Goal: Ask a question

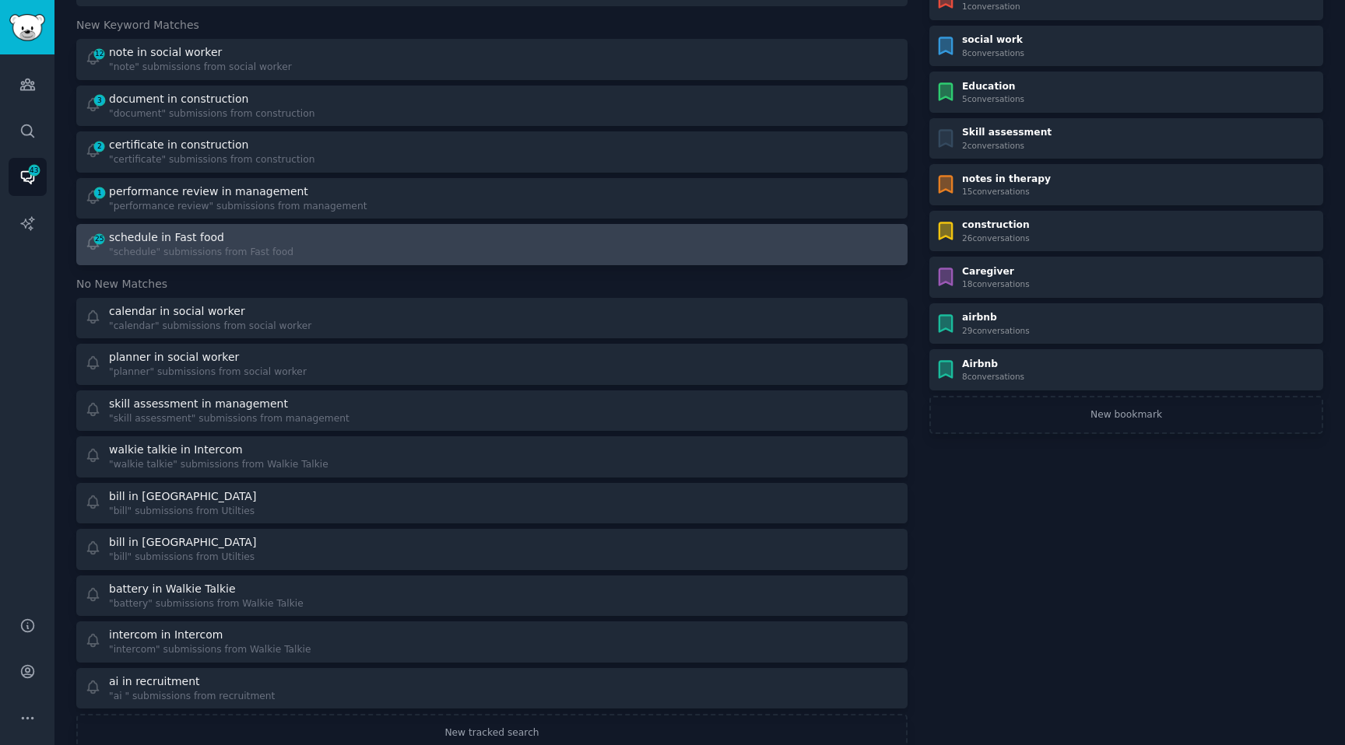
scroll to position [156, 0]
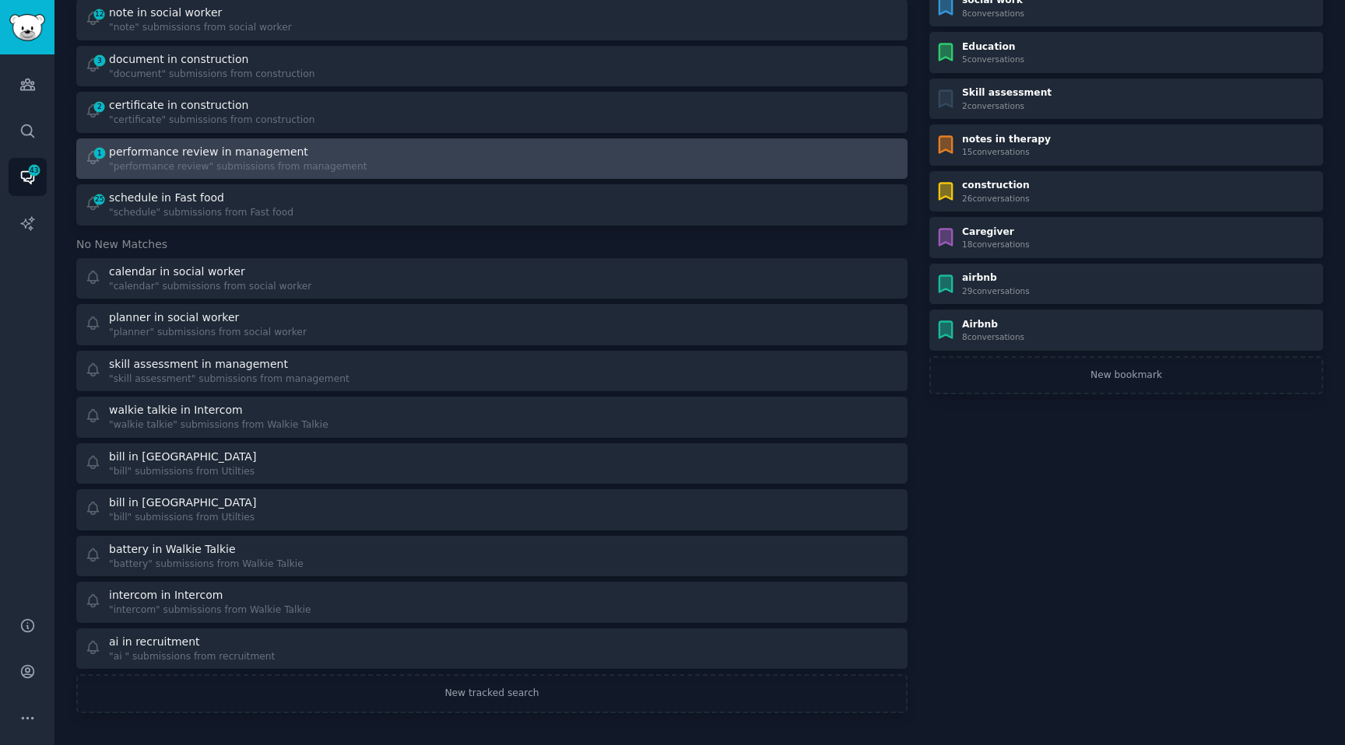
click at [237, 155] on div "performance review in management" at bounding box center [208, 152] width 199 height 16
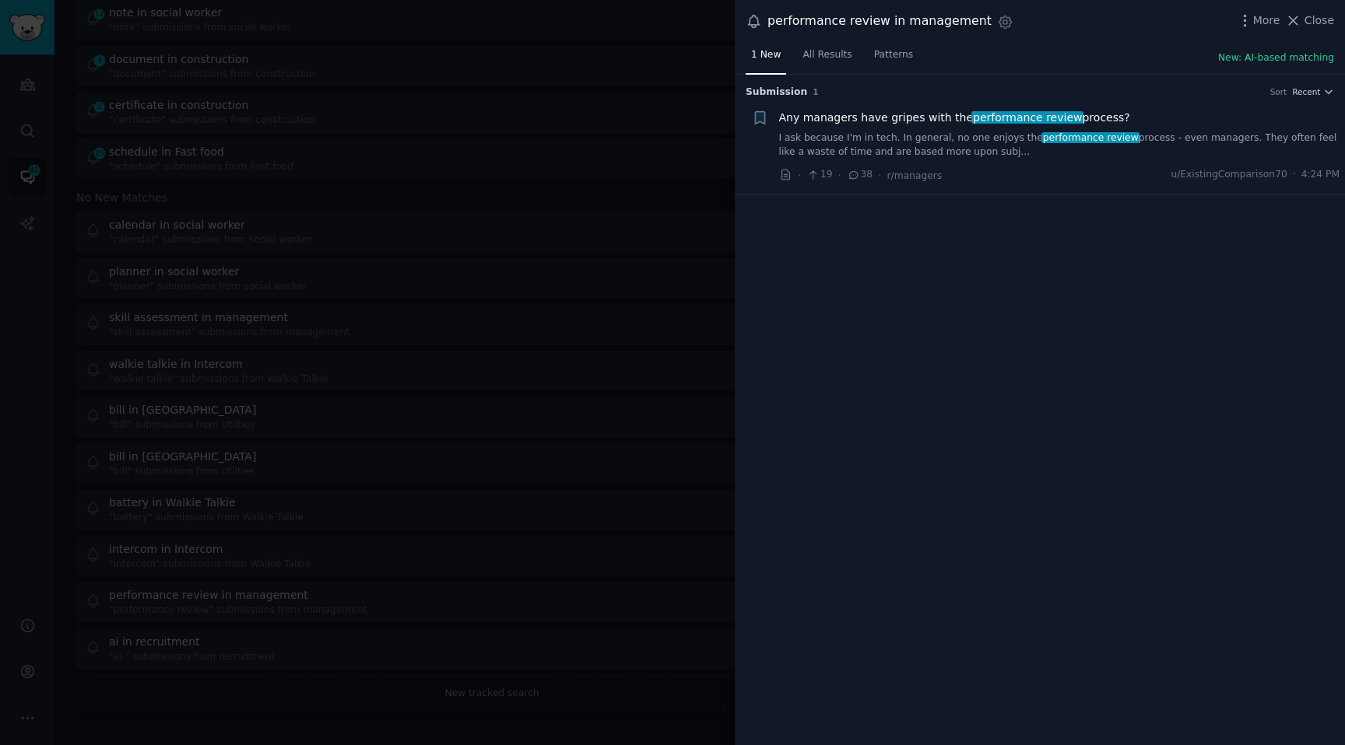
click at [869, 148] on link "I ask because I'm in tech. In general, no one enjoys the performance review pro…" at bounding box center [1059, 144] width 561 height 27
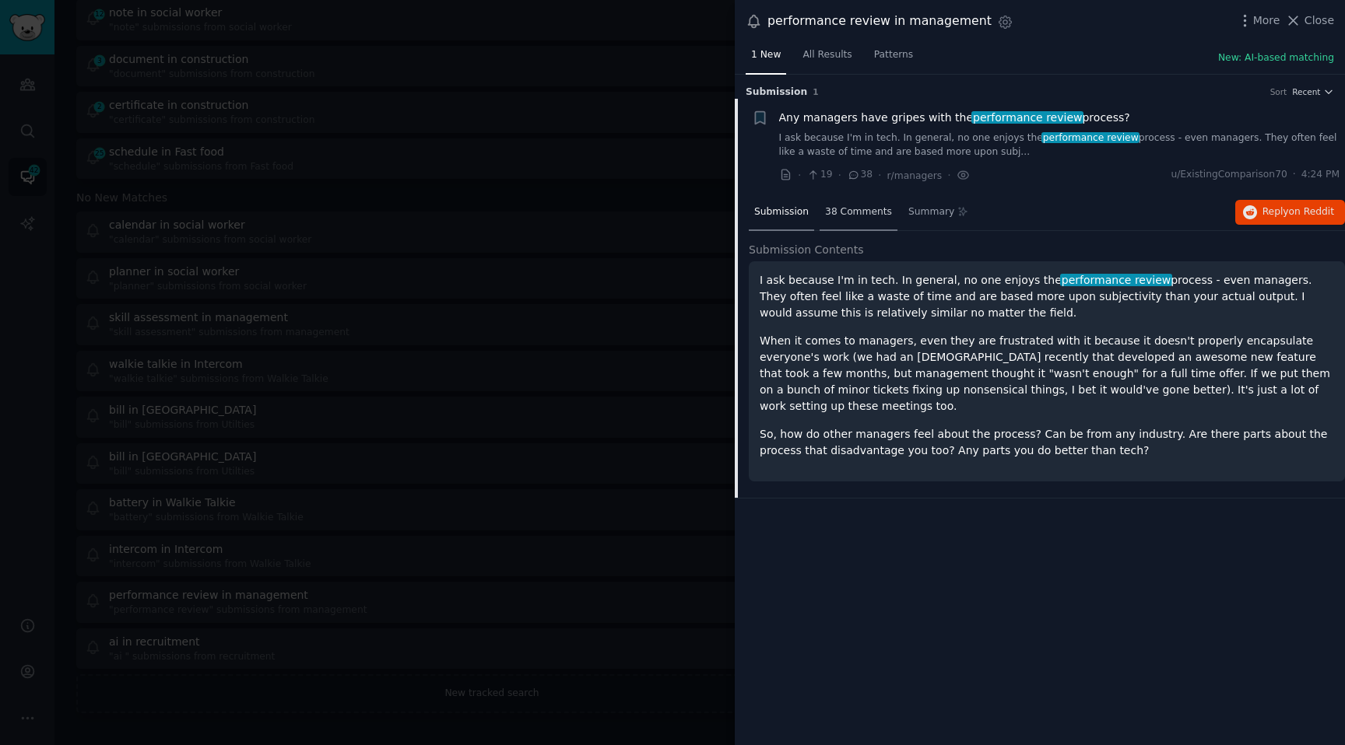
click at [863, 223] on div "38 Comments" at bounding box center [858, 213] width 78 height 37
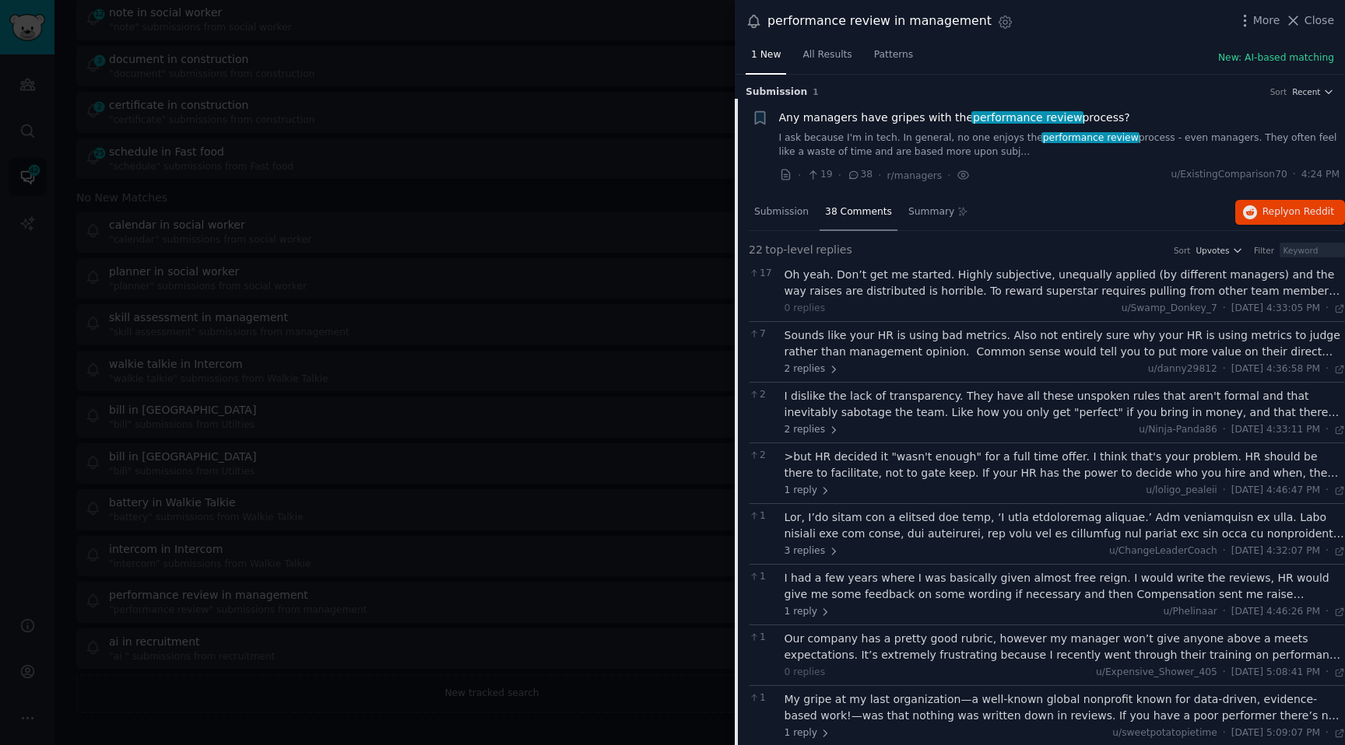
click at [882, 289] on div "Oh yeah. Don’t get me started. Highly subjective, unequally applied (by differe…" at bounding box center [1064, 283] width 561 height 33
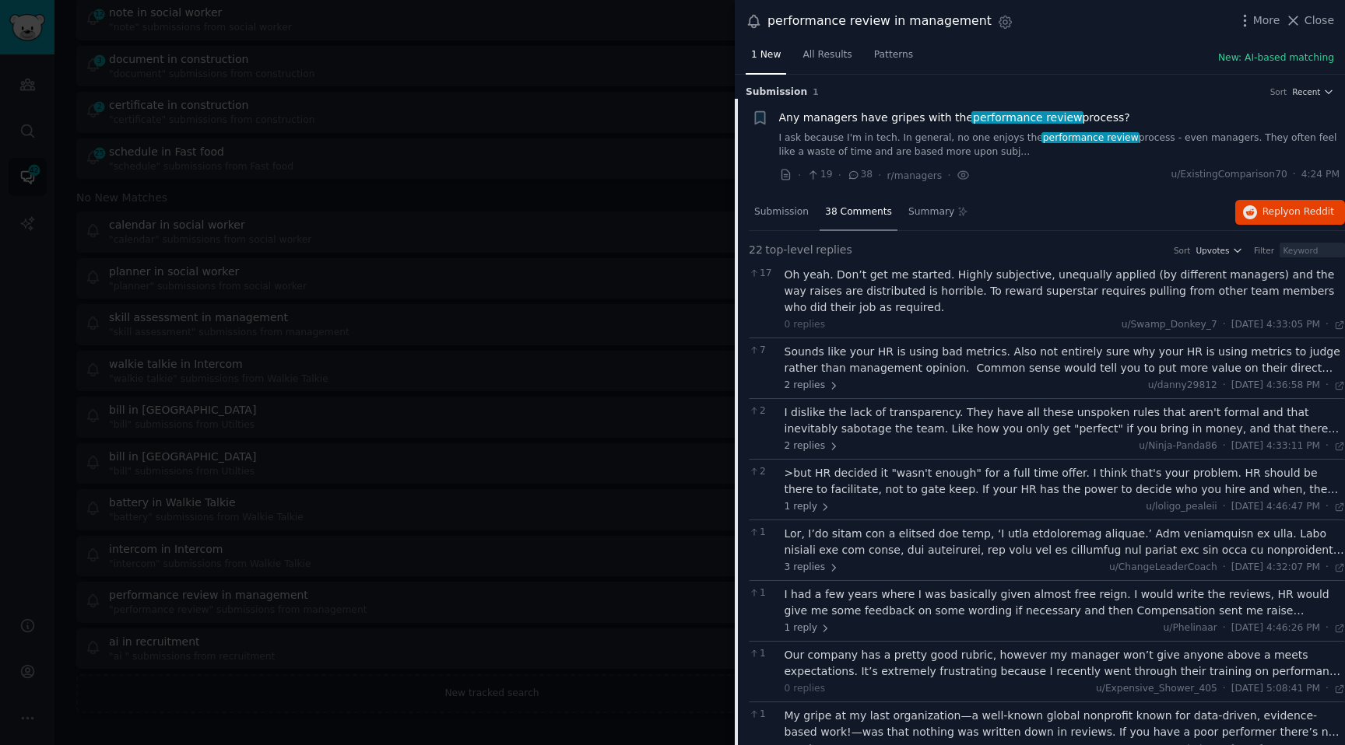
click at [1054, 377] on div "Sounds like your HR is using bad metrics. Also not entirely sure why your HR is…" at bounding box center [1064, 368] width 561 height 49
click at [1047, 368] on div "Sounds like your HR is using bad metrics. Also not entirely sure why your HR is…" at bounding box center [1064, 360] width 561 height 33
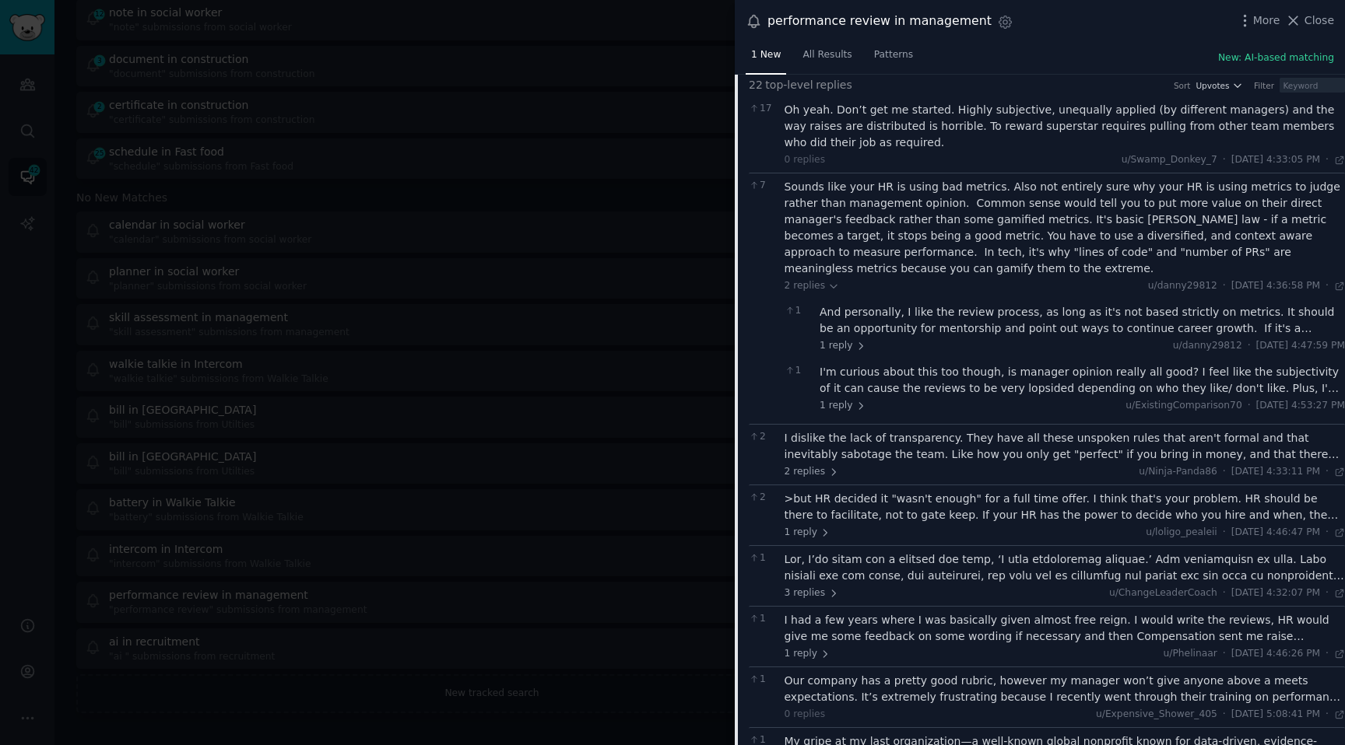
scroll to position [166, 0]
click at [970, 315] on div "And personally, I like the review process, as long as it's not based strictly o…" at bounding box center [1081, 319] width 525 height 33
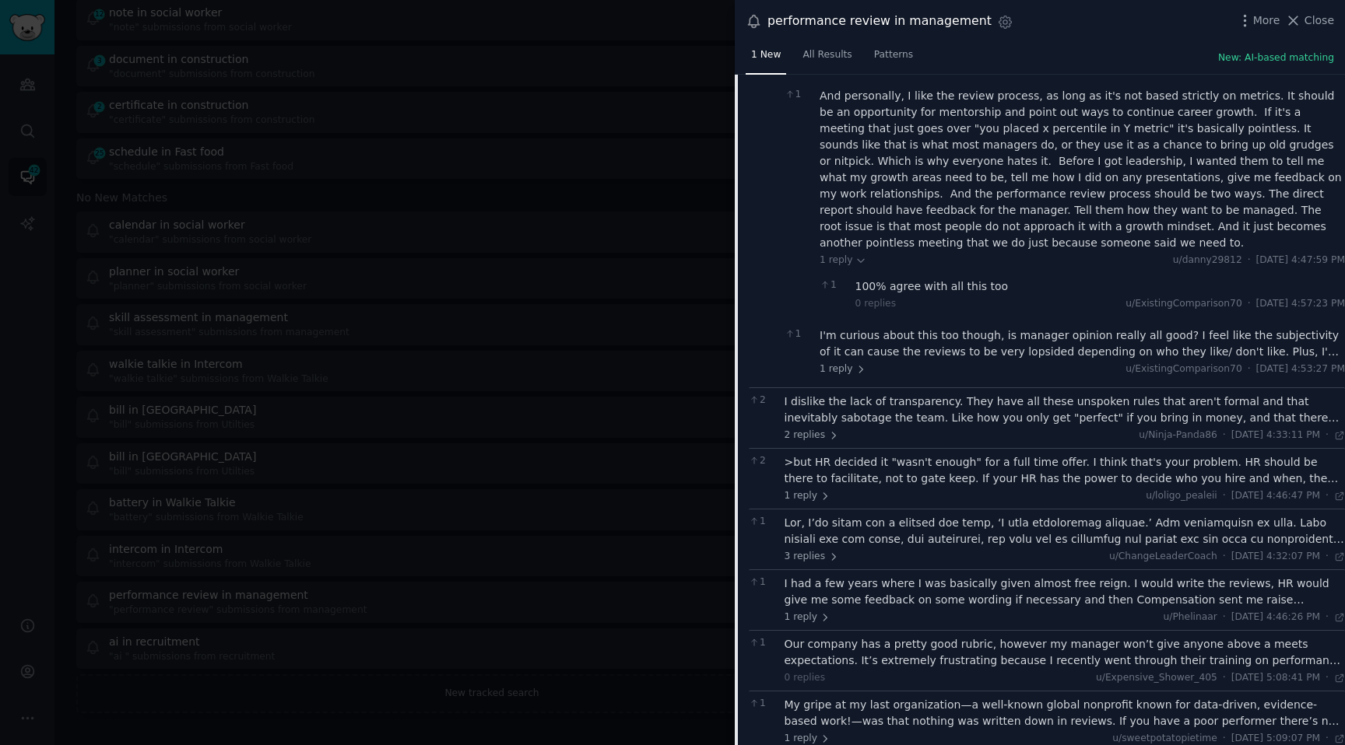
scroll to position [382, 0]
click at [882, 327] on div "I'm curious about this too though, is manager opinion really all good? I feel l…" at bounding box center [1081, 343] width 525 height 33
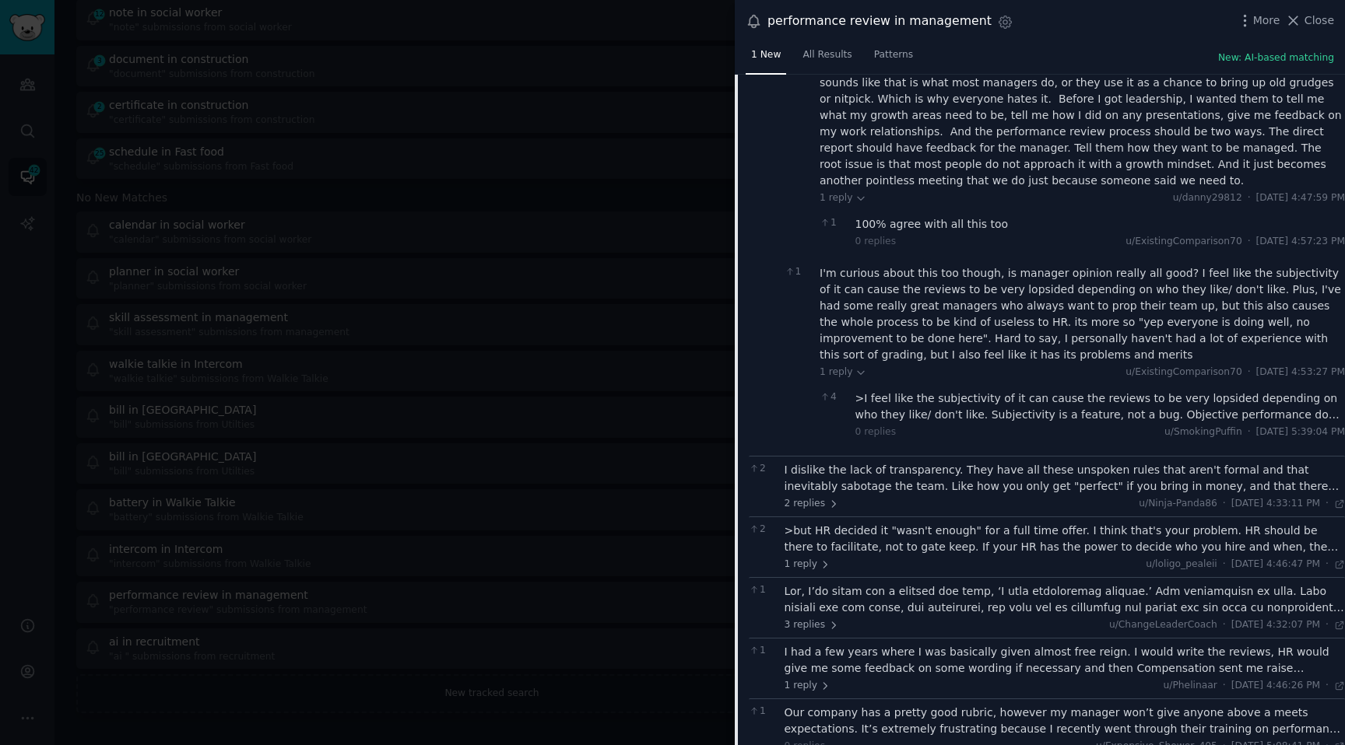
scroll to position [444, 0]
click at [914, 390] on div ">I feel like the subjectivity of it can cause the reviews to be very lopsided d…" at bounding box center [1100, 406] width 490 height 33
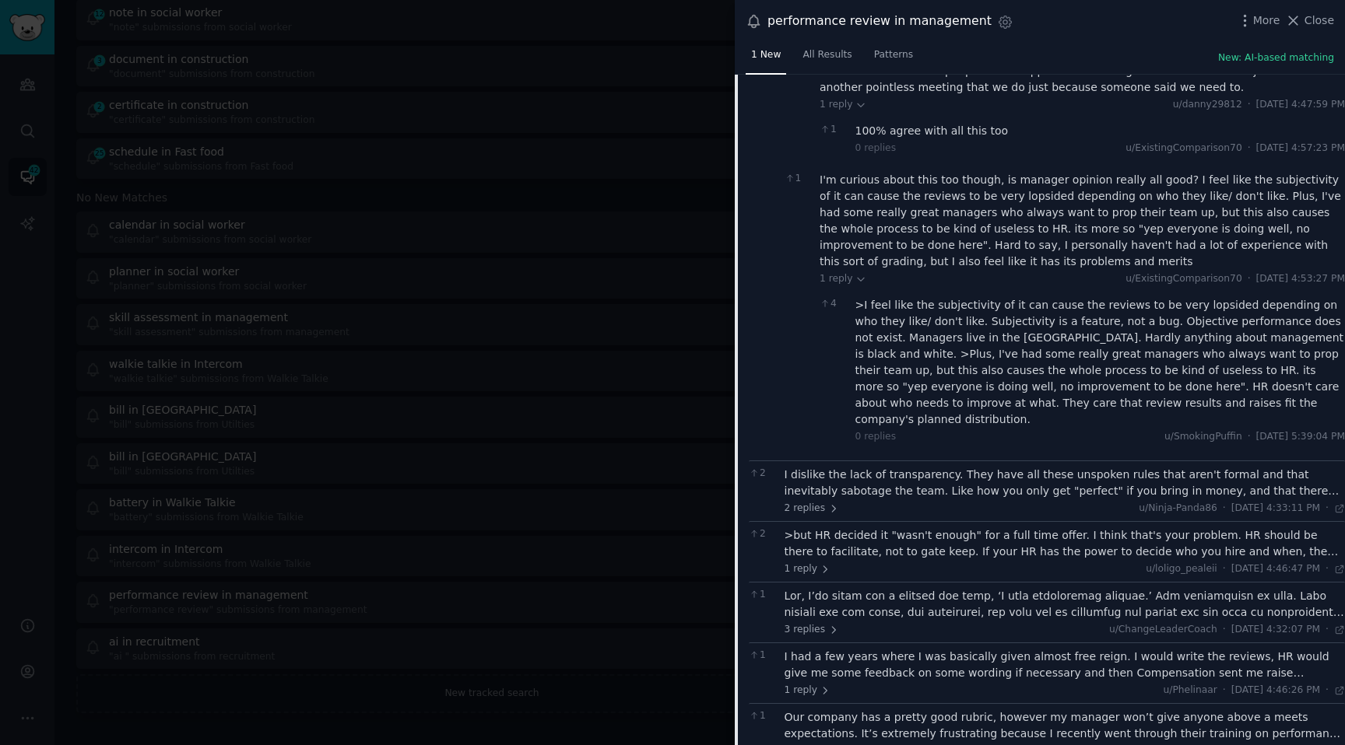
scroll to position [714, 0]
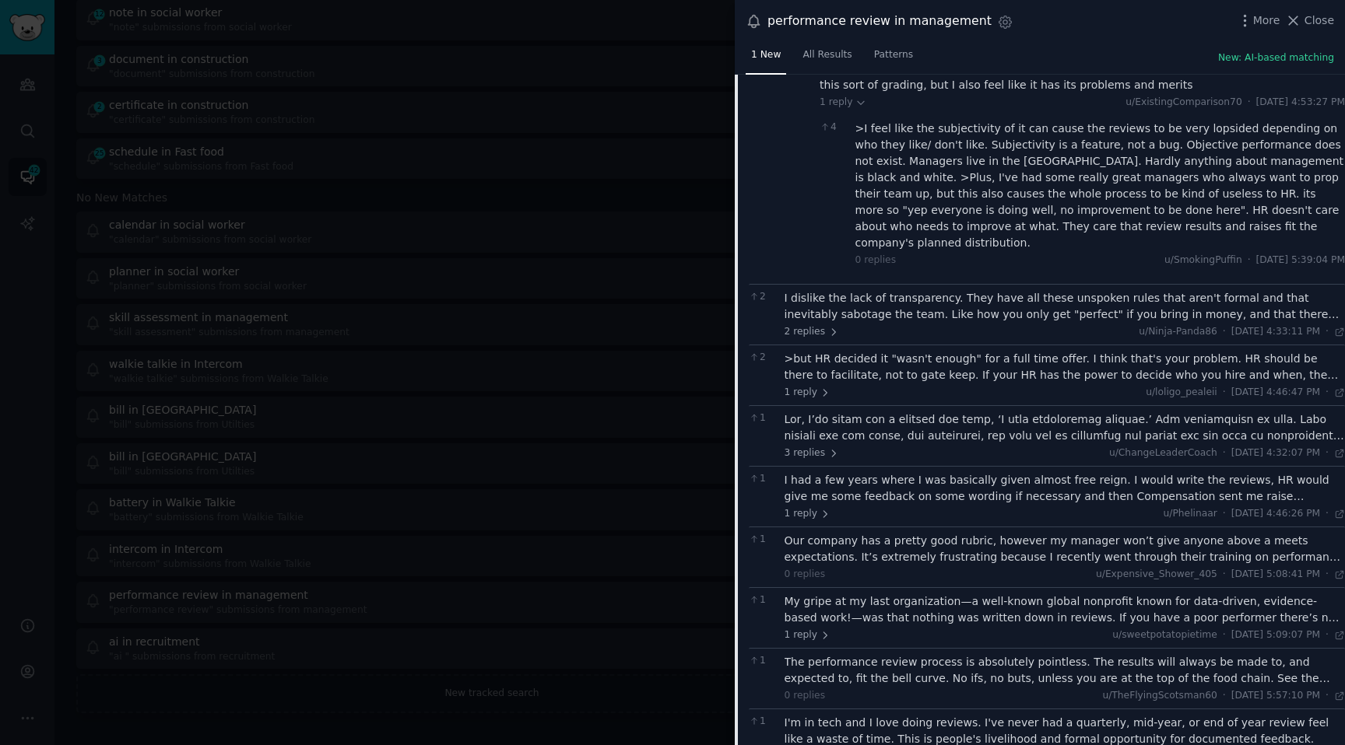
click at [1029, 290] on div "I dislike the lack of transparency. They have all these unspoken rules that are…" at bounding box center [1064, 306] width 561 height 33
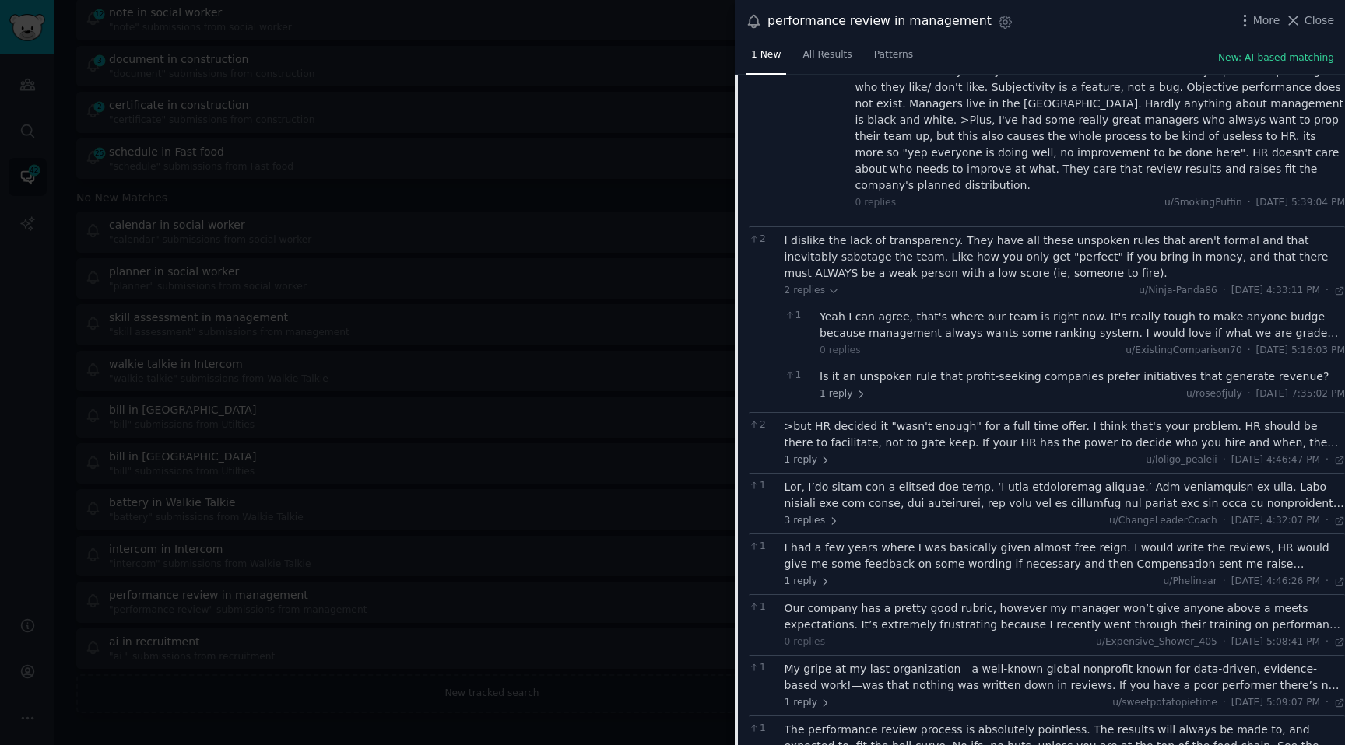
scroll to position [773, 0]
click at [1022, 307] on div "Yeah I can agree, that's where our team is right now. It's really tough to make…" at bounding box center [1081, 323] width 525 height 33
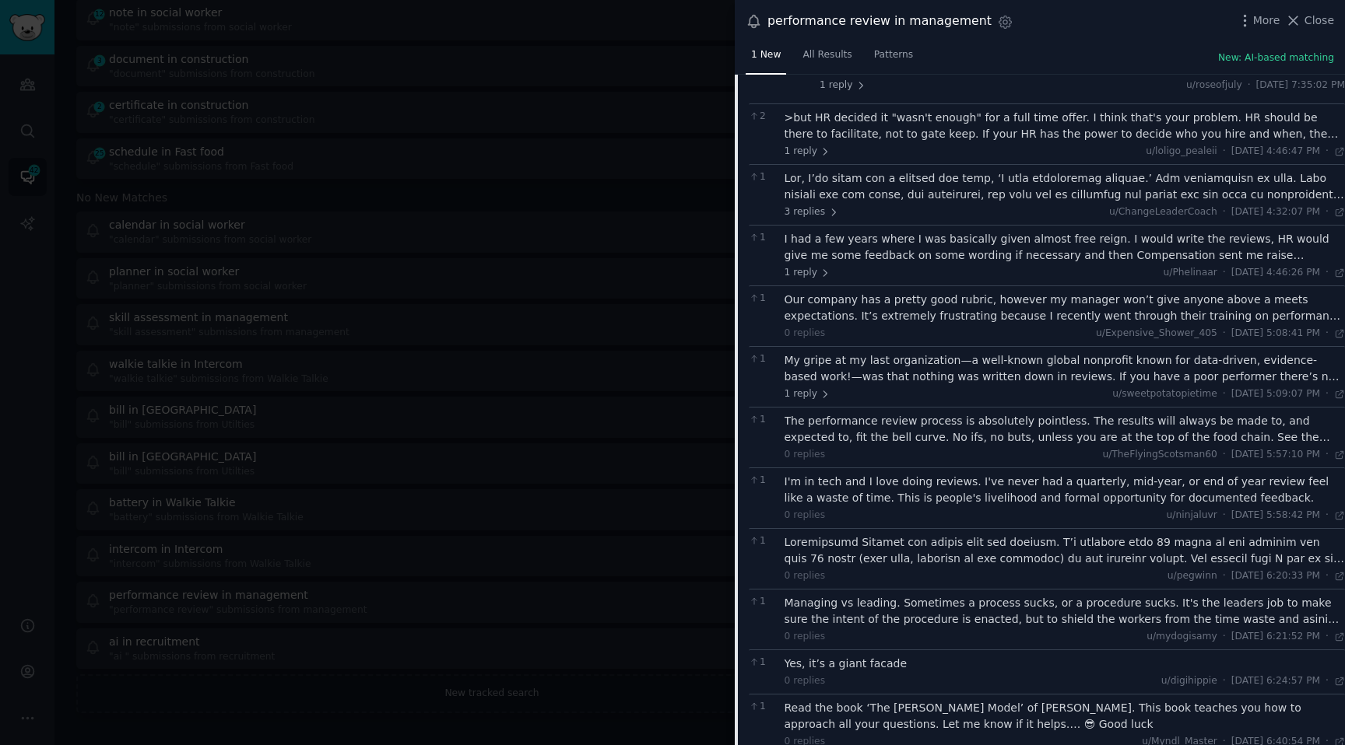
scroll to position [1162, 0]
click at [893, 51] on span "Patterns" at bounding box center [893, 55] width 39 height 14
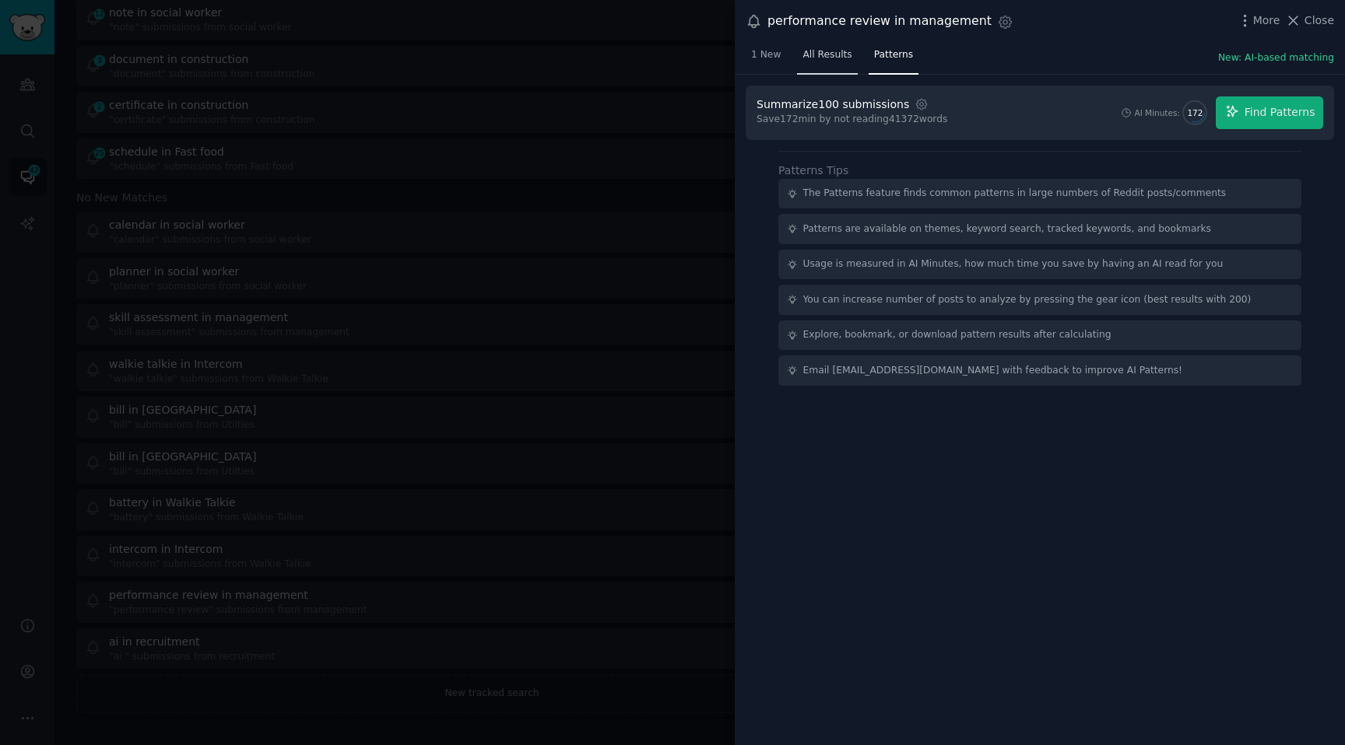
click at [818, 54] on span "All Results" at bounding box center [826, 55] width 49 height 14
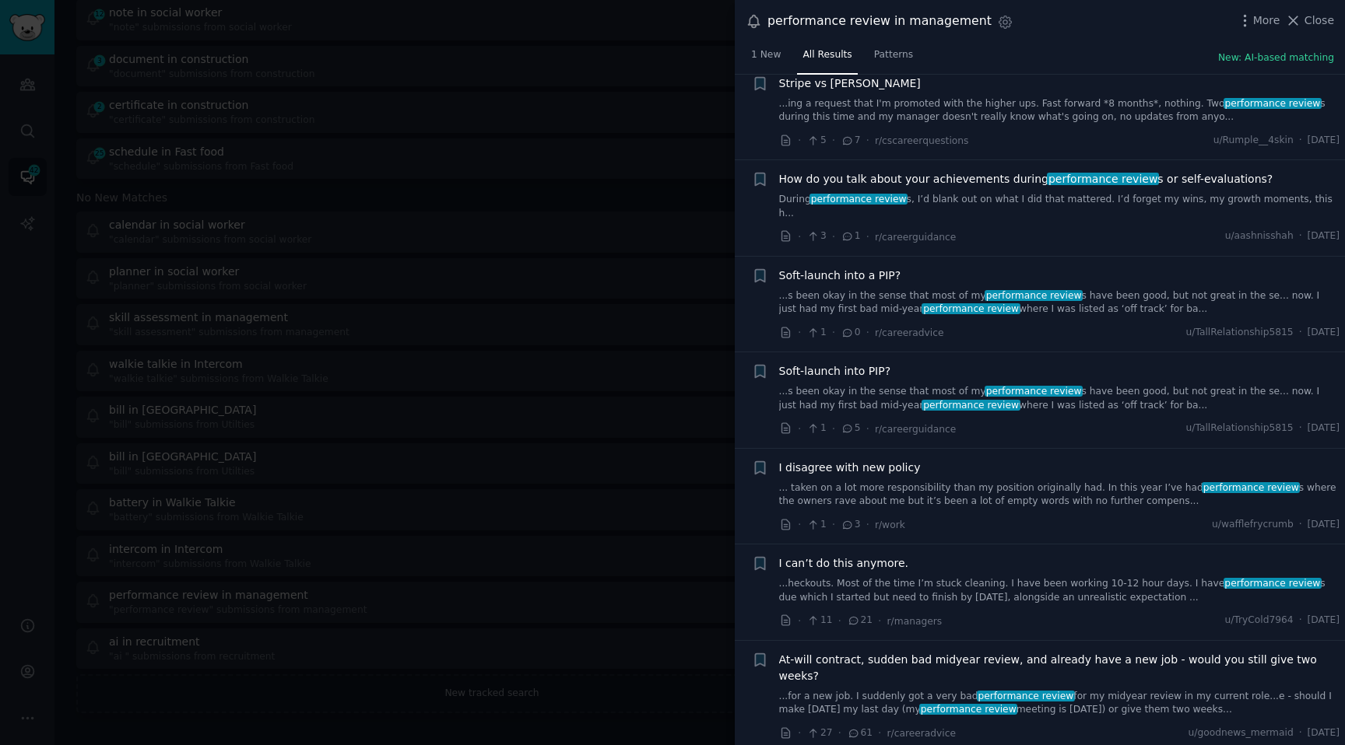
scroll to position [7671, 0]
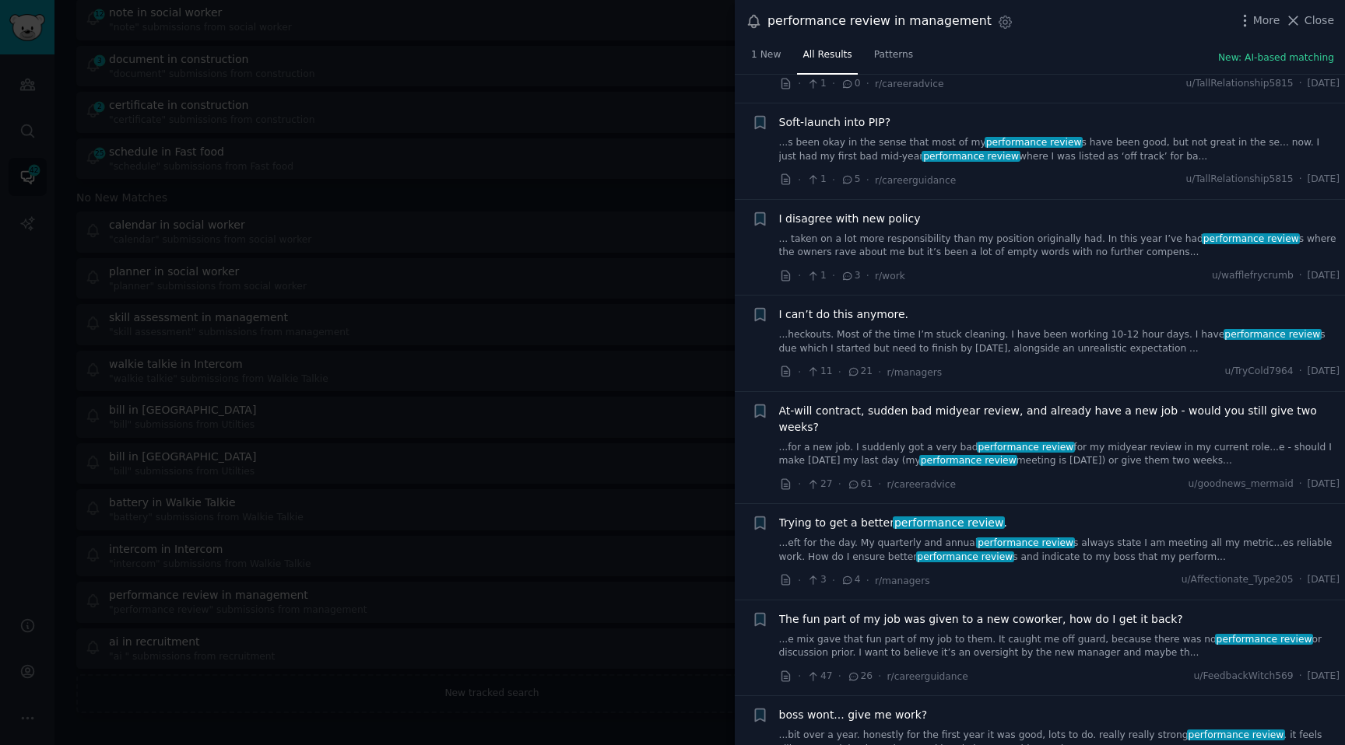
click at [963, 328] on link "...heckouts. Most of the time I’m stuck cleaning. I have been working 10-12 hou…" at bounding box center [1059, 341] width 561 height 27
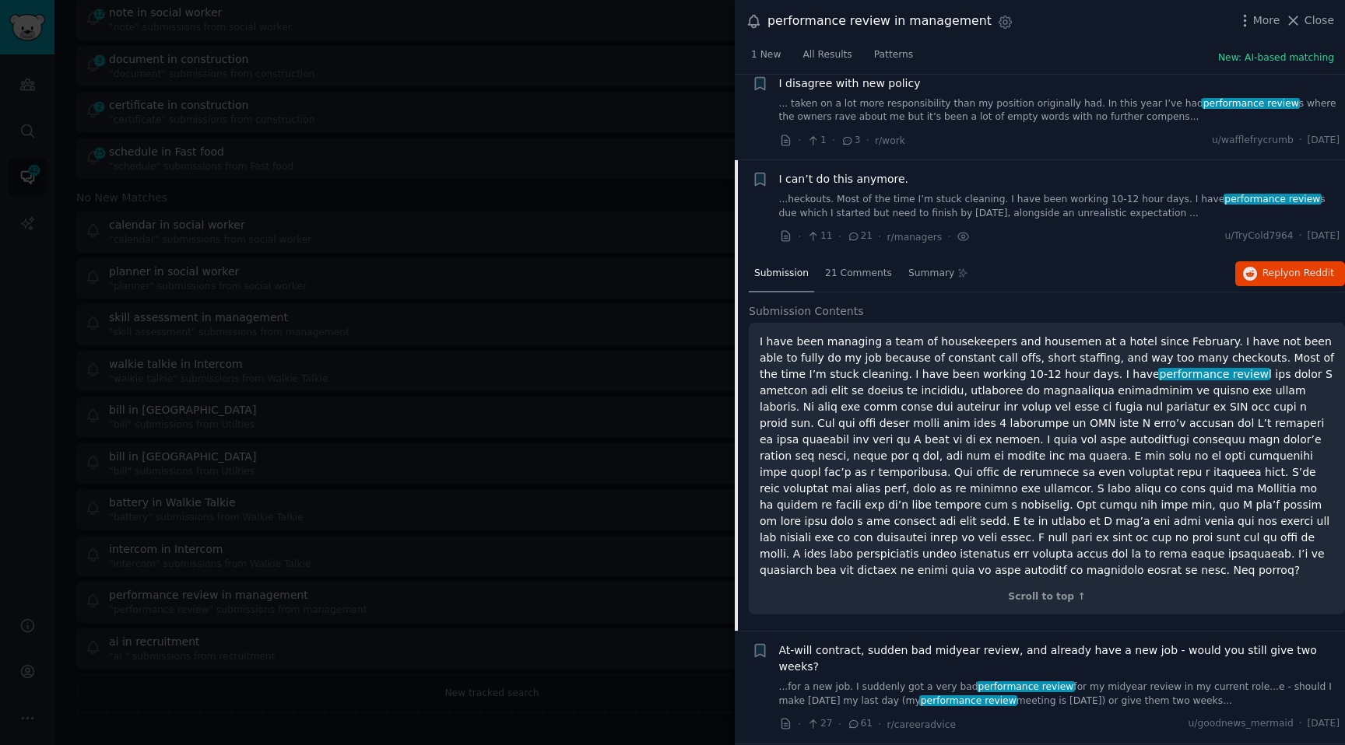
scroll to position [7830, 0]
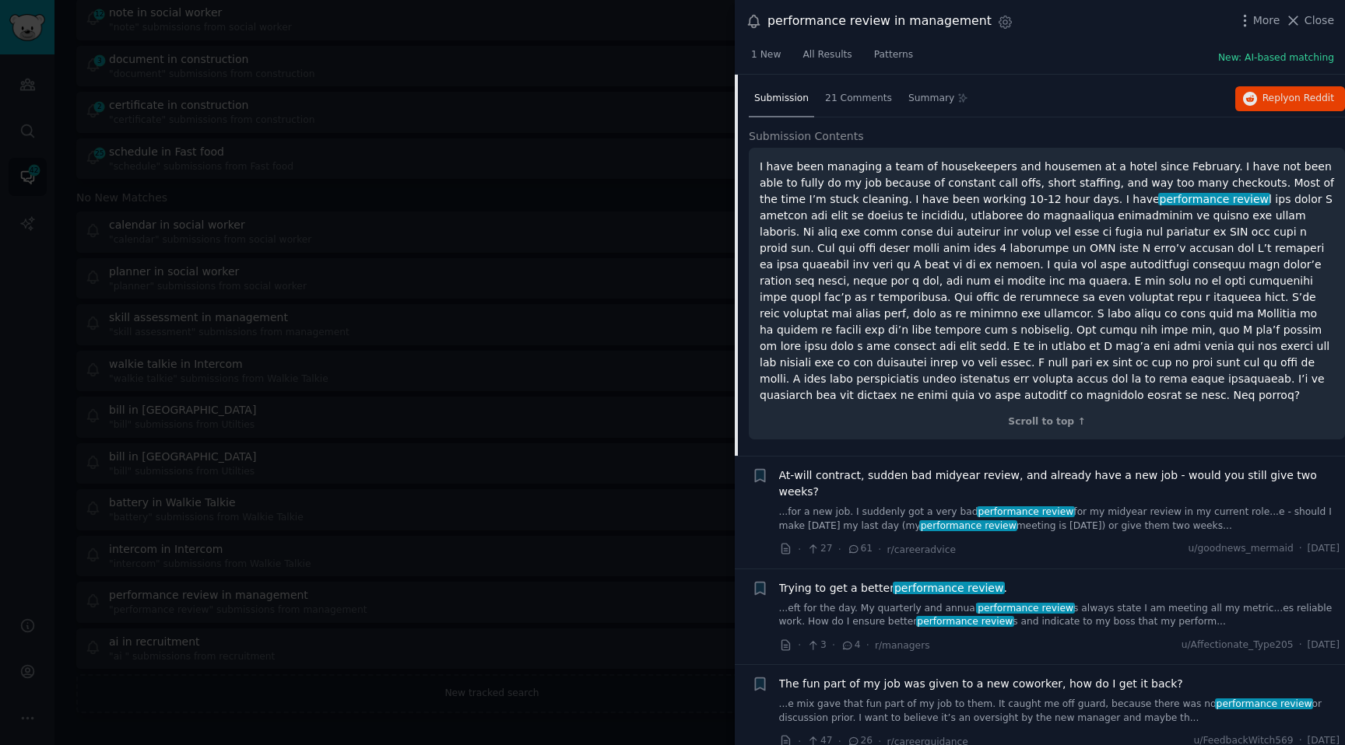
click at [1000, 602] on link "...eft for the day. My quarterly and annual performance review s always state I…" at bounding box center [1059, 615] width 561 height 27
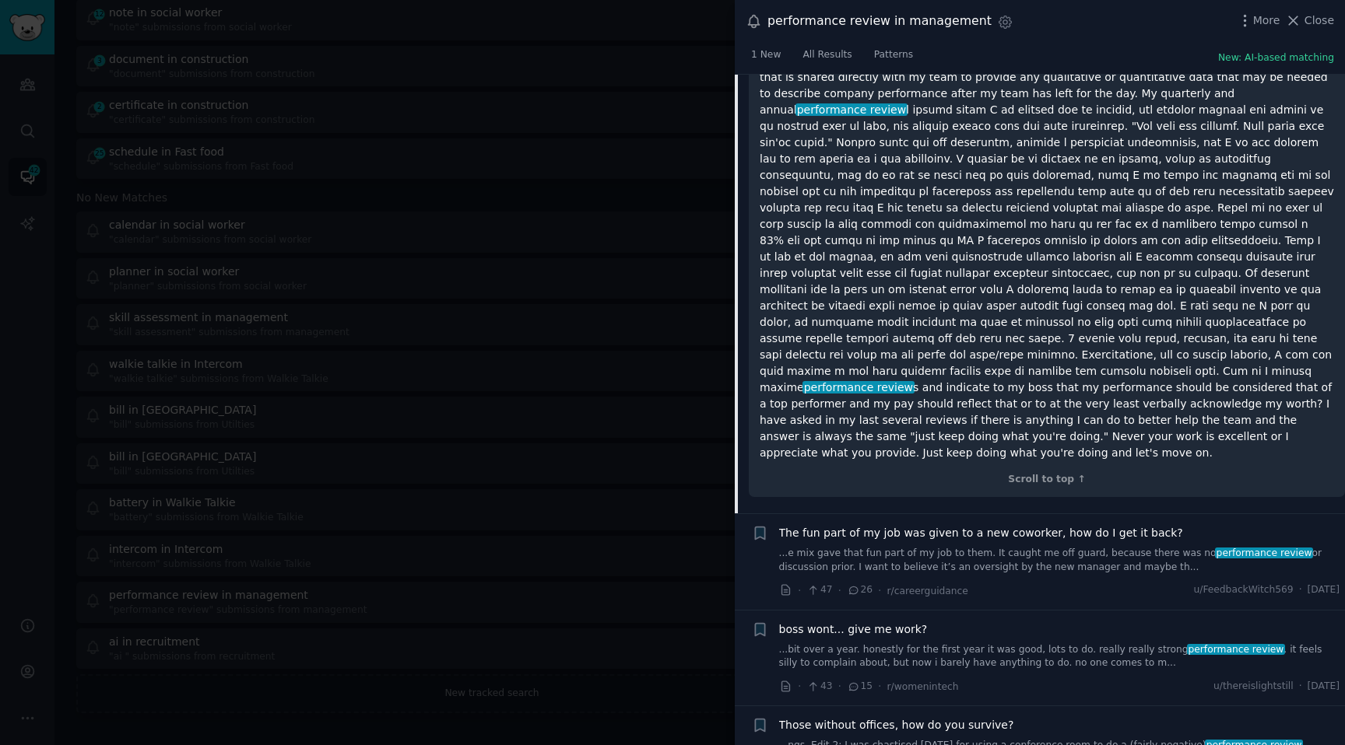
scroll to position [8503, 0]
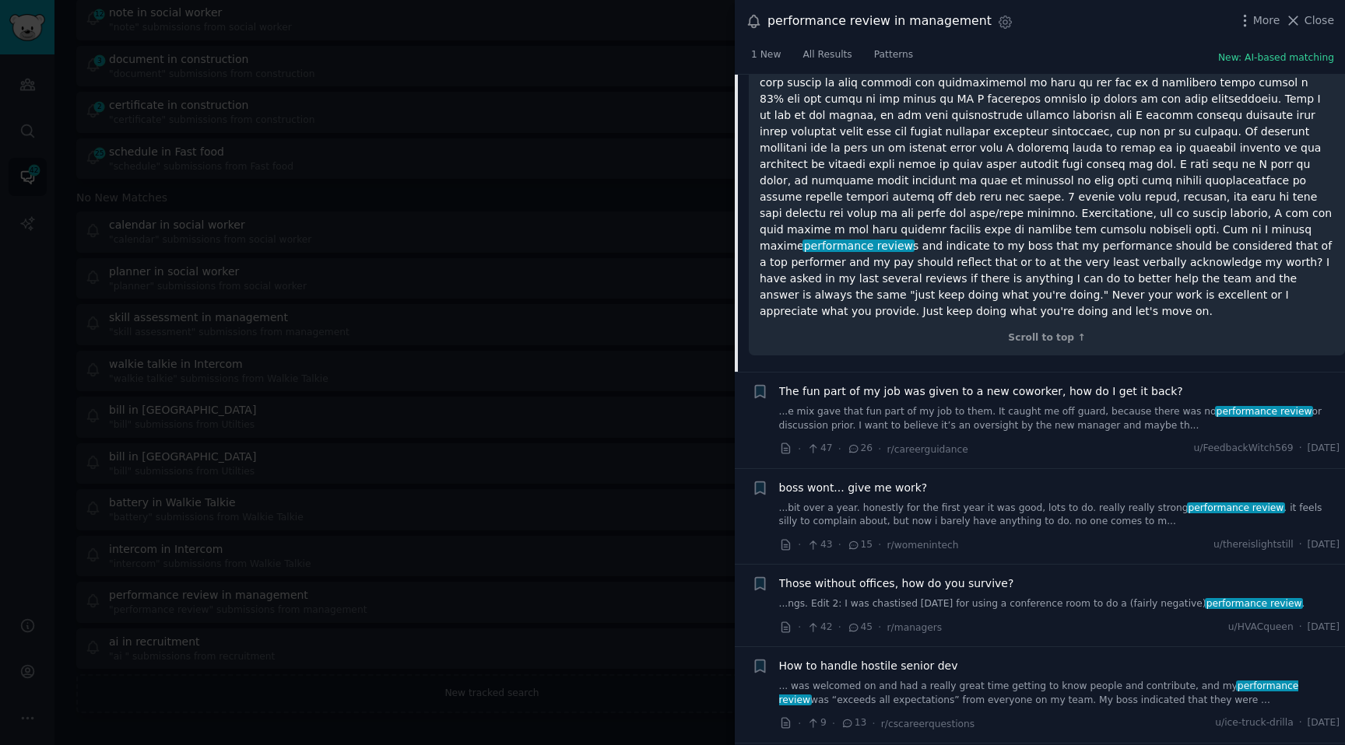
click at [915, 405] on link "...e mix gave that fun part of my job to them. It caught me off guard, because …" at bounding box center [1059, 418] width 561 height 27
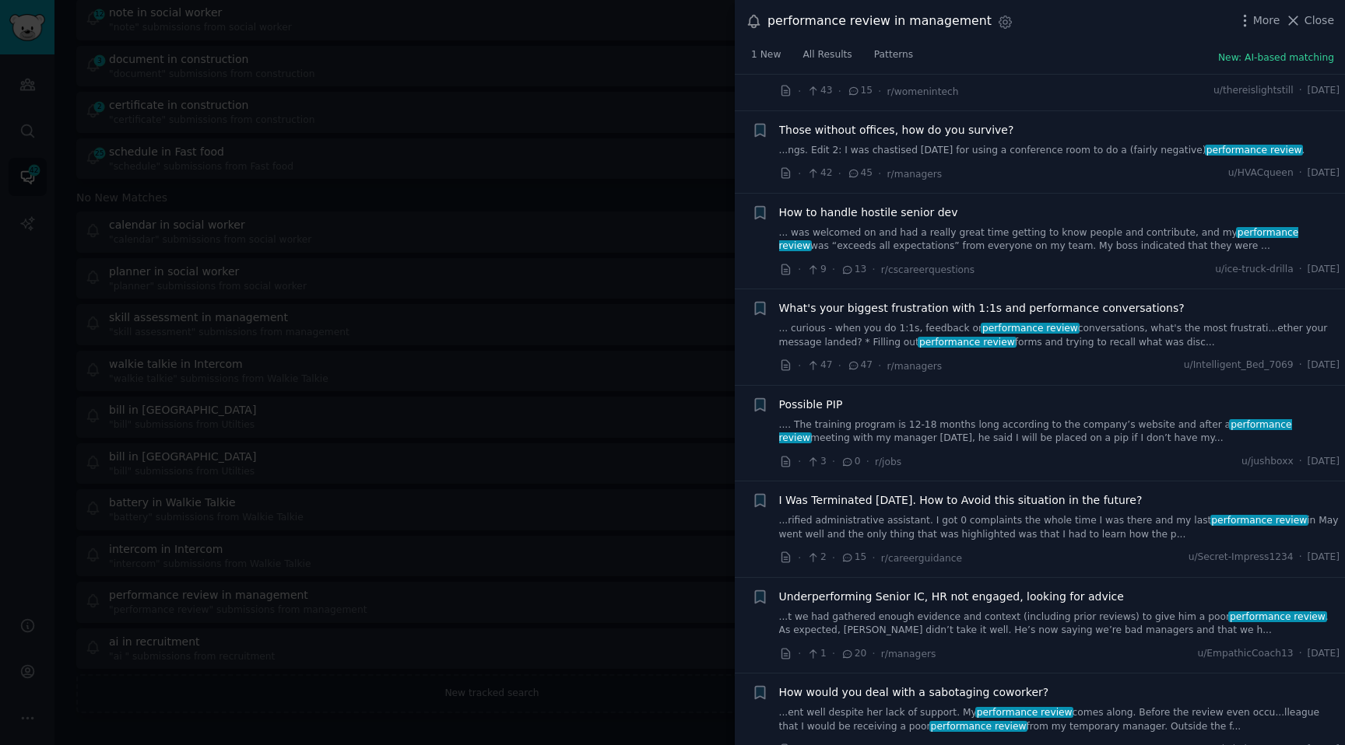
scroll to position [8928, 0]
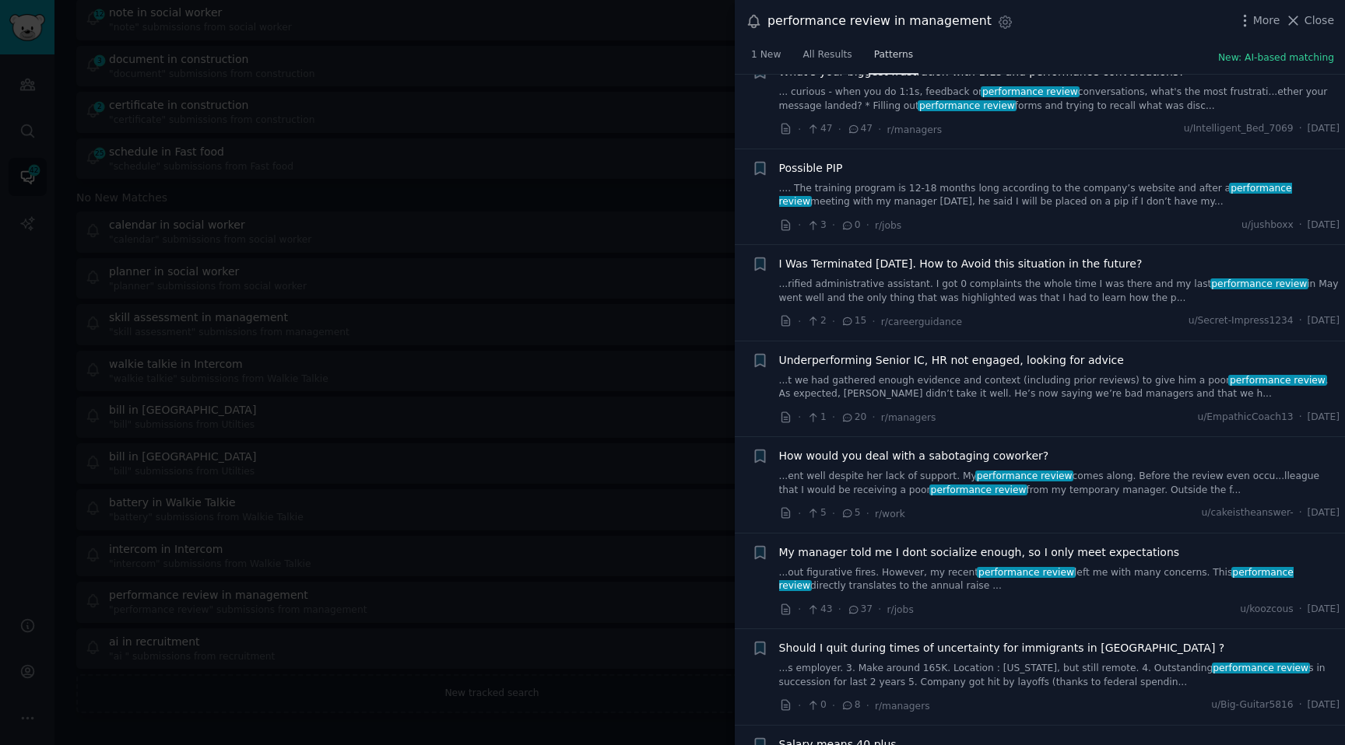
click at [882, 60] on span "Patterns" at bounding box center [893, 55] width 39 height 14
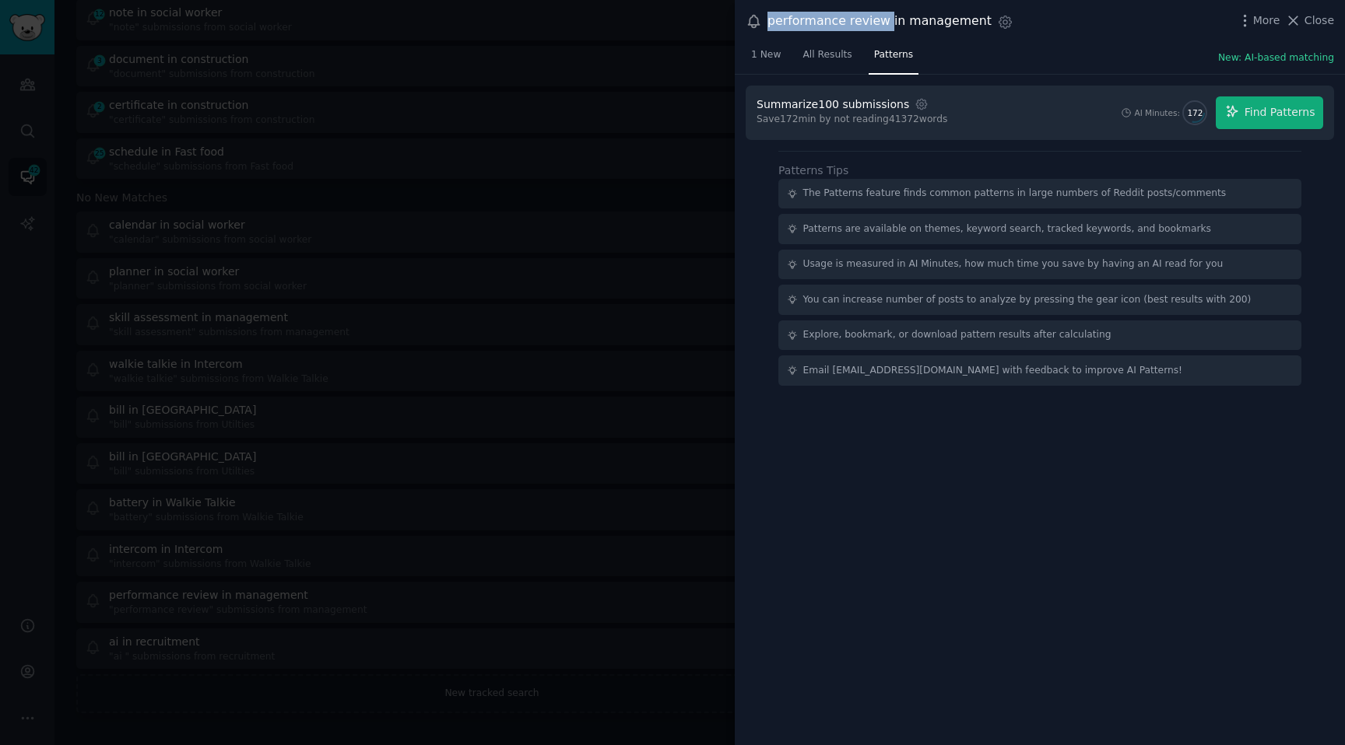
drag, startPoint x: 882, startPoint y: 25, endPoint x: 767, endPoint y: 29, distance: 115.2
click at [767, 29] on div "performance review in management" at bounding box center [879, 21] width 224 height 19
click at [843, 20] on div "performance review in management" at bounding box center [879, 21] width 224 height 19
drag, startPoint x: 880, startPoint y: 26, endPoint x: 753, endPoint y: 26, distance: 126.8
click at [753, 26] on div "performance review in management Settings" at bounding box center [879, 21] width 268 height 21
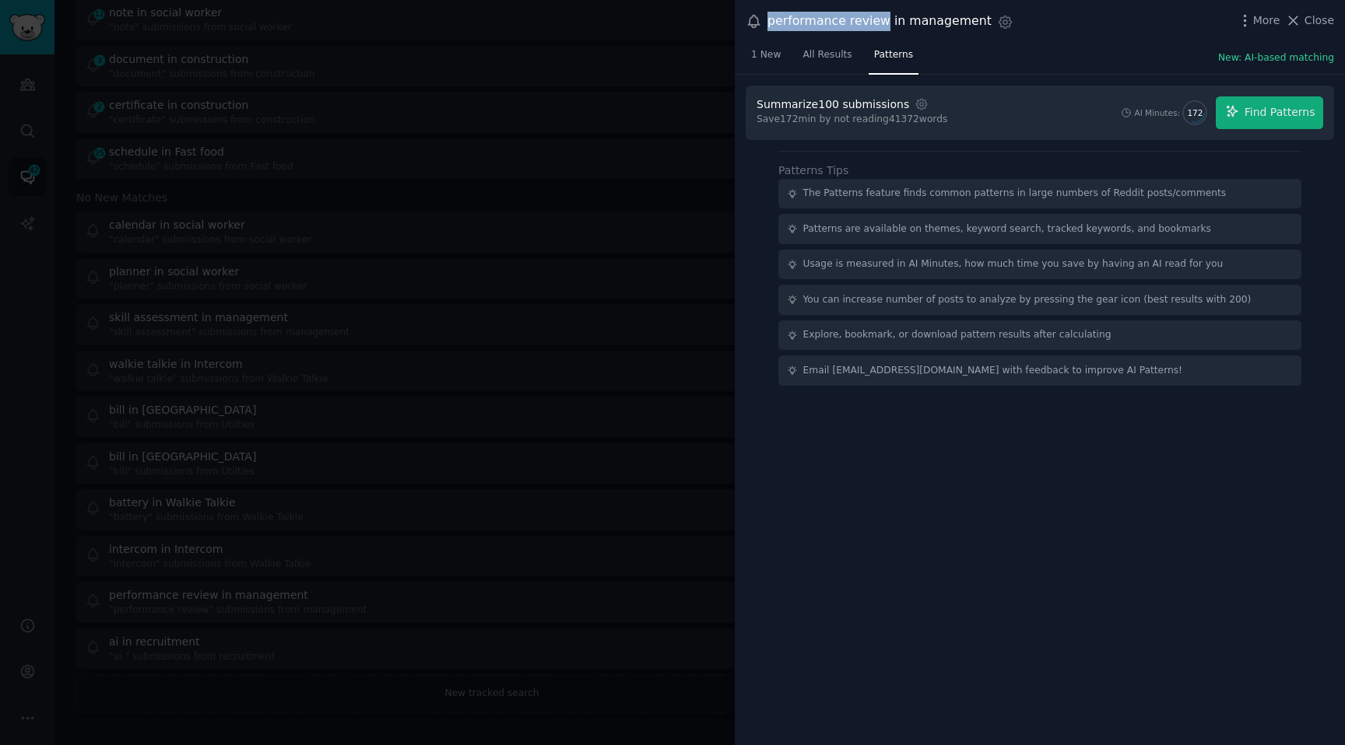
copy div "performance review"
click at [823, 57] on span "All Results" at bounding box center [826, 55] width 49 height 14
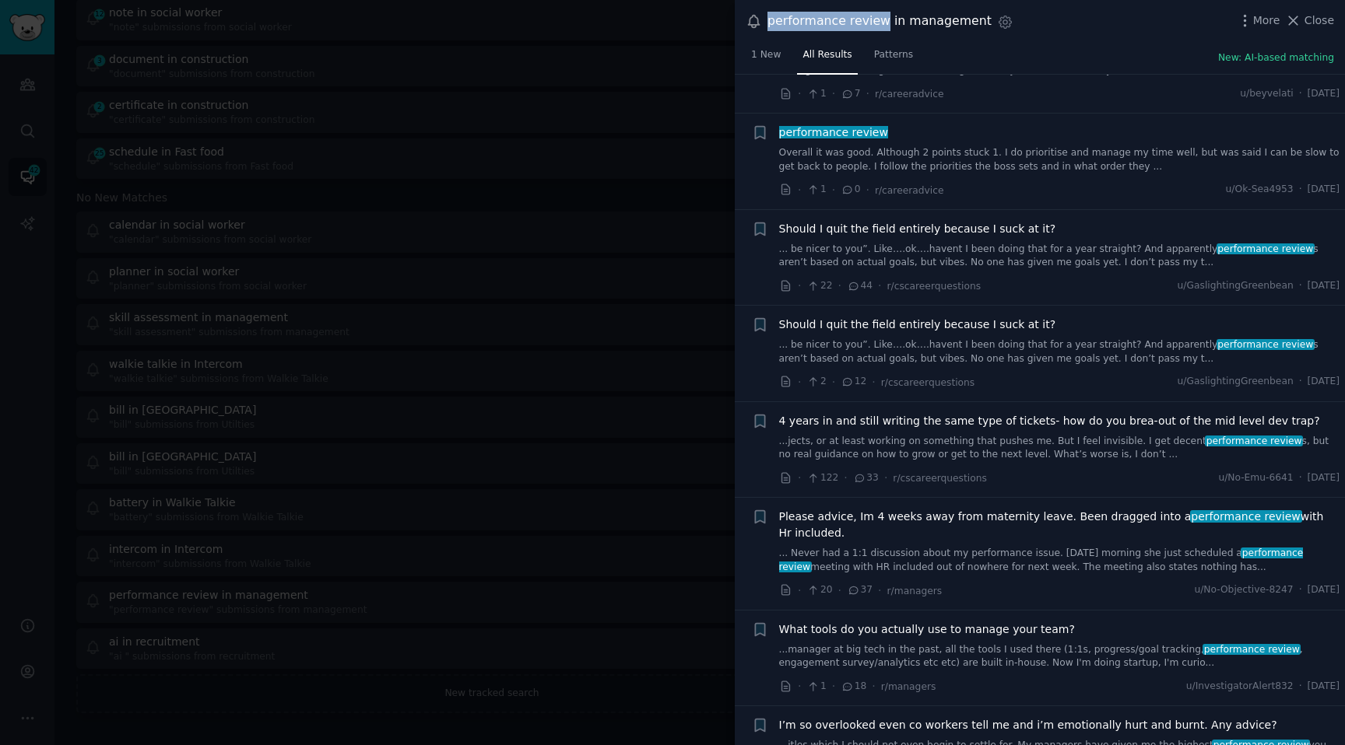
scroll to position [6631, 0]
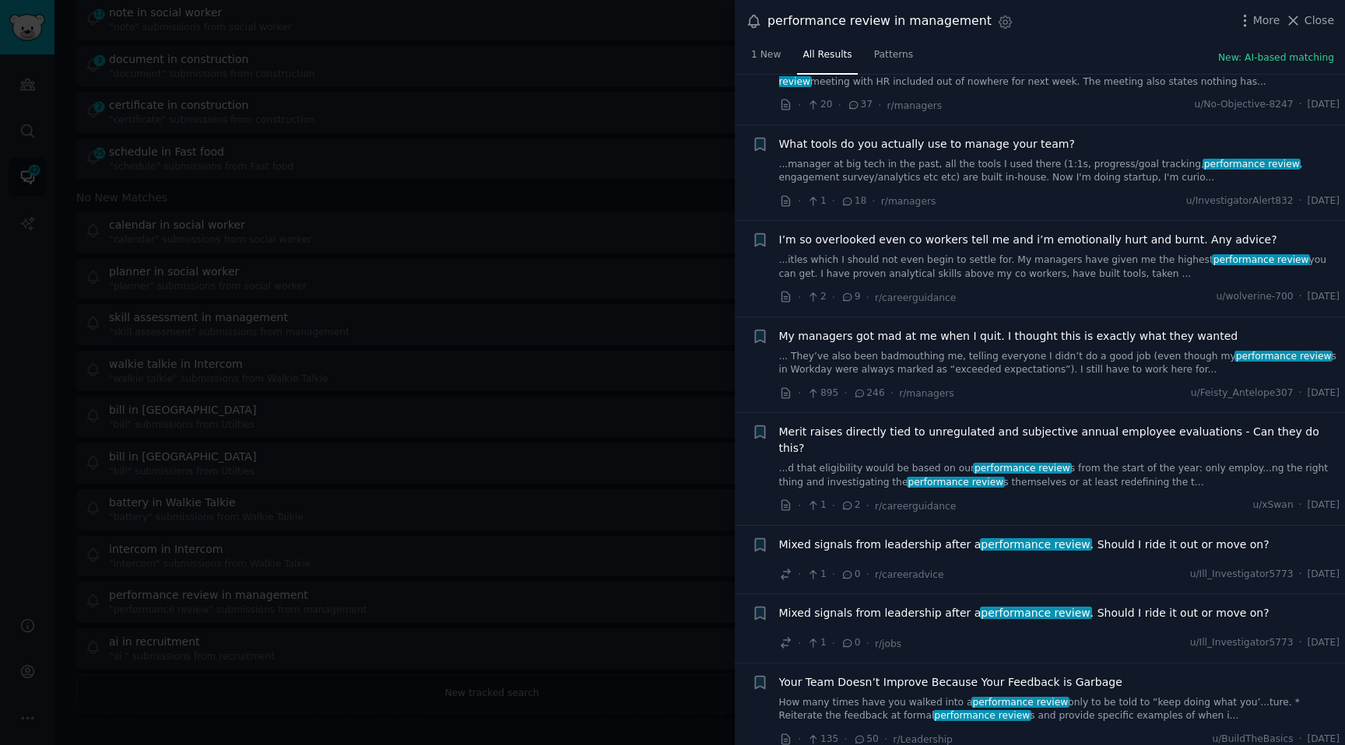
click at [587, 153] on div at bounding box center [672, 372] width 1345 height 745
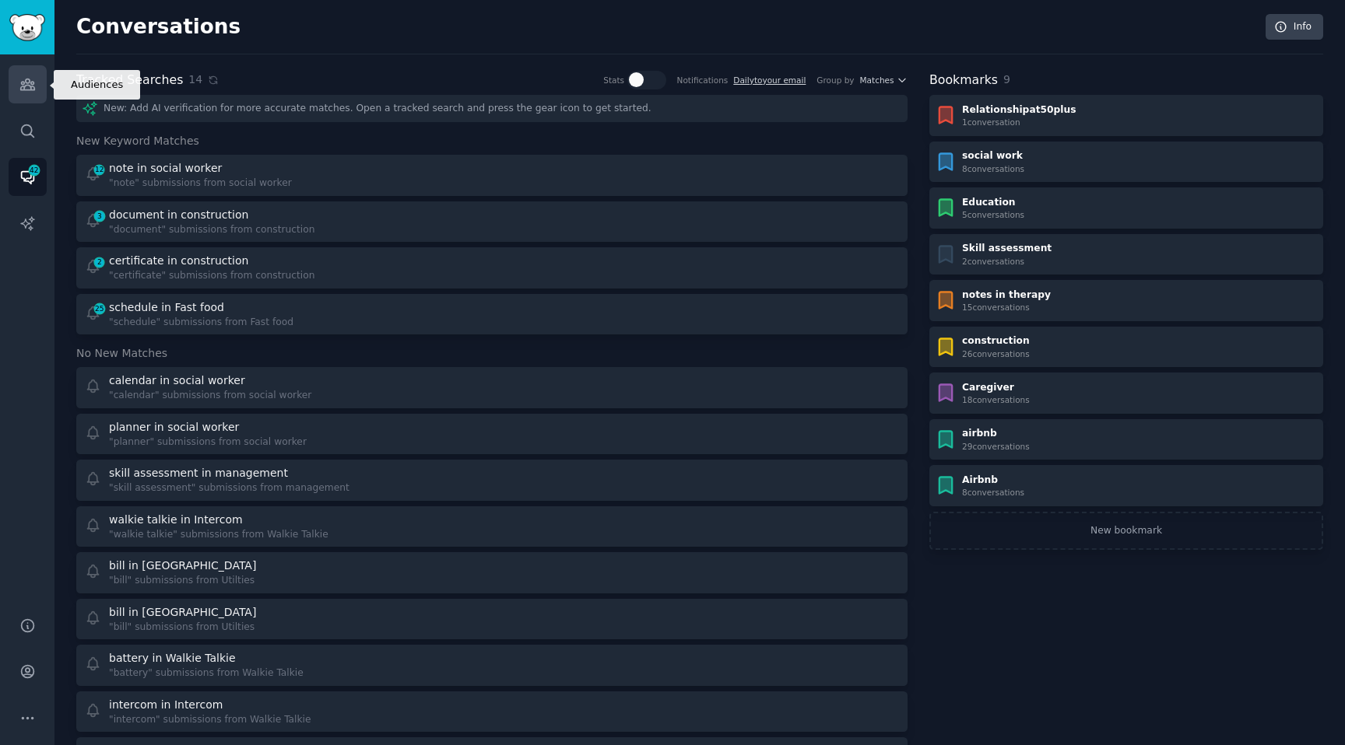
click at [19, 100] on link "Audiences" at bounding box center [28, 84] width 38 height 38
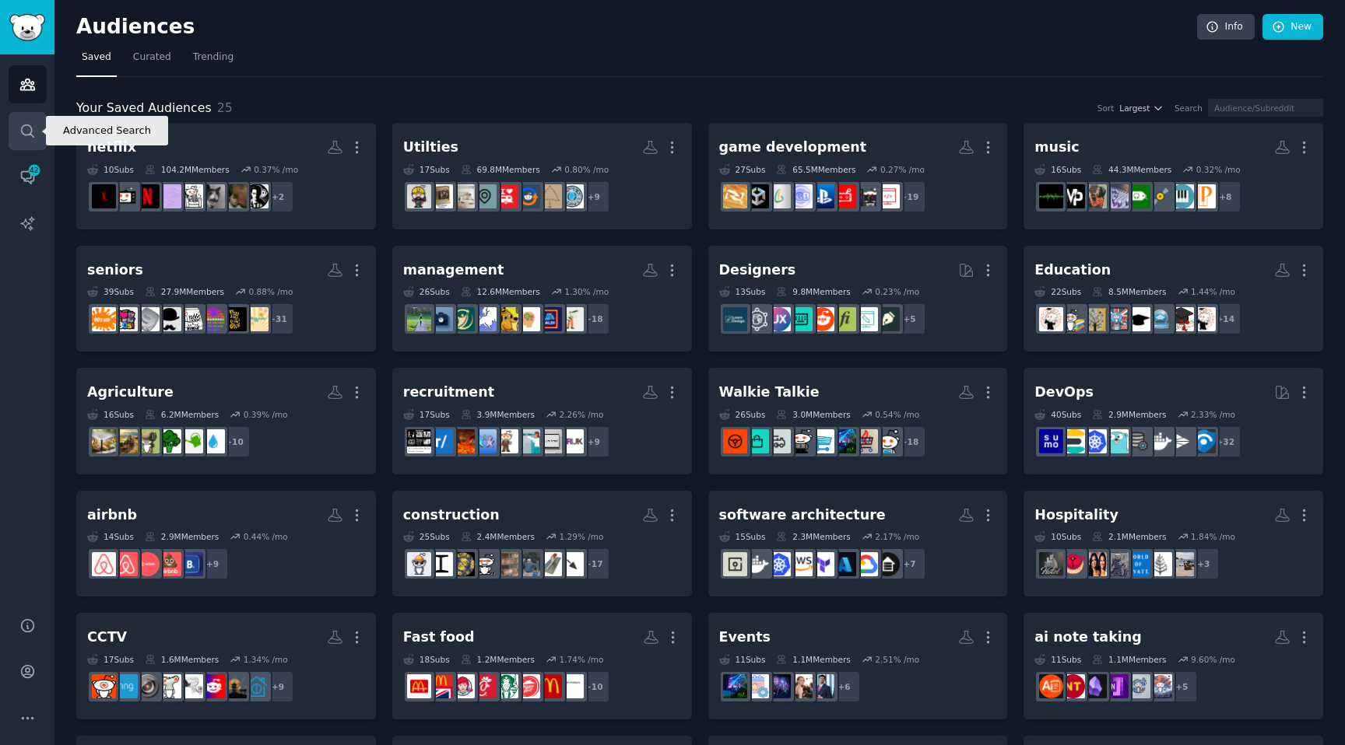
click at [26, 112] on link "Search" at bounding box center [28, 131] width 38 height 38
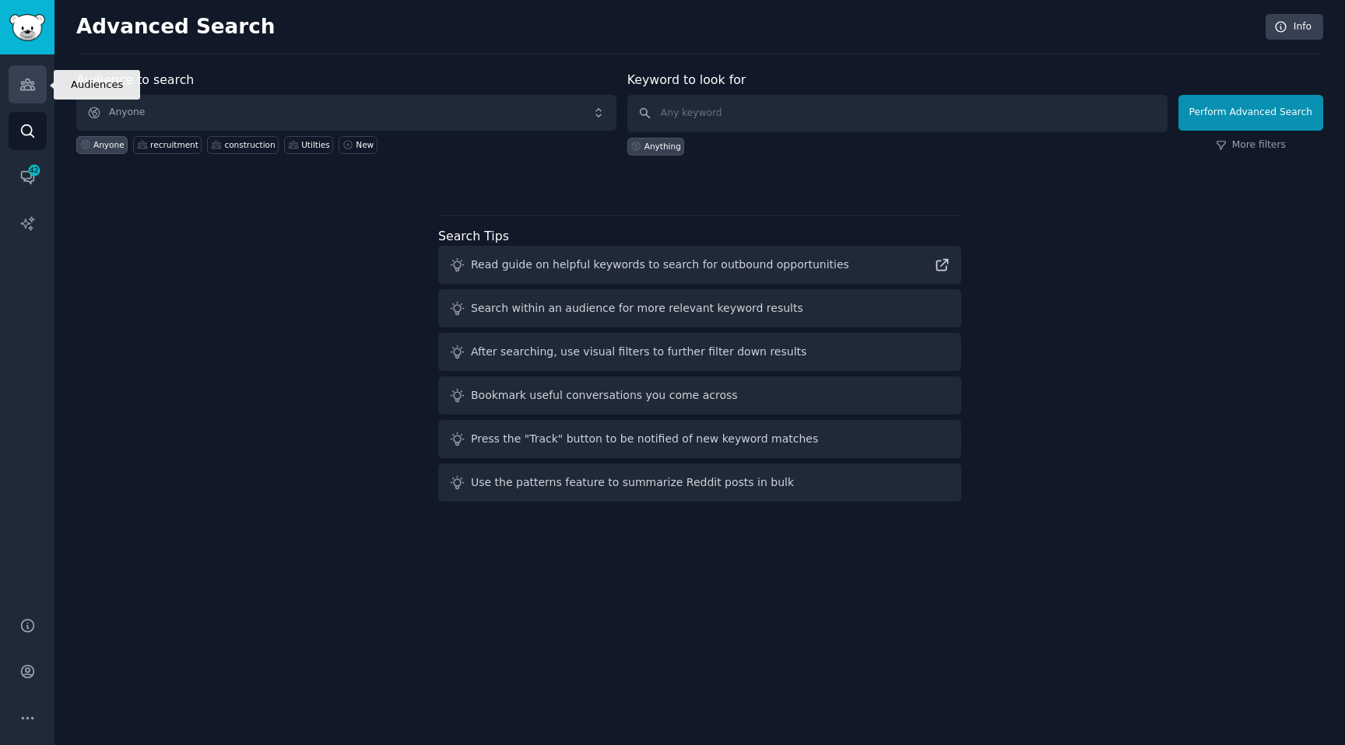
click at [31, 84] on icon "Sidebar" at bounding box center [27, 84] width 14 height 11
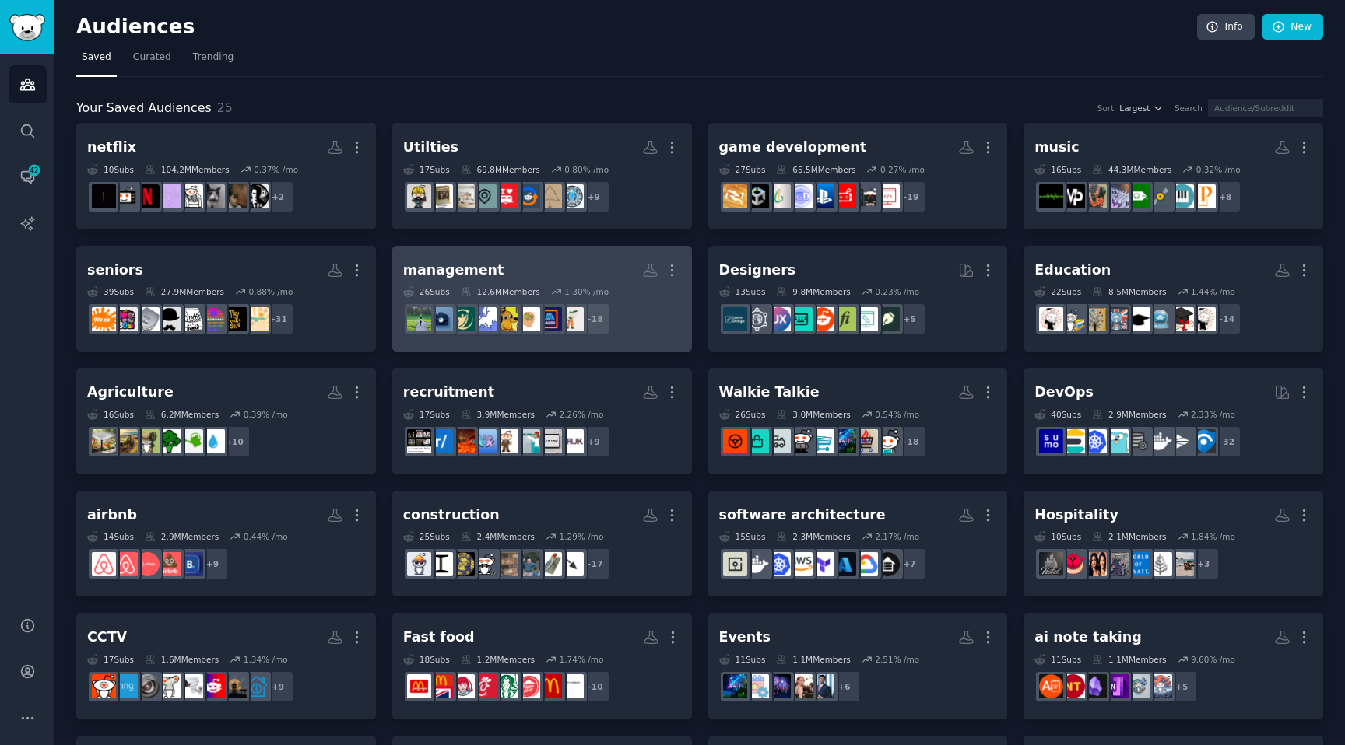
click at [518, 264] on h2 "management More" at bounding box center [542, 270] width 278 height 27
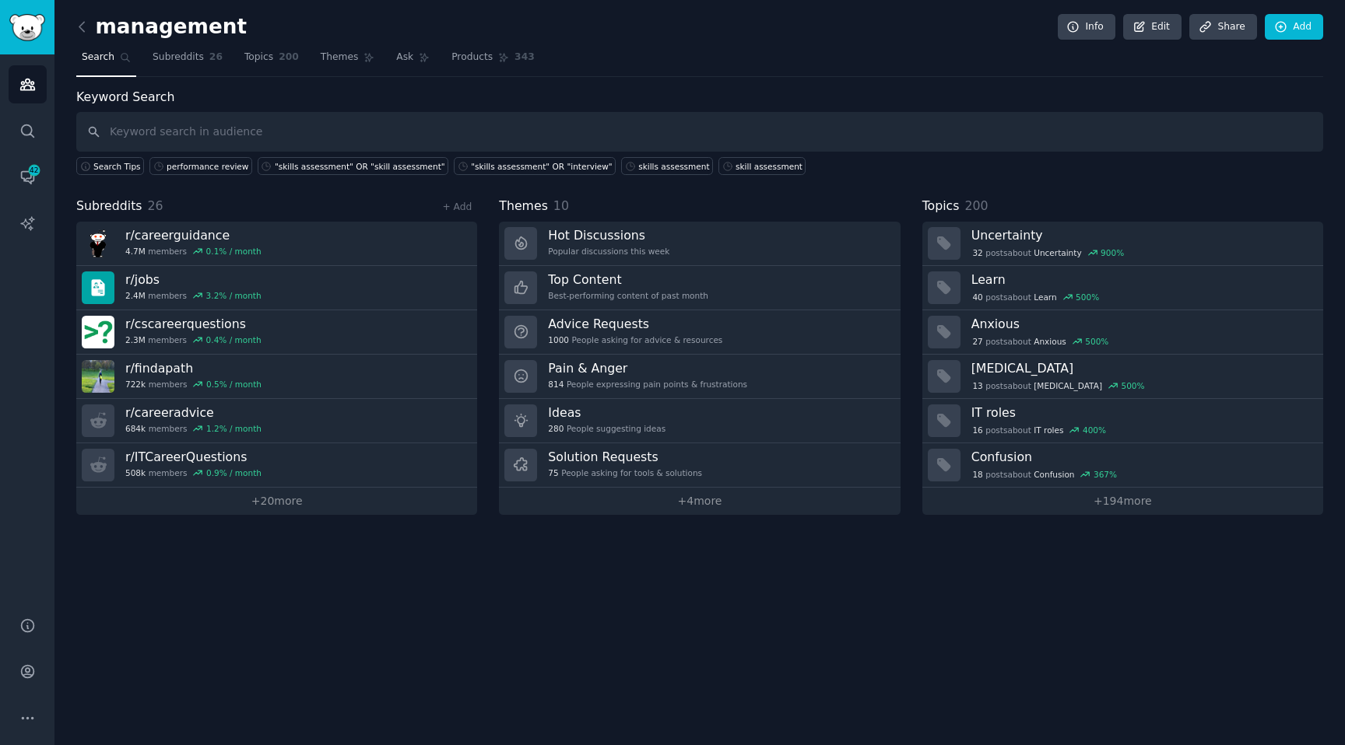
click at [155, 137] on input "text" at bounding box center [699, 132] width 1247 height 40
click at [213, 176] on div "Keyword Search Search Tips performance review "skills assessment" OR "skill ass…" at bounding box center [699, 301] width 1247 height 427
click at [223, 164] on div "performance review" at bounding box center [208, 166] width 82 height 11
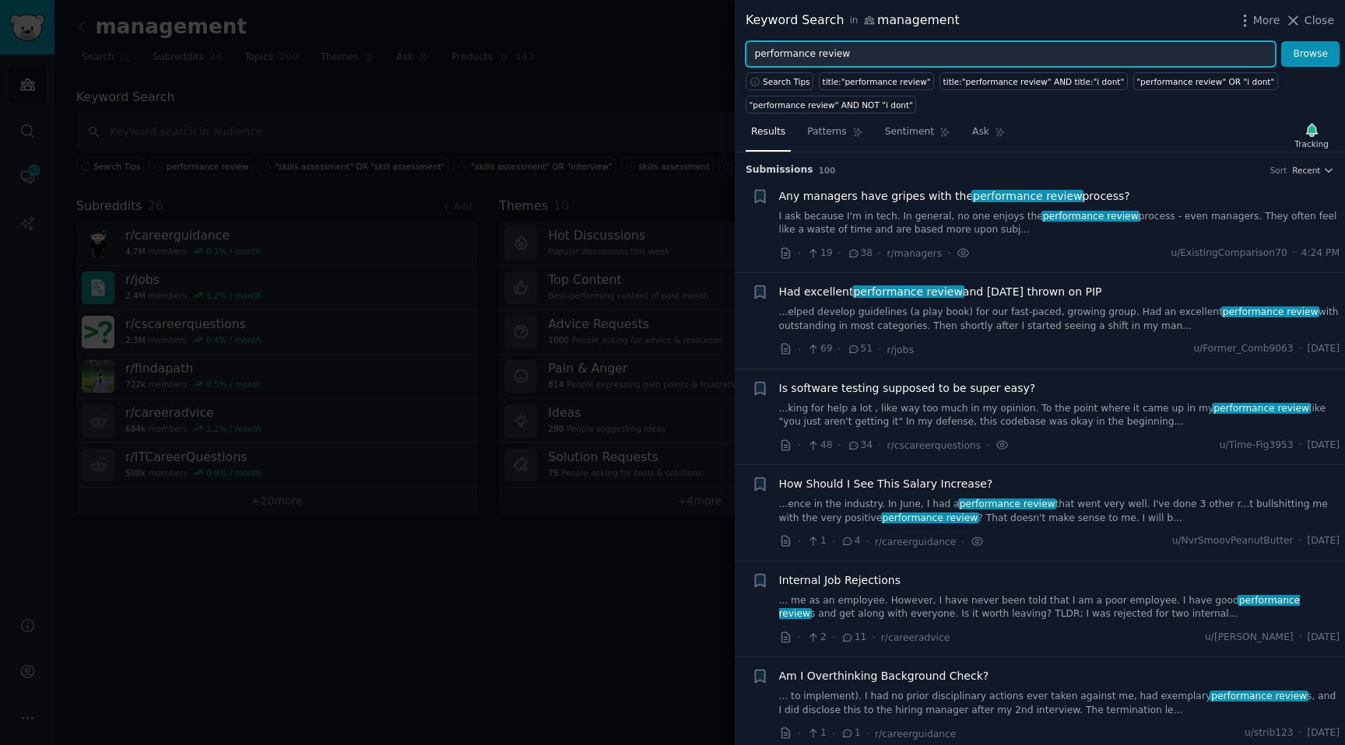
click at [873, 51] on input "performance review" at bounding box center [1010, 54] width 530 height 26
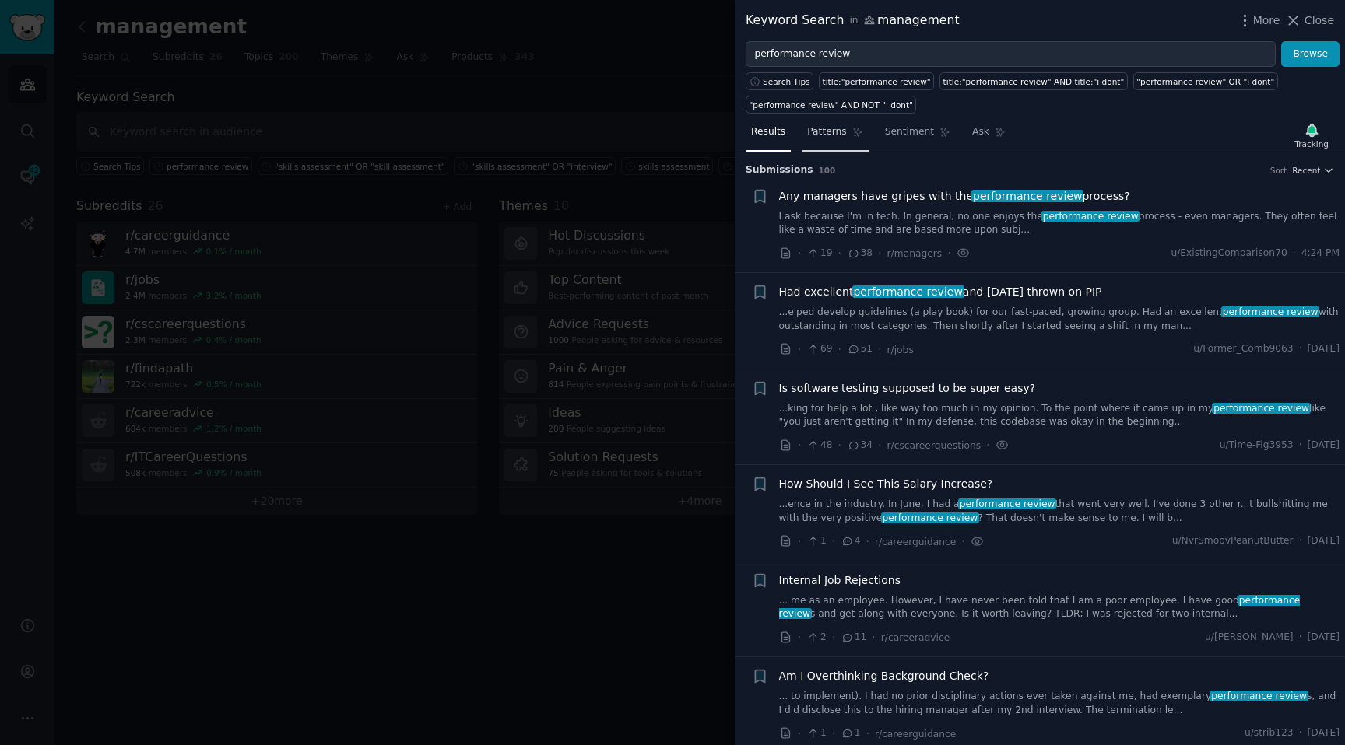
click at [849, 132] on link "Patterns" at bounding box center [834, 136] width 66 height 32
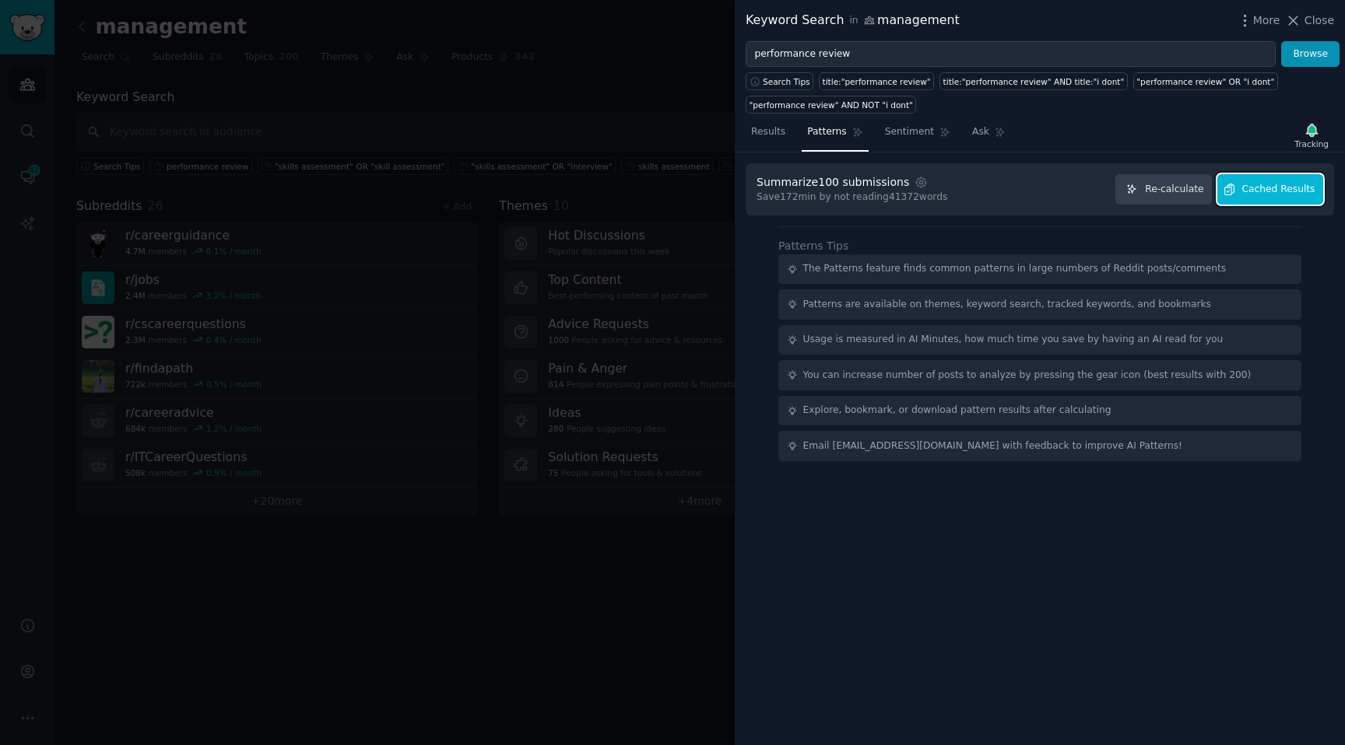
click at [1264, 185] on span "Cached Results" at bounding box center [1278, 190] width 73 height 14
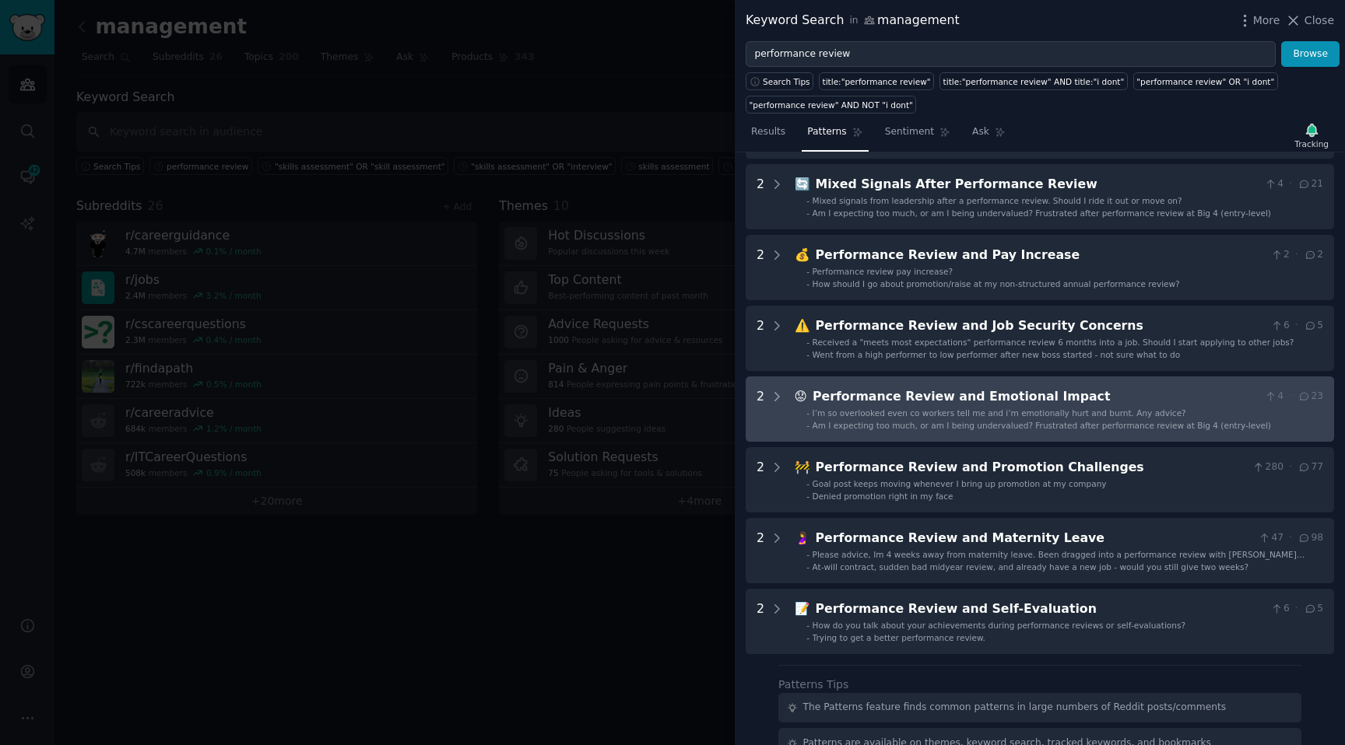
click at [994, 435] on Impact "2 😟 Performance Review and Emotional Impact 4 · 23 - I’m so overlooked even co …" at bounding box center [1039, 409] width 588 height 65
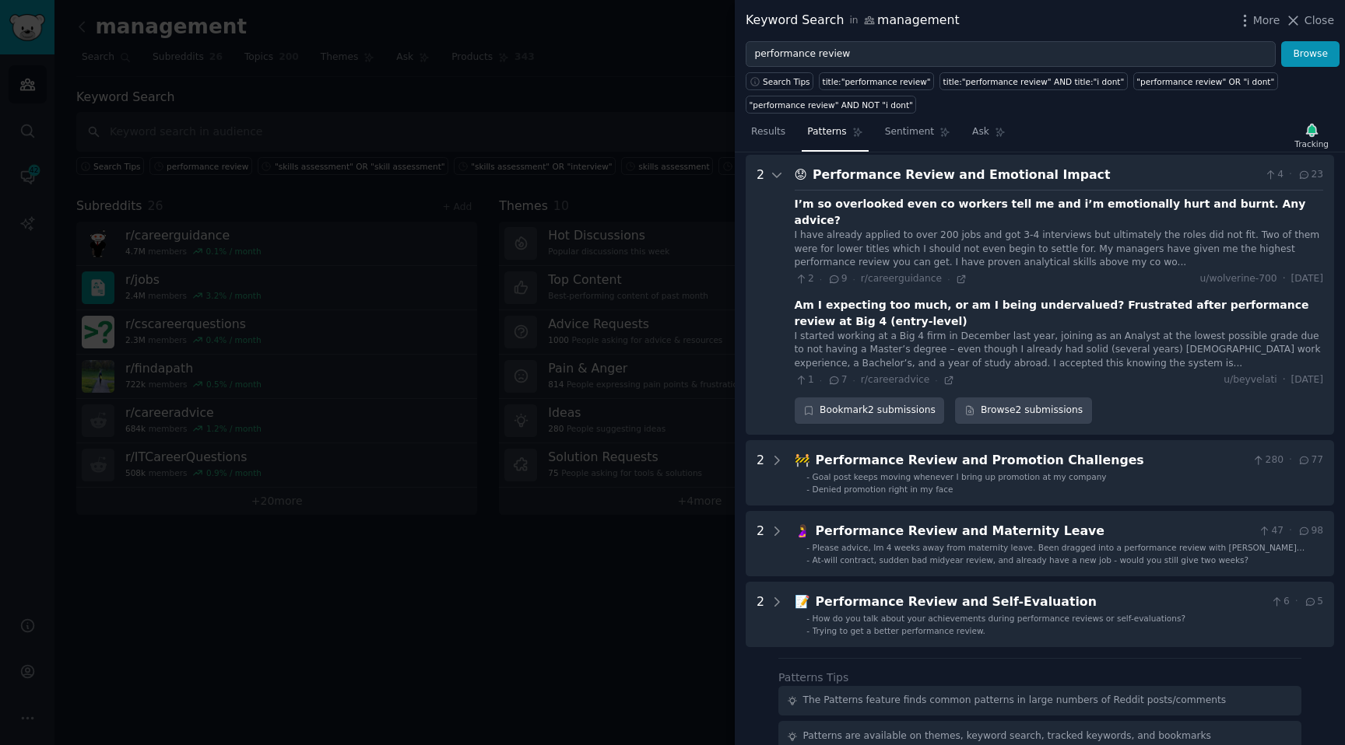
scroll to position [366, 0]
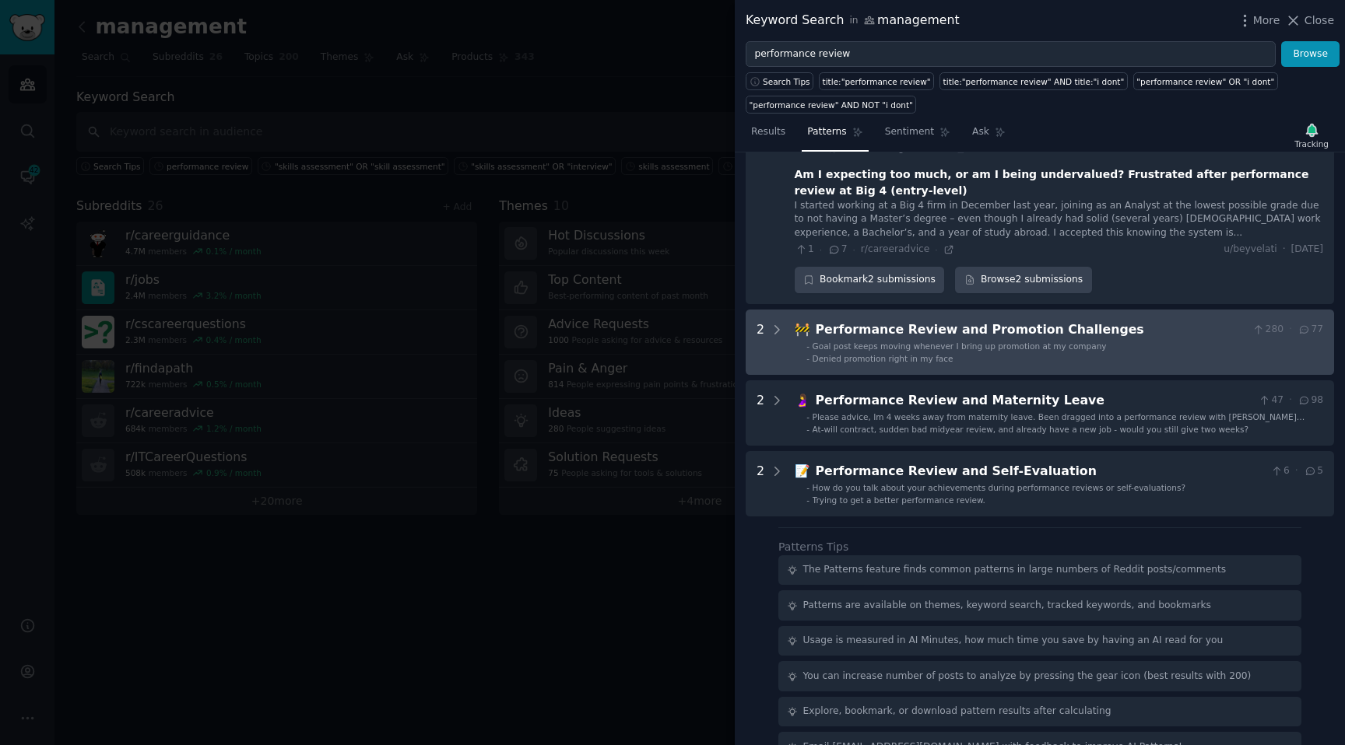
click at [923, 342] on span "Goal post keeps moving whenever I bring up promotion at my company" at bounding box center [959, 346] width 294 height 9
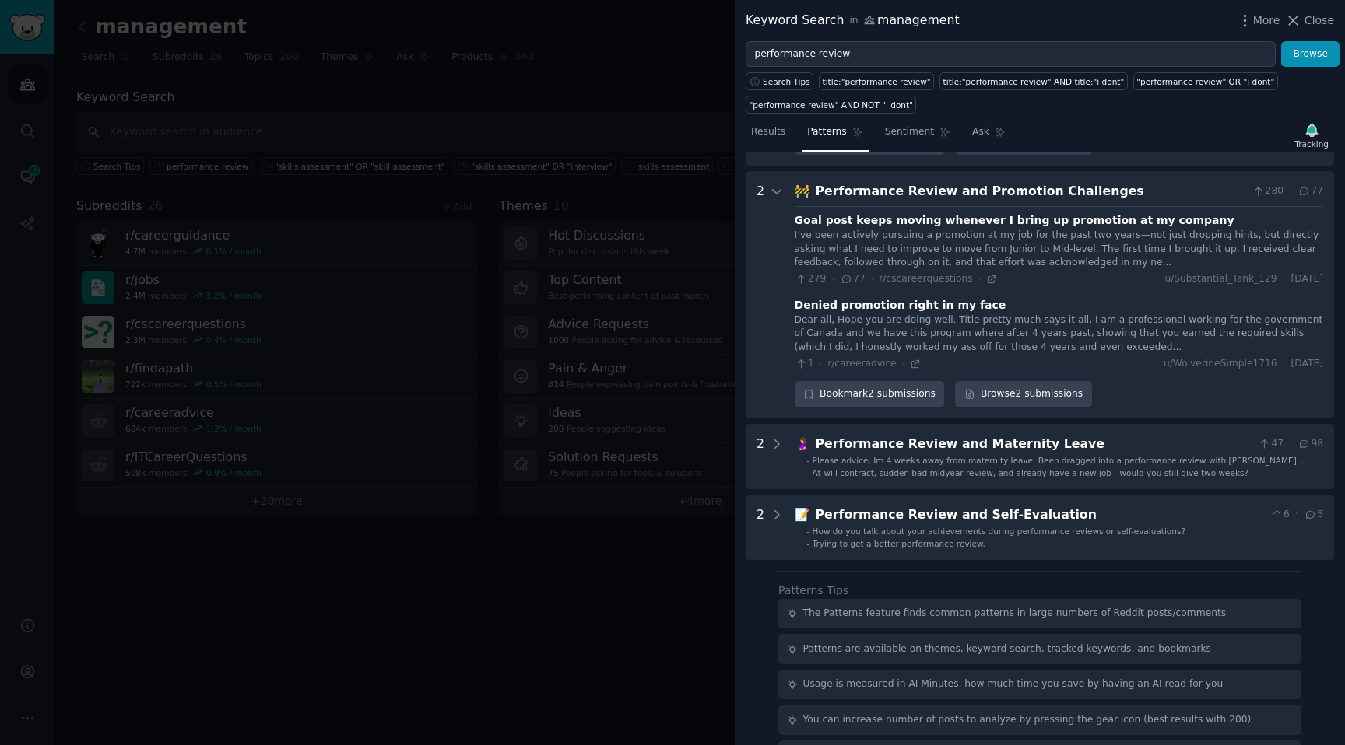
scroll to position [636, 0]
click at [855, 226] on div "I’ve been actively pursuing a promotion at my job for the past two years—not ju…" at bounding box center [1058, 246] width 528 height 41
click at [813, 210] on div "Goal post keeps moving whenever I bring up promotion at my company" at bounding box center [1014, 218] width 440 height 16
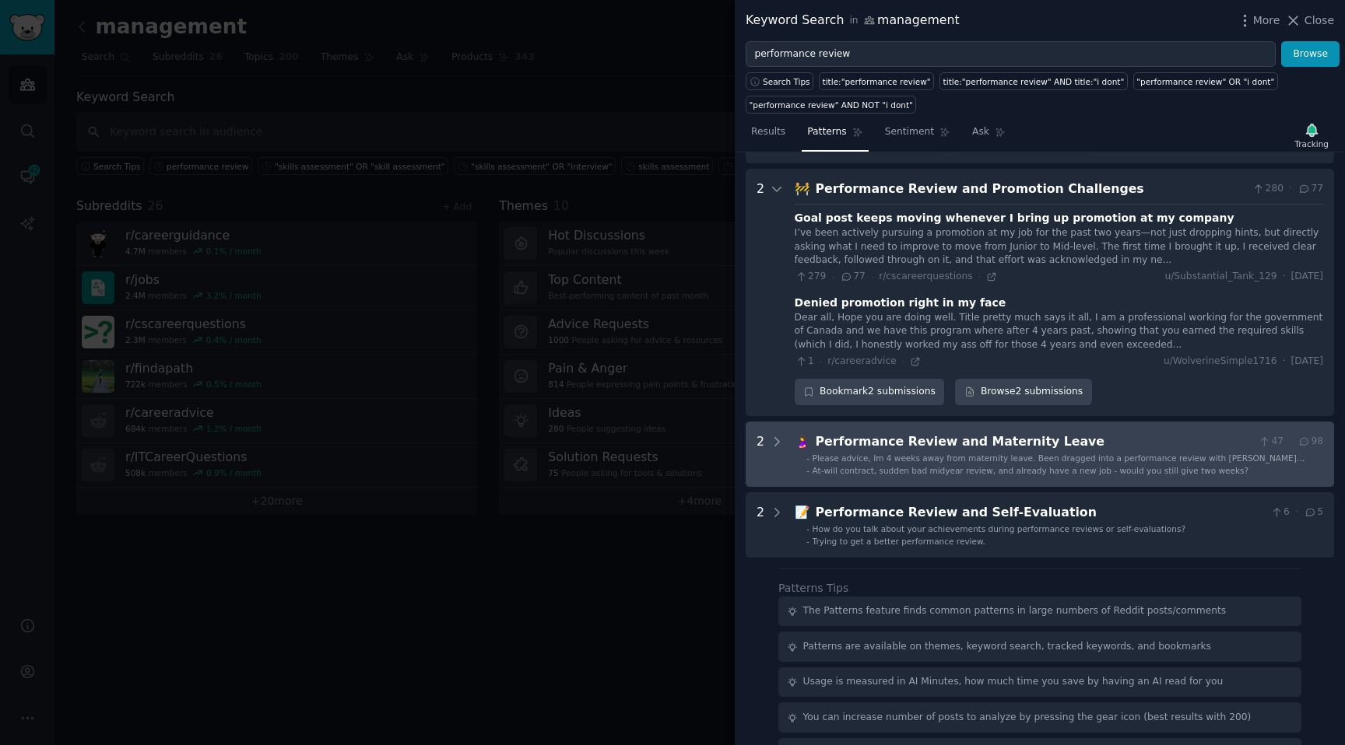
click at [977, 433] on div "Performance Review and Maternity Leave" at bounding box center [1033, 442] width 437 height 19
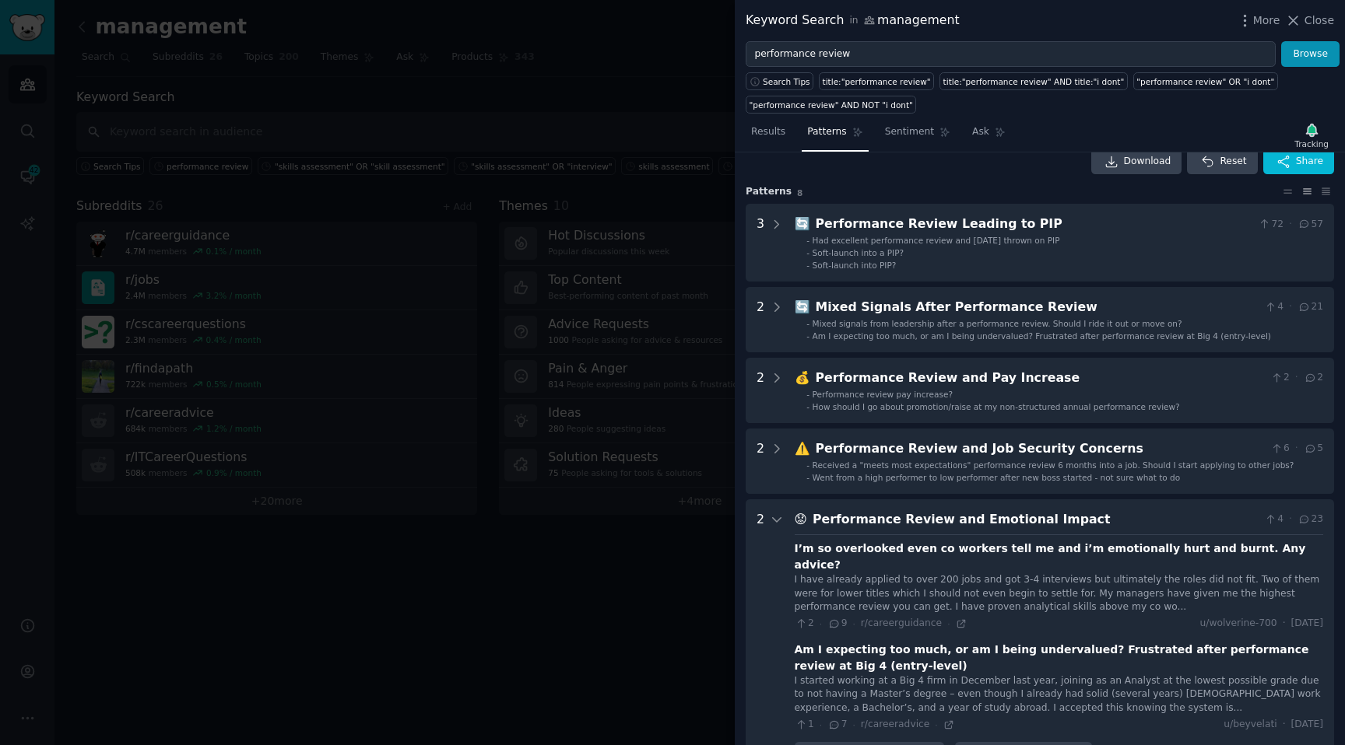
scroll to position [0, 0]
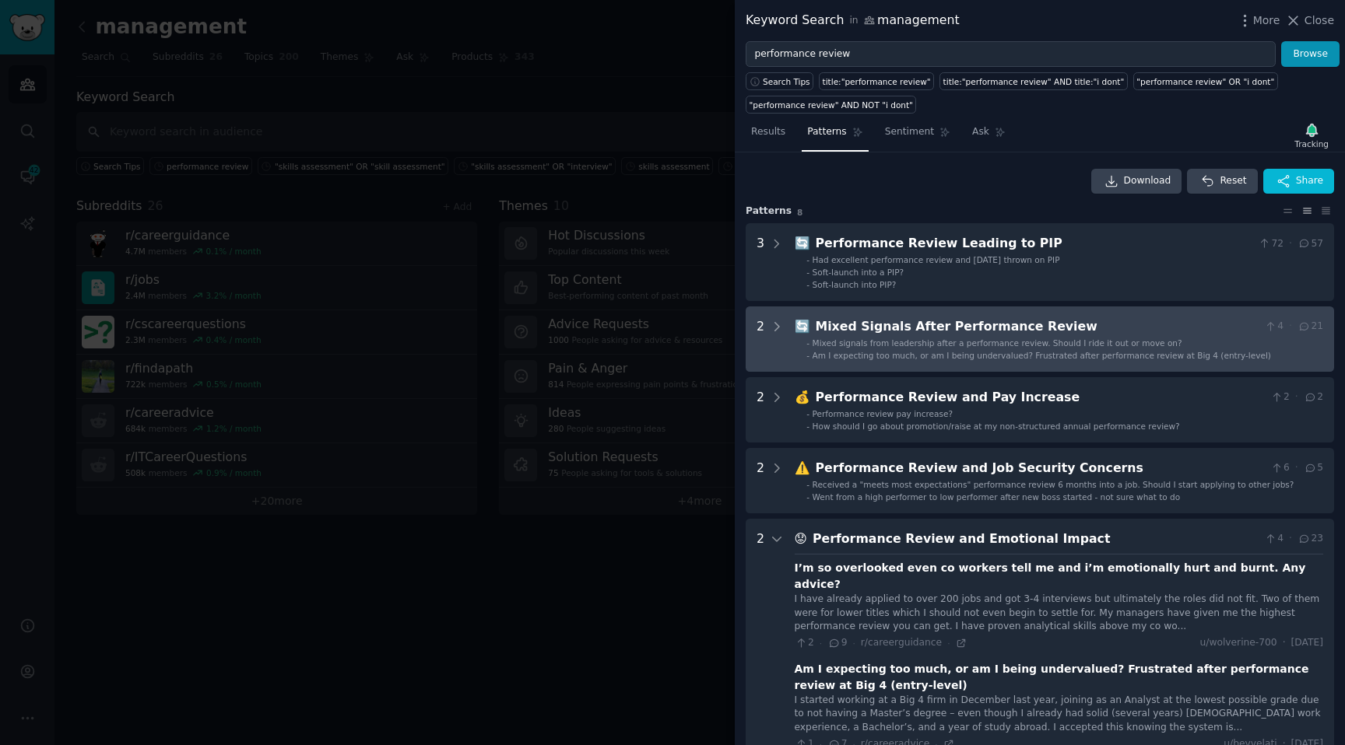
click at [955, 307] on Review "2 🔄 Mixed Signals After Performance Review 4 · 21 - Mixed signals from leadersh…" at bounding box center [1039, 339] width 588 height 65
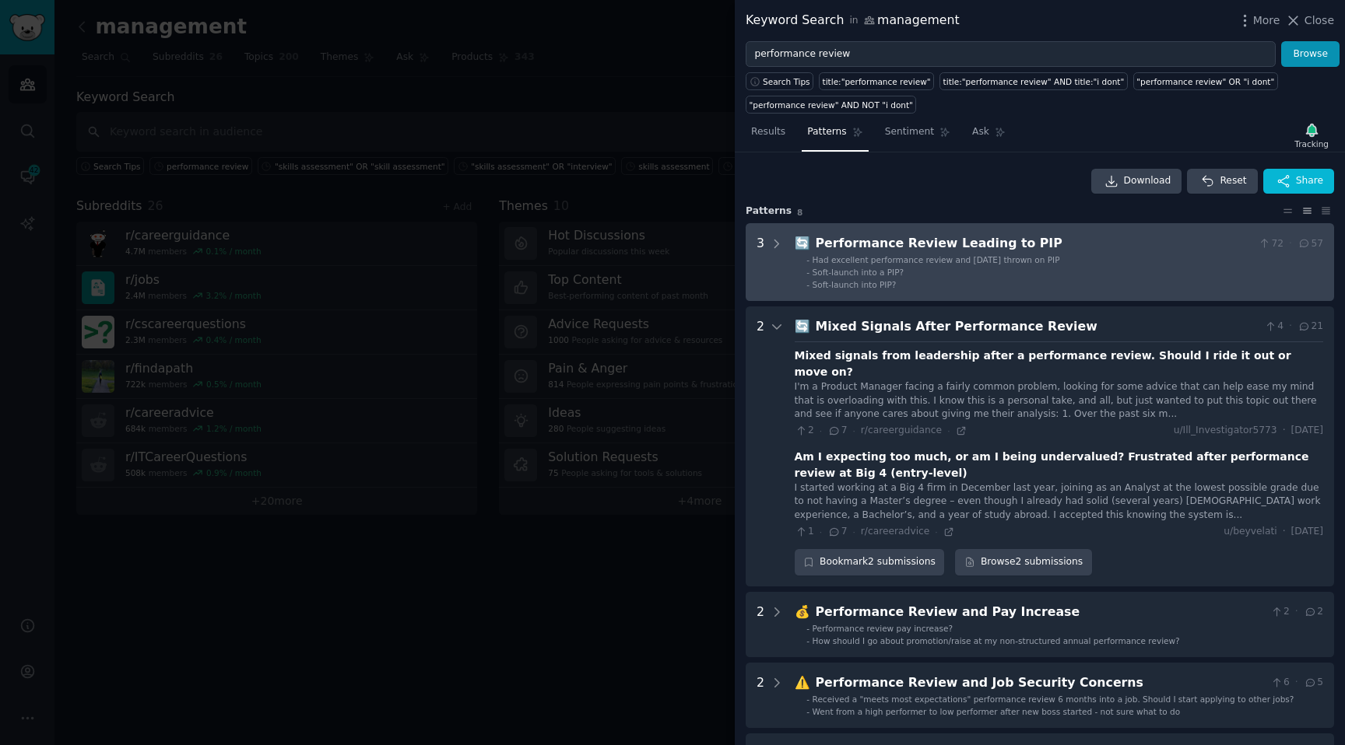
click at [947, 255] on span "Had excellent performance review and one month later thrown on PIP" at bounding box center [935, 259] width 247 height 9
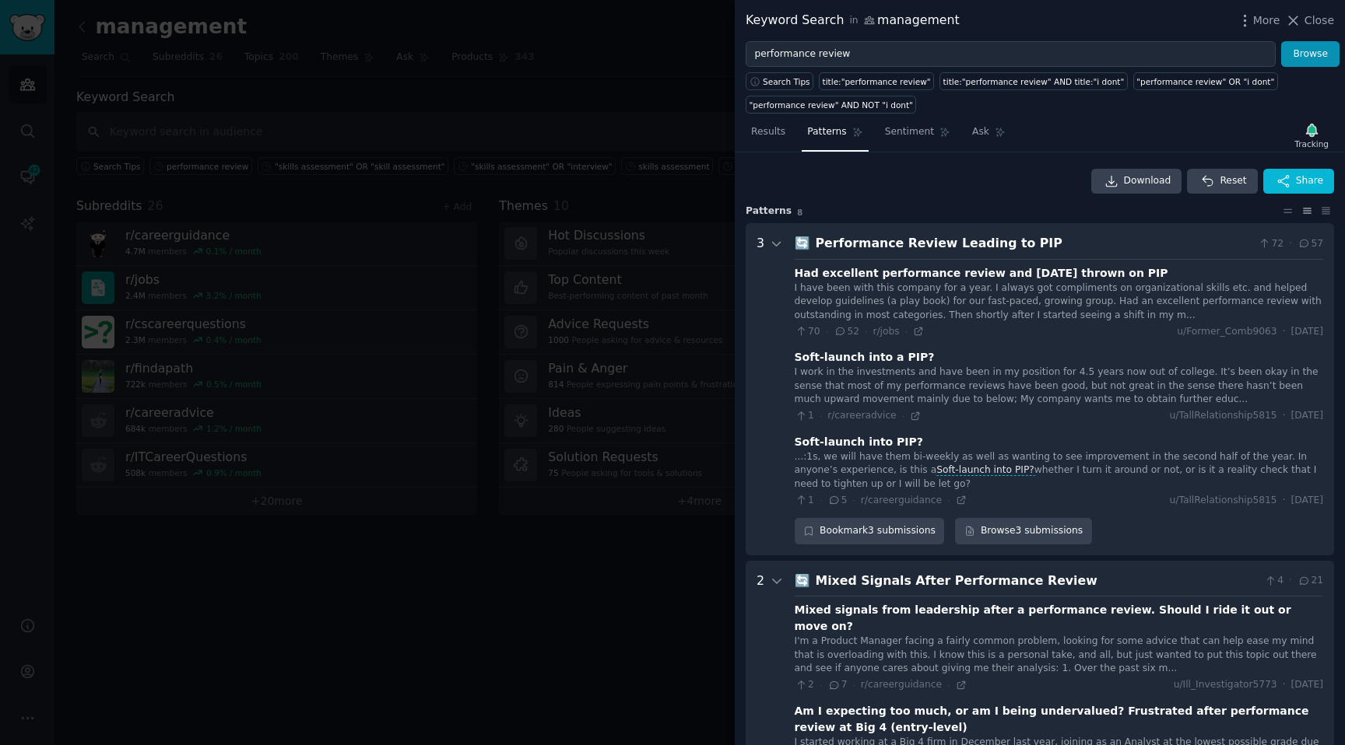
click at [896, 236] on div "Performance Review Leading to PIP" at bounding box center [1033, 243] width 437 height 19
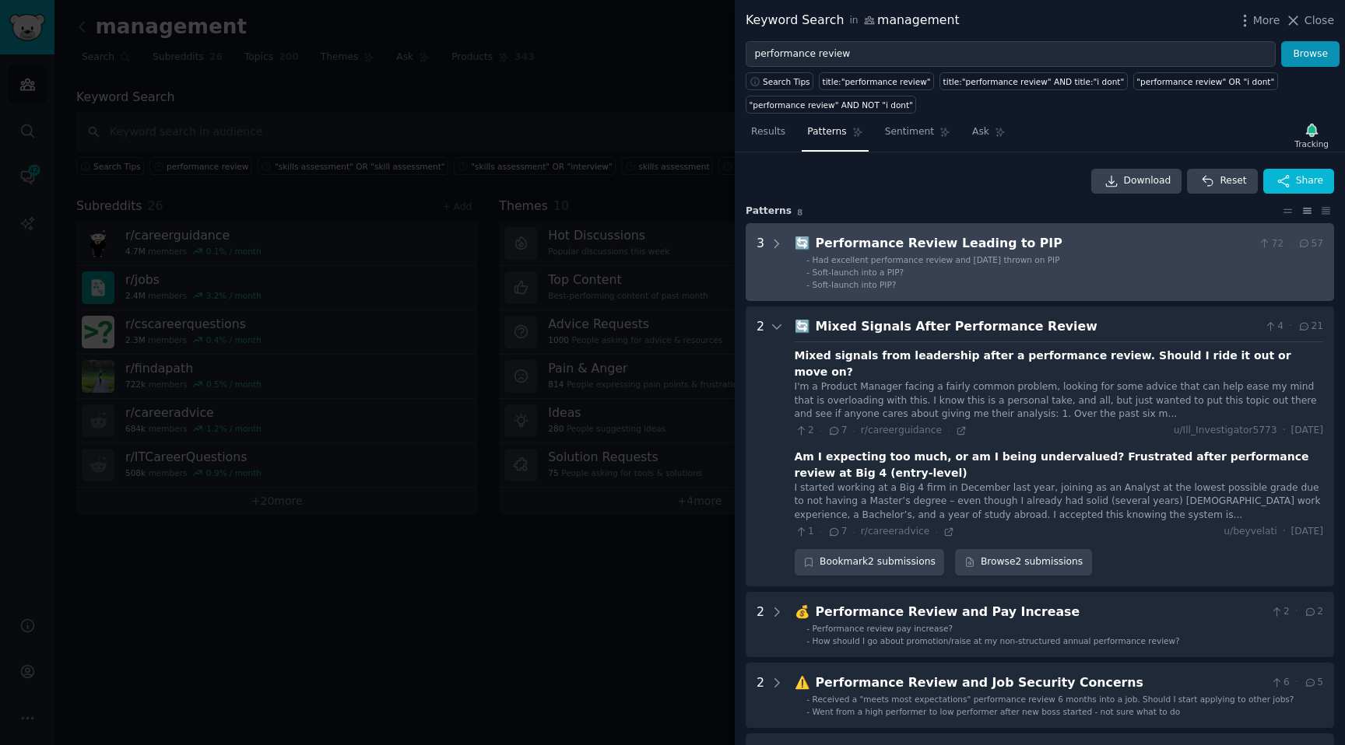
click at [863, 248] on div "Performance Review Leading to PIP" at bounding box center [1033, 243] width 437 height 19
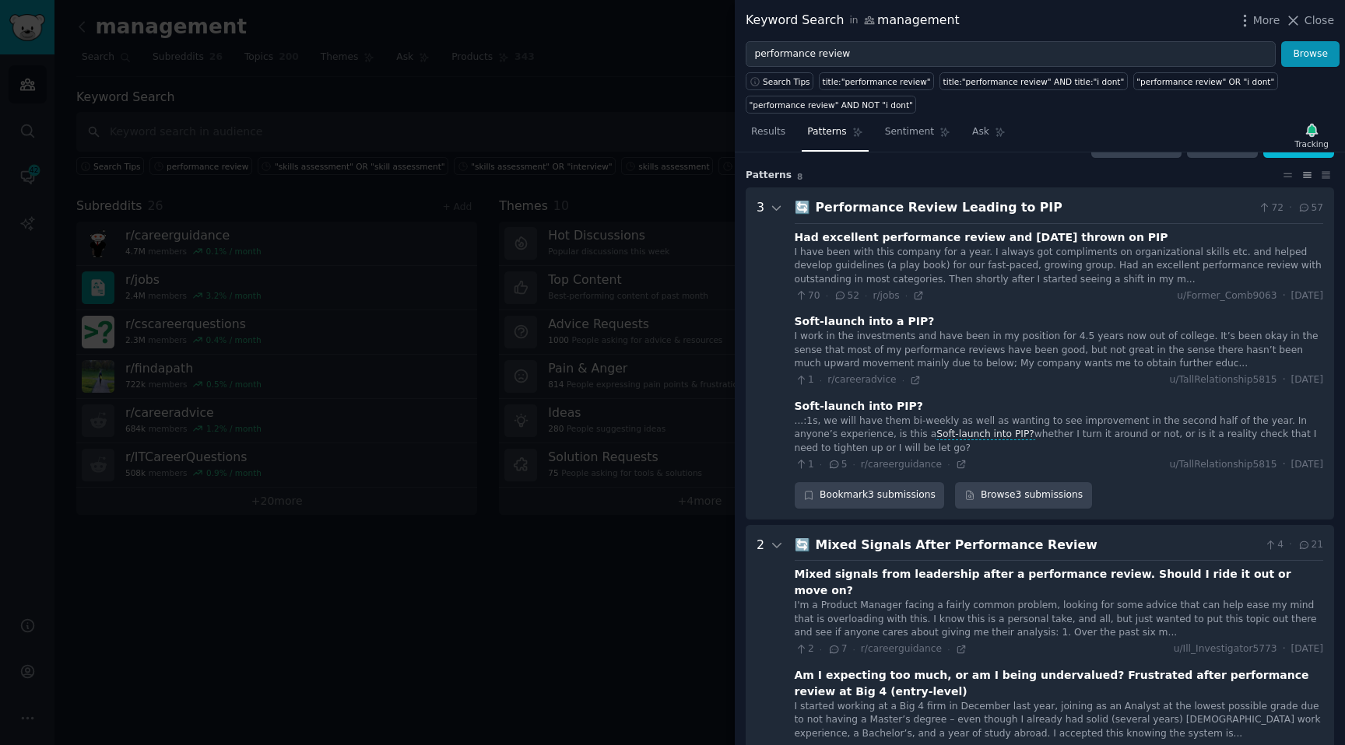
scroll to position [41, 0]
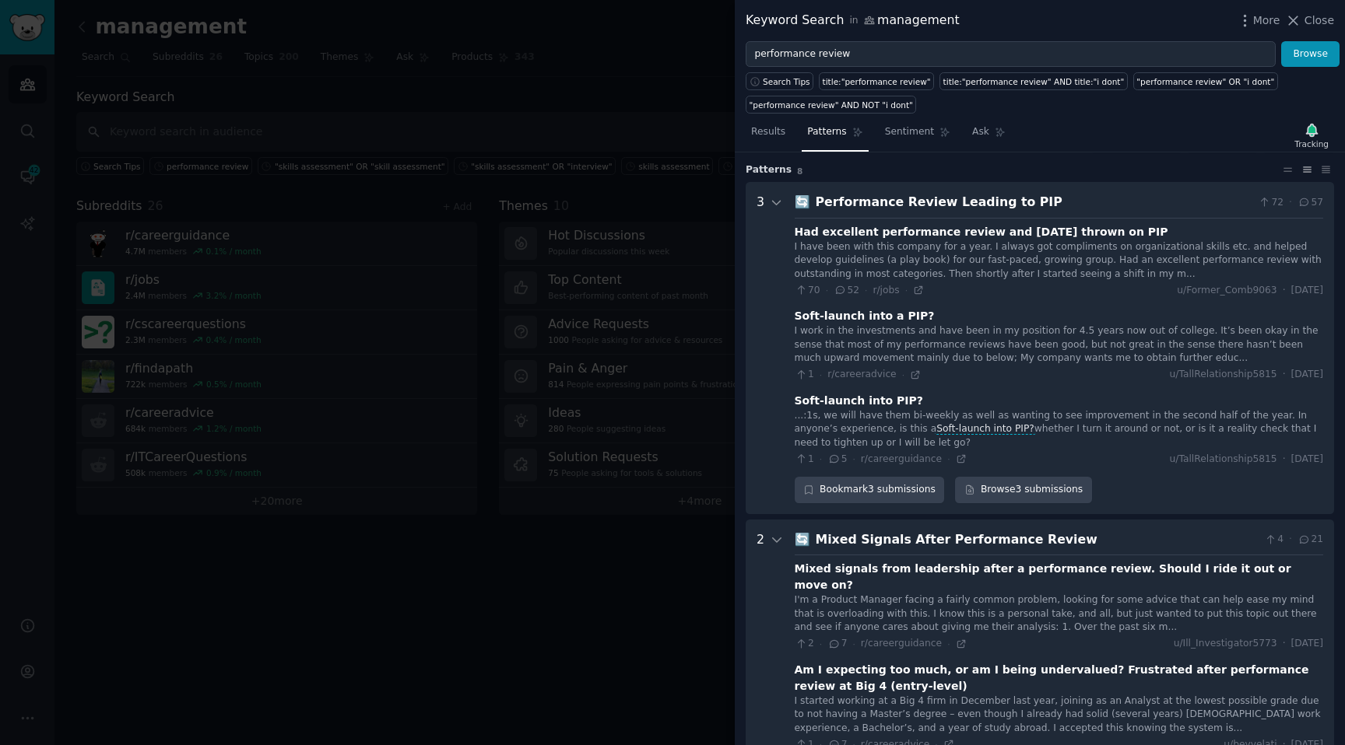
drag, startPoint x: 896, startPoint y: 443, endPoint x: 792, endPoint y: 237, distance: 231.1
click at [792, 237] on PIP "3 🔄 Performance Review Leading to PIP 72 · 57 Had excellent performance review …" at bounding box center [1039, 348] width 588 height 332
copy div "Had excellent performance review and one month later thrown on PIP I have been …"
click at [1012, 197] on div "Performance Review Leading to PIP" at bounding box center [1033, 202] width 437 height 19
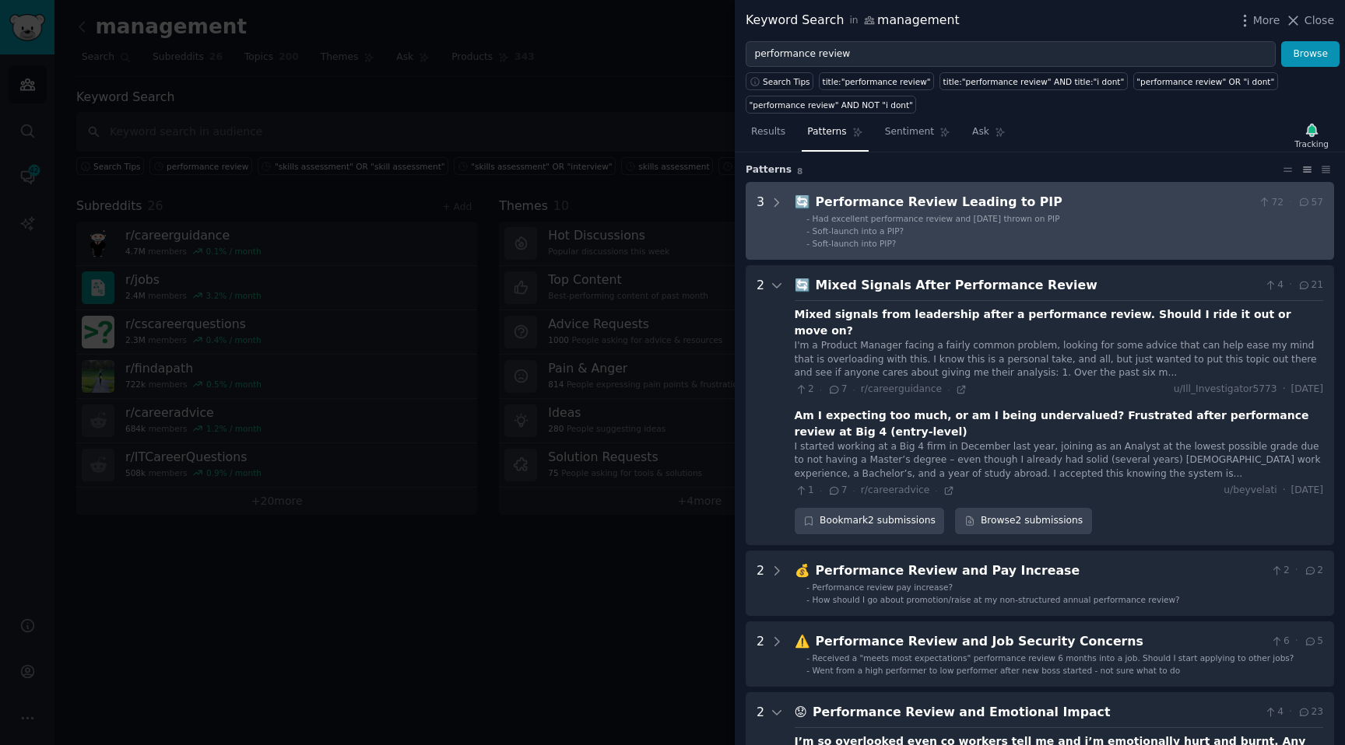
click at [1012, 195] on div "Performance Review Leading to PIP" at bounding box center [1033, 202] width 437 height 19
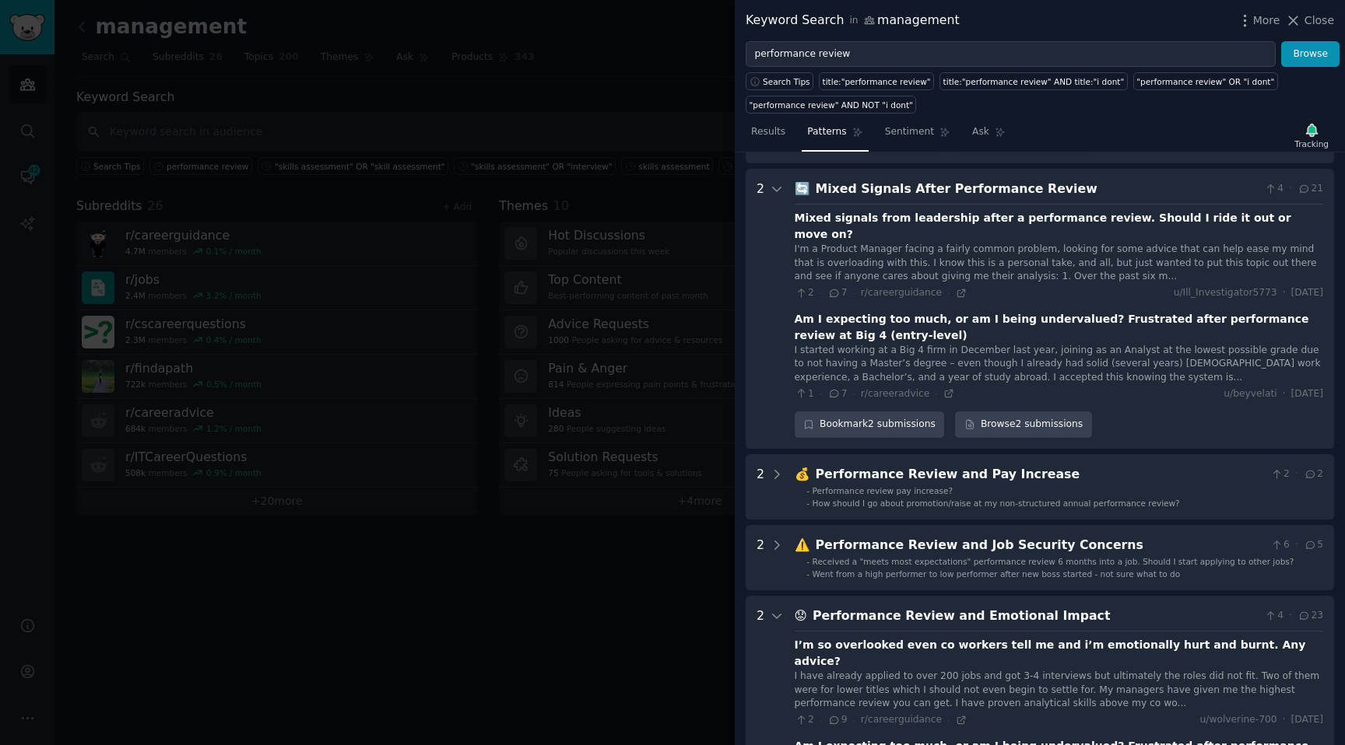
scroll to position [439, 0]
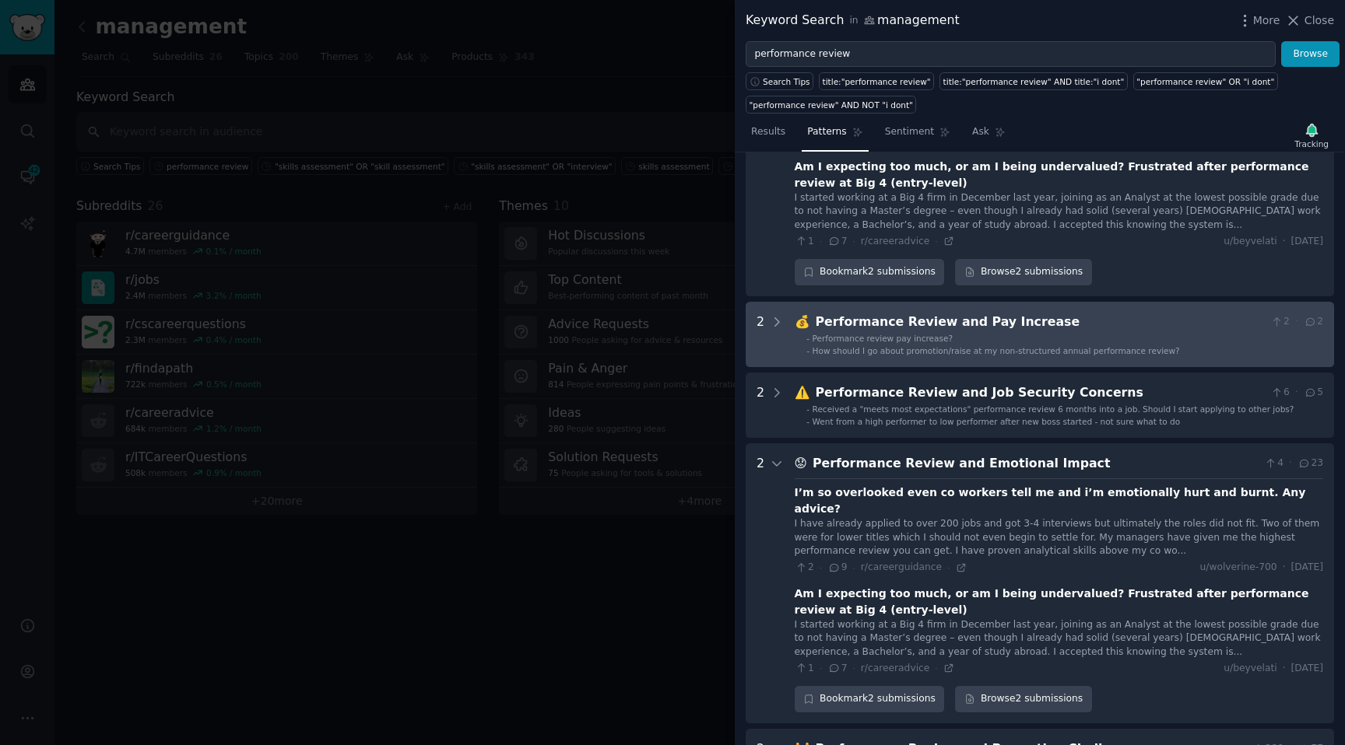
click at [972, 313] on div "Performance Review and Pay Increase" at bounding box center [1039, 322] width 449 height 19
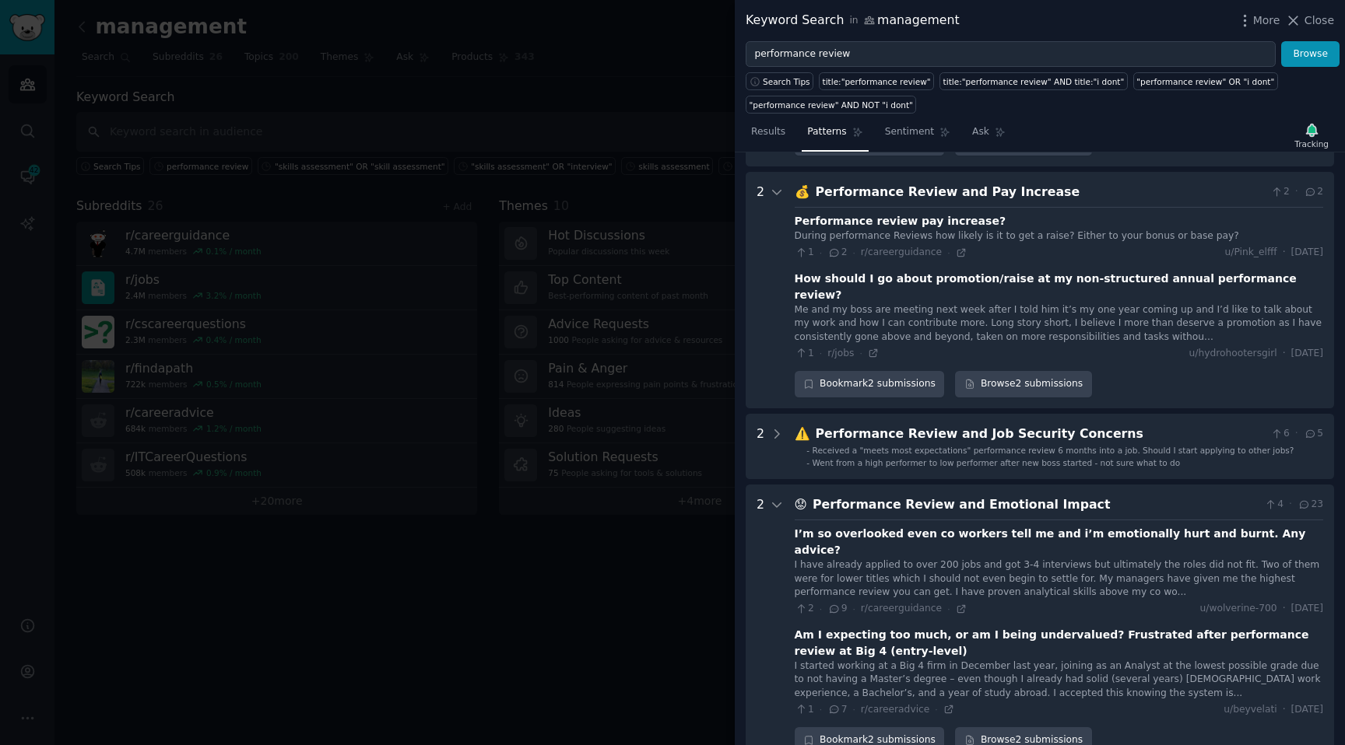
scroll to position [677, 0]
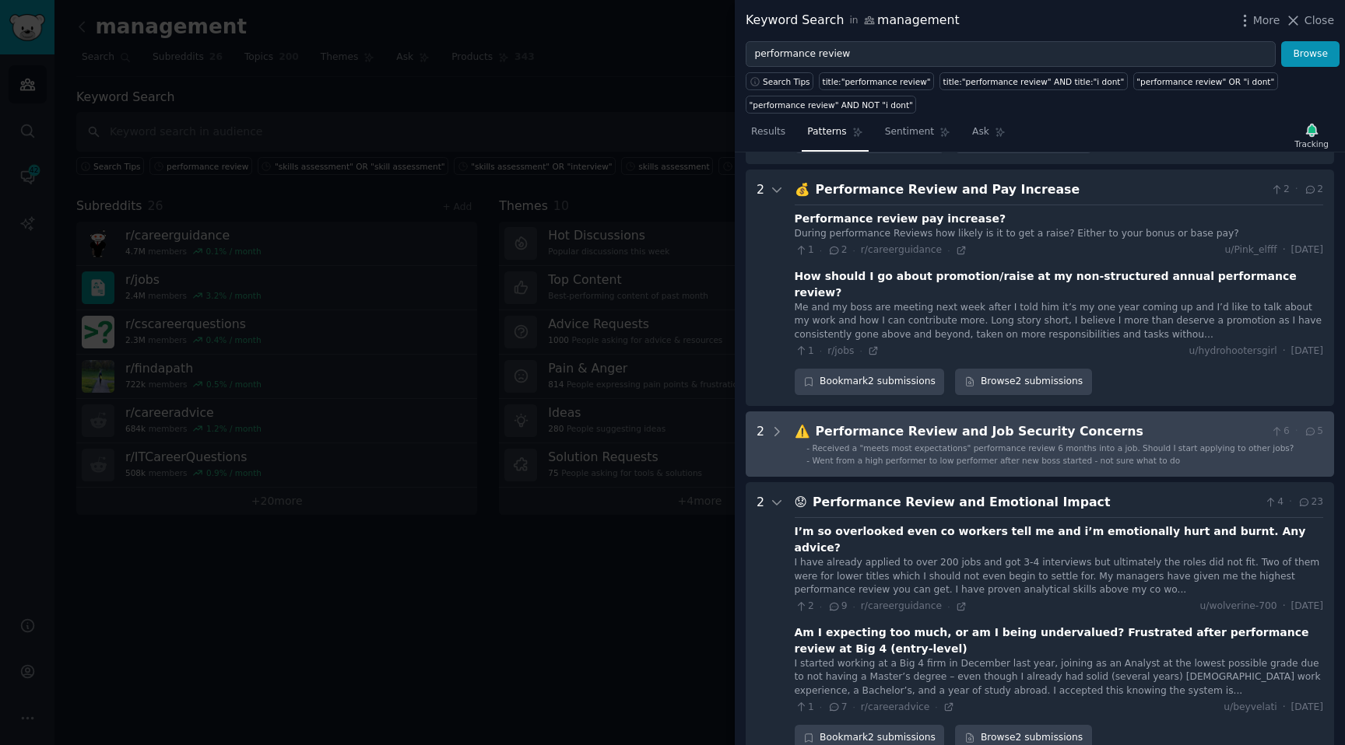
click at [948, 455] on div "Went from a high performer to low performer after new boss started - not sure w…" at bounding box center [996, 460] width 368 height 11
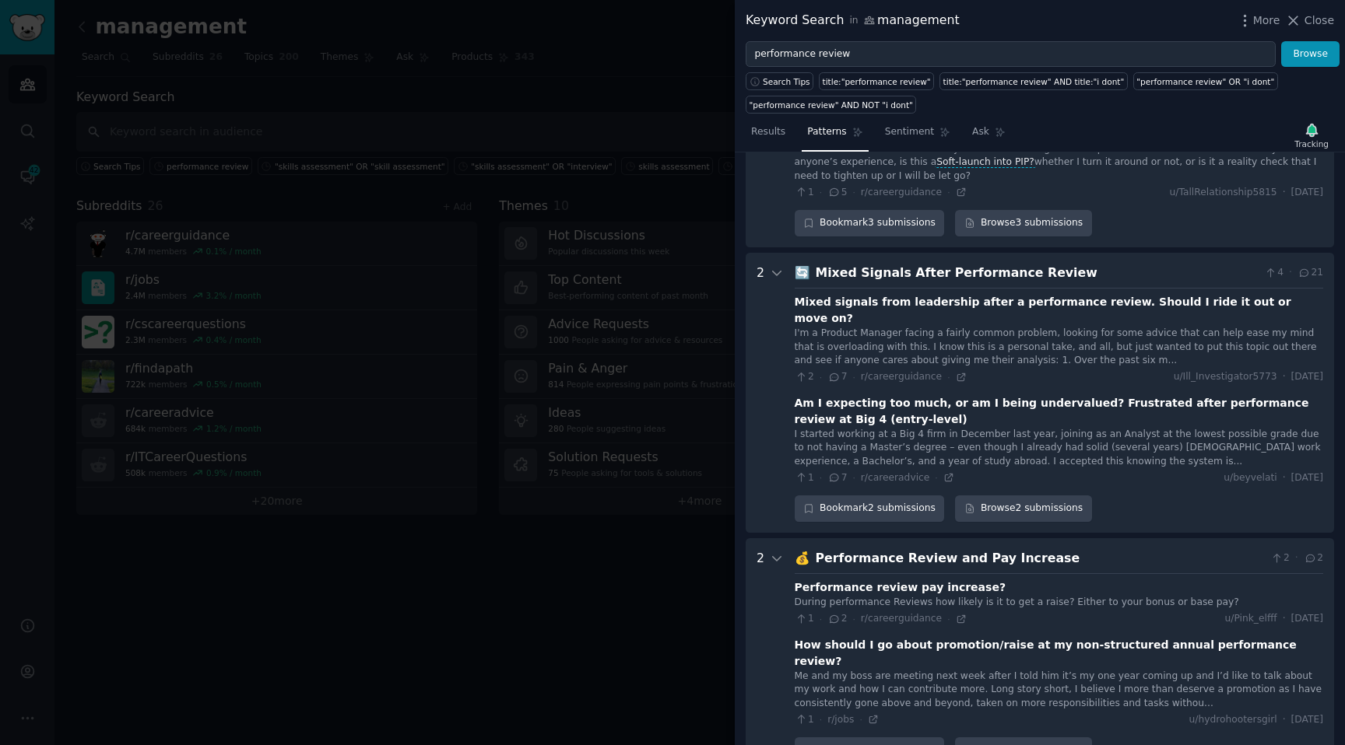
scroll to position [0, 0]
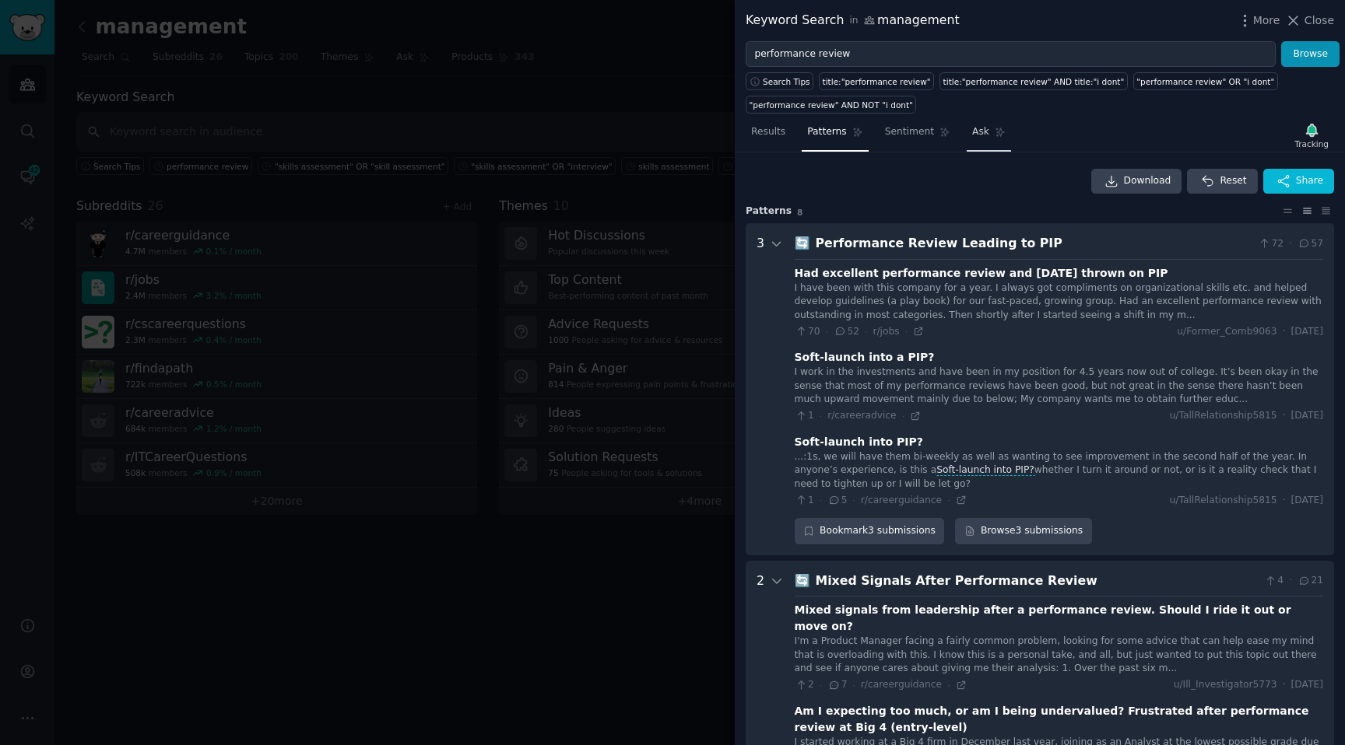
click at [972, 125] on span "Ask" at bounding box center [980, 132] width 17 height 14
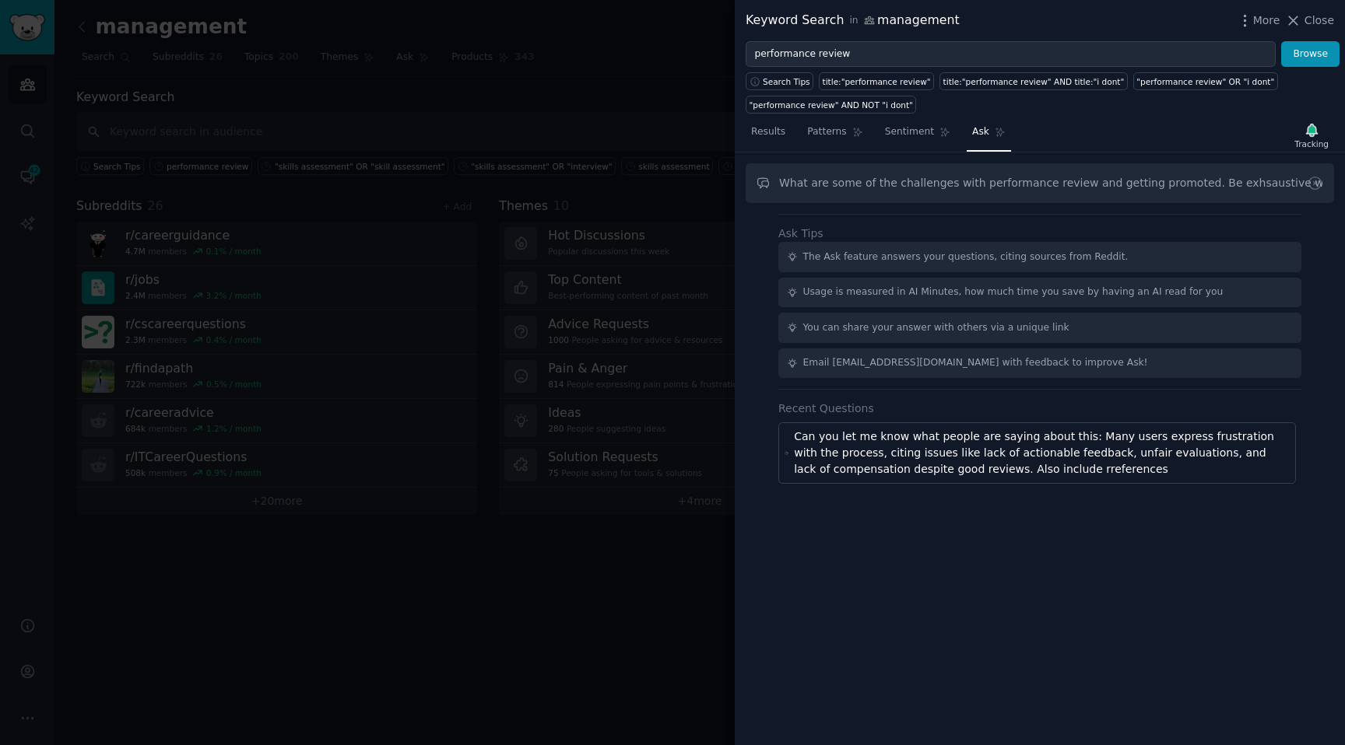
click at [1234, 182] on input "What are some of the challenges with performance review and getting promoted. B…" at bounding box center [1039, 183] width 588 height 40
click at [1291, 180] on input "What are some of the challenges with performance review and getting promoted. B…" at bounding box center [1039, 183] width 588 height 40
drag, startPoint x: 1261, startPoint y: 183, endPoint x: 1344, endPoint y: 183, distance: 82.5
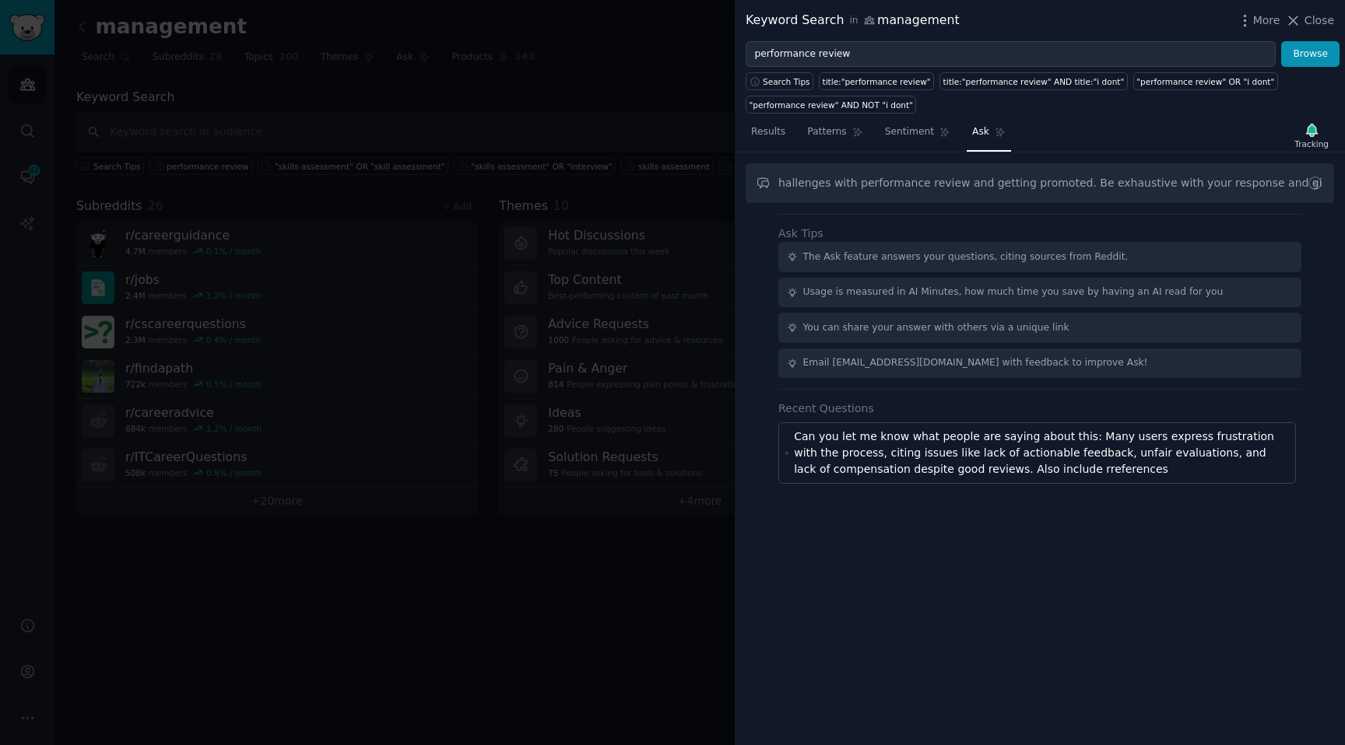
click at [1344, 183] on div "What are some of the challenges with performance review and getting promoted. B…" at bounding box center [1040, 449] width 610 height 593
click at [906, 181] on input "What are some of the challenges with performance review and getting promoted. B…" at bounding box center [1039, 183] width 588 height 40
drag, startPoint x: 919, startPoint y: 182, endPoint x: 668, endPoint y: 184, distance: 251.3
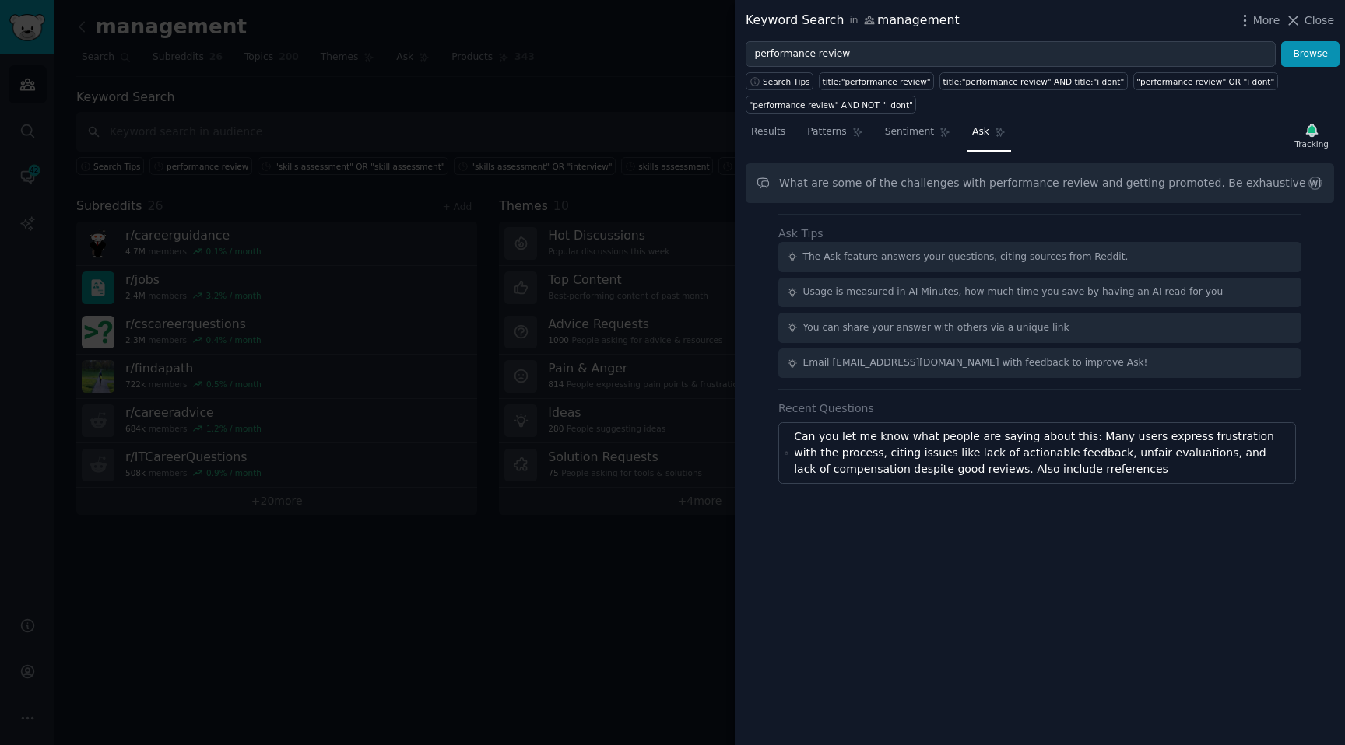
click at [668, 184] on div "Keyword Search in management More Close performance review Browse Search Tips t…" at bounding box center [672, 372] width 1345 height 745
click at [870, 185] on input "What are some of the challenges with performance review and getting promoted. B…" at bounding box center [1039, 183] width 588 height 40
drag, startPoint x: 857, startPoint y: 185, endPoint x: 1343, endPoint y: 186, distance: 486.3
click at [1344, 186] on div "What are some of the challenges with performance review and getting promoted. B…" at bounding box center [1040, 449] width 610 height 593
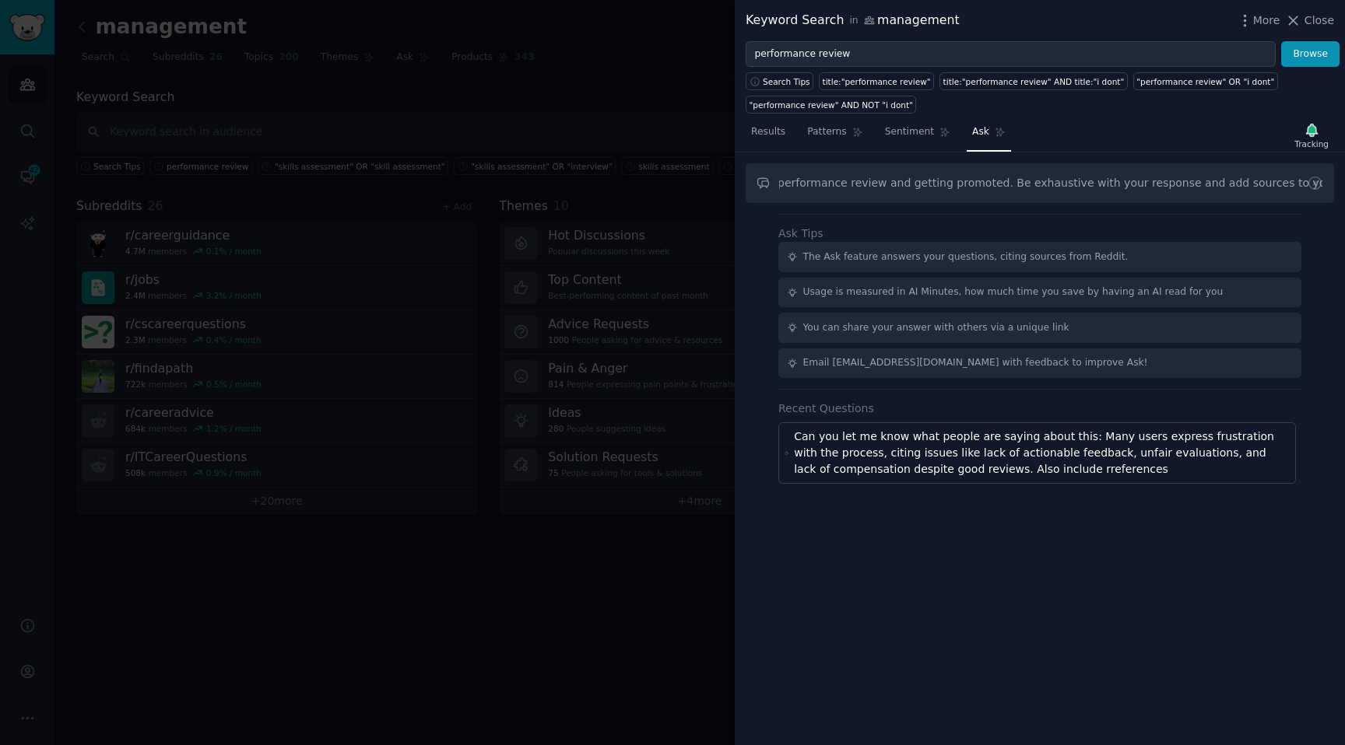
click at [1251, 186] on input "What are some of the challenges with performance review and getting promoted. B…" at bounding box center [1039, 183] width 588 height 40
drag, startPoint x: 1290, startPoint y: 181, endPoint x: 1344, endPoint y: 187, distance: 54.0
click at [1344, 187] on div "What are some of the challenges with performance review and getting promoted. B…" at bounding box center [1040, 449] width 610 height 593
drag, startPoint x: 812, startPoint y: 185, endPoint x: 703, endPoint y: 184, distance: 108.9
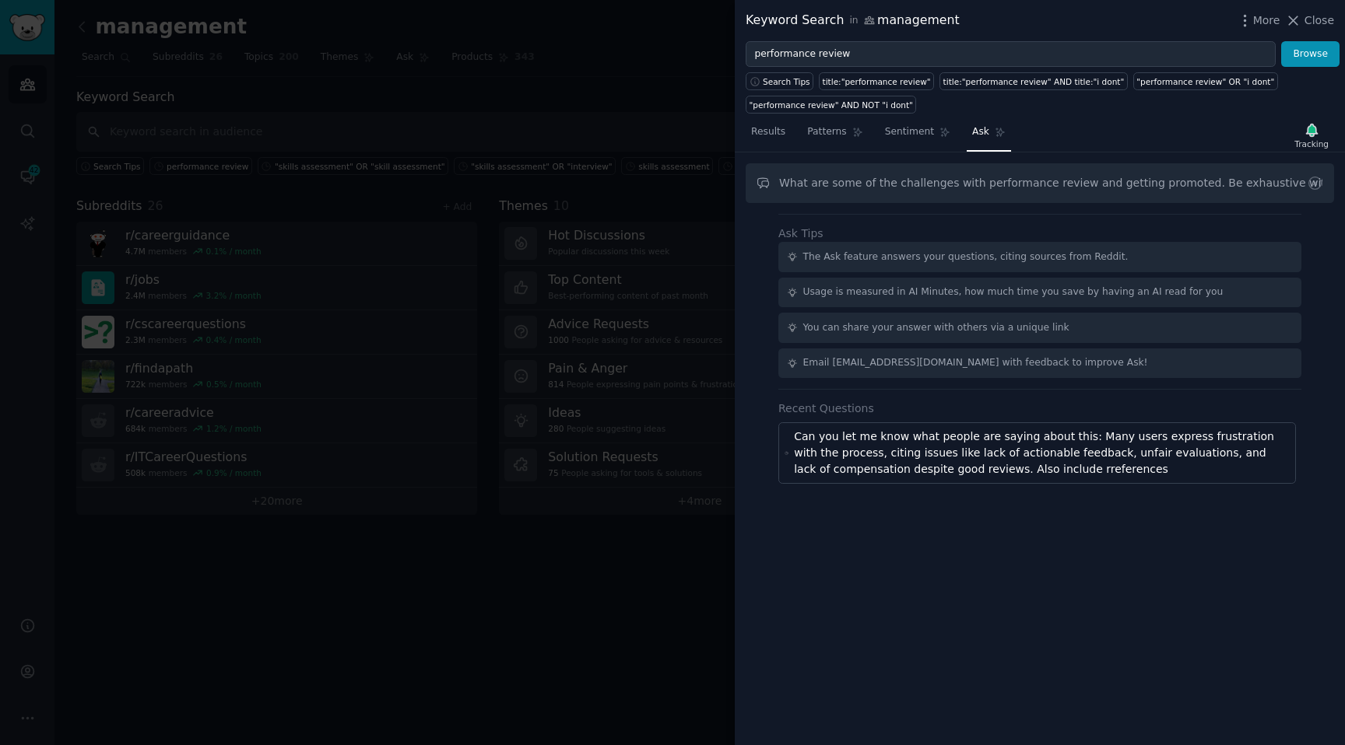
click at [703, 184] on div "Keyword Search in management More Close performance review Browse Search Tips t…" at bounding box center [672, 372] width 1345 height 745
click at [1255, 181] on input "What are some of the challenges with performance review and getting promoted. B…" at bounding box center [1039, 183] width 588 height 40
type input "What are some of the challenges with performance review and getting promoted. B…"
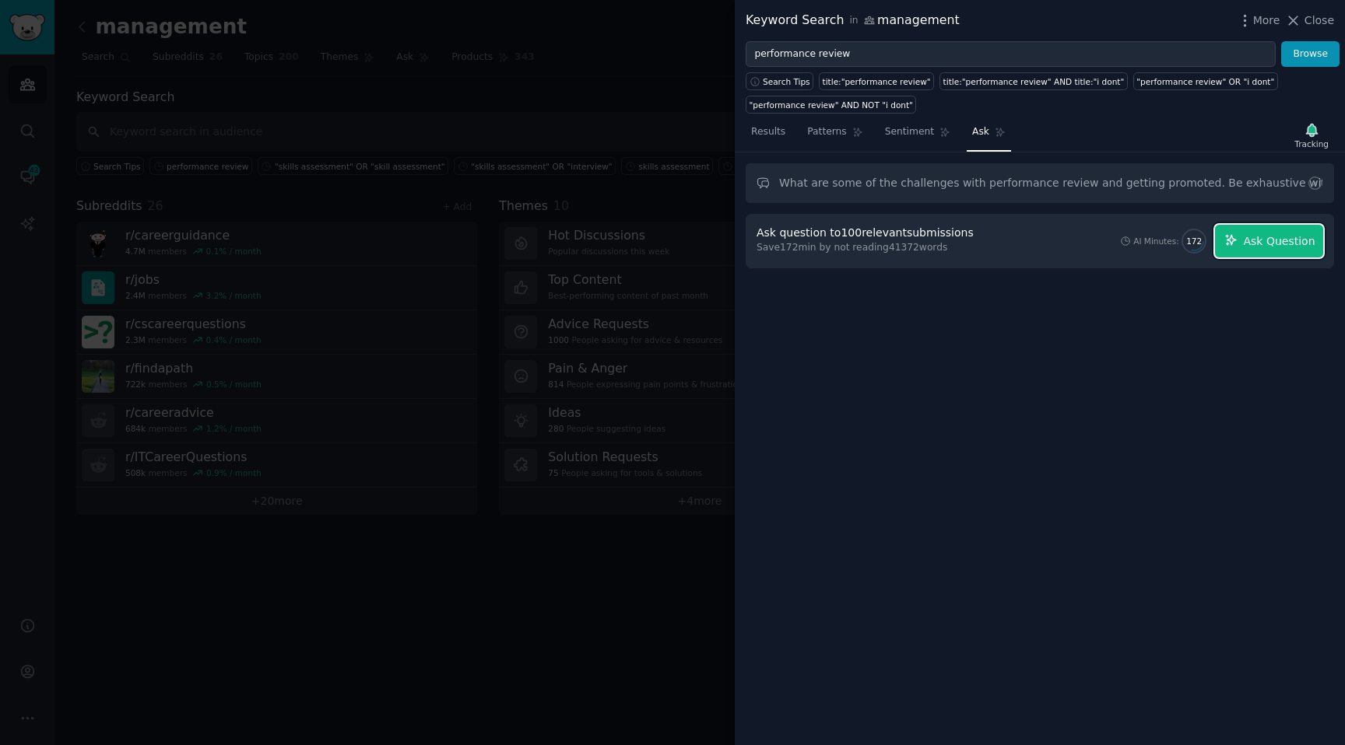
click at [1252, 233] on span "Ask Question" at bounding box center [1279, 241] width 72 height 16
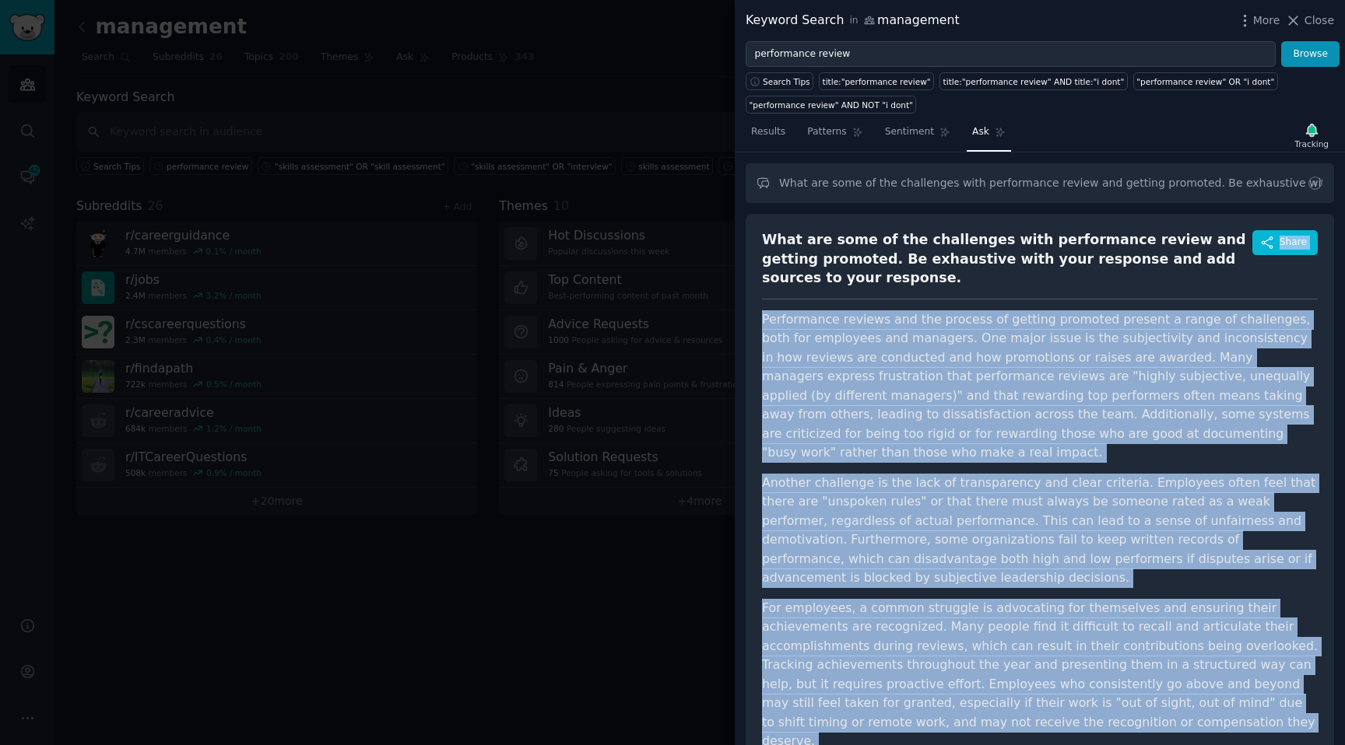
drag, startPoint x: 1106, startPoint y: 524, endPoint x: 766, endPoint y: 298, distance: 408.5
copy div "Share Performance reviews and the process of getting promoted present a range o…"
click at [857, 341] on p "Performance reviews and the process of getting promoted present a range of chal…" at bounding box center [1040, 386] width 556 height 153
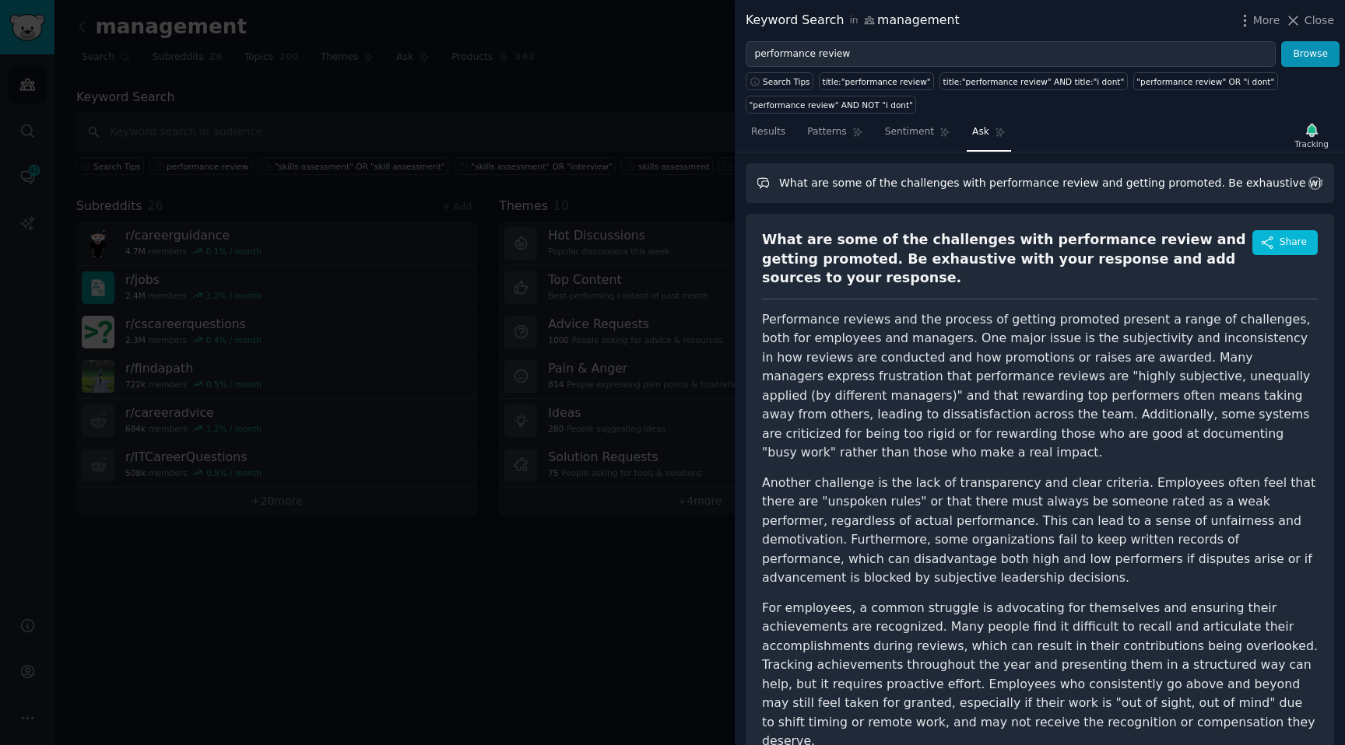
click at [825, 184] on input "What are some of the challenges with performance review and getting promoted. B…" at bounding box center [1039, 183] width 588 height 40
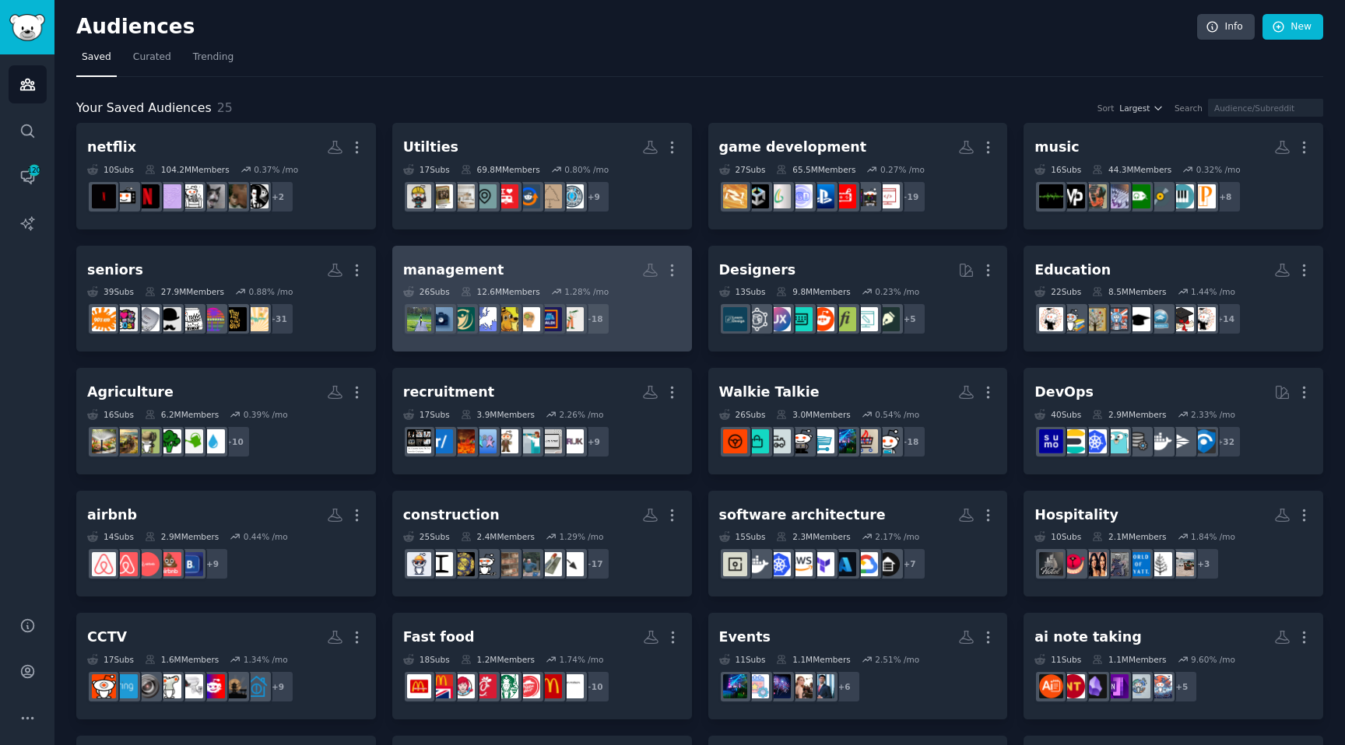
click at [479, 294] on div "12.6M Members" at bounding box center [500, 291] width 79 height 11
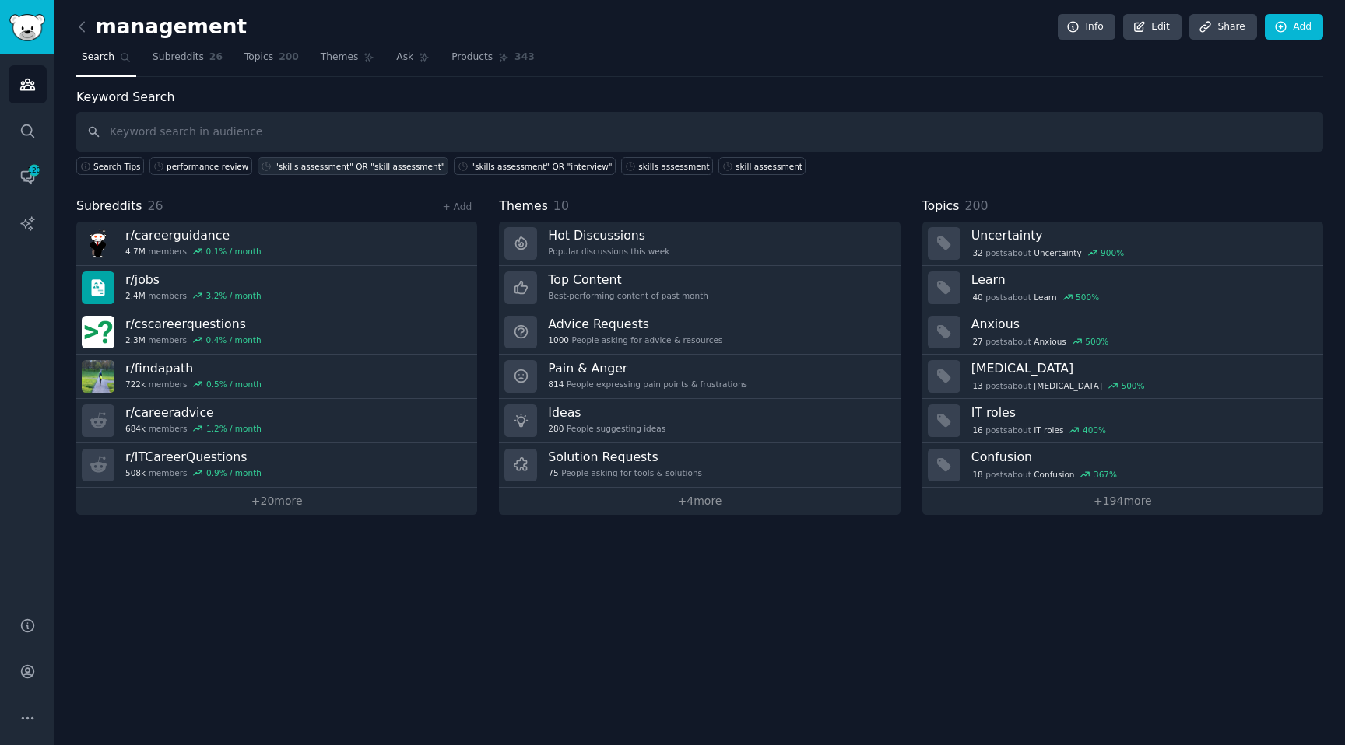
click at [342, 167] on div ""skills assessment" OR "skill assessment"" at bounding box center [360, 166] width 170 height 11
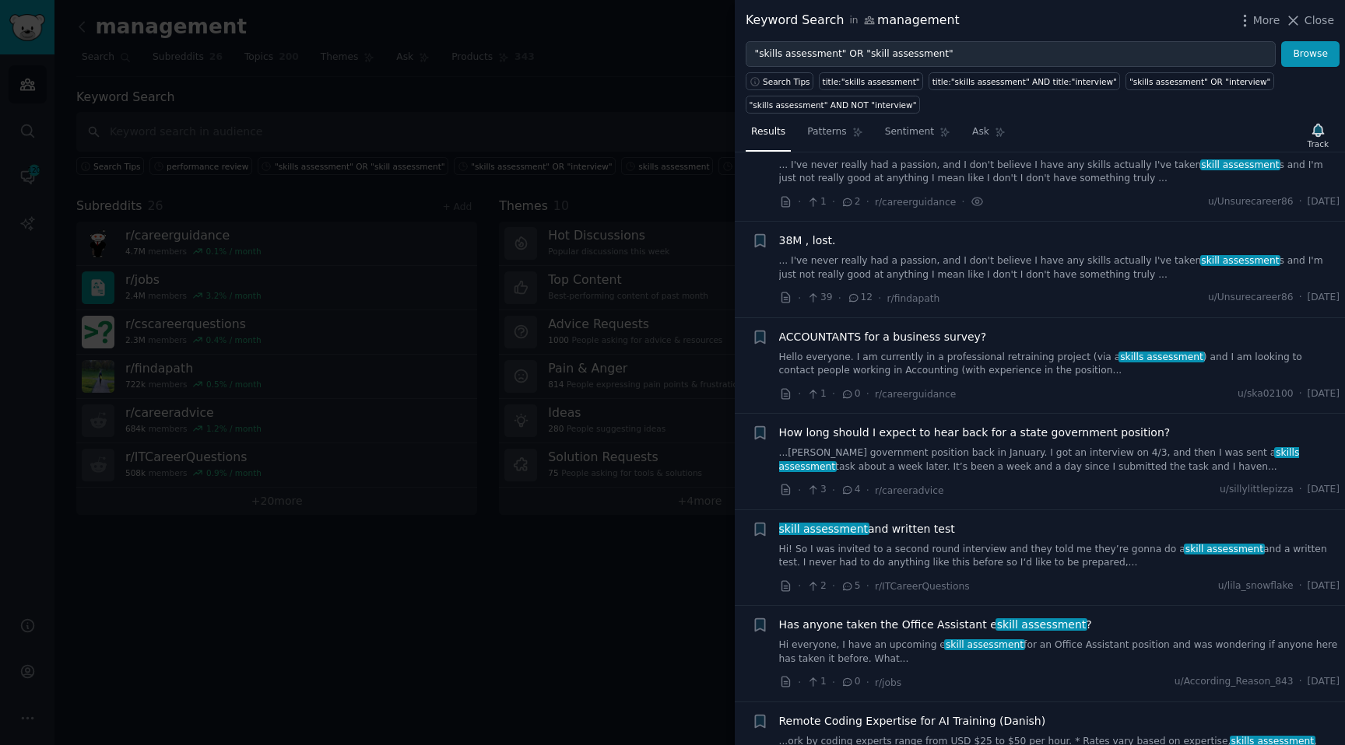
scroll to position [796, 0]
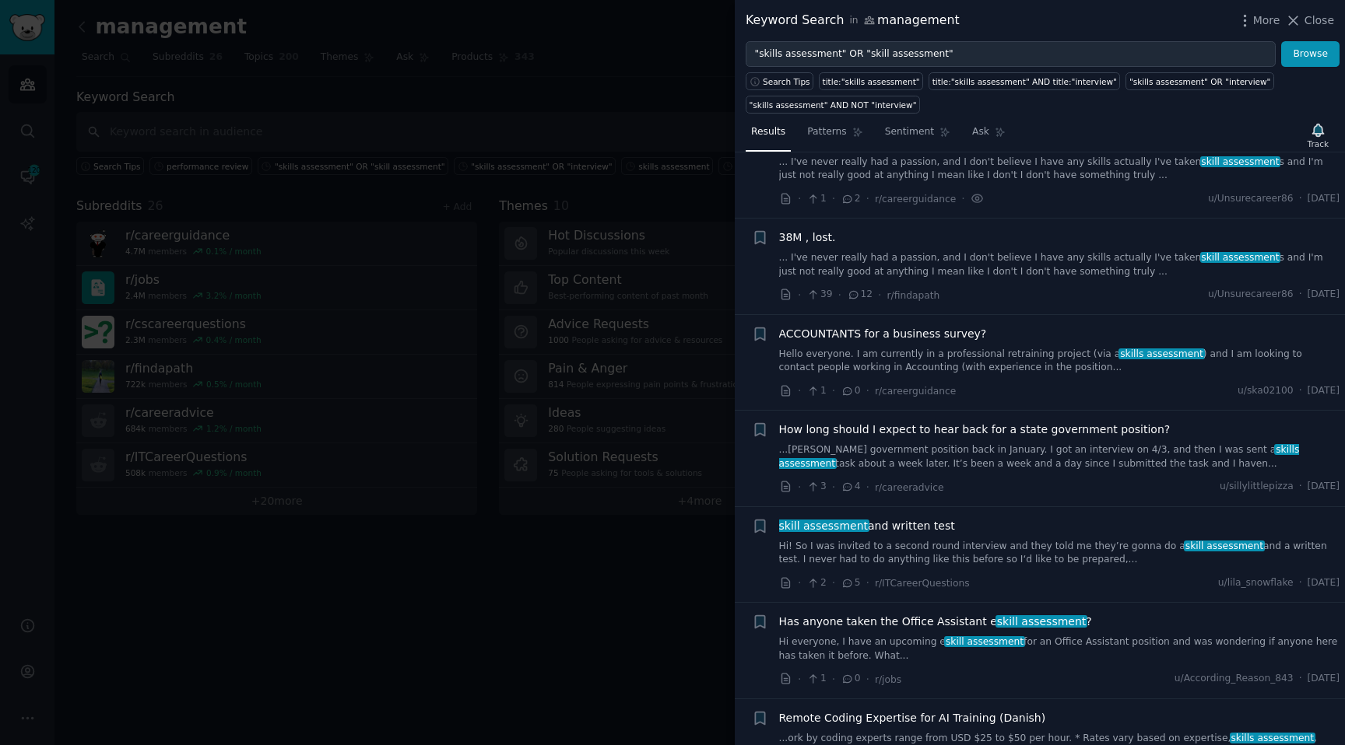
click at [961, 127] on nav "Results Patterns Sentiment Ask" at bounding box center [877, 136] width 265 height 32
click at [998, 141] on link "Ask" at bounding box center [988, 136] width 44 height 32
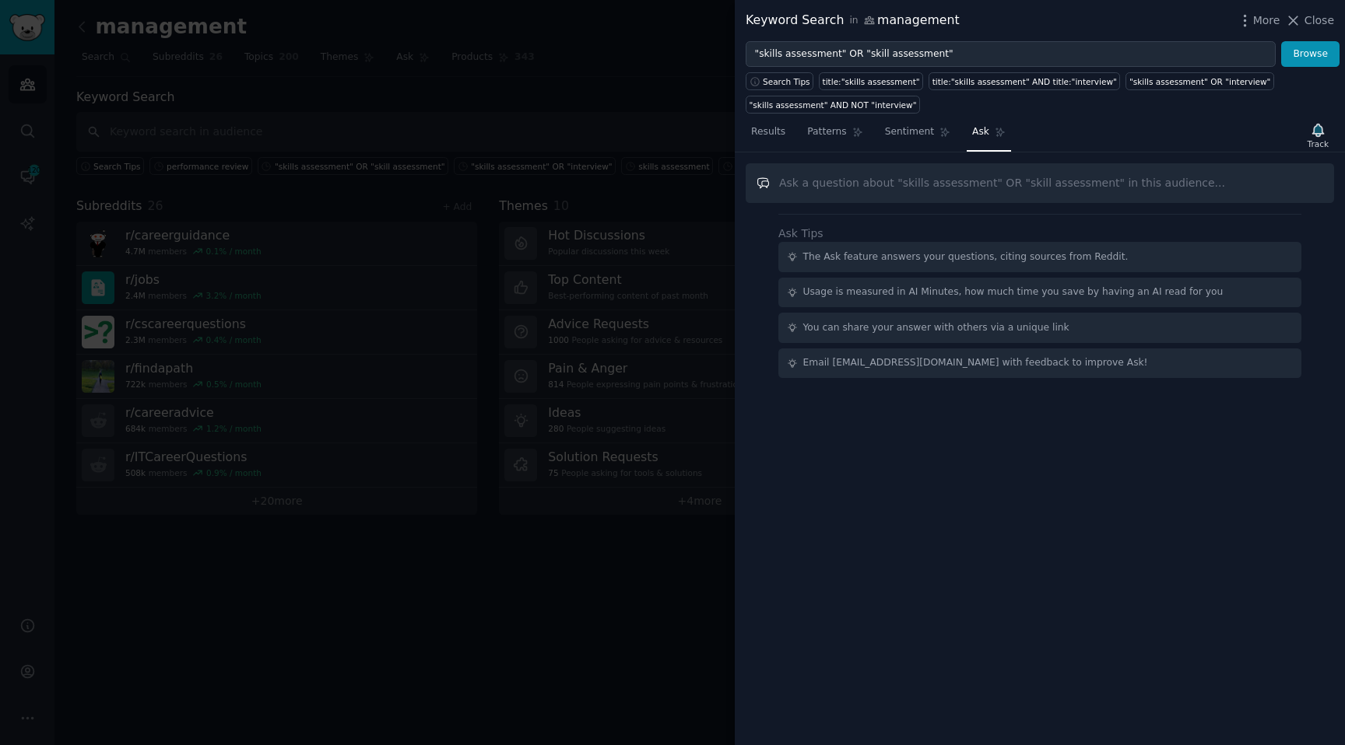
paste input "What are some of the challenges with performance review and getting promoted. B…"
drag, startPoint x: 864, startPoint y: 183, endPoint x: 971, endPoint y: 187, distance: 106.7
click at [971, 187] on input "What are some of the challenges with performance review and getting promoted. B…" at bounding box center [1039, 183] width 588 height 40
click at [1169, 183] on input "What are some of the challenges with skills assessment and getting promoted. Be…" at bounding box center [1039, 183] width 588 height 40
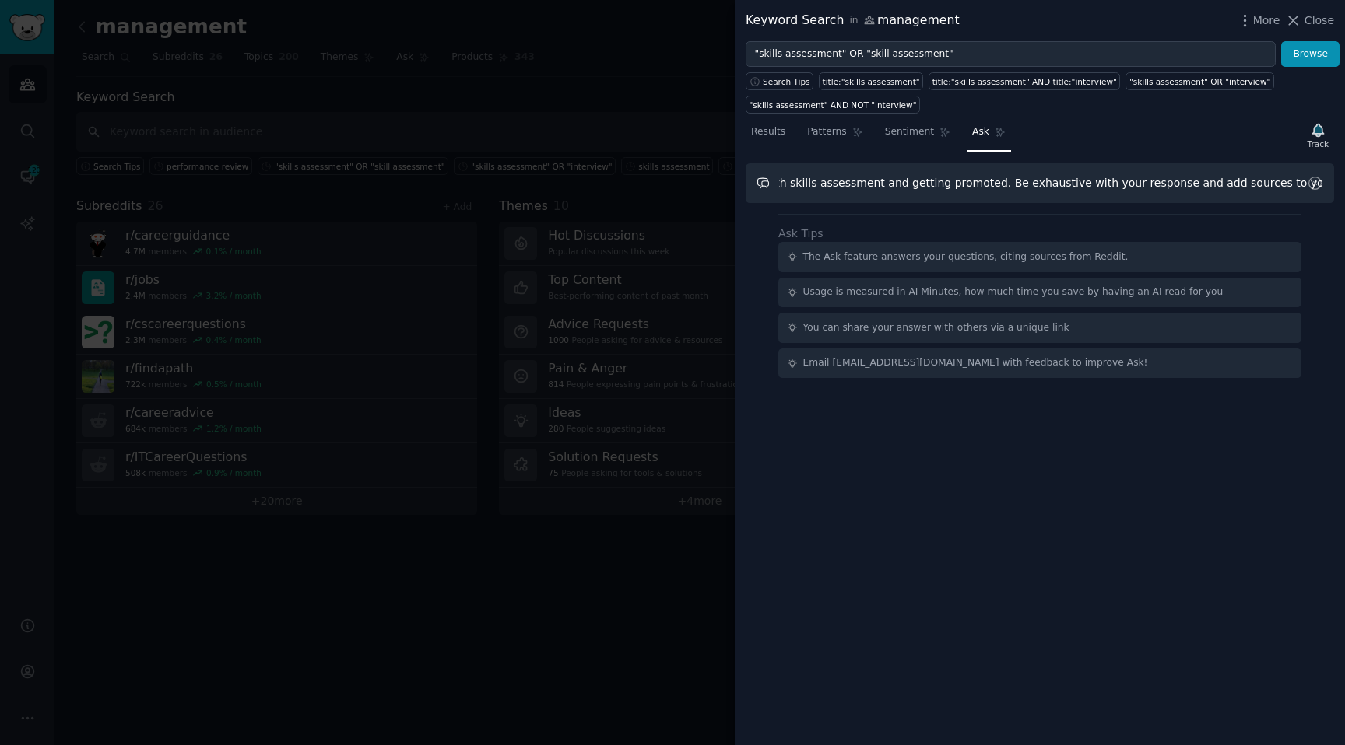
drag, startPoint x: 1188, startPoint y: 182, endPoint x: 1344, endPoint y: 170, distance: 156.1
click at [1344, 170] on div "What are some of the challenges with skills assessment and getting promoted. Be…" at bounding box center [1040, 449] width 610 height 593
click at [1259, 172] on input "What are some of the challenges with skills assessment and getting promoted. Be…" at bounding box center [1039, 183] width 588 height 40
click at [1266, 186] on input "What are some of the challenges with skills assessment and getting promoted. Be…" at bounding box center [1039, 183] width 588 height 40
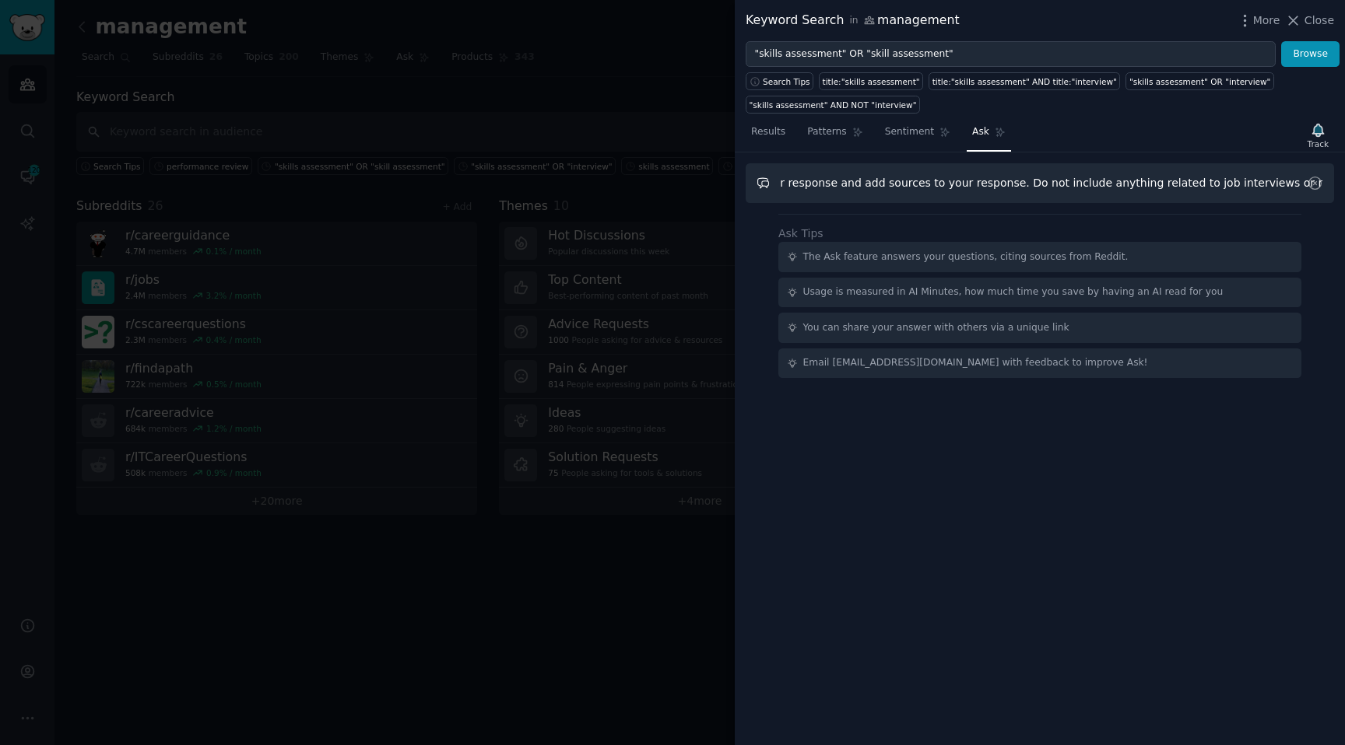
drag, startPoint x: 961, startPoint y: 182, endPoint x: 1344, endPoint y: 213, distance: 384.1
click at [1344, 213] on div "What are some of the challenges with skills assessment and getting promoted. Be…" at bounding box center [1040, 449] width 610 height 593
click at [1211, 183] on input "What are some of the challenges with skills assessment and getting promoted. Be…" at bounding box center [1039, 183] width 588 height 40
drag, startPoint x: 1208, startPoint y: 181, endPoint x: 1344, endPoint y: 181, distance: 135.4
click at [1344, 181] on div "What are some of the challenges with skills assessment and getting promoted. Be…" at bounding box center [1040, 449] width 610 height 593
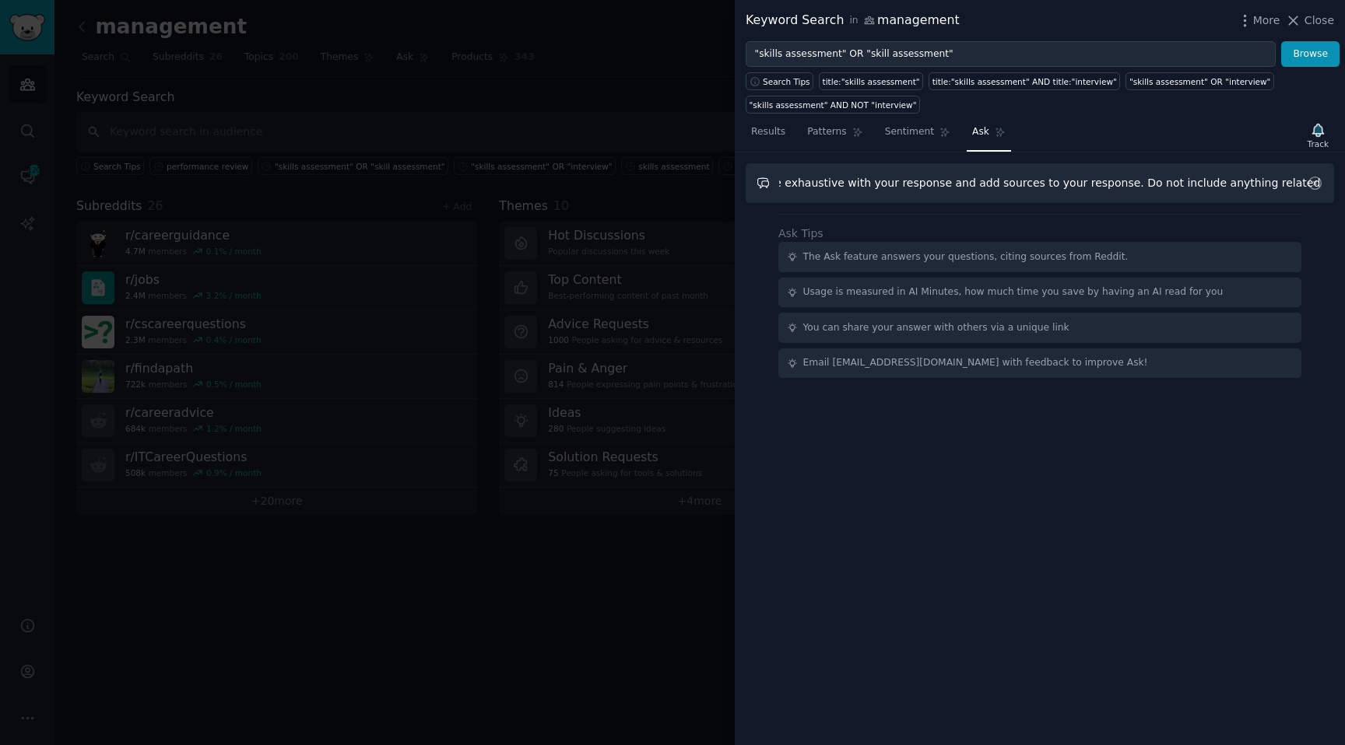
scroll to position [0, 444]
type input "What are some of the challenges with skills assessment and getting promoted. Be…"
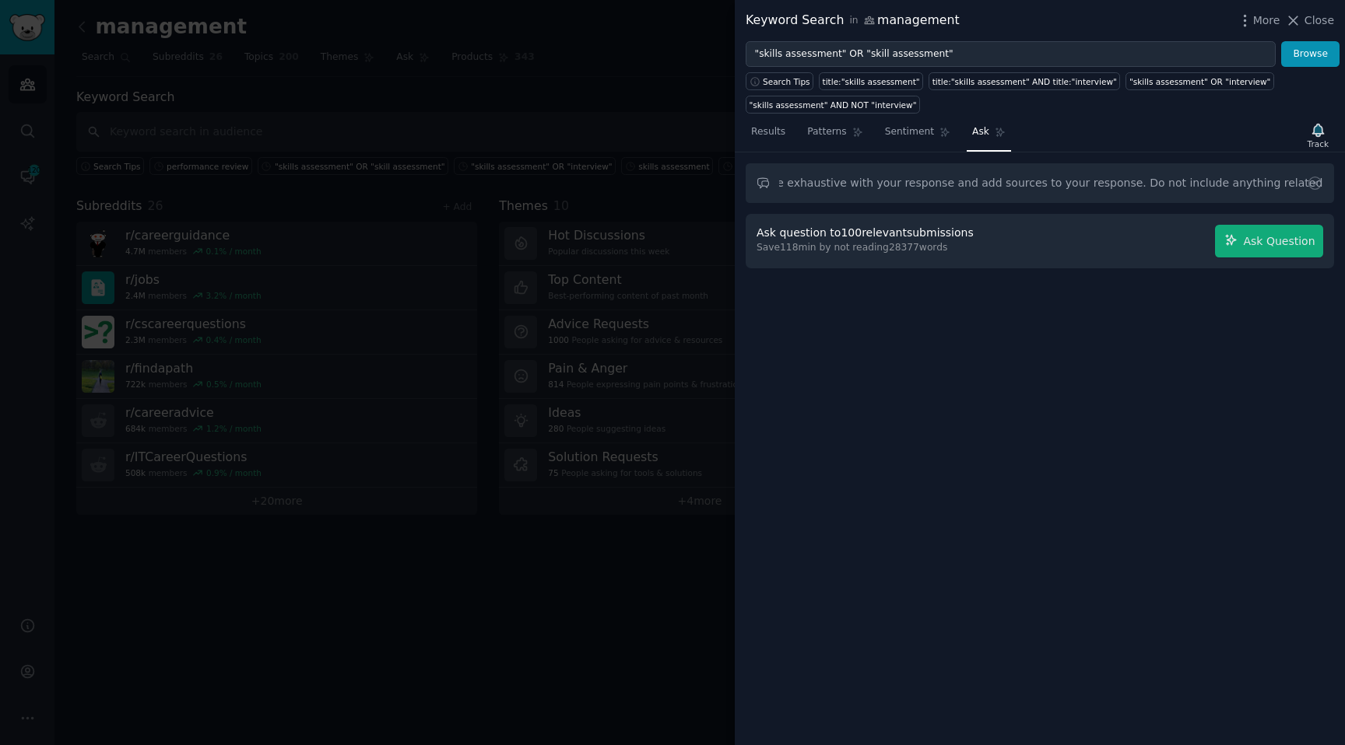
scroll to position [0, 0]
click at [1259, 240] on span "Ask Question" at bounding box center [1279, 241] width 72 height 16
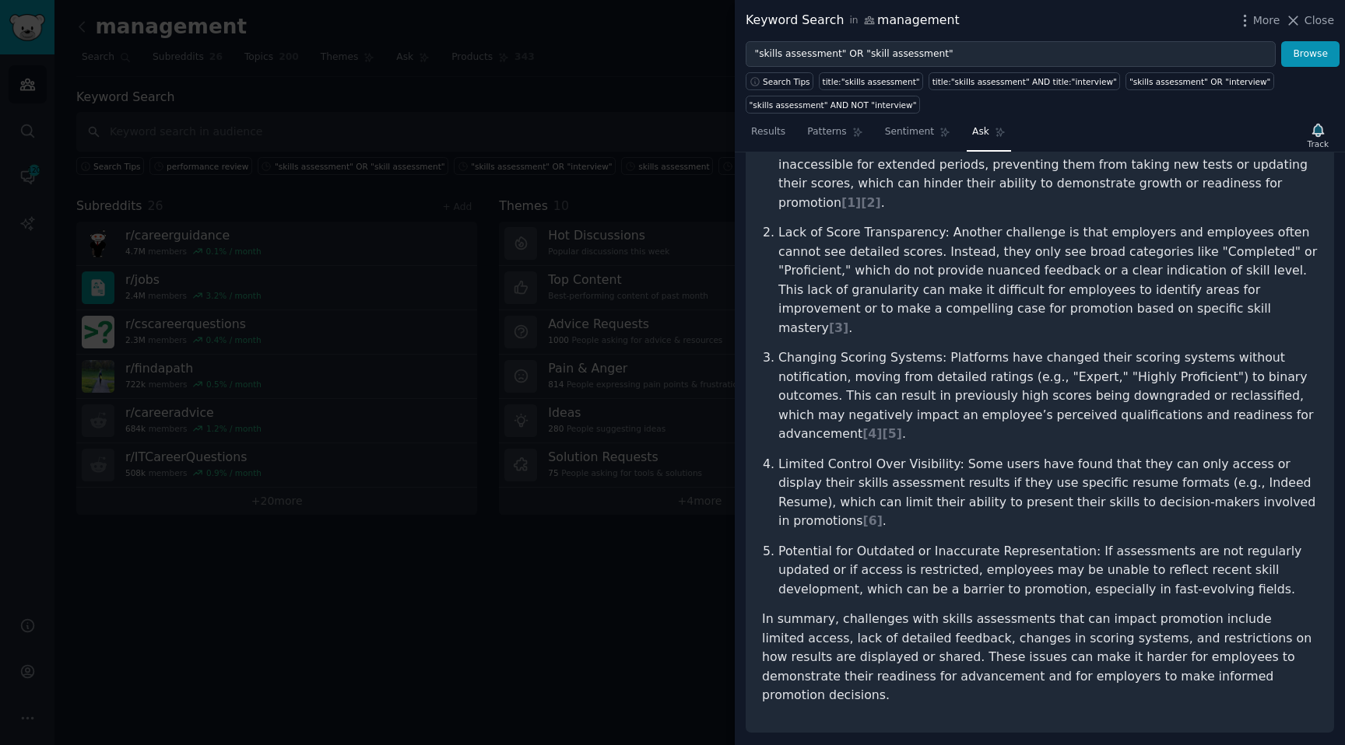
scroll to position [394, 0]
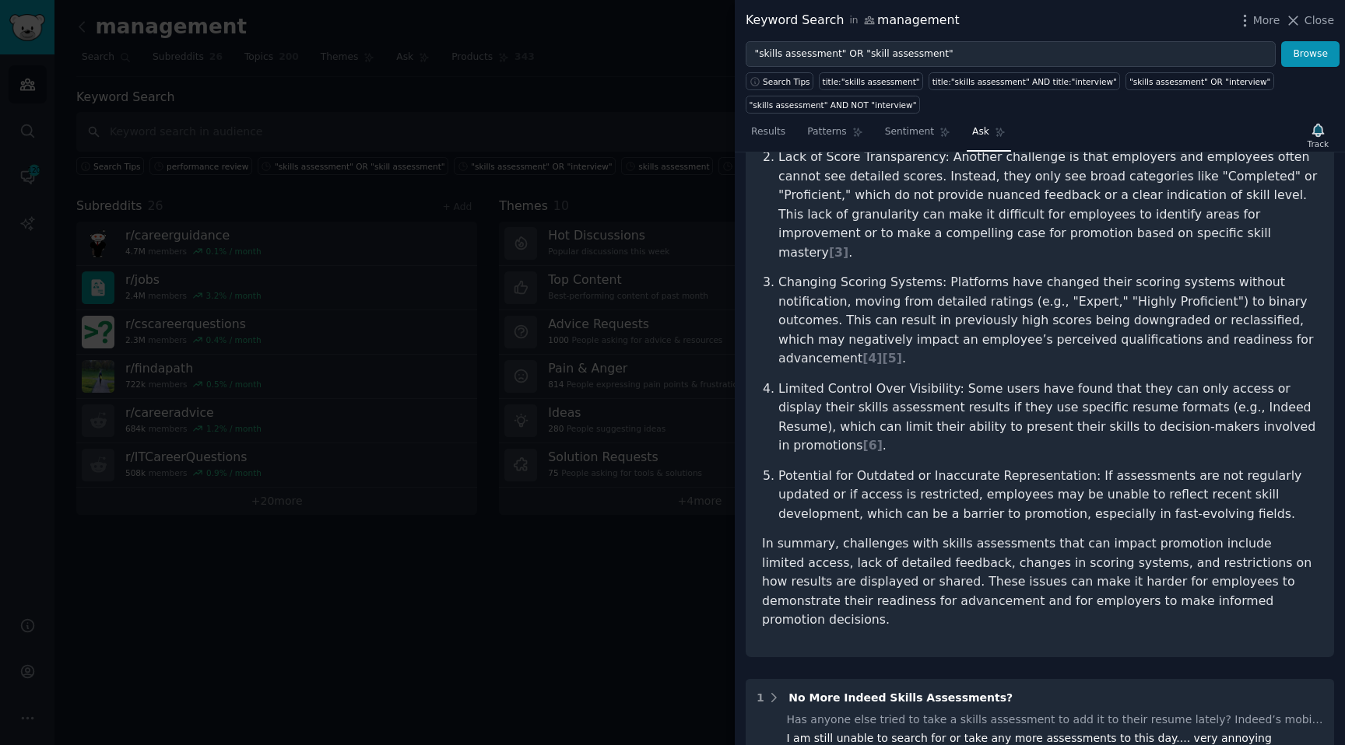
click at [1100, 467] on p "Potential for Outdated or Inaccurate Representation: If assessments are not reg…" at bounding box center [1047, 496] width 539 height 58
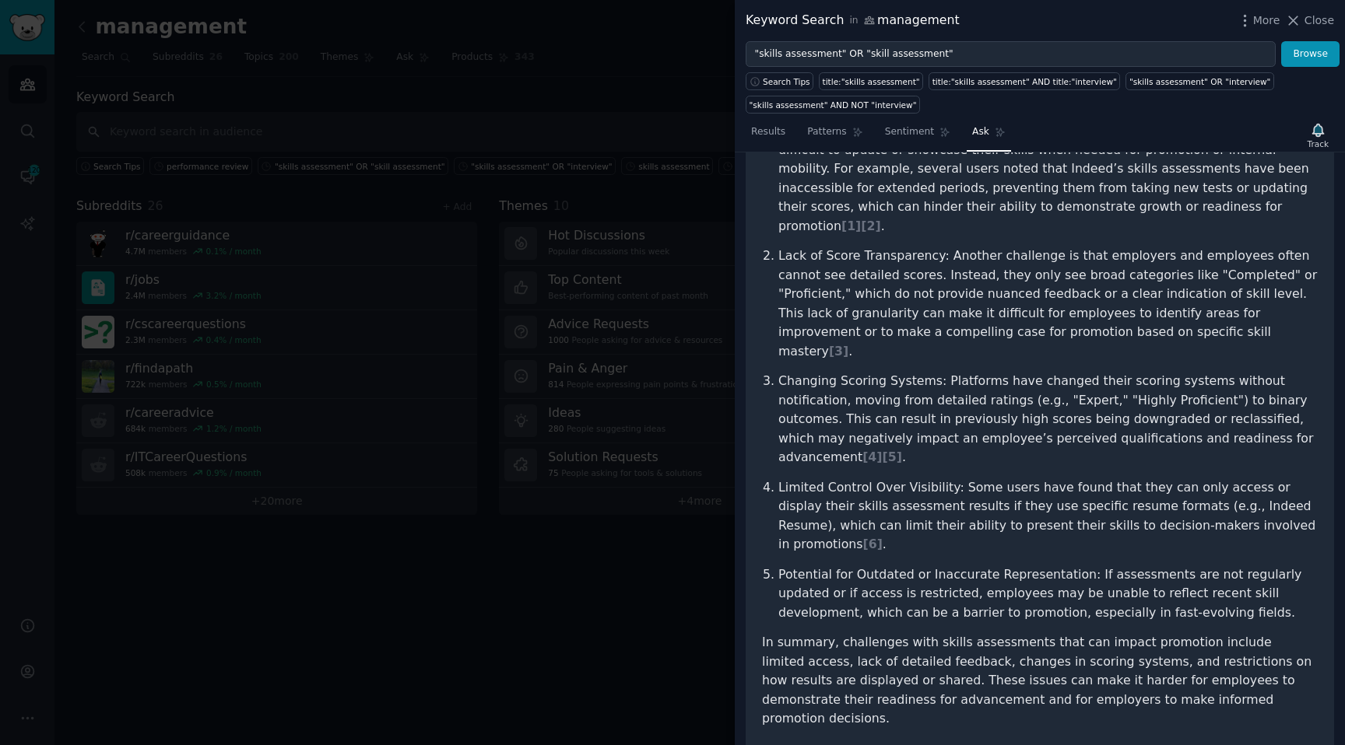
scroll to position [352, 0]
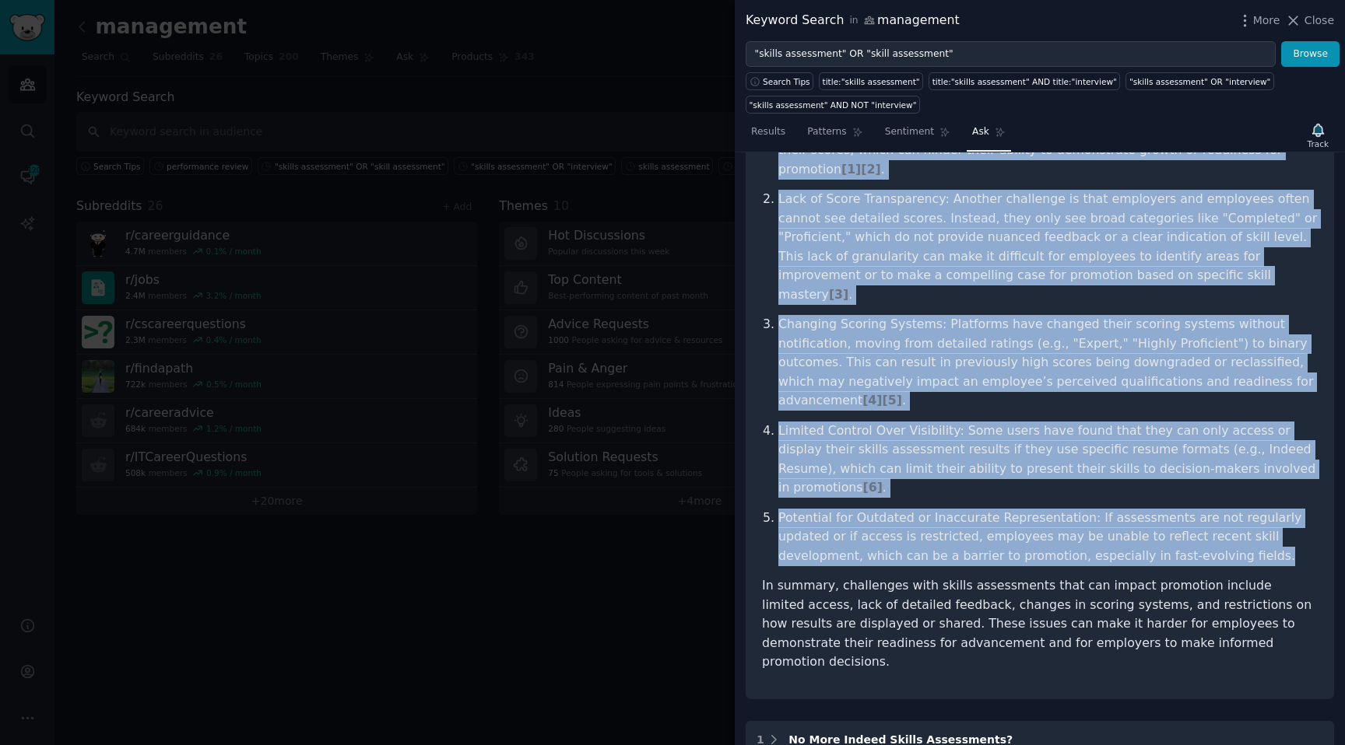
drag, startPoint x: 777, startPoint y: 294, endPoint x: 1112, endPoint y: 453, distance: 371.0
click at [1112, 453] on ol "Accessibility and Availability: Users have reported that skills assessments on …" at bounding box center [1040, 306] width 556 height 521
click at [1254, 317] on p "Changing Scoring Systems: Platforms have changed their scoring systems without …" at bounding box center [1047, 363] width 539 height 96
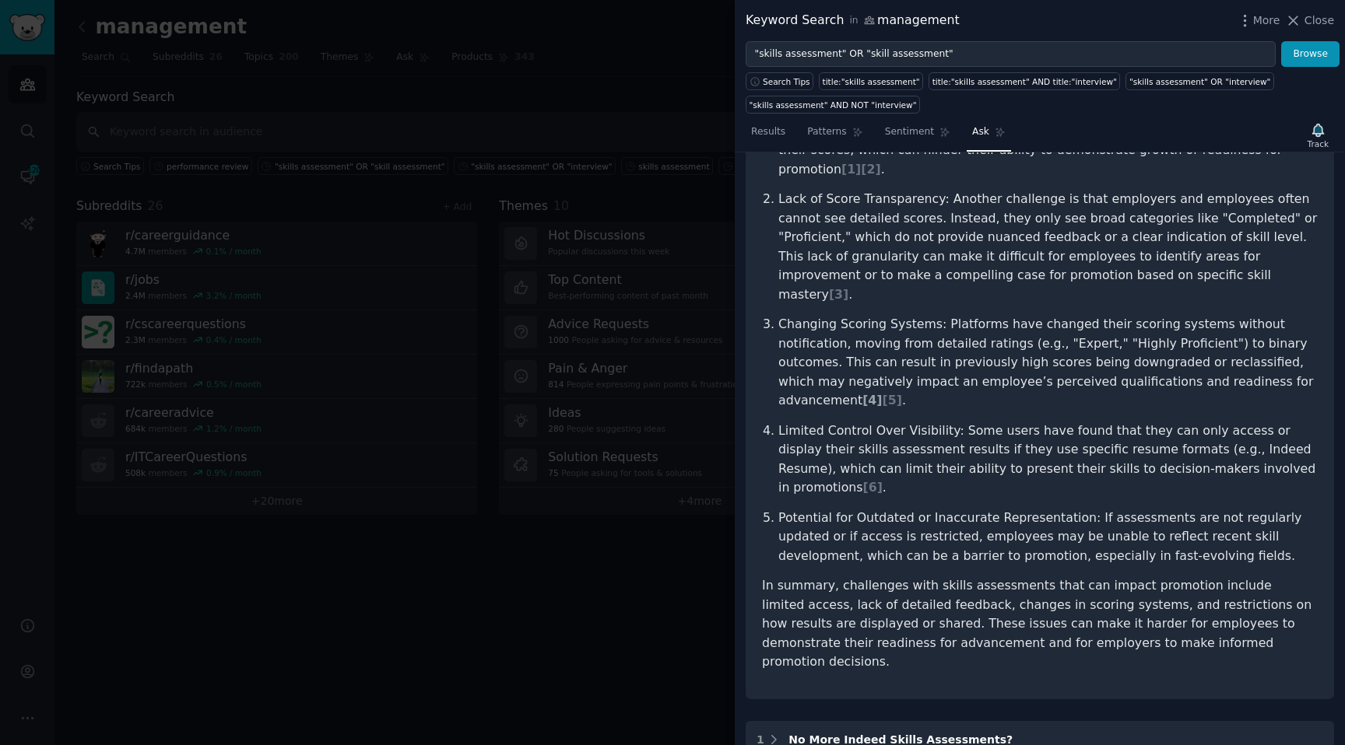
click at [882, 393] on span "[ 4 ]" at bounding box center [871, 400] width 19 height 15
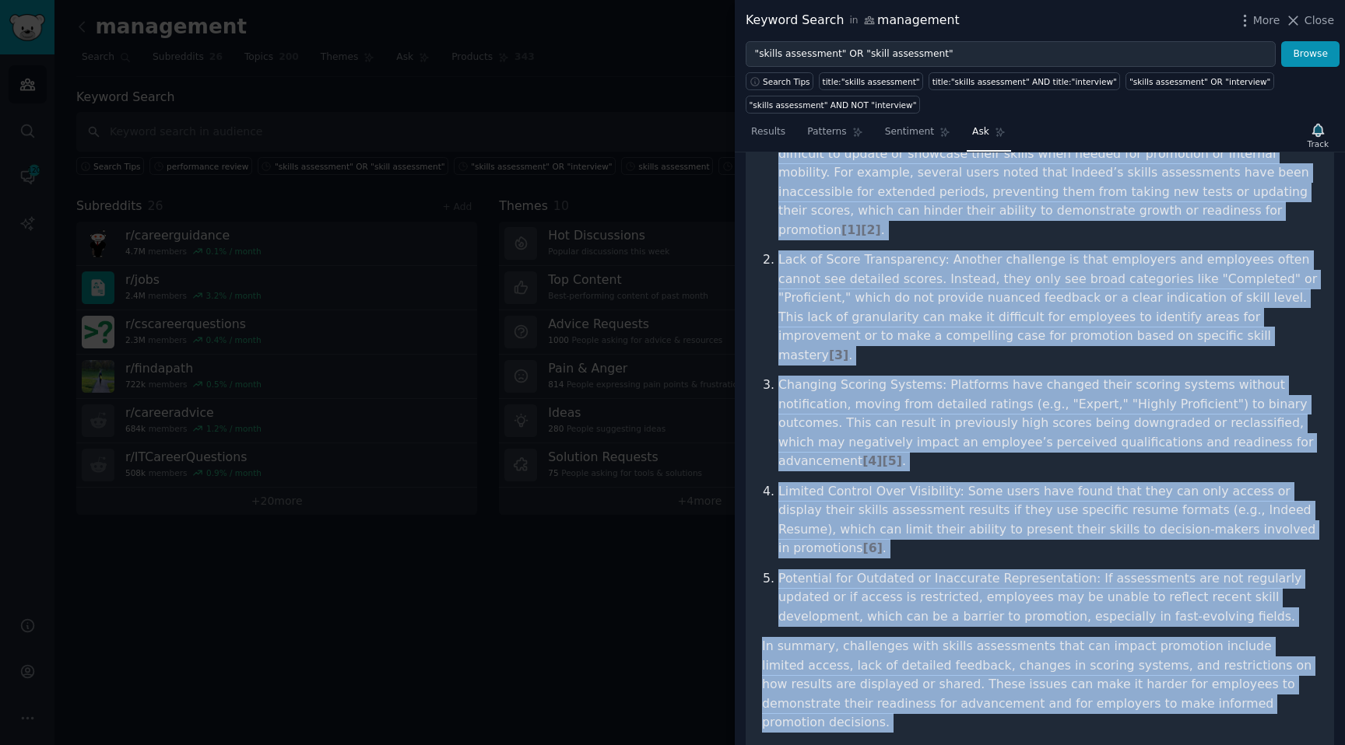
scroll to position [332, 2]
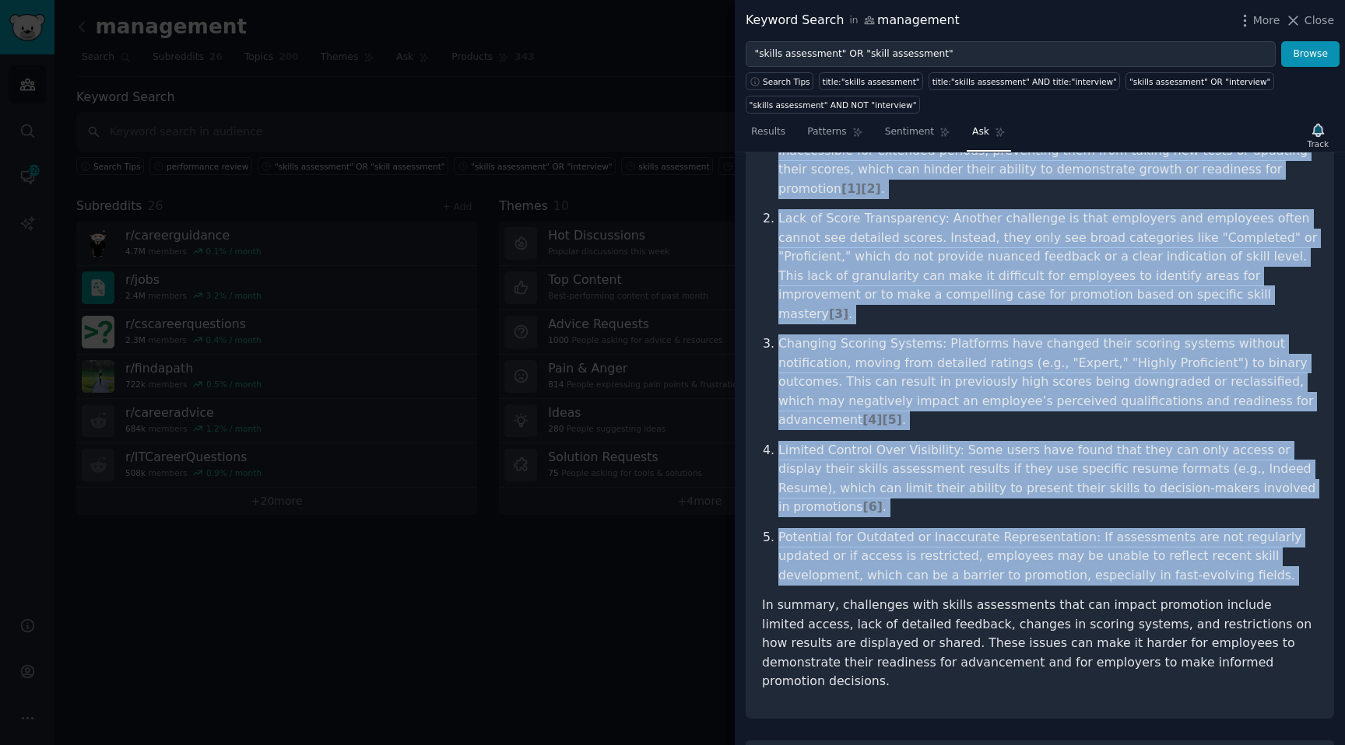
drag, startPoint x: 762, startPoint y: 242, endPoint x: 1122, endPoint y: 493, distance: 439.3
click at [1122, 493] on article "Some of the main challenges with skills assessments, particularly as they relat…" at bounding box center [1040, 344] width 556 height 695
copy article "Some of the main challenges with skills assessments, particularly as they relat…"
click at [894, 441] on p "Limited Control Over Visibility: Some users have found that they can only acces…" at bounding box center [1047, 479] width 539 height 76
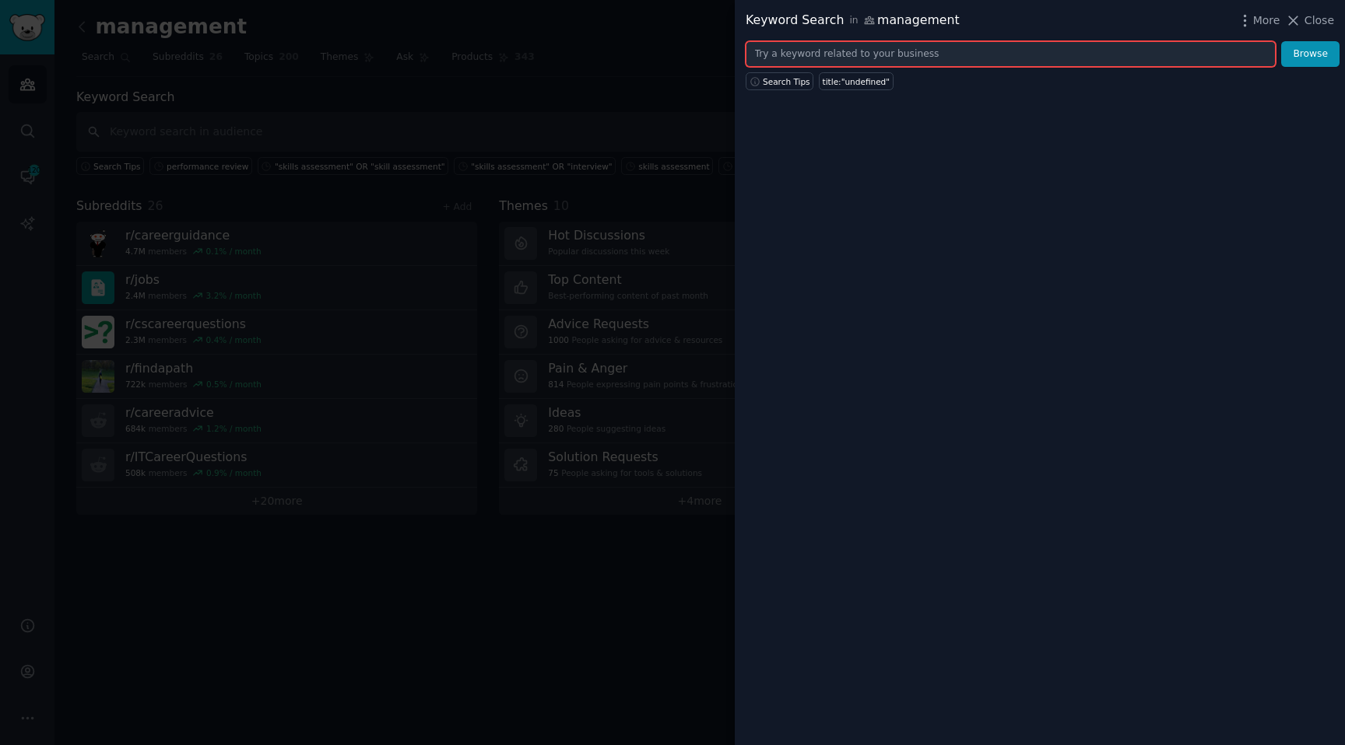
click at [871, 61] on input "text" at bounding box center [1010, 54] width 530 height 26
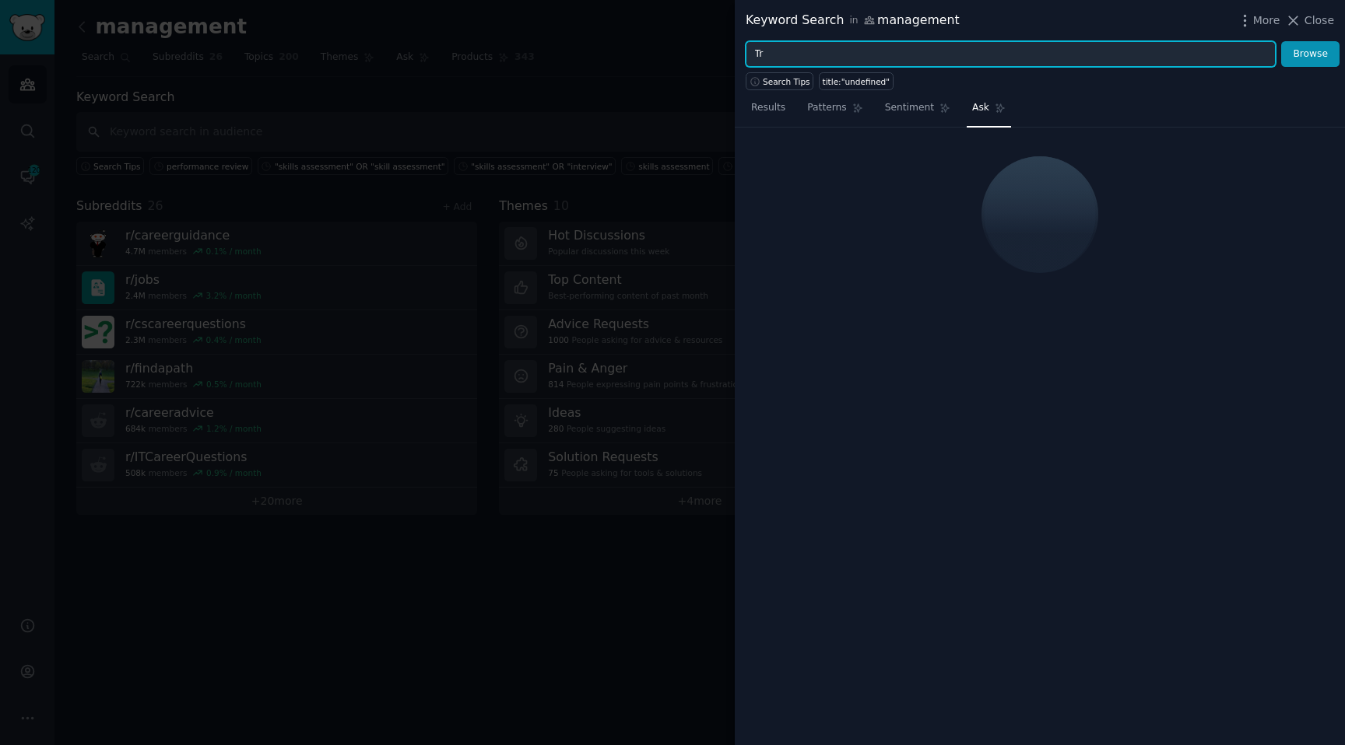
type input "T"
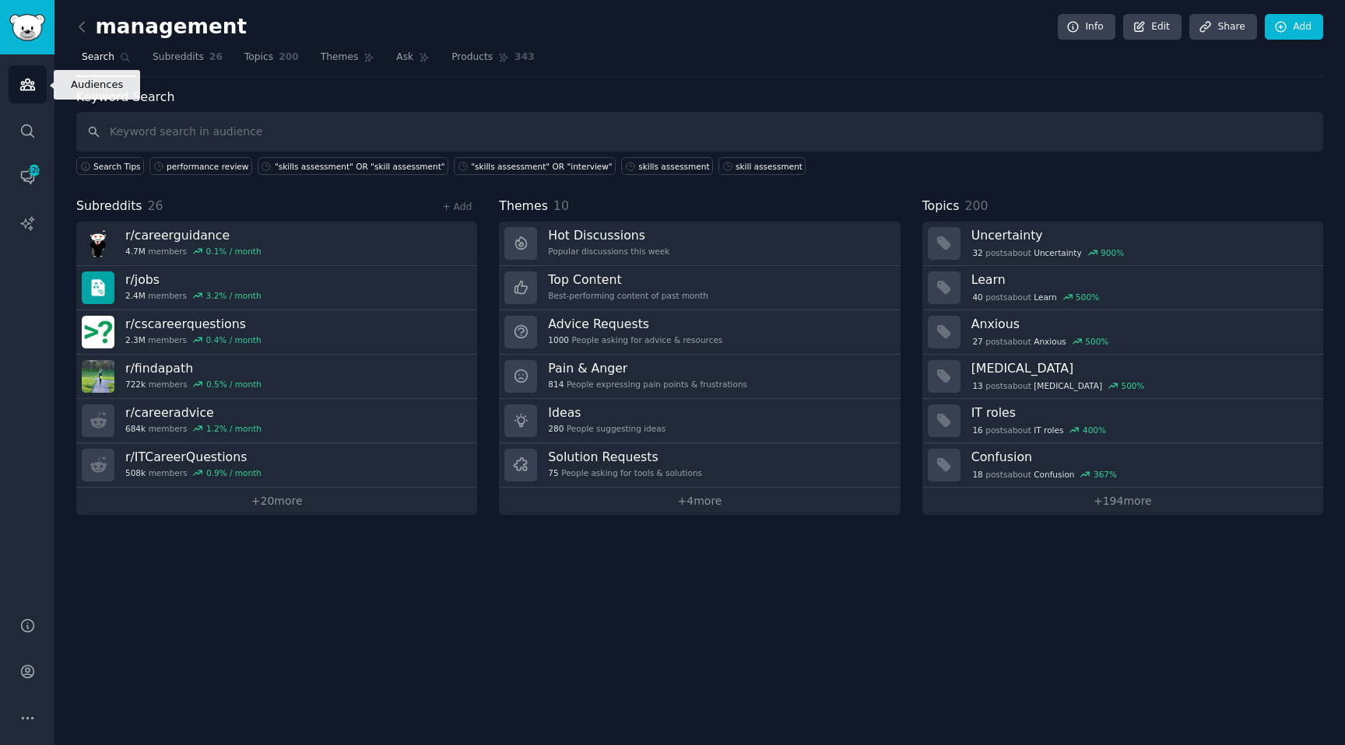
click at [35, 91] on icon "Sidebar" at bounding box center [27, 84] width 16 height 16
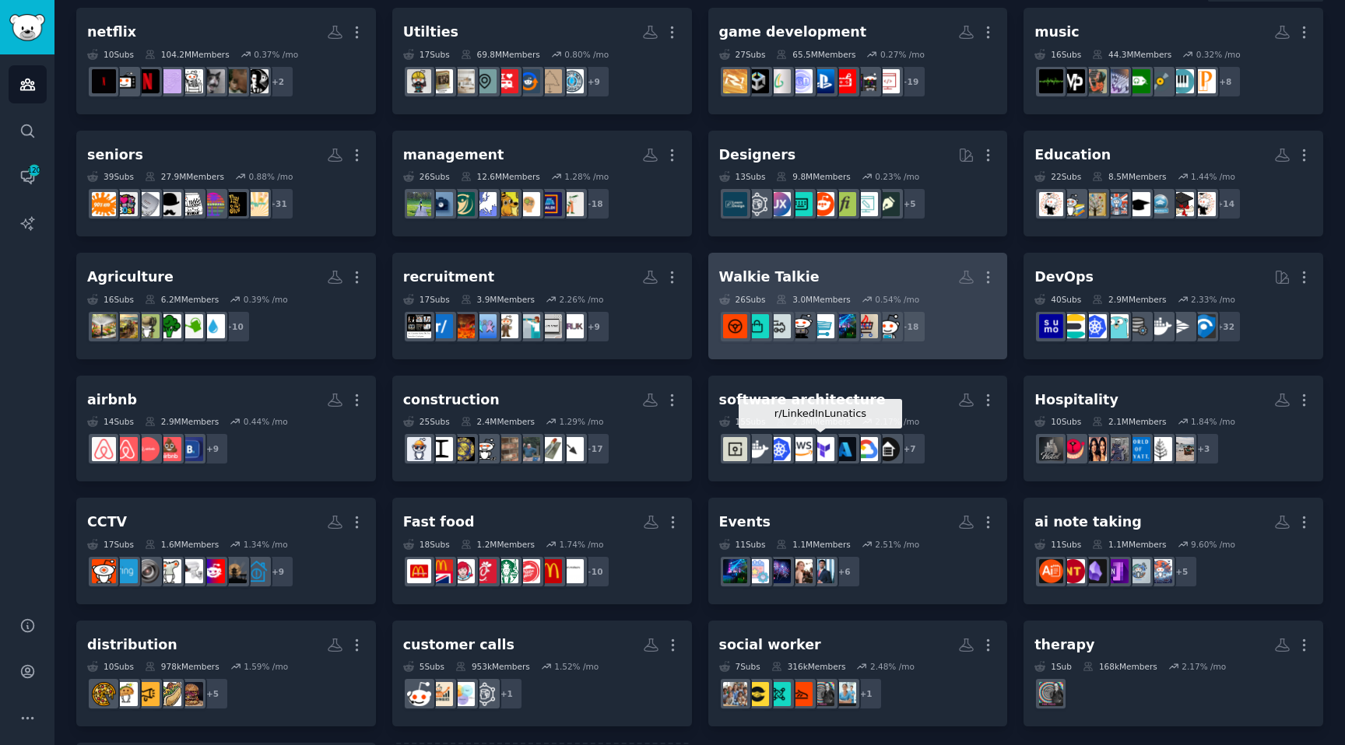
scroll to position [107, 0]
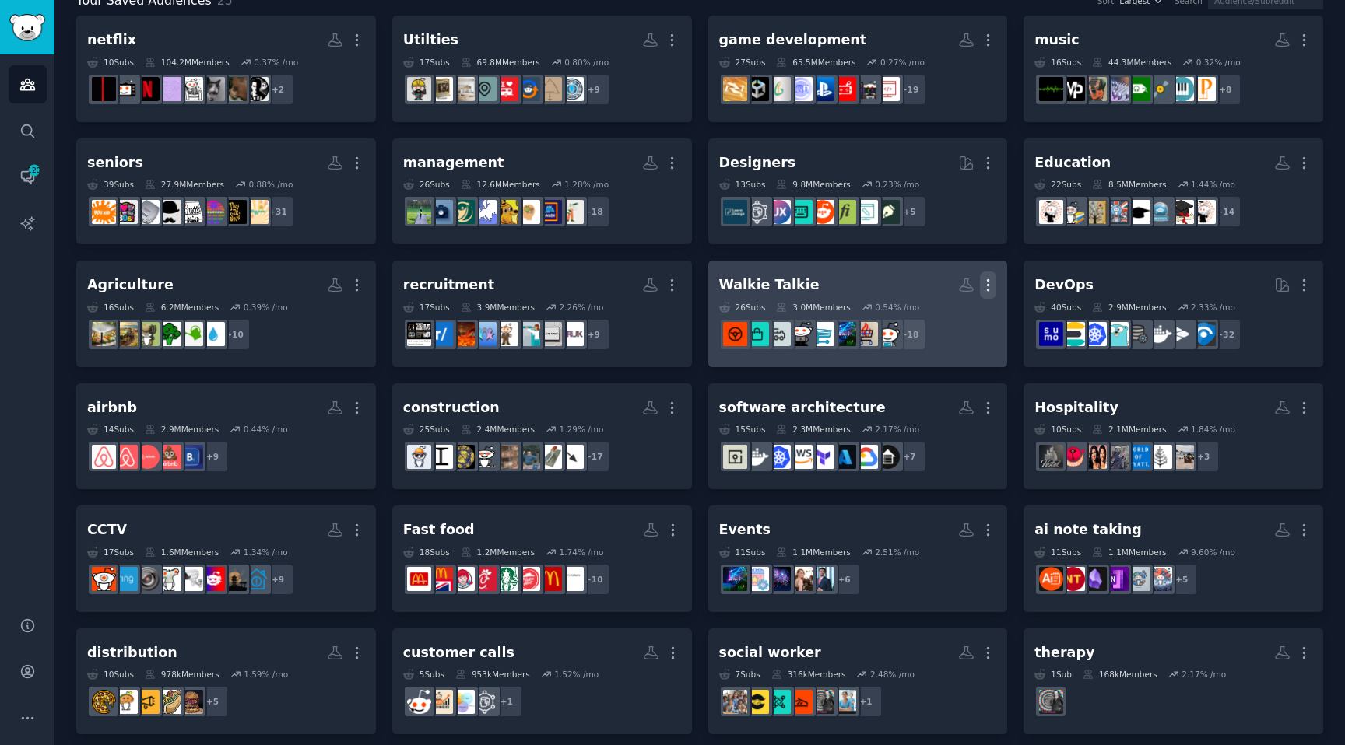
click at [980, 283] on icon "button" at bounding box center [988, 285] width 16 height 16
click at [931, 318] on p "Delete" at bounding box center [945, 318] width 36 height 16
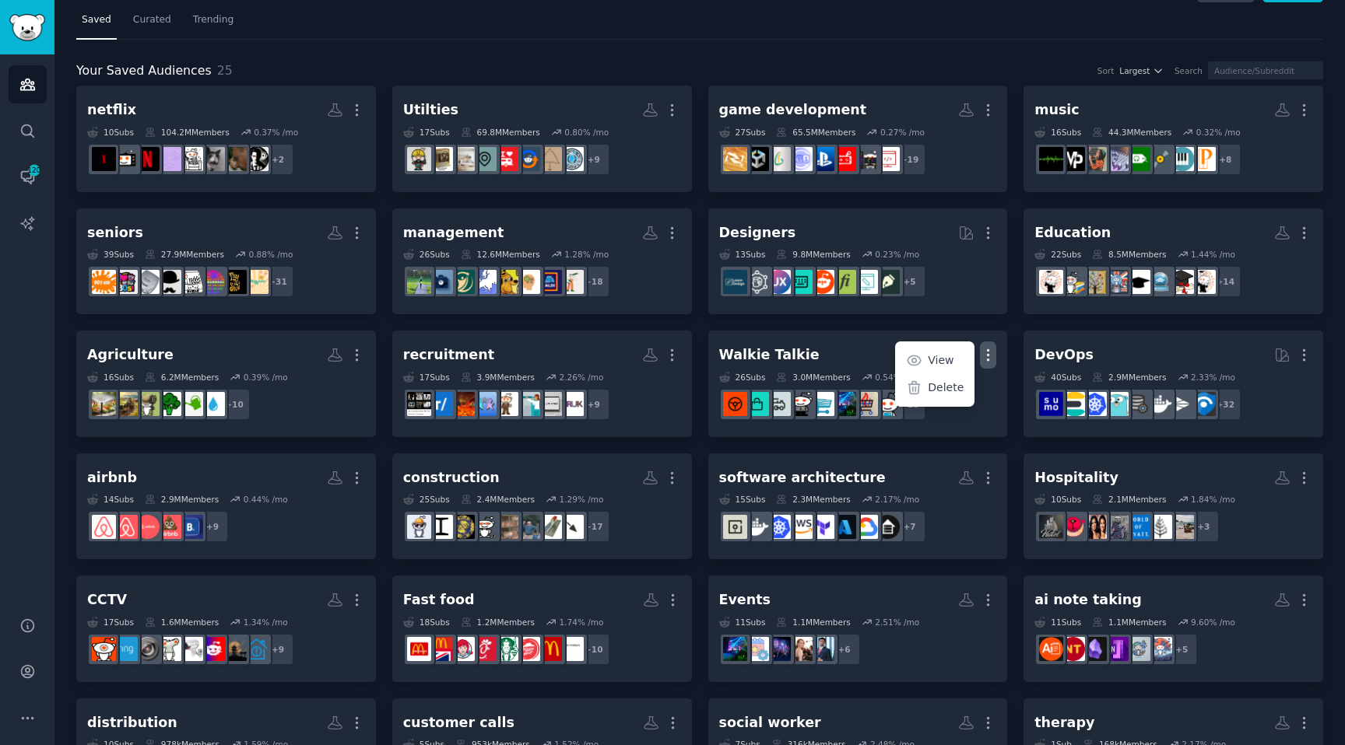
scroll to position [0, 0]
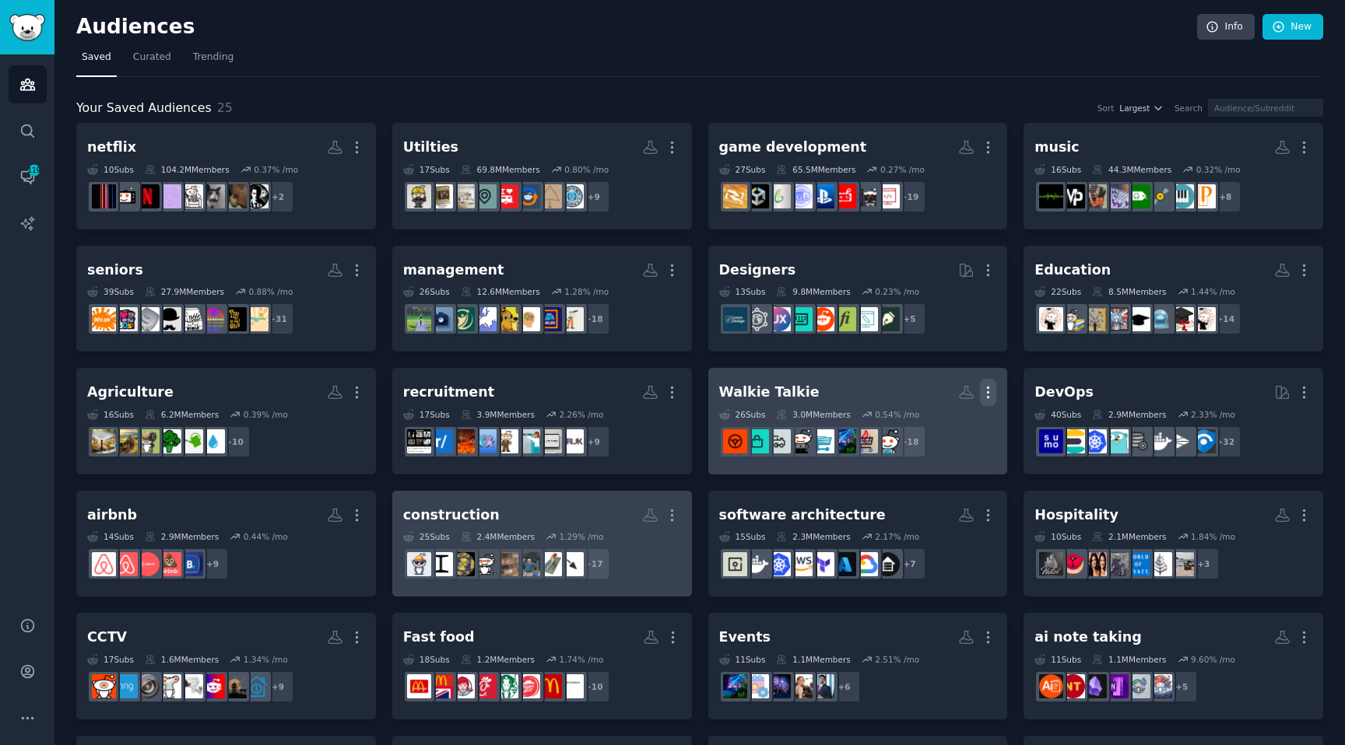
click at [992, 393] on icon "button" at bounding box center [988, 392] width 16 height 16
click at [932, 436] on div "Delete" at bounding box center [935, 425] width 74 height 33
click at [910, 420] on icon at bounding box center [914, 425] width 16 height 16
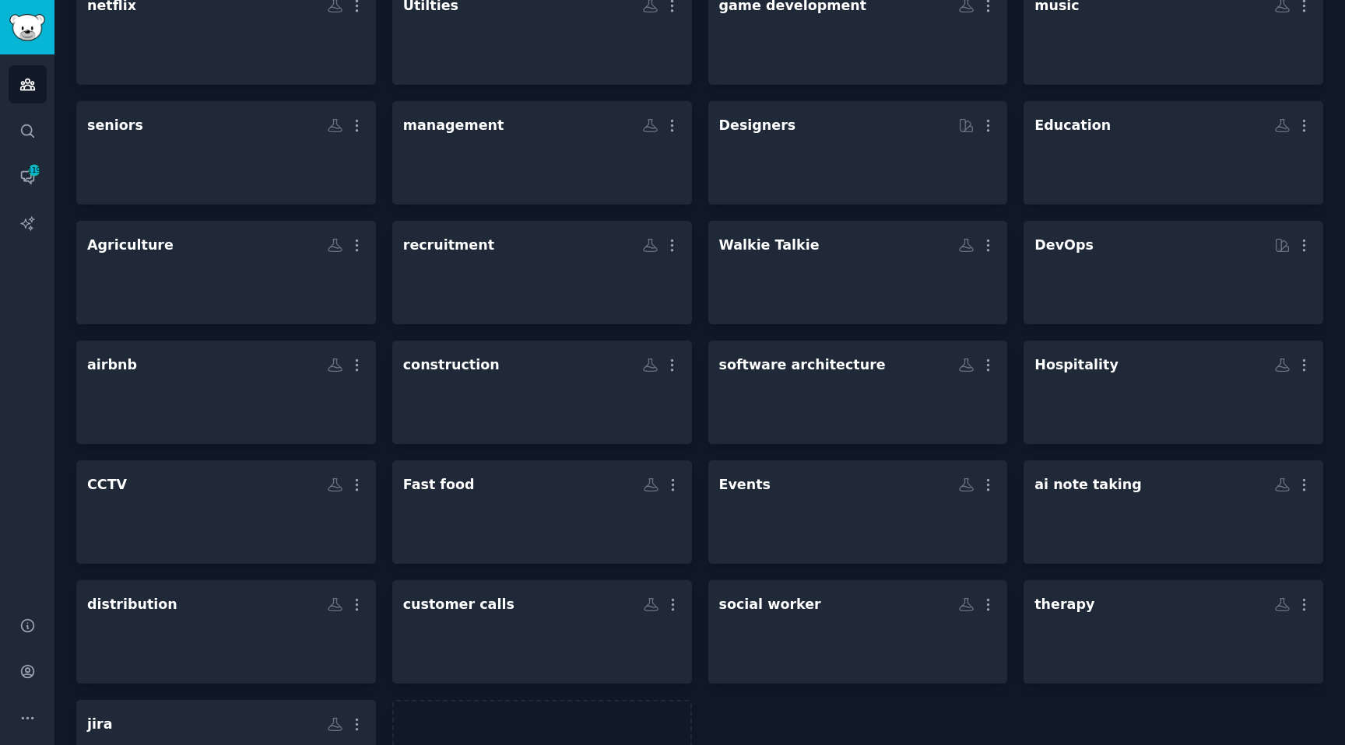
scroll to position [222, 0]
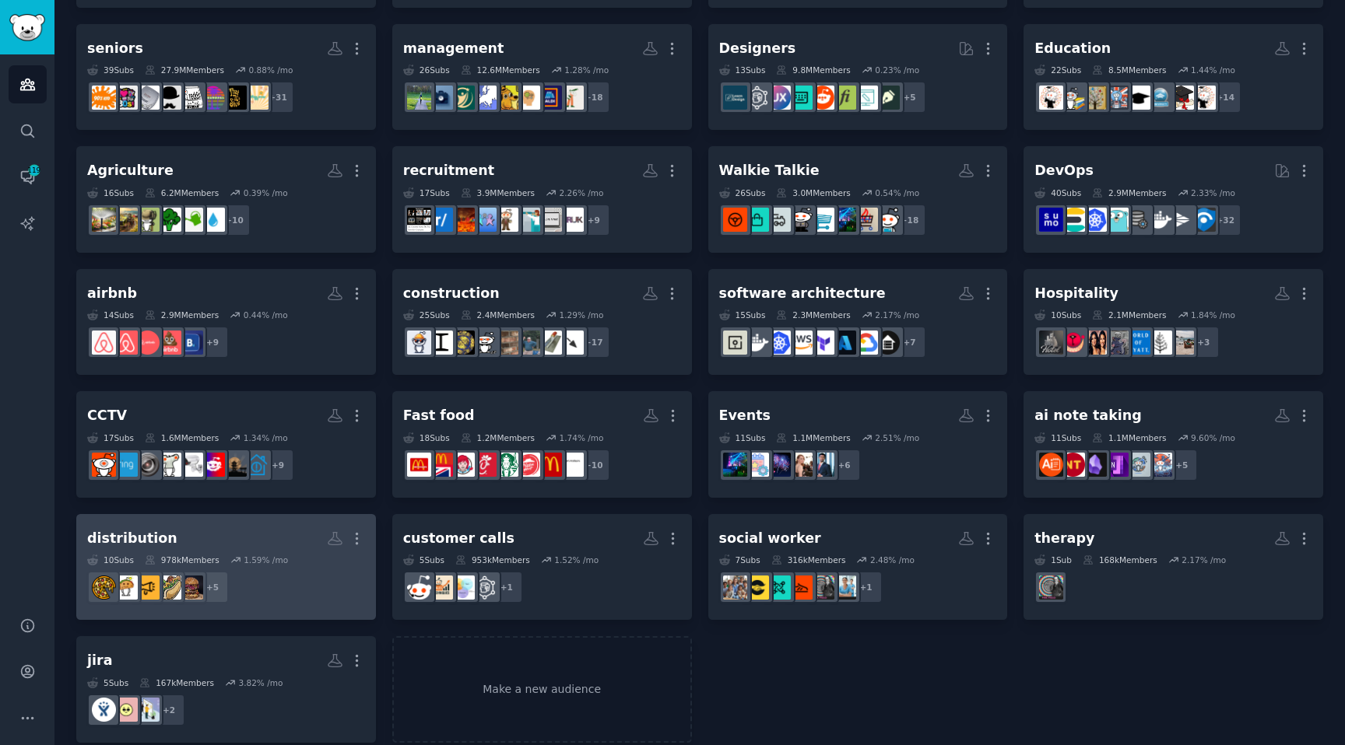
click at [350, 523] on link "distribution More 10 Sub s 978k Members 1.59 % /mo + 5" at bounding box center [226, 567] width 300 height 107
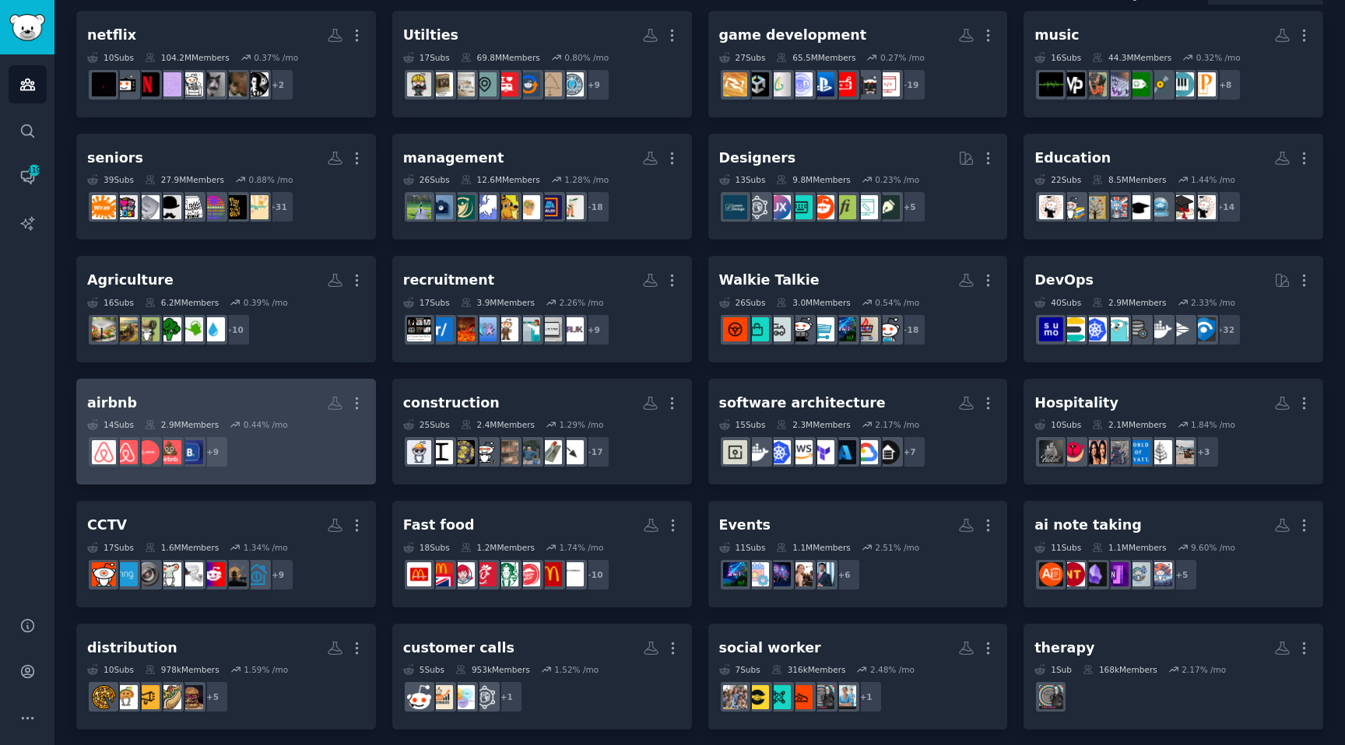
scroll to position [240, 0]
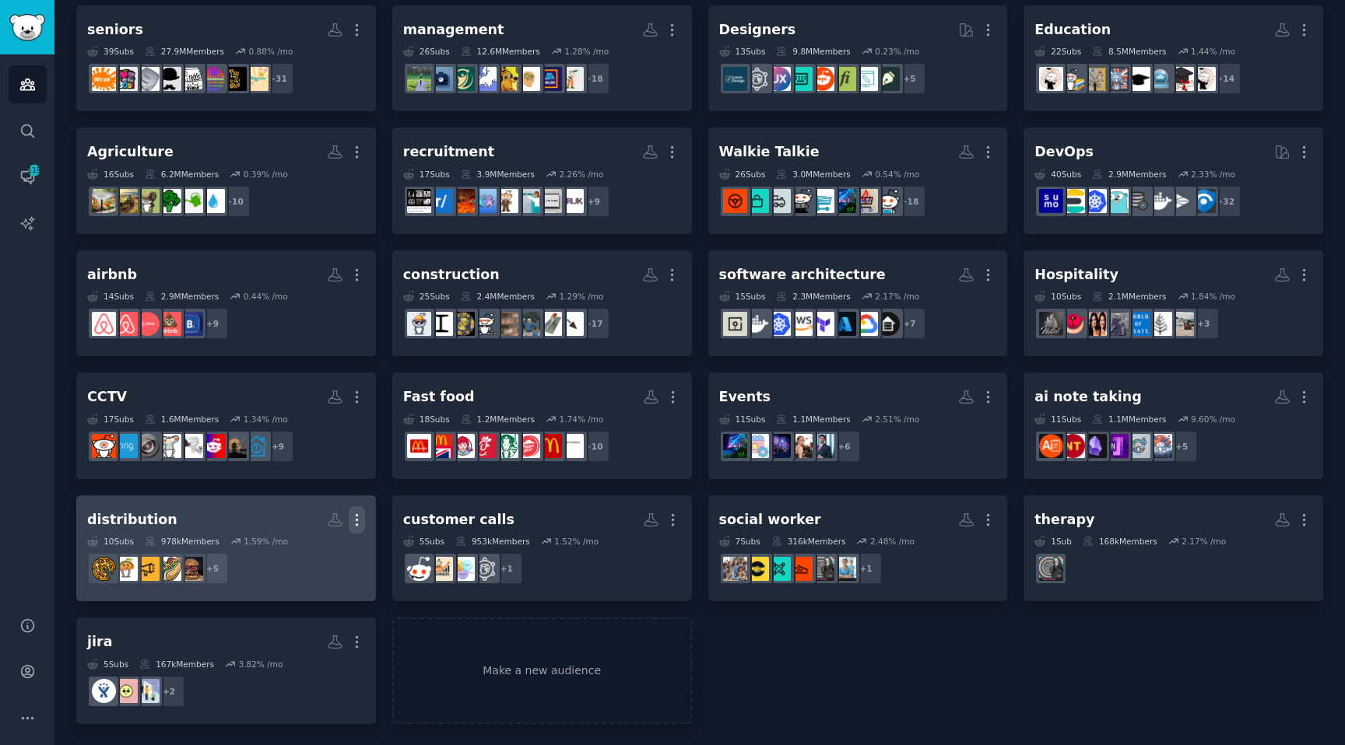
click at [353, 522] on icon "button" at bounding box center [357, 520] width 16 height 16
click at [299, 554] on p "Delete" at bounding box center [314, 553] width 36 height 16
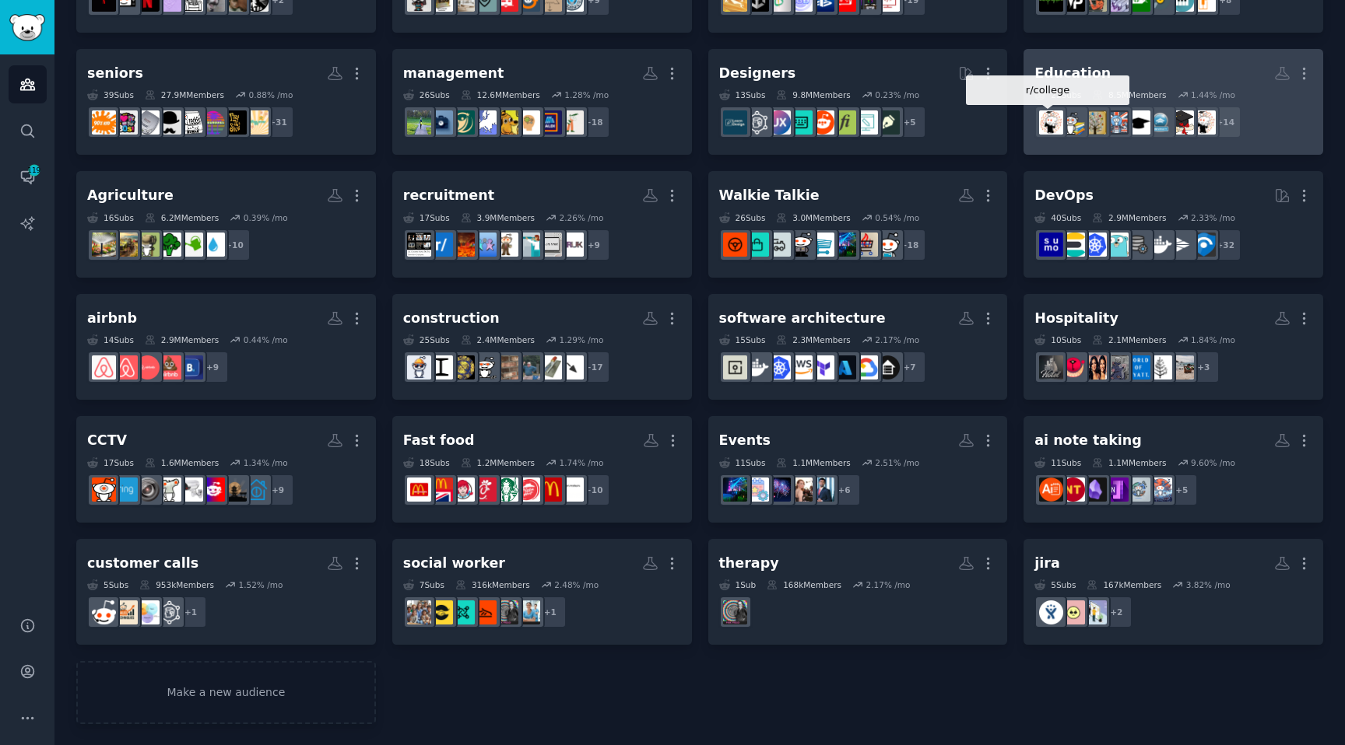
scroll to position [0, 0]
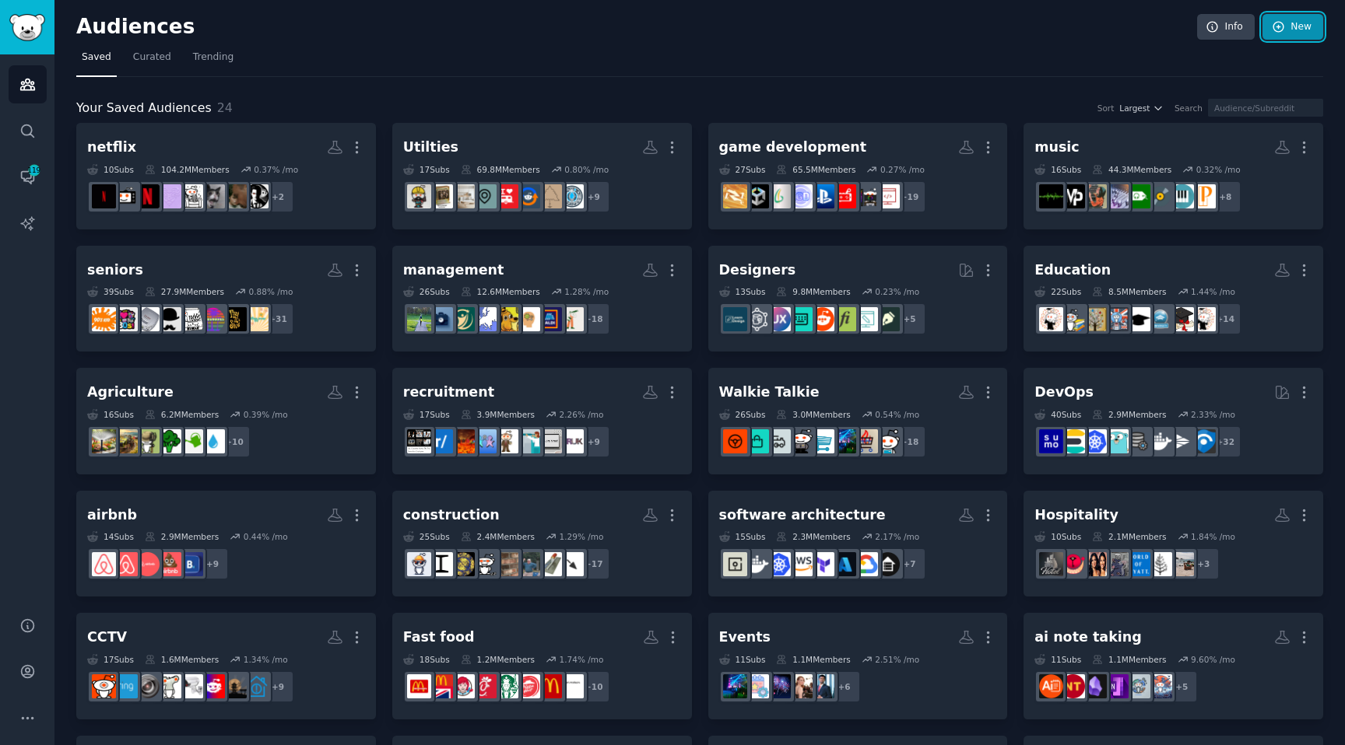
click at [1282, 34] on link "New" at bounding box center [1292, 27] width 61 height 26
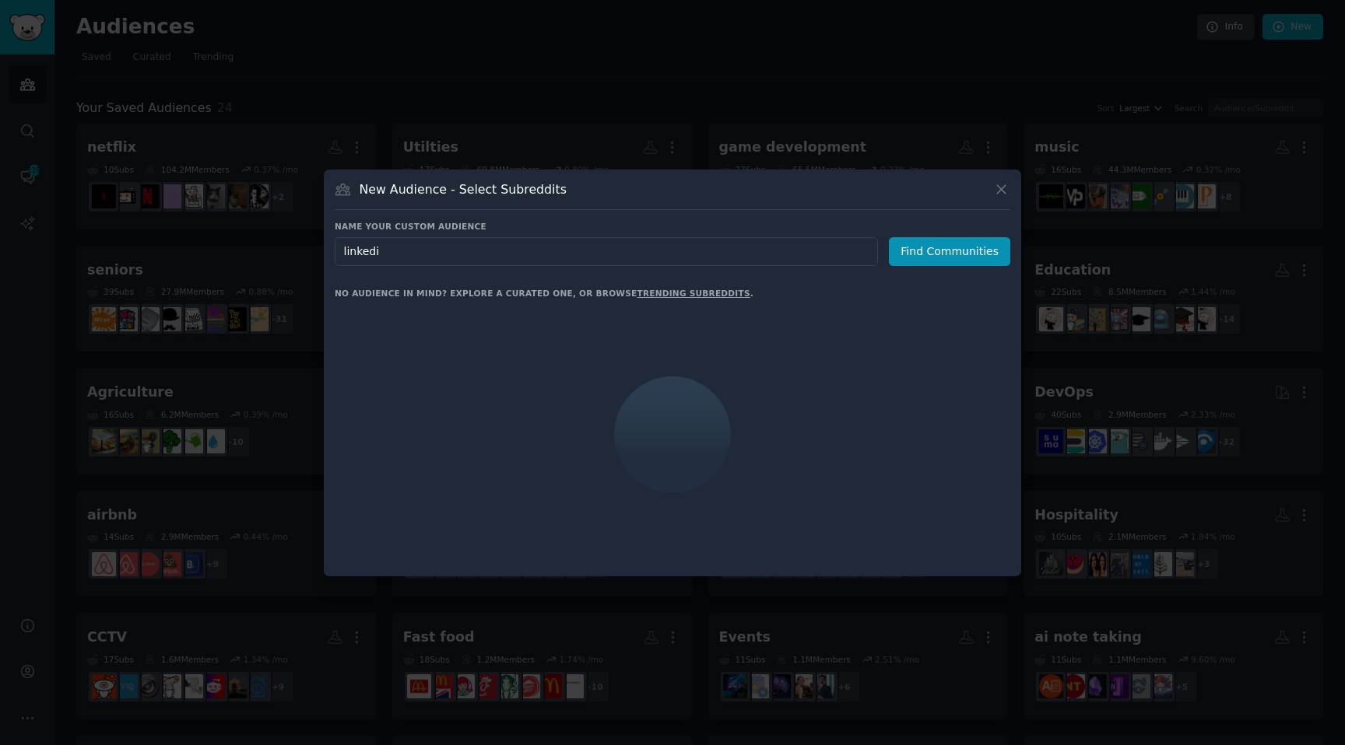
type input "linkedin"
click button "Find Communities" at bounding box center [949, 251] width 121 height 29
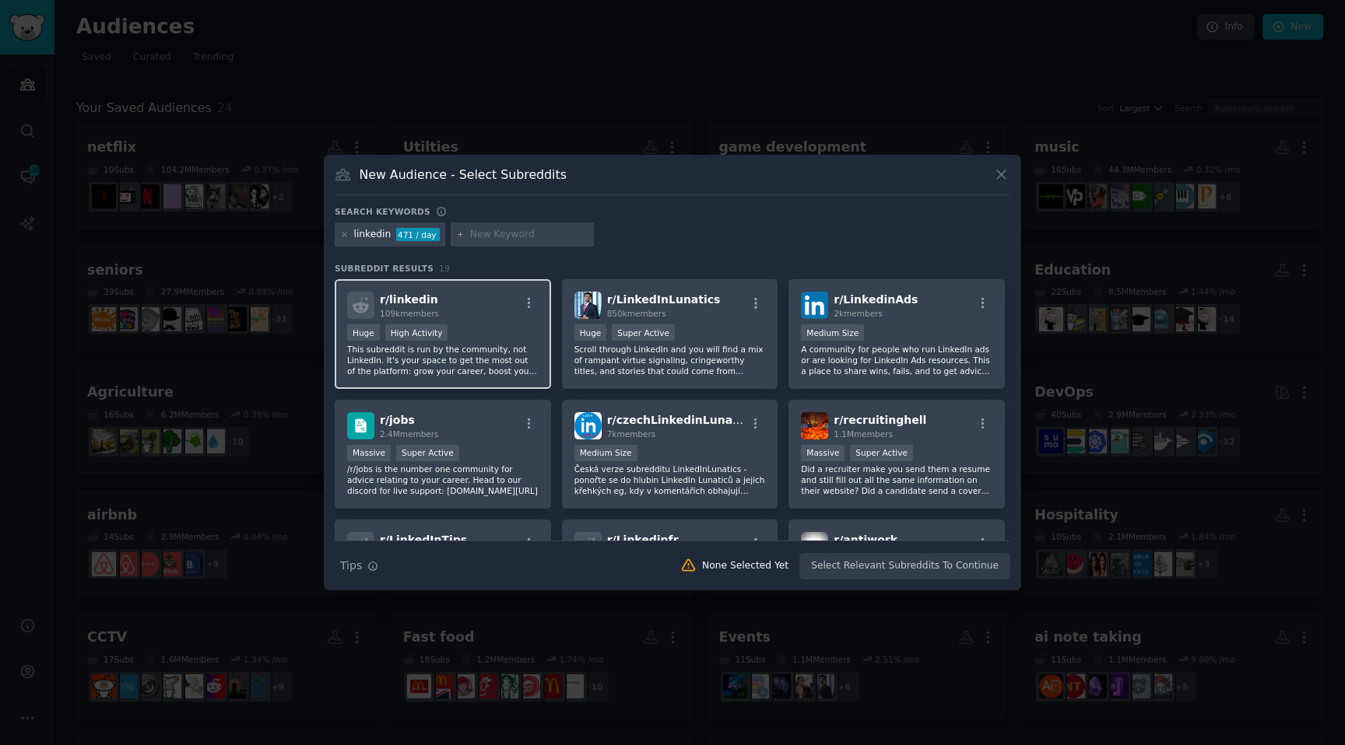
click at [510, 324] on div "Huge High Activity" at bounding box center [442, 333] width 191 height 19
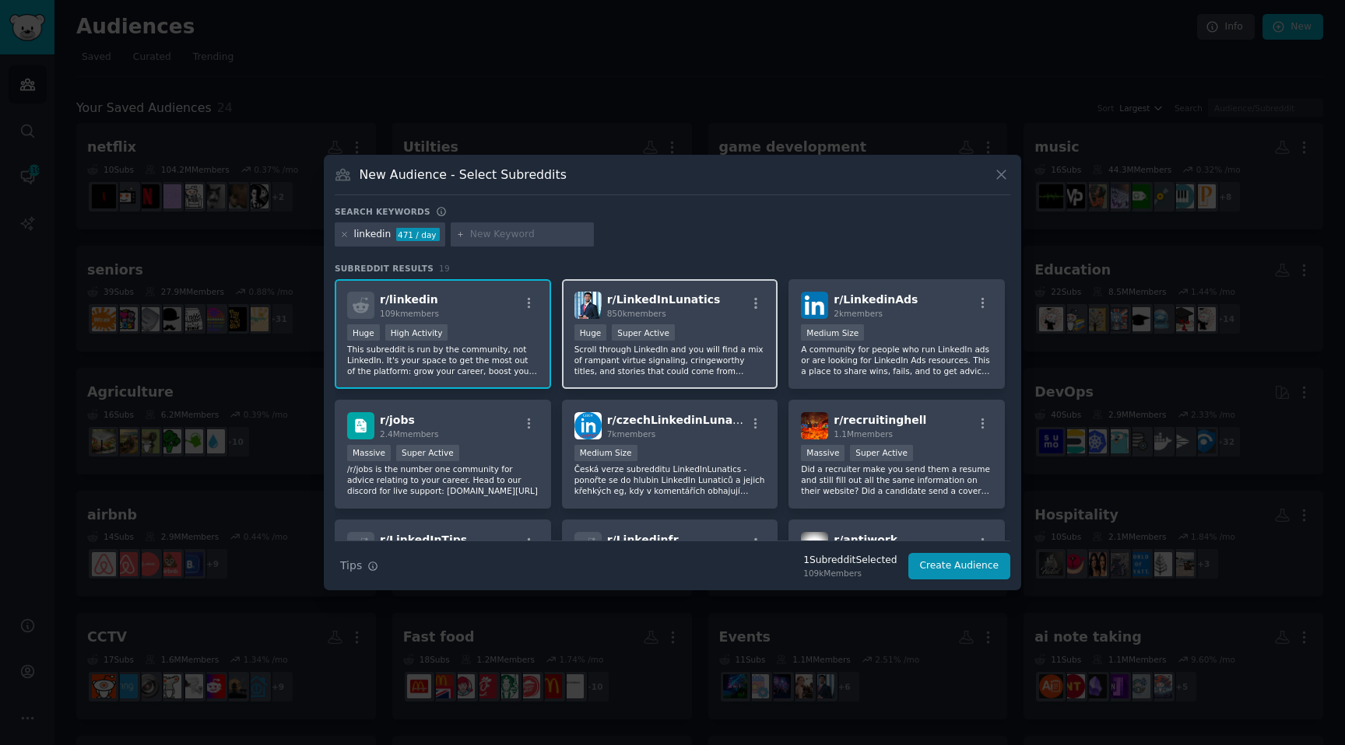
click at [689, 327] on div ">= 95th percentile for submissions / day Huge Super Active" at bounding box center [669, 333] width 191 height 19
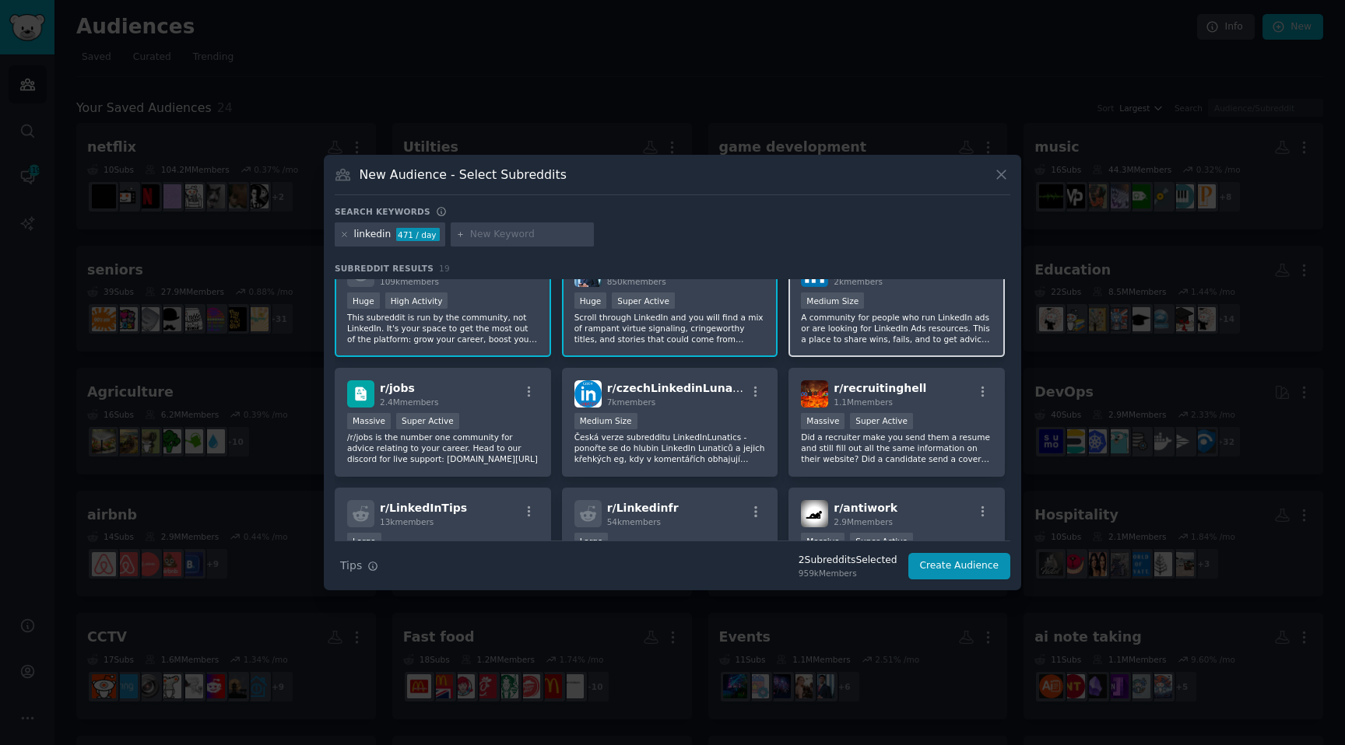
scroll to position [39, 0]
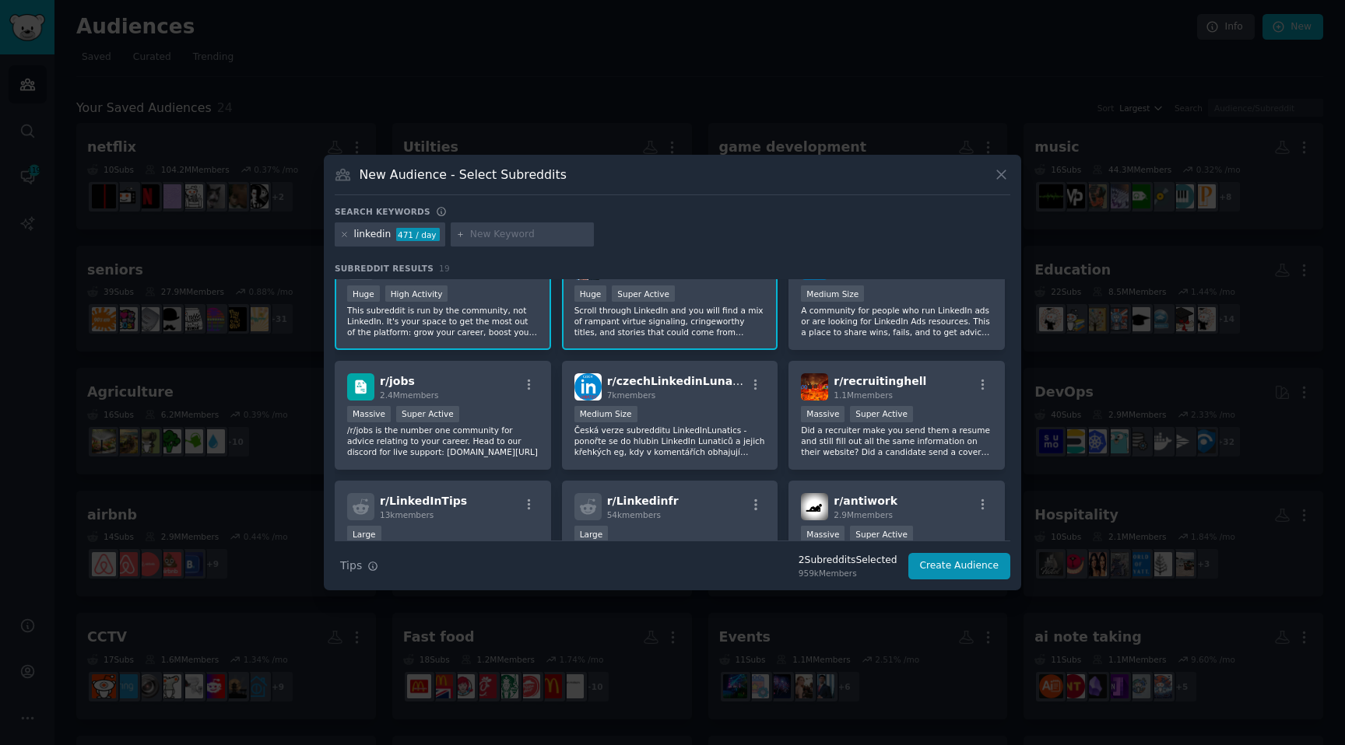
click at [901, 263] on h3 "Subreddit Results 19" at bounding box center [672, 268] width 675 height 11
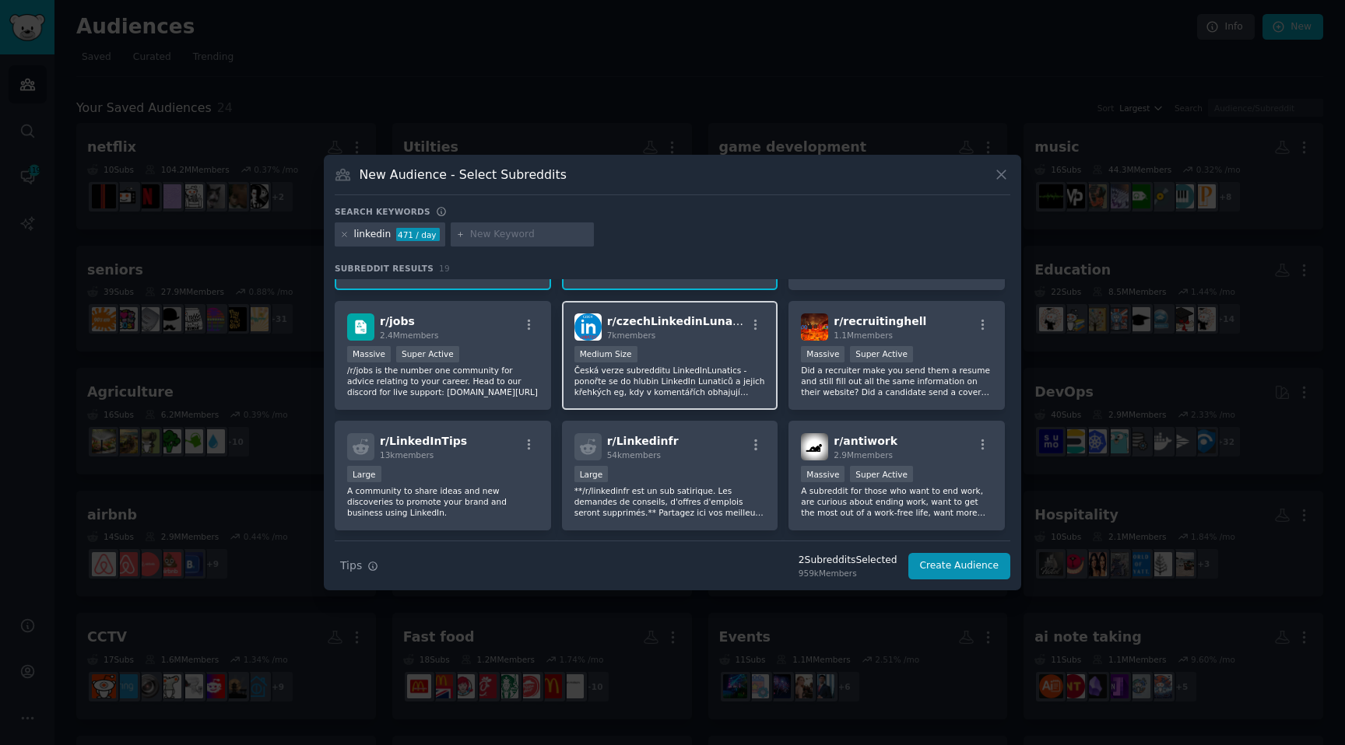
scroll to position [103, 0]
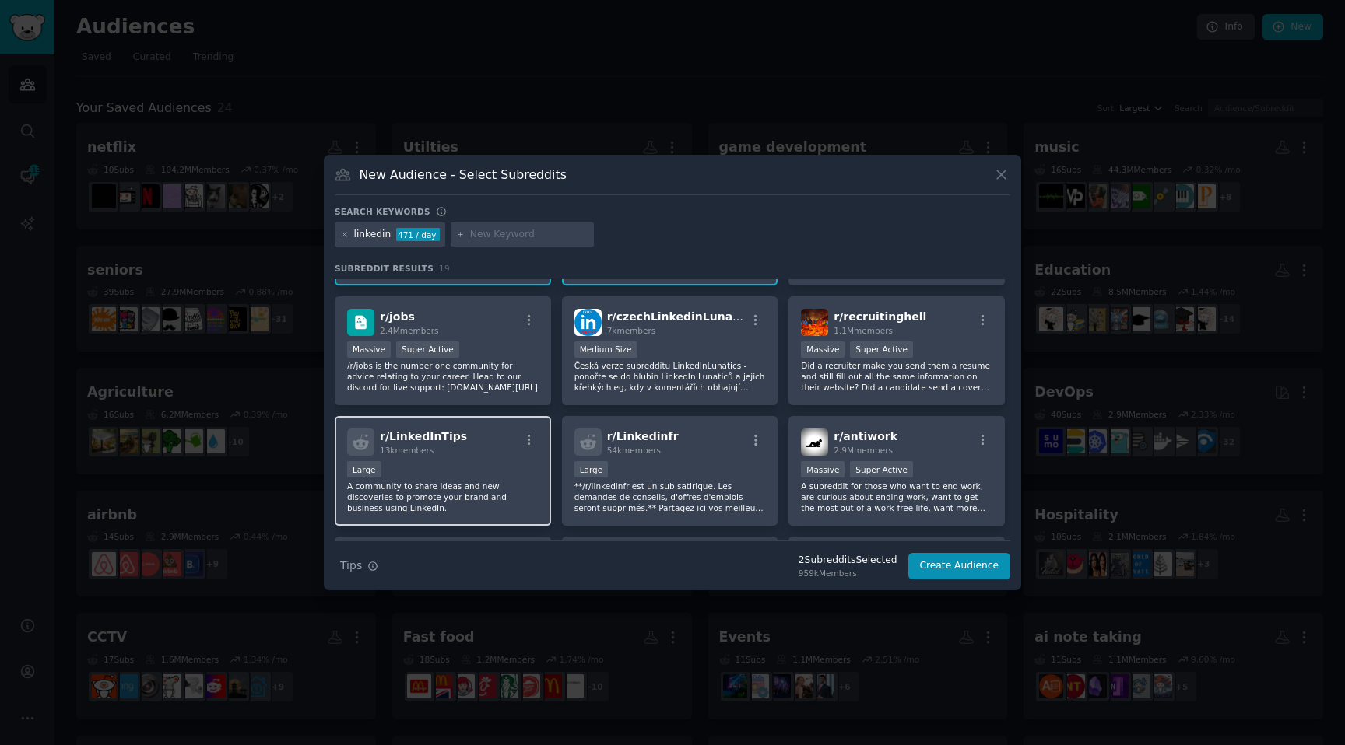
click at [469, 440] on div "r/ LinkedInTips 13k members" at bounding box center [442, 442] width 191 height 27
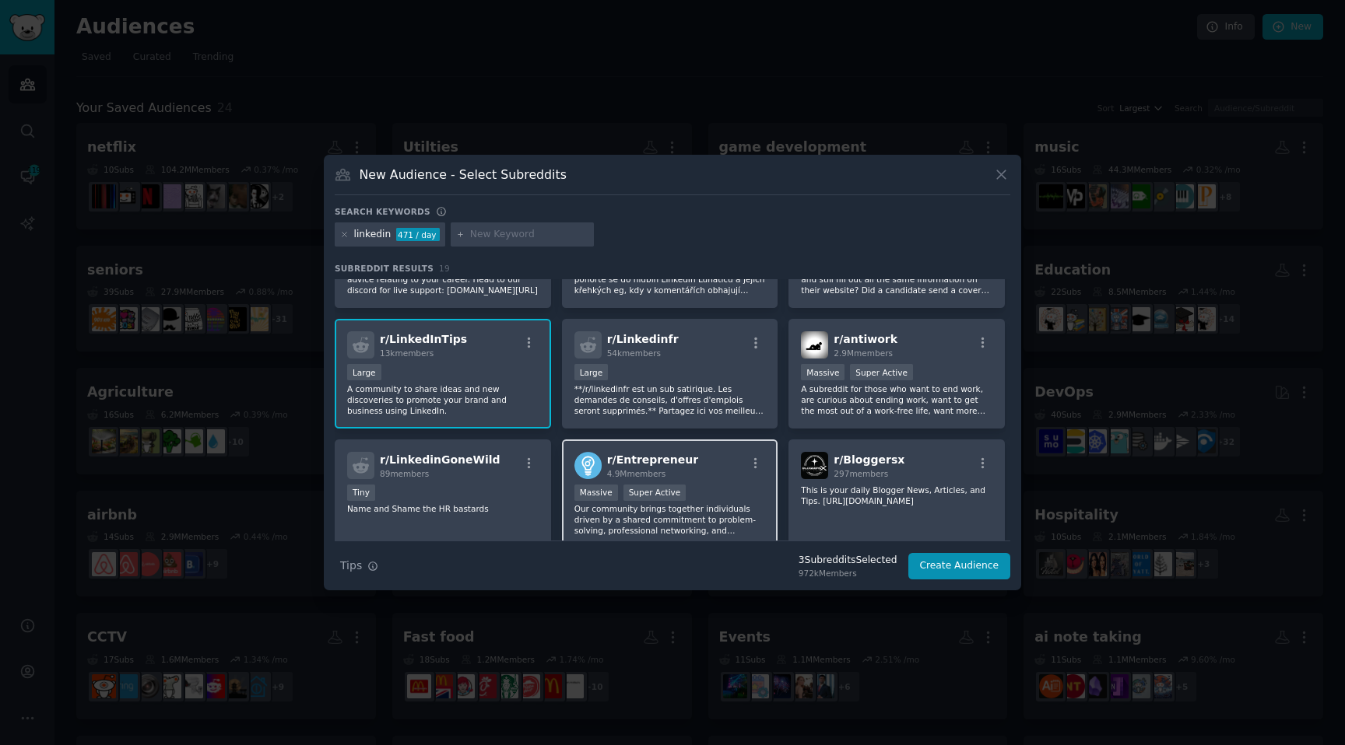
scroll to position [198, 0]
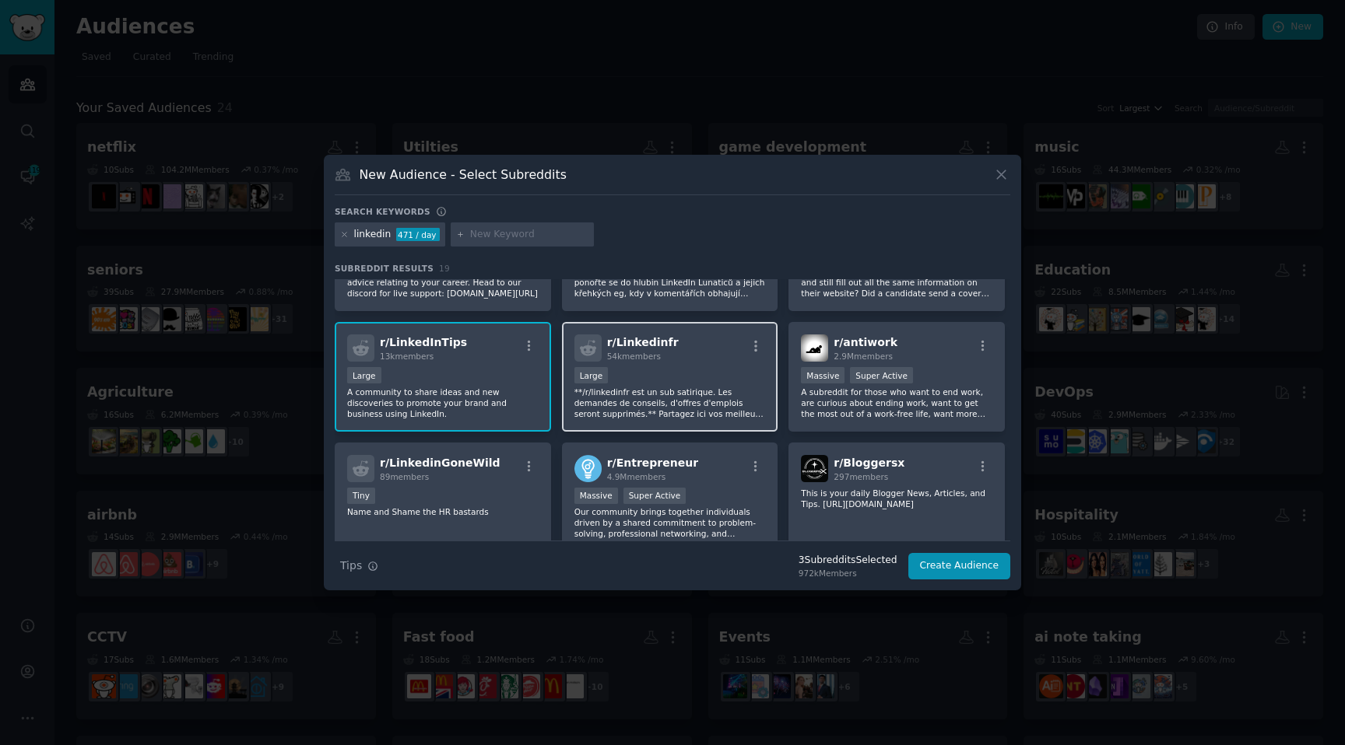
click at [671, 418] on p "**/r/linkedinfr est un sub satirique. Les demandes de conseils, d'offres d'empl…" at bounding box center [669, 403] width 191 height 33
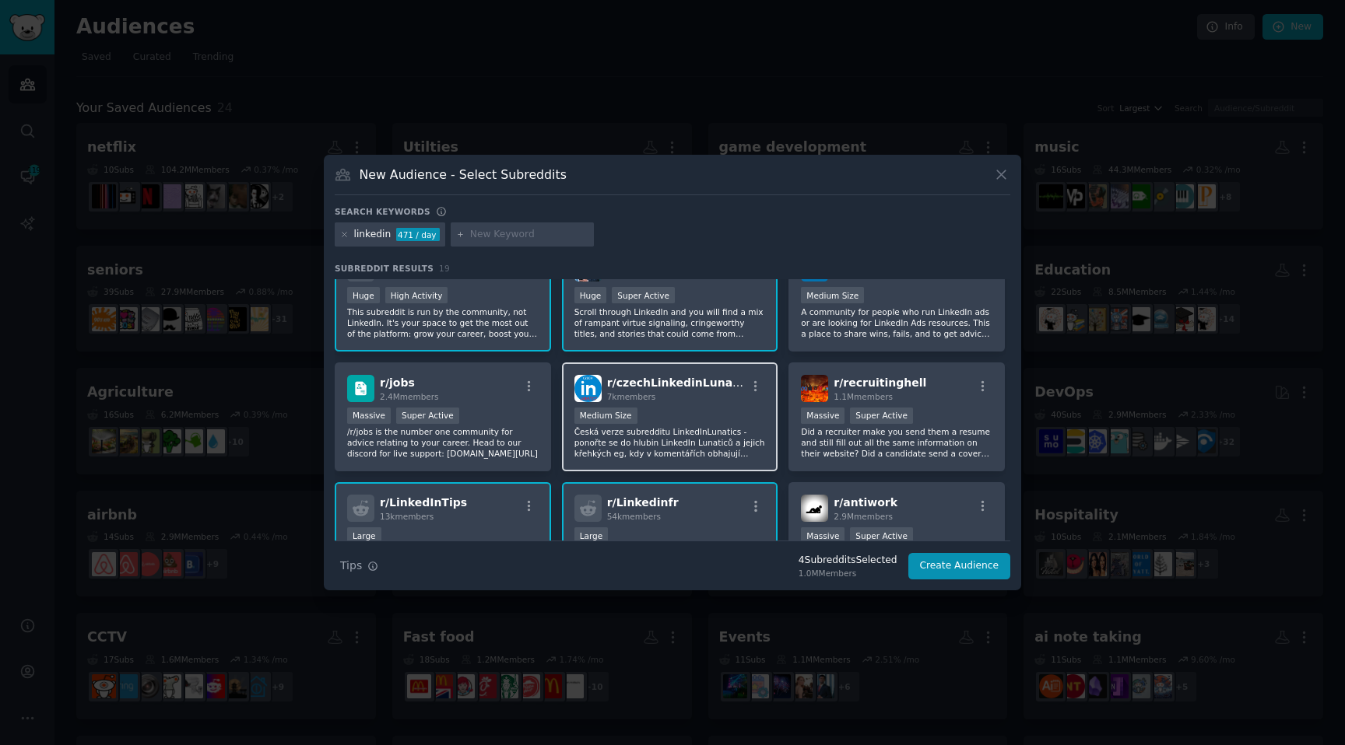
click at [697, 422] on div "1000 - 10,000 members Medium Size" at bounding box center [669, 417] width 191 height 19
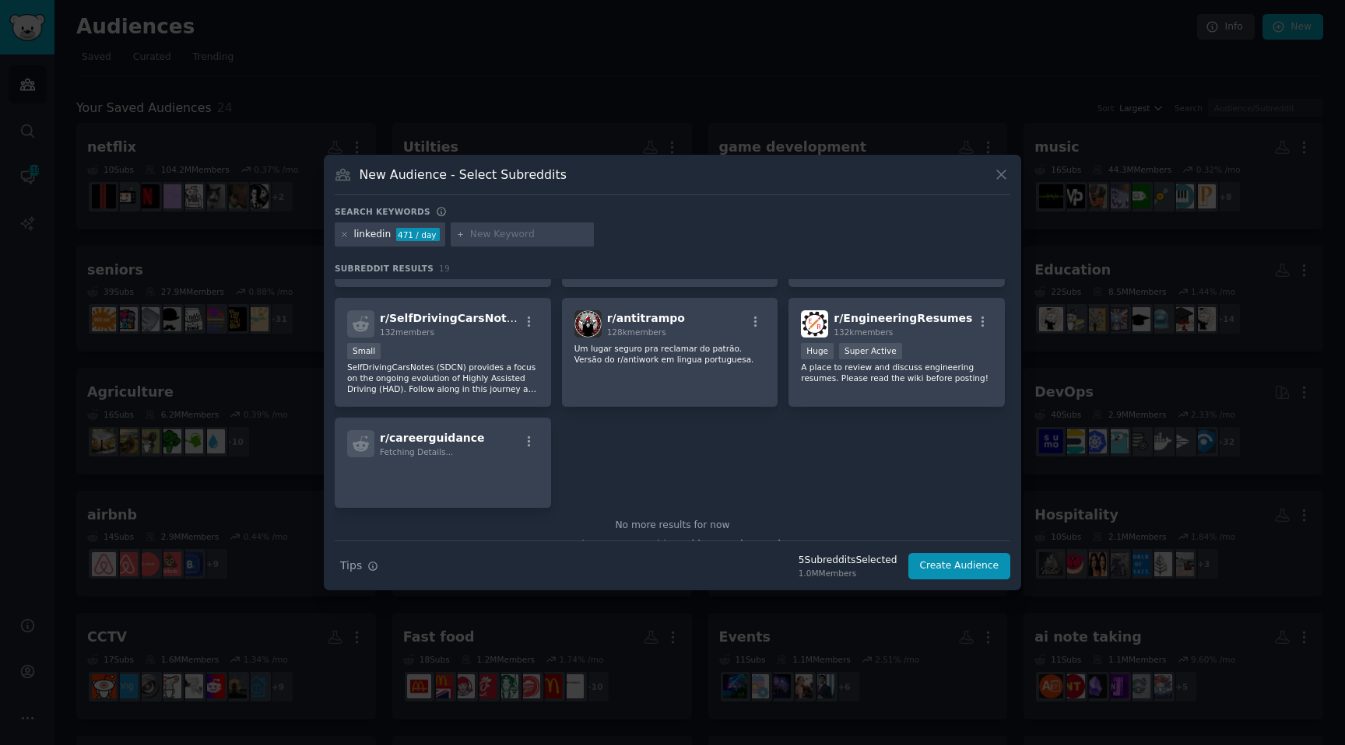
scroll to position [0, 0]
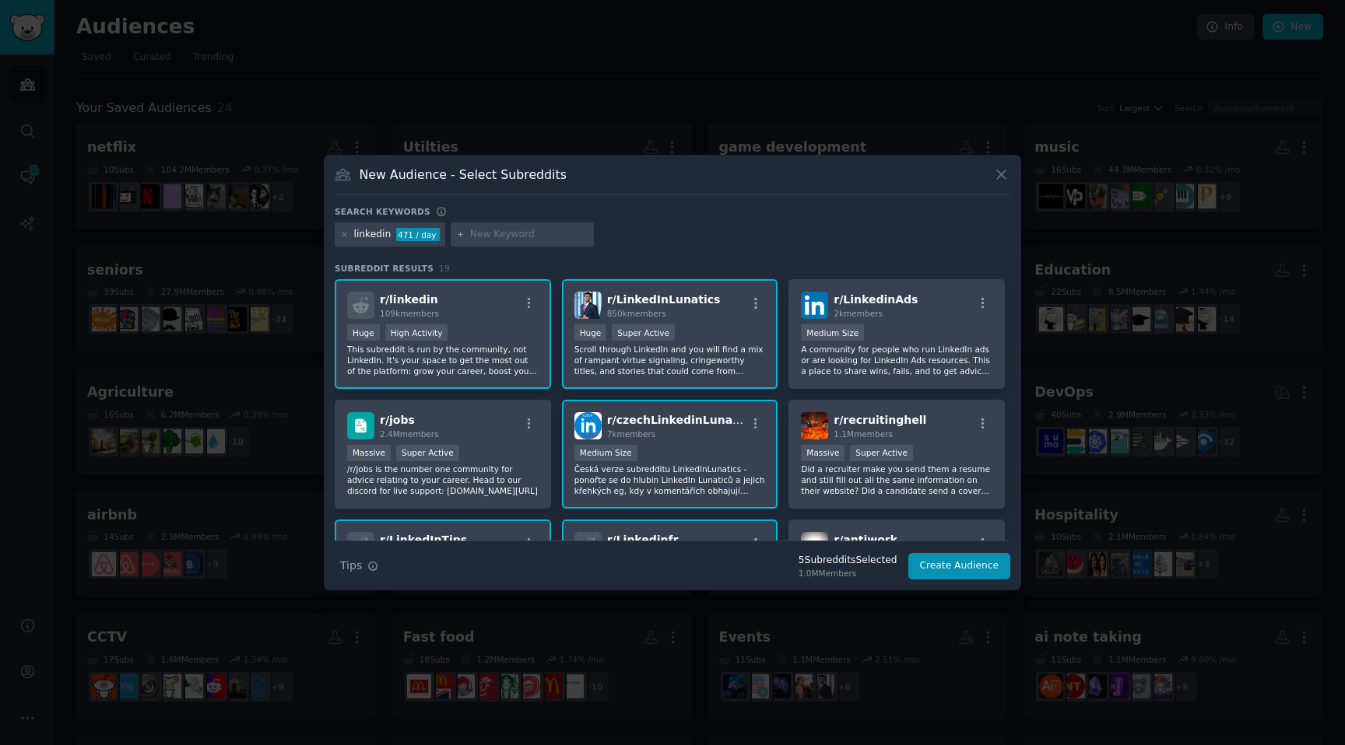
click at [486, 230] on input "text" at bounding box center [529, 235] width 118 height 14
type input "indeed"
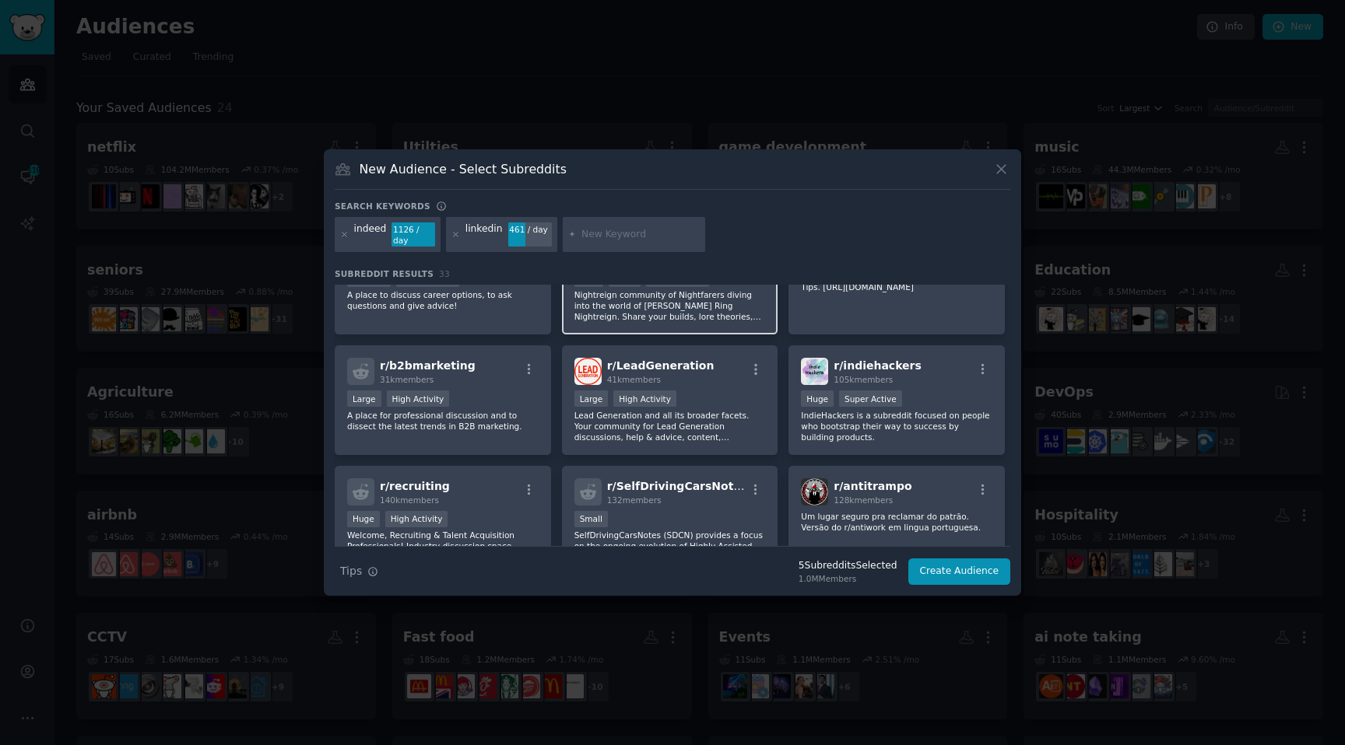
scroll to position [1104, 0]
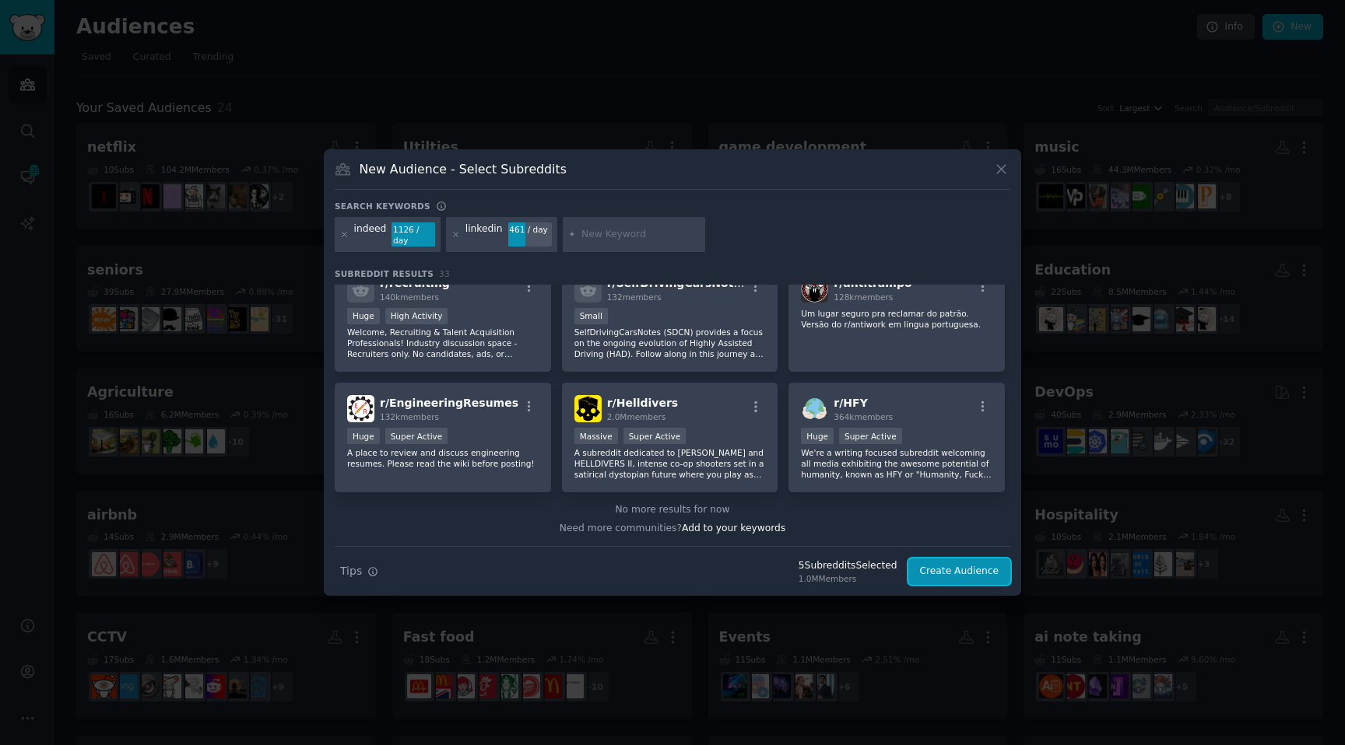
drag, startPoint x: 927, startPoint y: 563, endPoint x: 672, endPoint y: 373, distance: 318.1
click at [672, 380] on div "Search keywords indeed 1126 / day linkedin 461 / day Subreddit Results 33 r/ li…" at bounding box center [672, 393] width 675 height 385
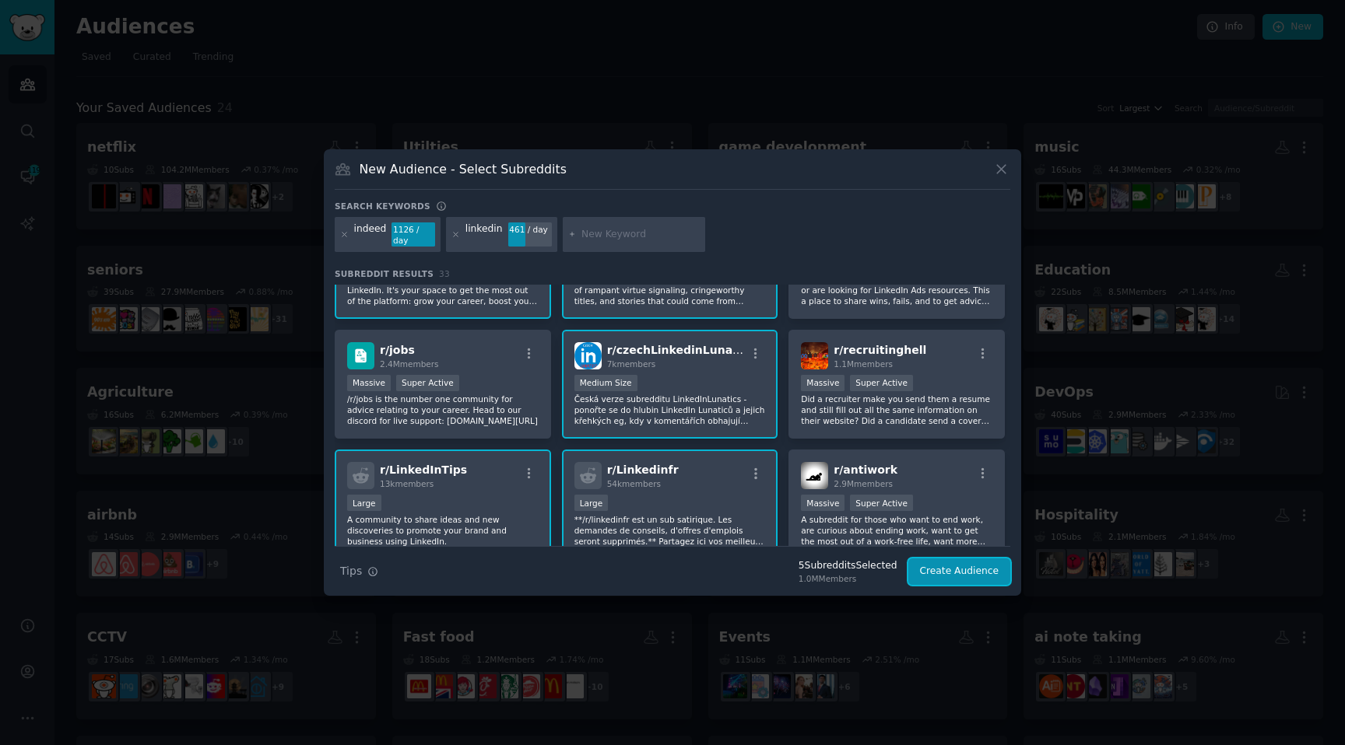
scroll to position [0, 0]
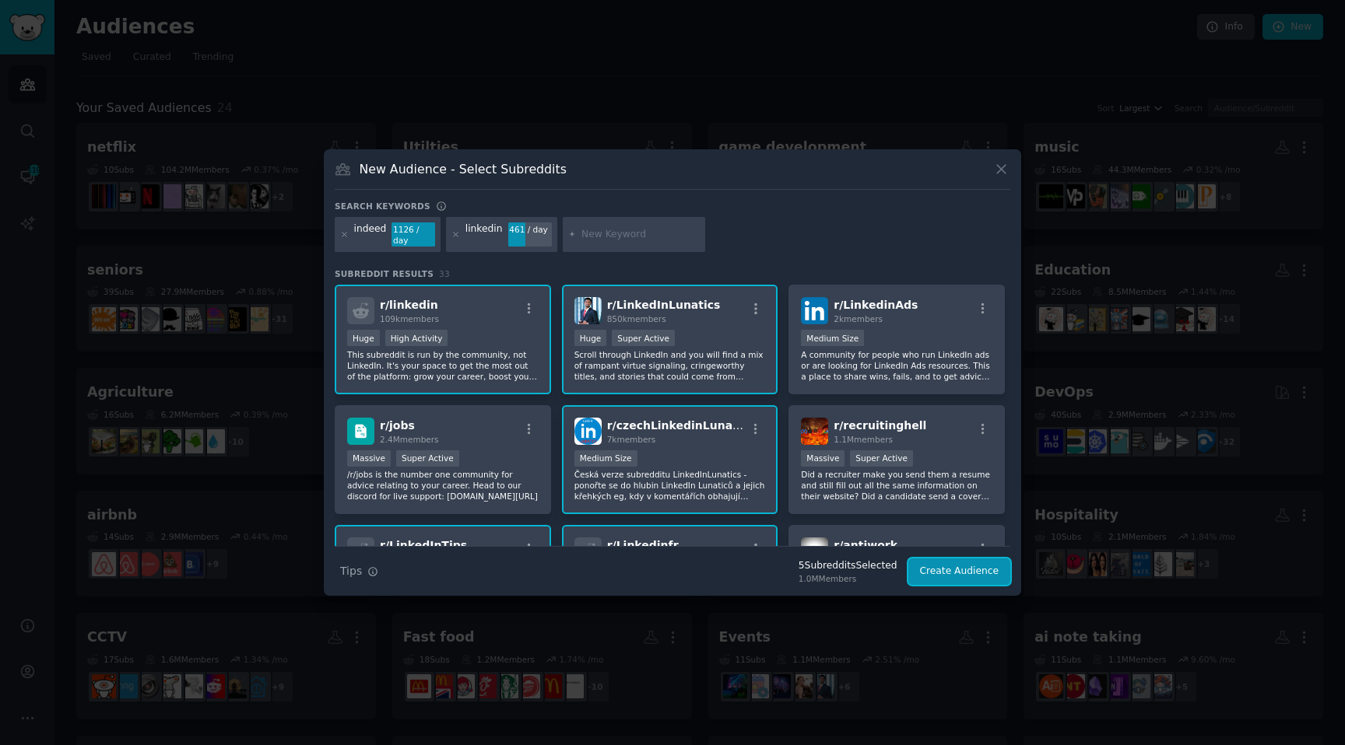
click at [930, 568] on button "Create Audience" at bounding box center [959, 572] width 103 height 26
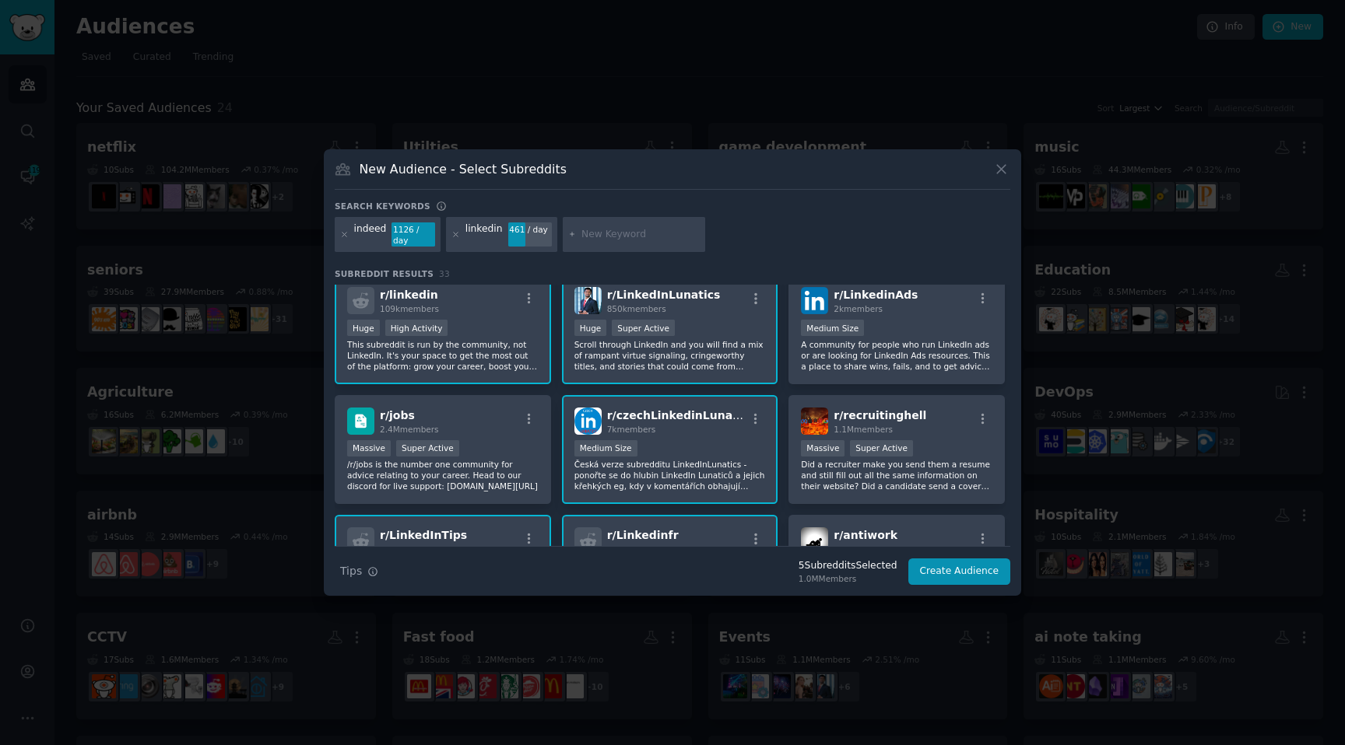
click at [974, 595] on div at bounding box center [672, 372] width 1345 height 745
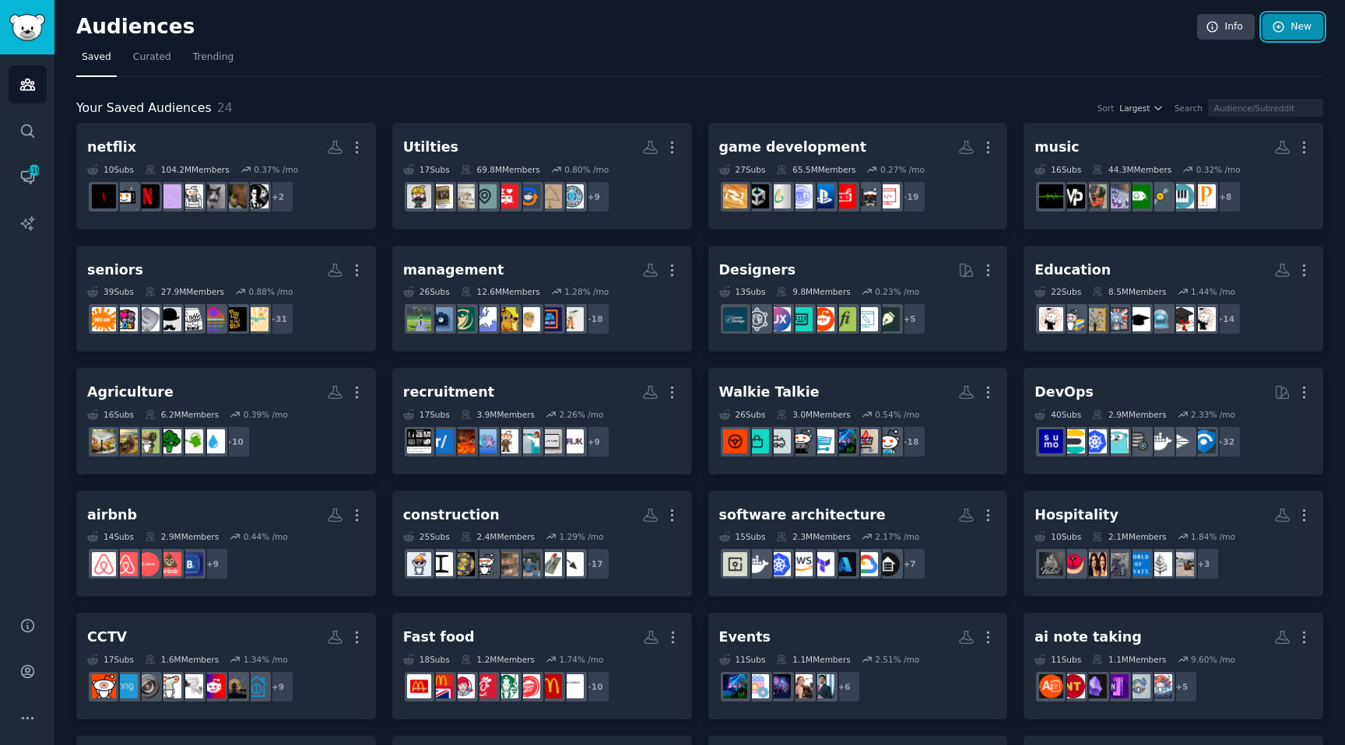
click at [1306, 24] on link "New" at bounding box center [1292, 27] width 61 height 26
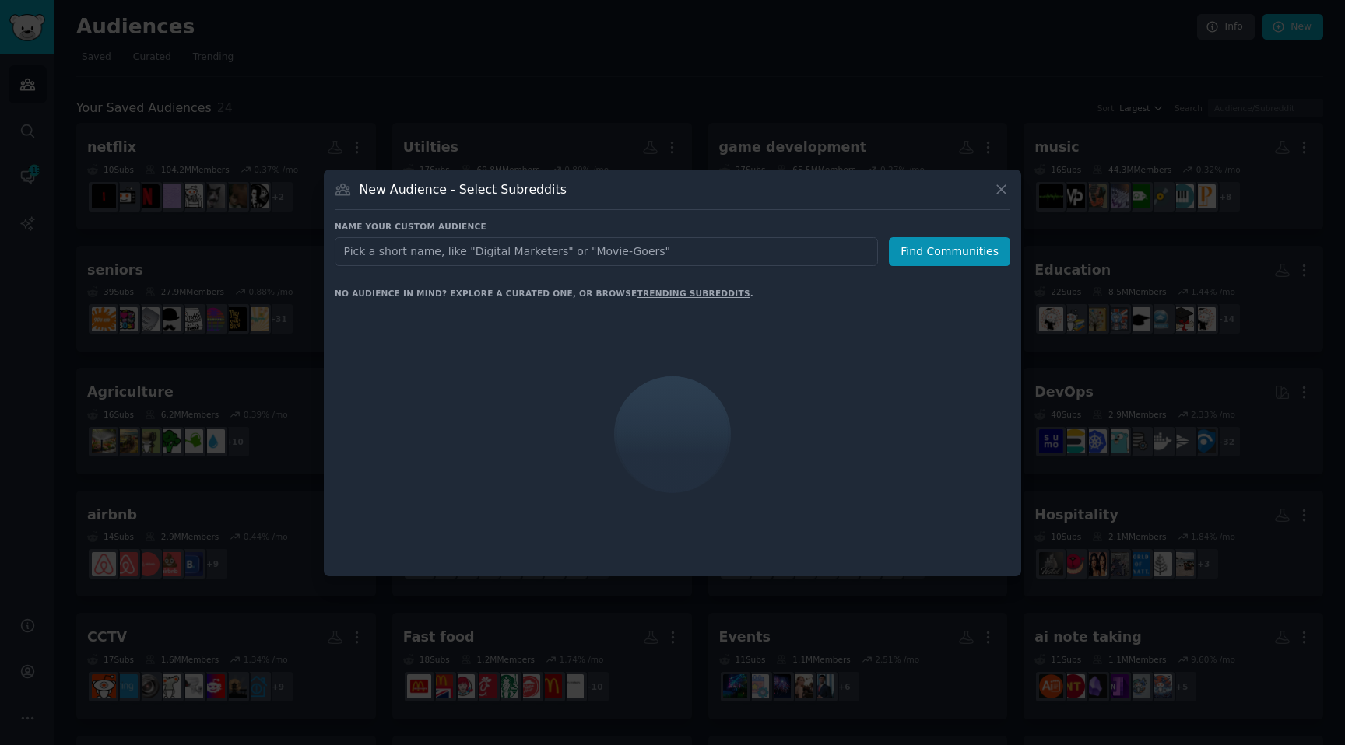
type input "l"
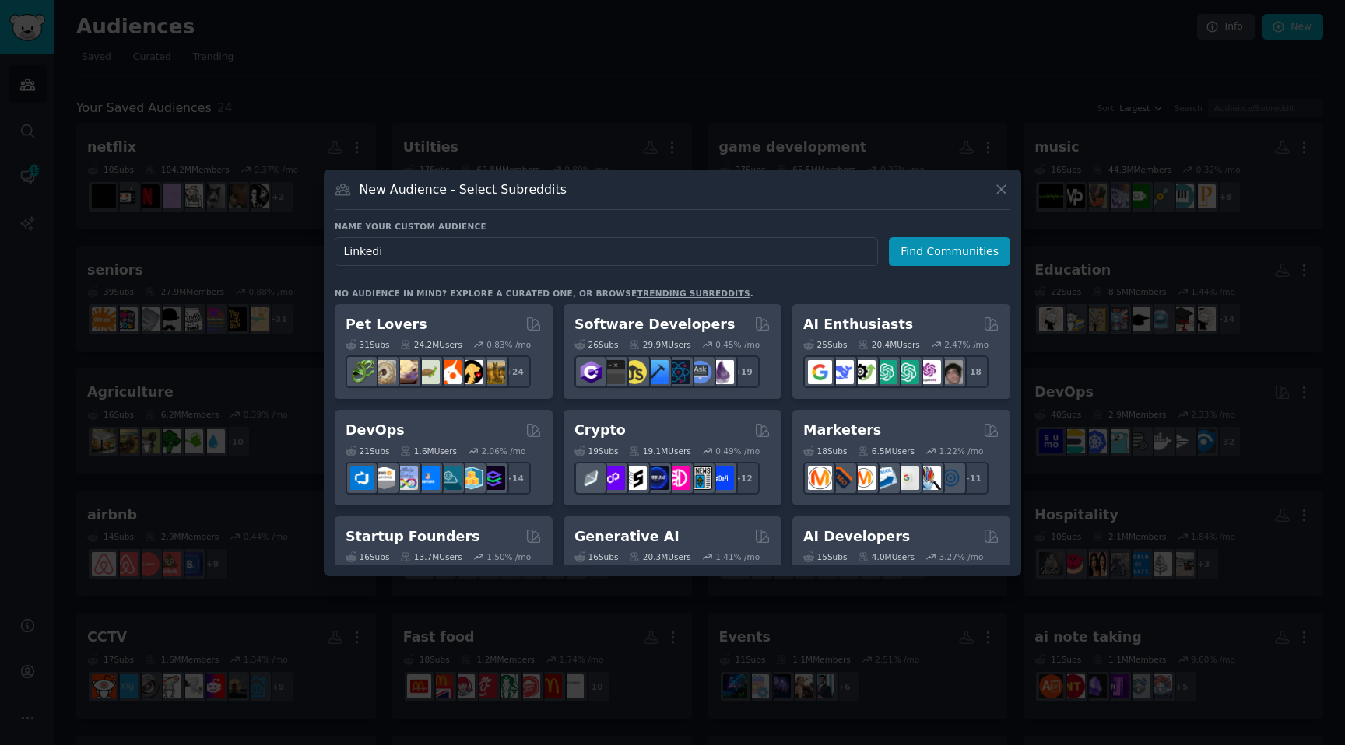
type input "Linkedin"
click button "Find Communities" at bounding box center [949, 251] width 121 height 29
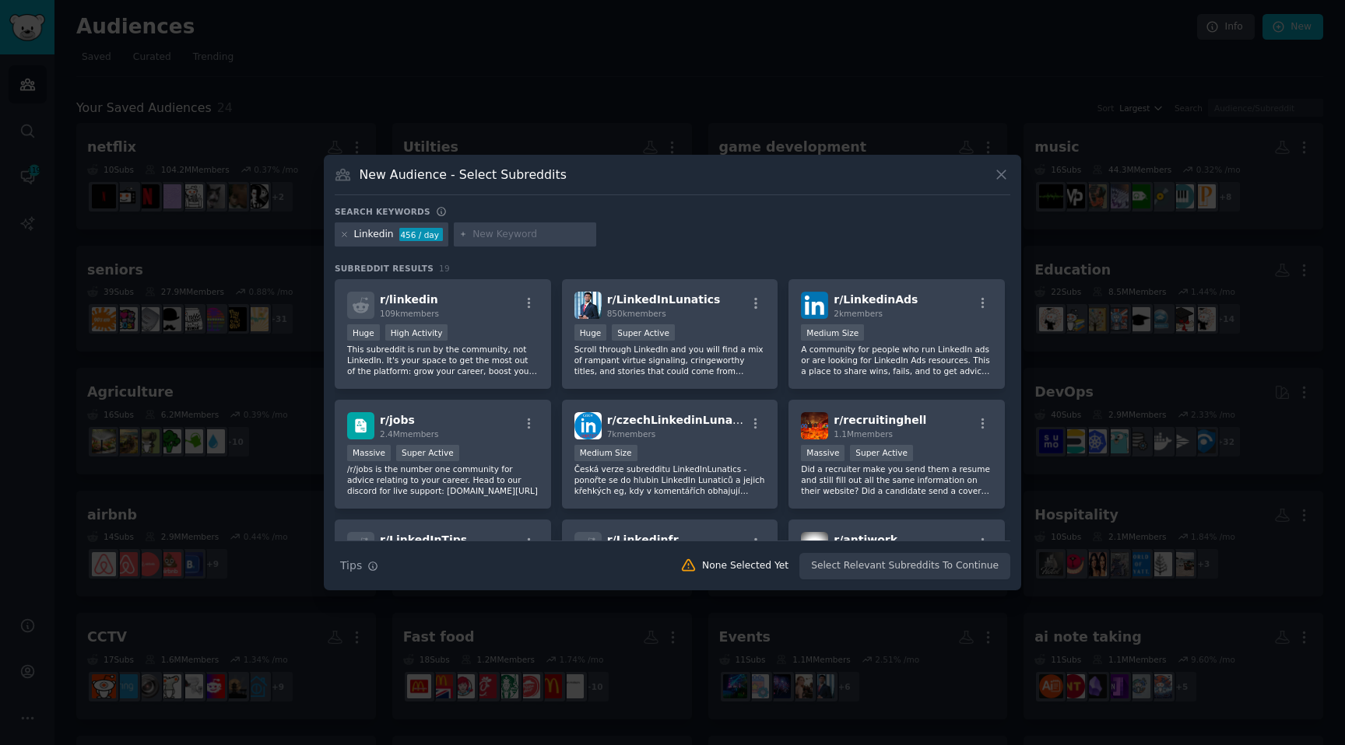
click at [527, 237] on input "text" at bounding box center [531, 235] width 118 height 14
type input "l"
click at [878, 342] on div "Medium Size" at bounding box center [896, 333] width 191 height 19
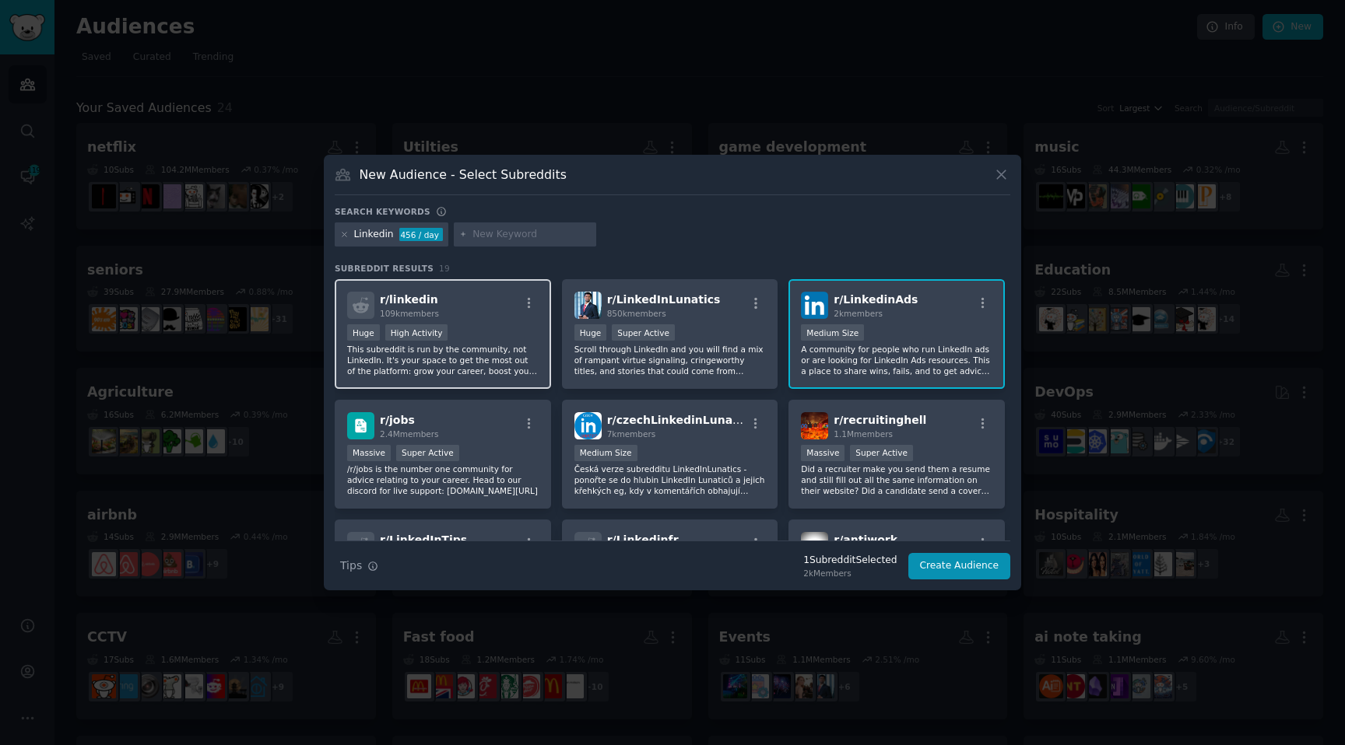
drag, startPoint x: 465, startPoint y: 366, endPoint x: 535, endPoint y: 366, distance: 70.0
click at [466, 366] on p "This subreddit is run by the community, not LinkedIn. It's your space to get th…" at bounding box center [442, 360] width 191 height 33
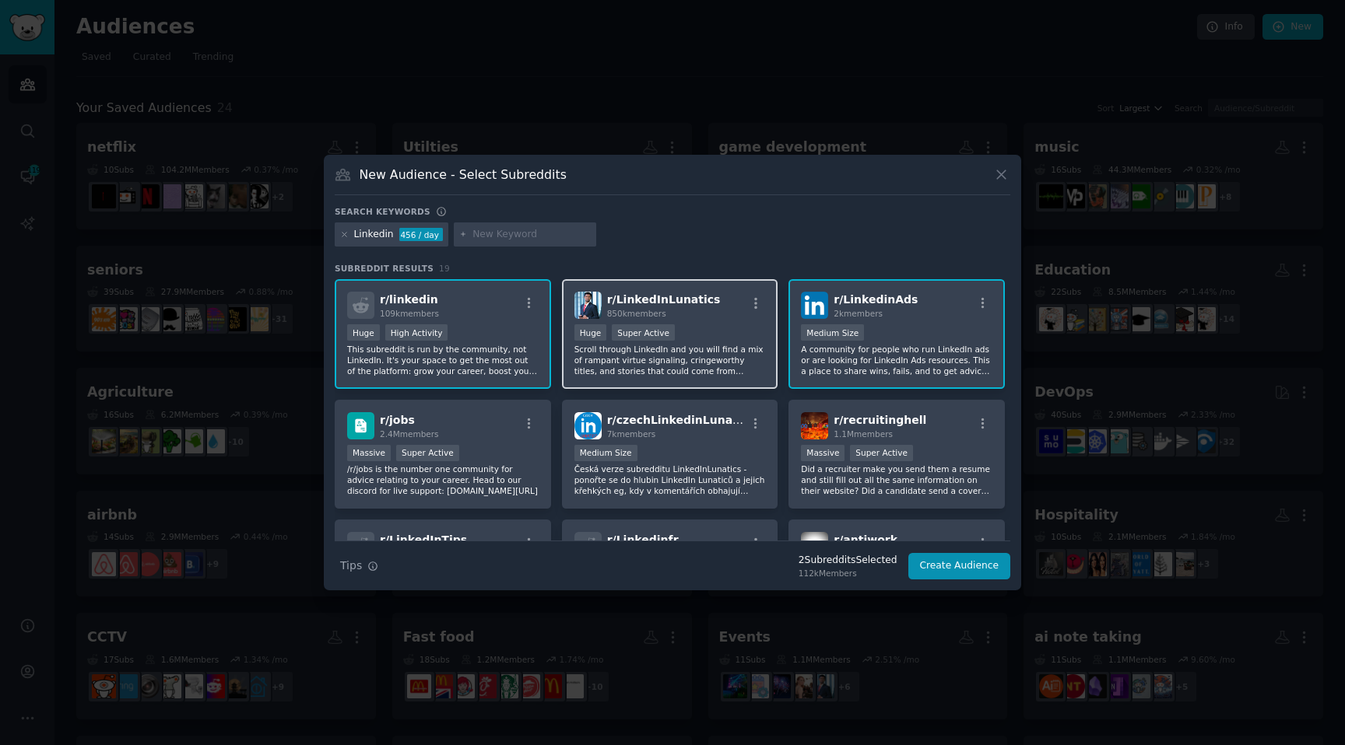
click at [597, 366] on p "Scroll through LinkedIn and you will find a mix of rampant virtue signaling, cr…" at bounding box center [669, 360] width 191 height 33
click at [871, 310] on span "2k members" at bounding box center [857, 313] width 49 height 9
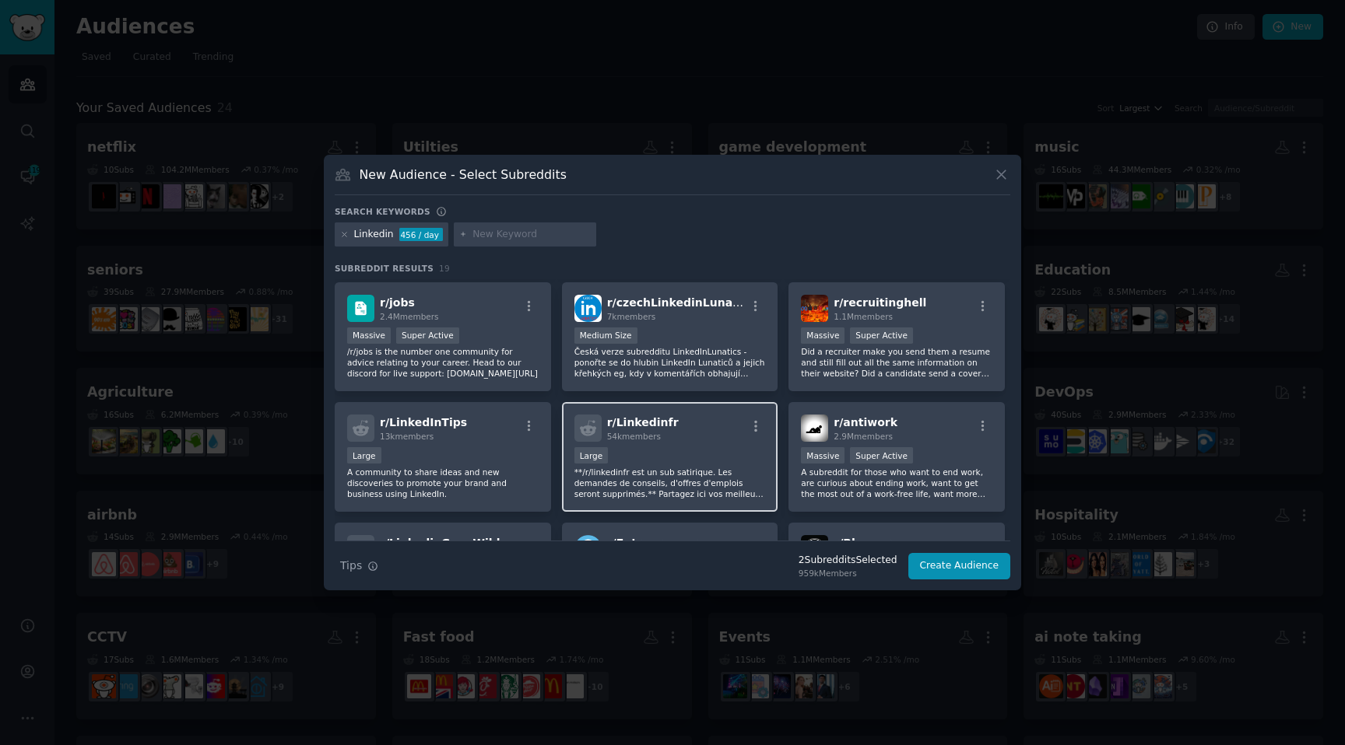
scroll to position [131, 0]
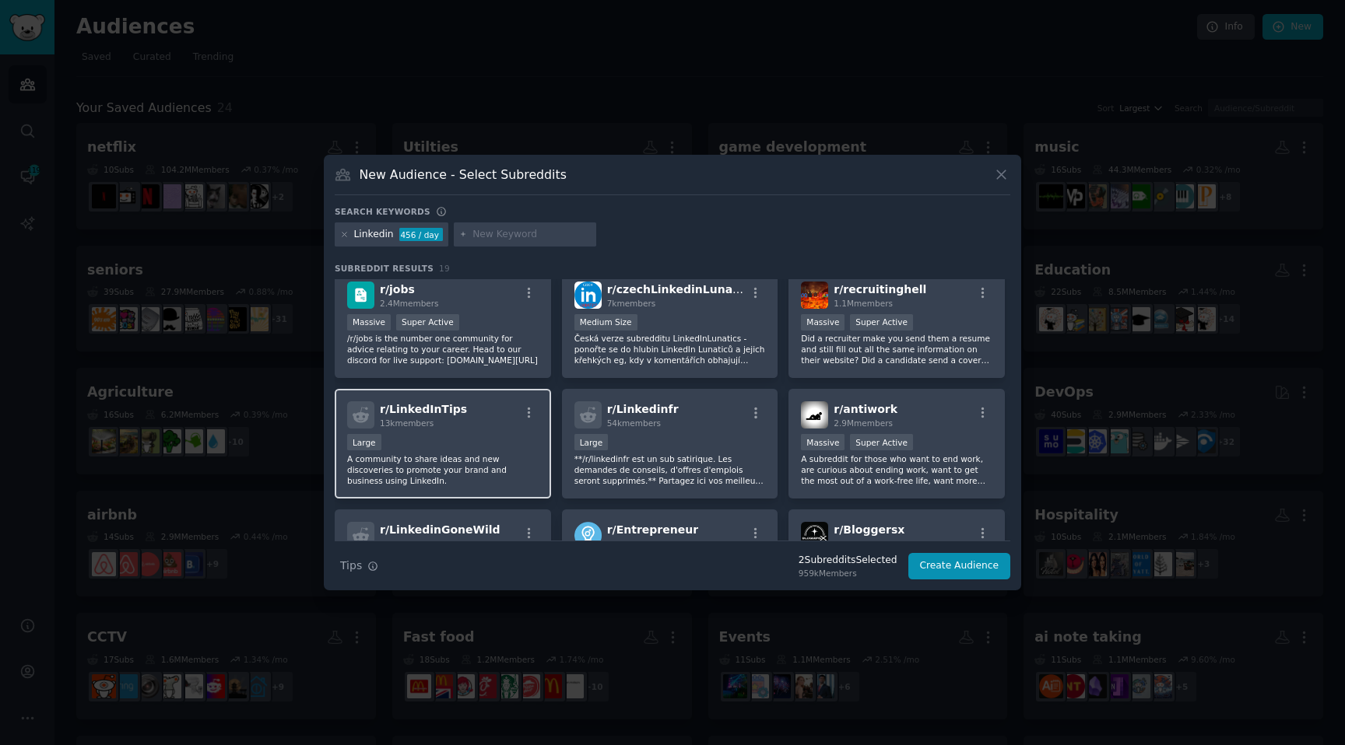
click at [458, 407] on div "r/ LinkedInTips 13k members" at bounding box center [442, 414] width 191 height 27
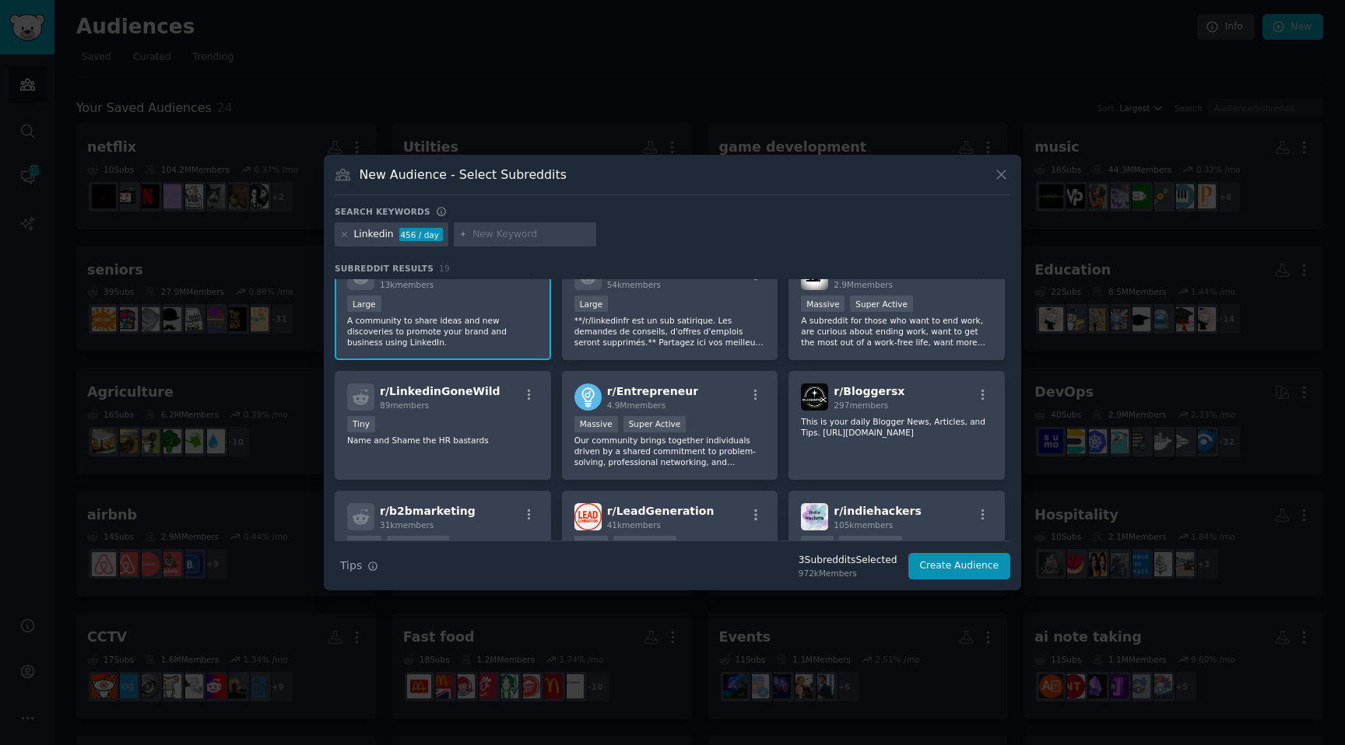
scroll to position [1, 0]
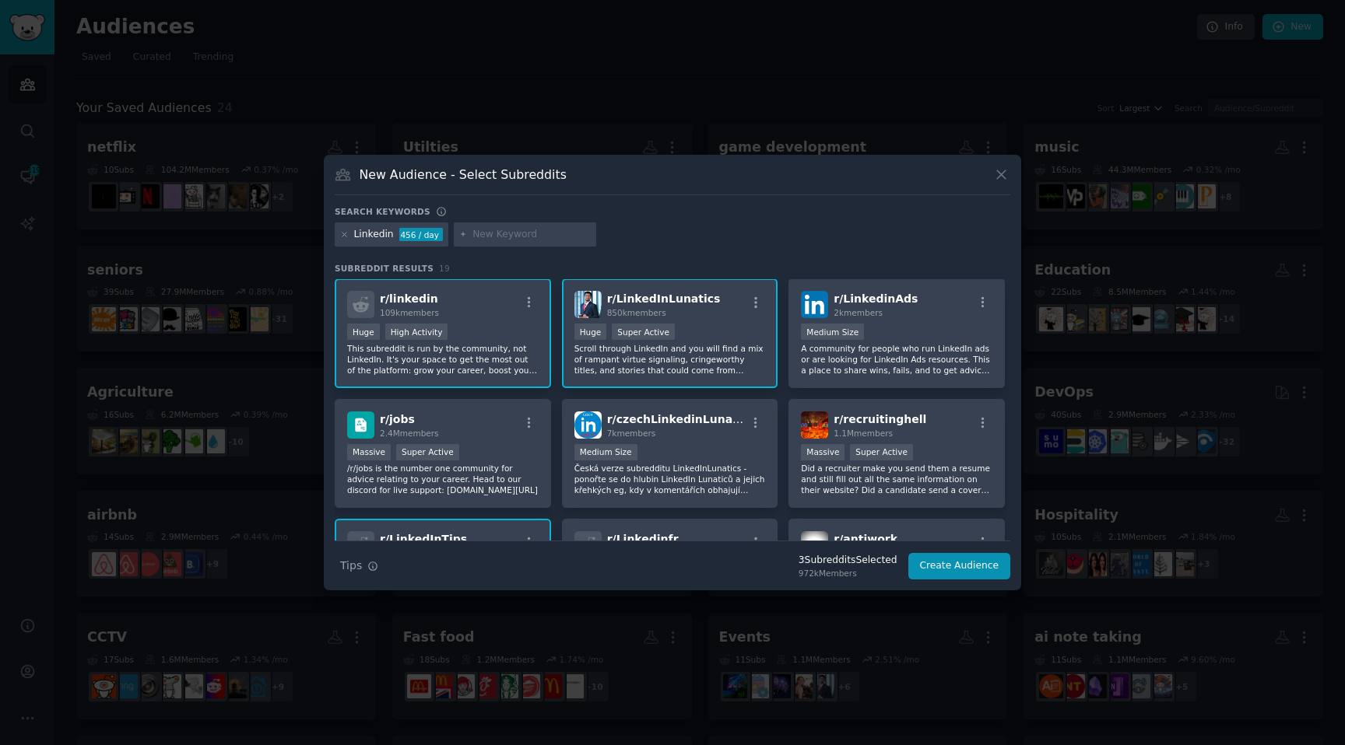
click at [503, 233] on input "text" at bounding box center [531, 235] width 118 height 14
type input "linkes"
type input "indeed"
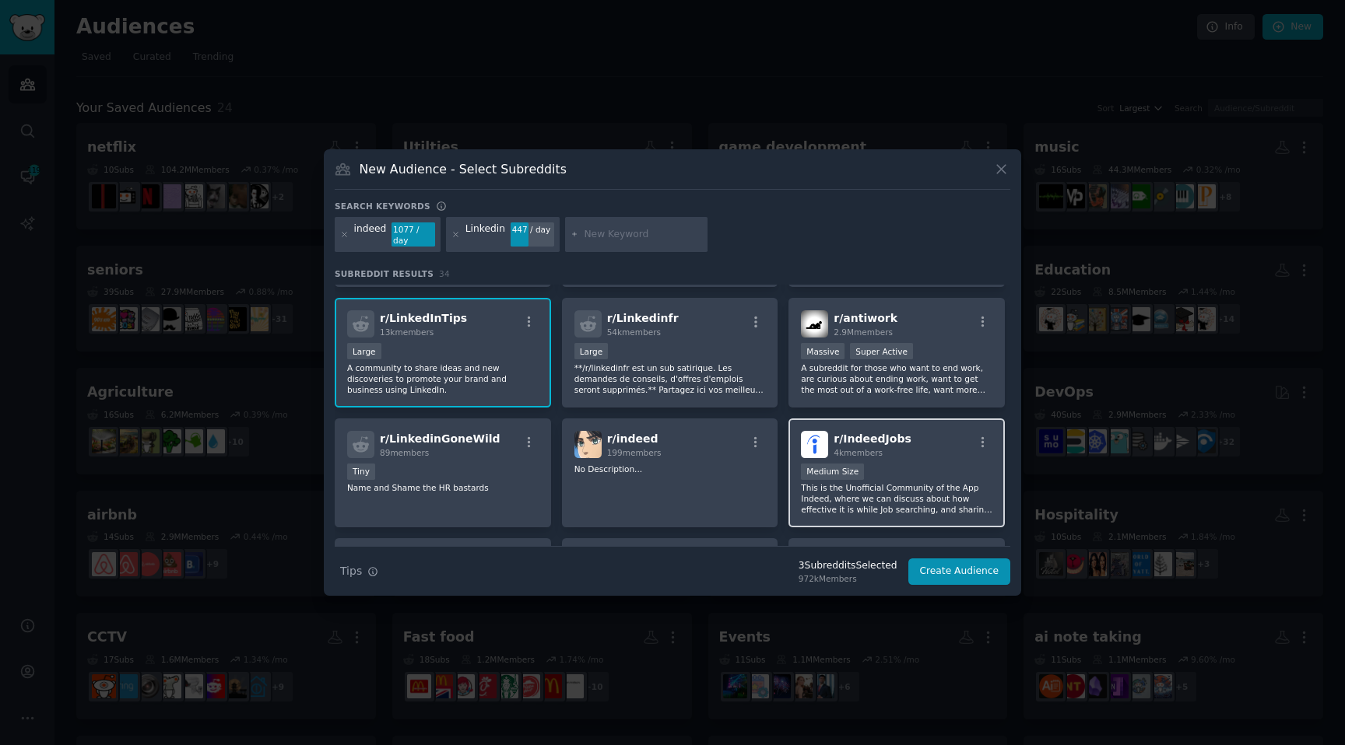
scroll to position [259, 0]
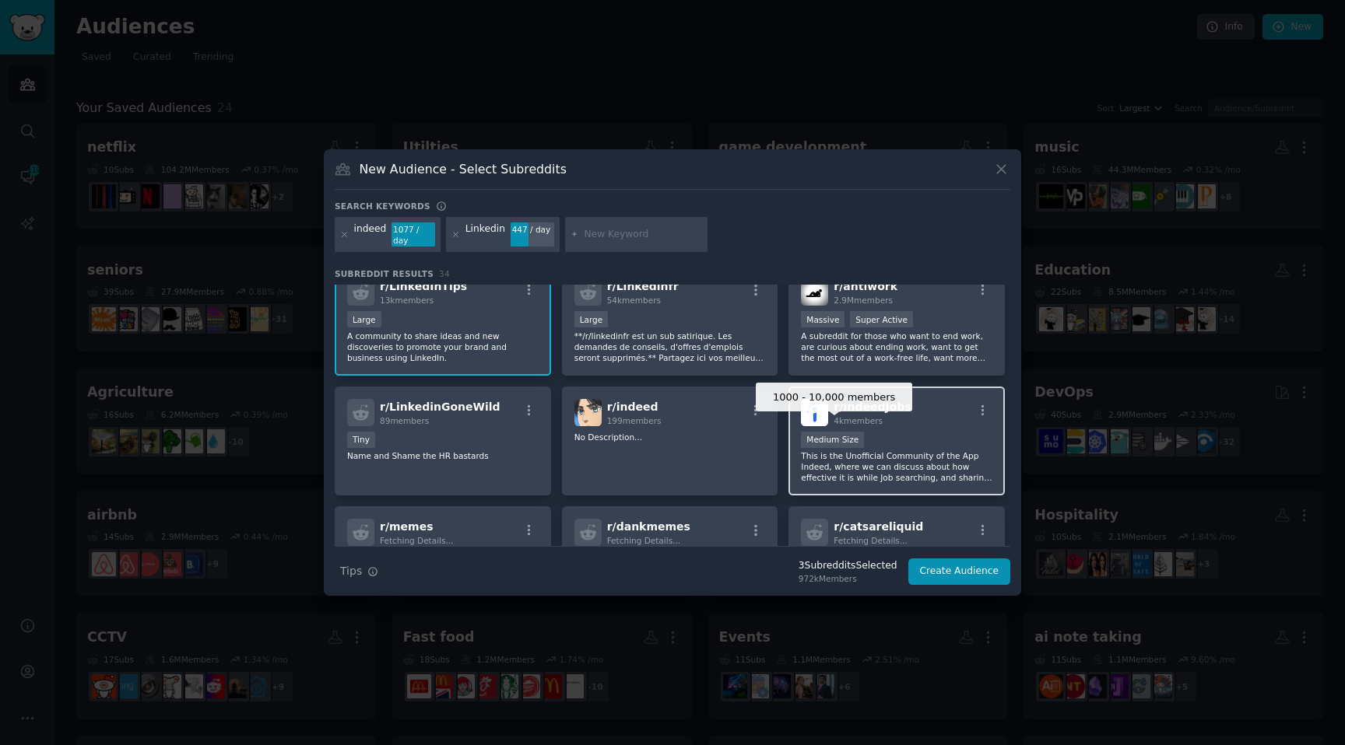
click at [849, 432] on div "Medium Size" at bounding box center [832, 440] width 63 height 16
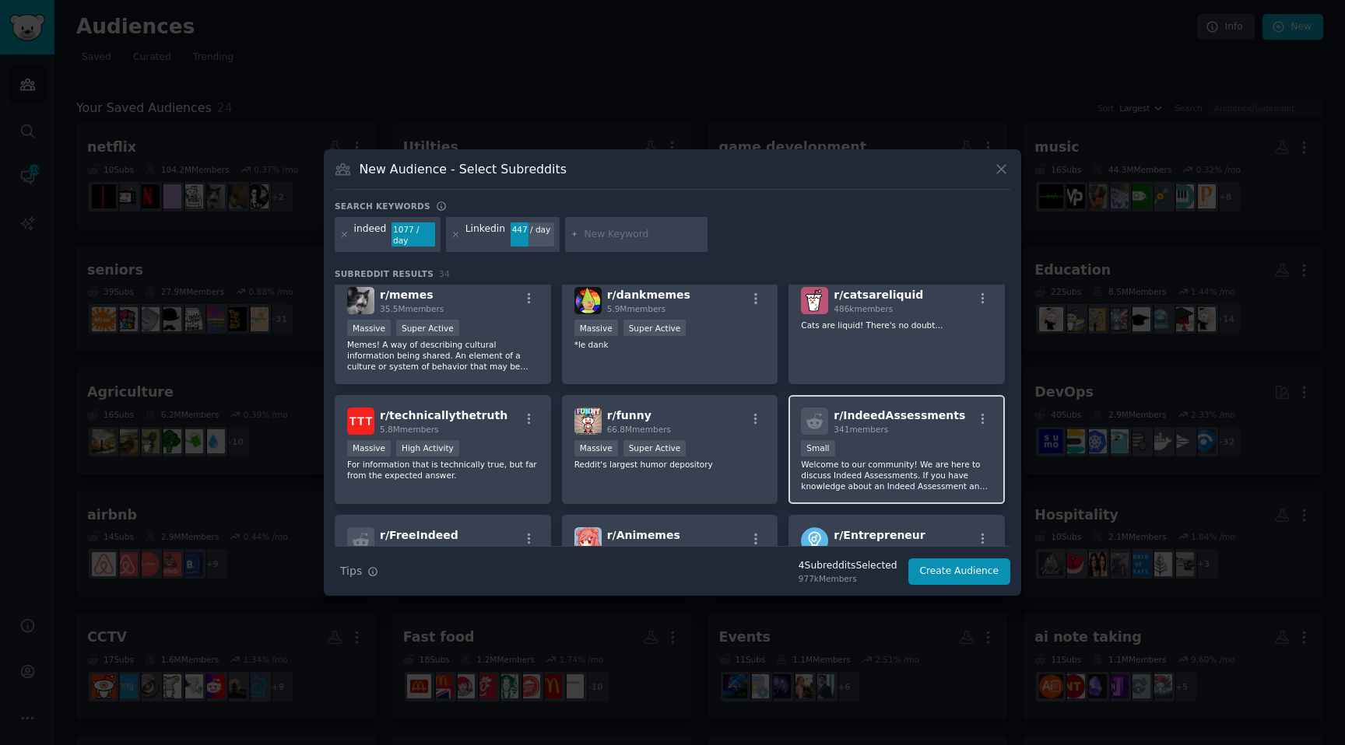
scroll to position [496, 0]
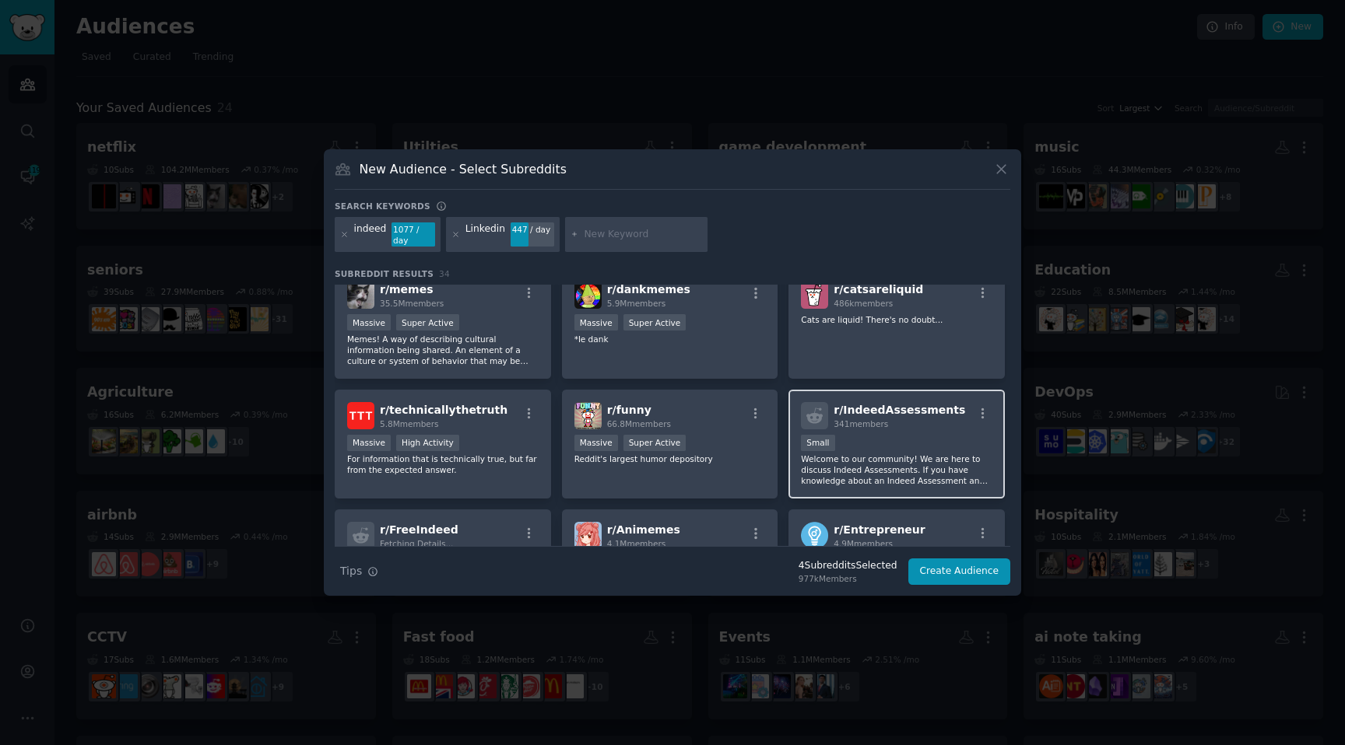
click at [881, 468] on p "Welcome to our community! We are here to discuss Indeed Assessments. If you hav…" at bounding box center [896, 470] width 191 height 33
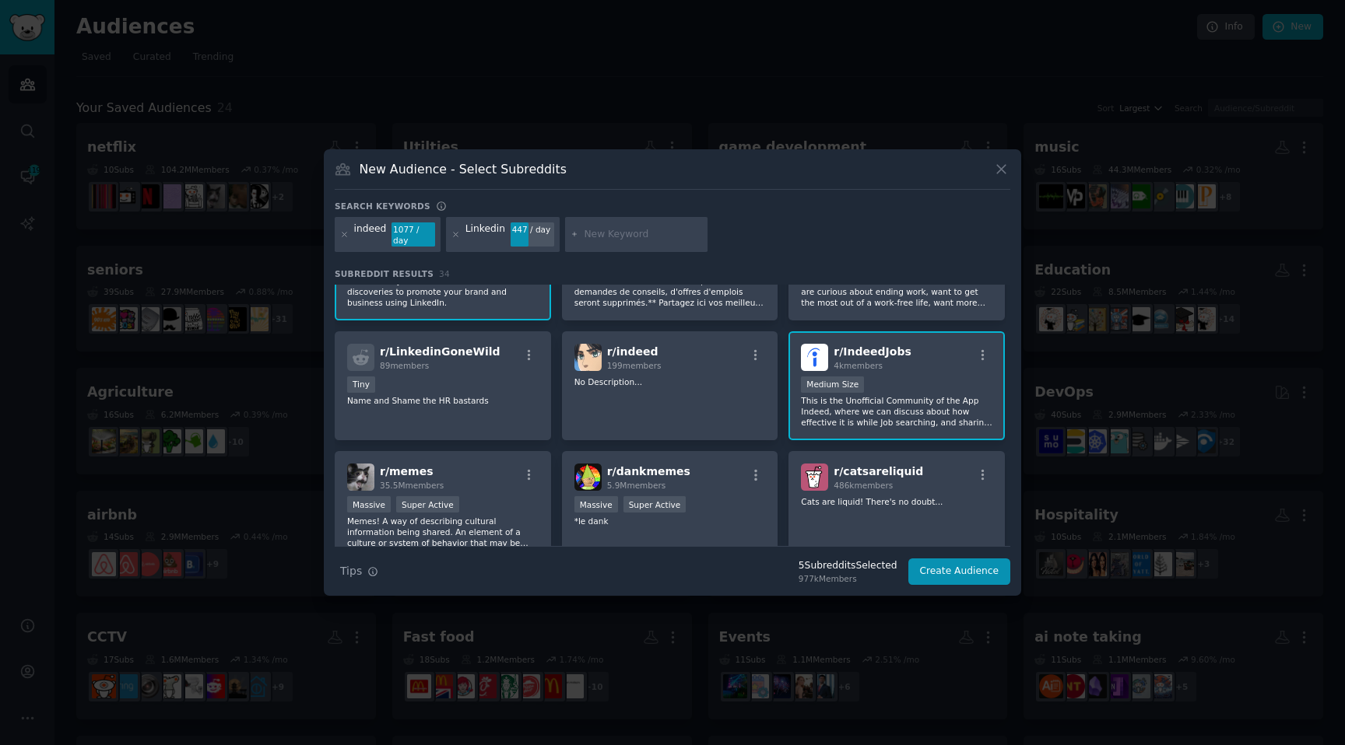
scroll to position [358, 0]
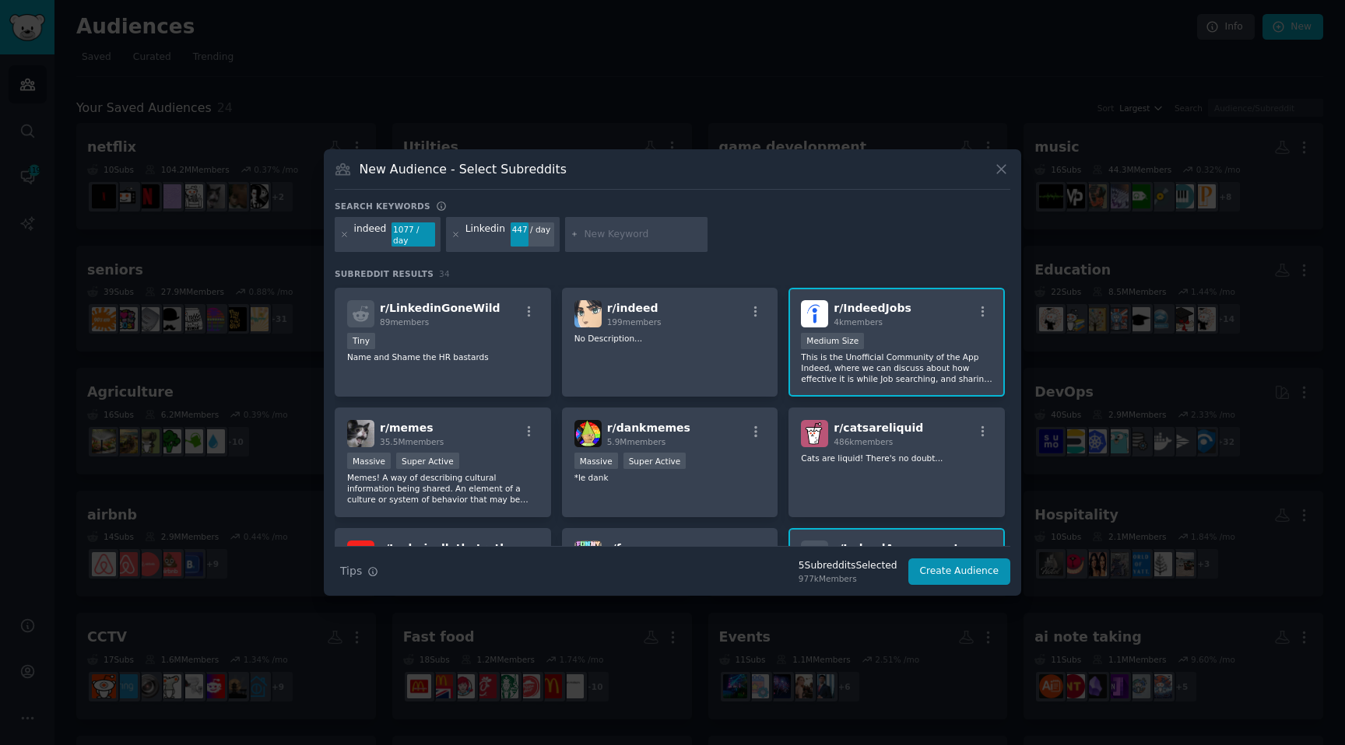
click at [885, 359] on p "This is the Unofficial Community of the App Indeed, where we can discuss about …" at bounding box center [896, 368] width 191 height 33
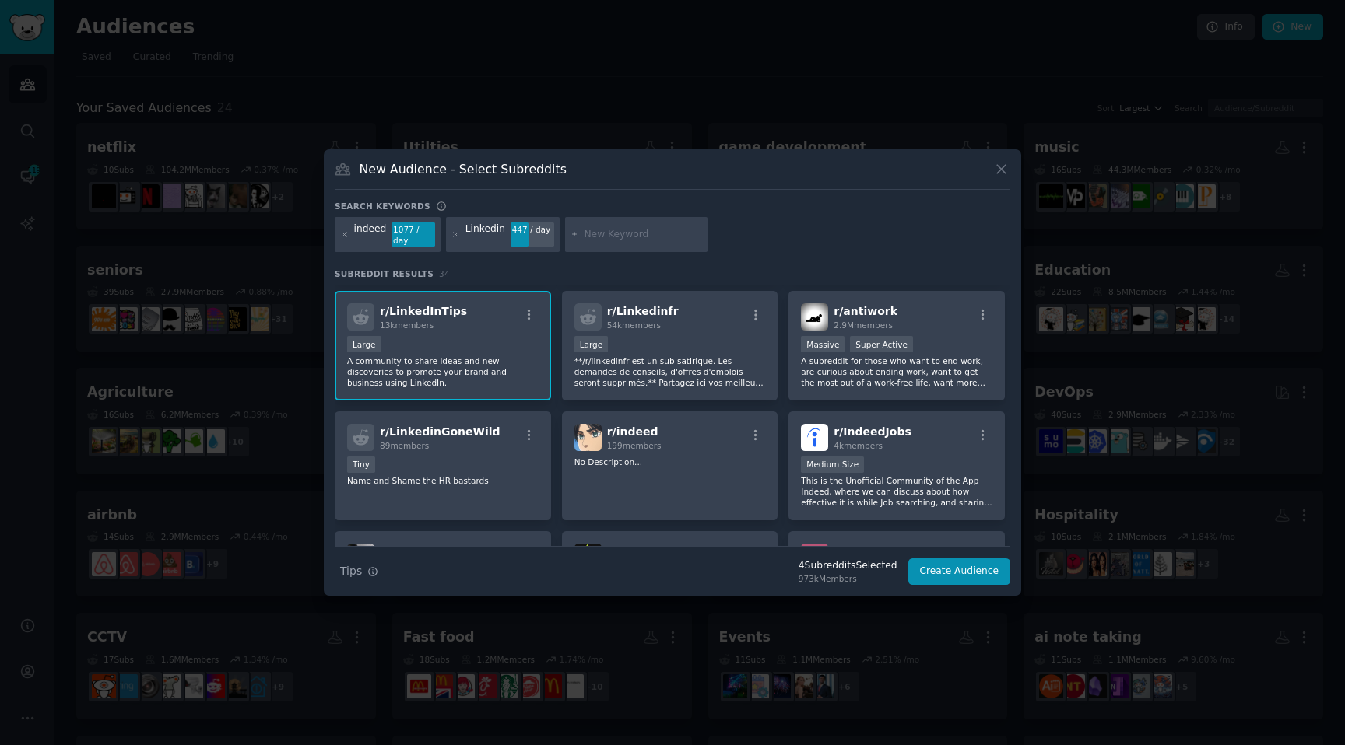
scroll to position [239, 0]
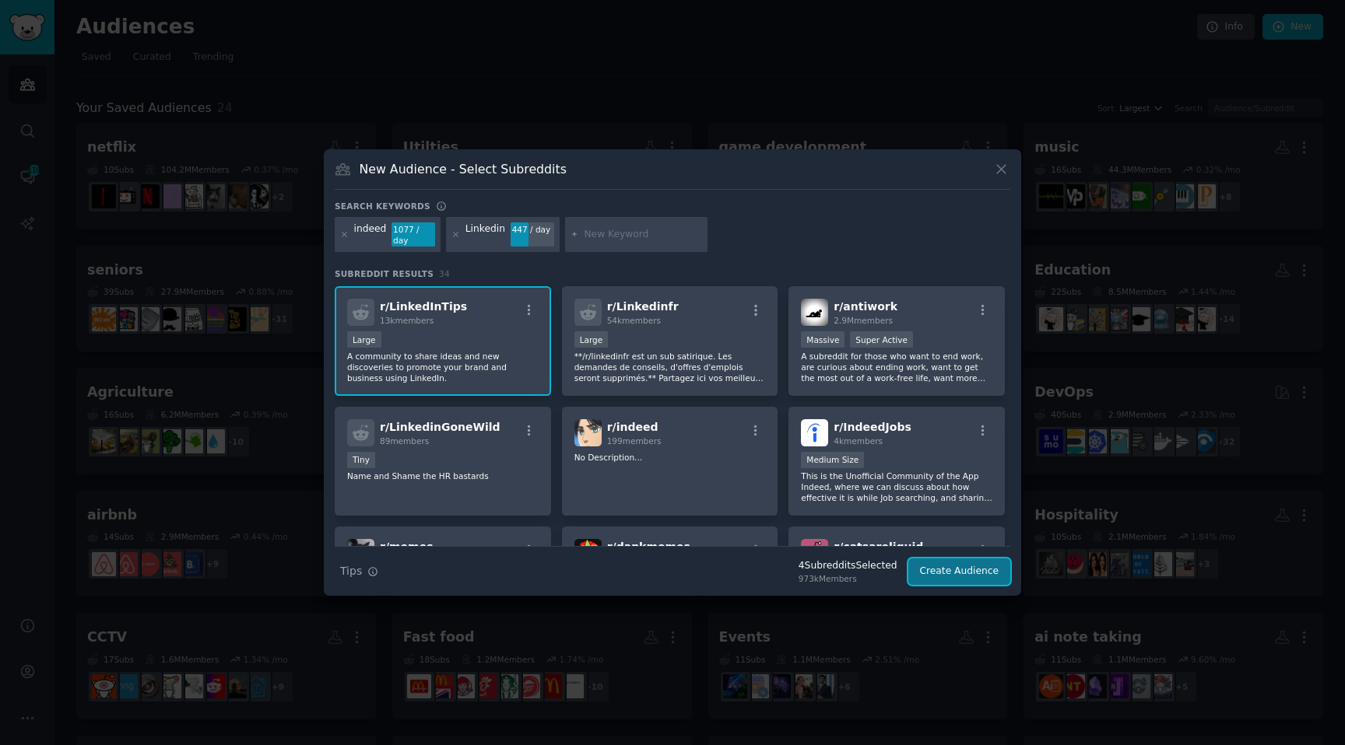
click at [938, 562] on button "Create Audience" at bounding box center [959, 572] width 103 height 26
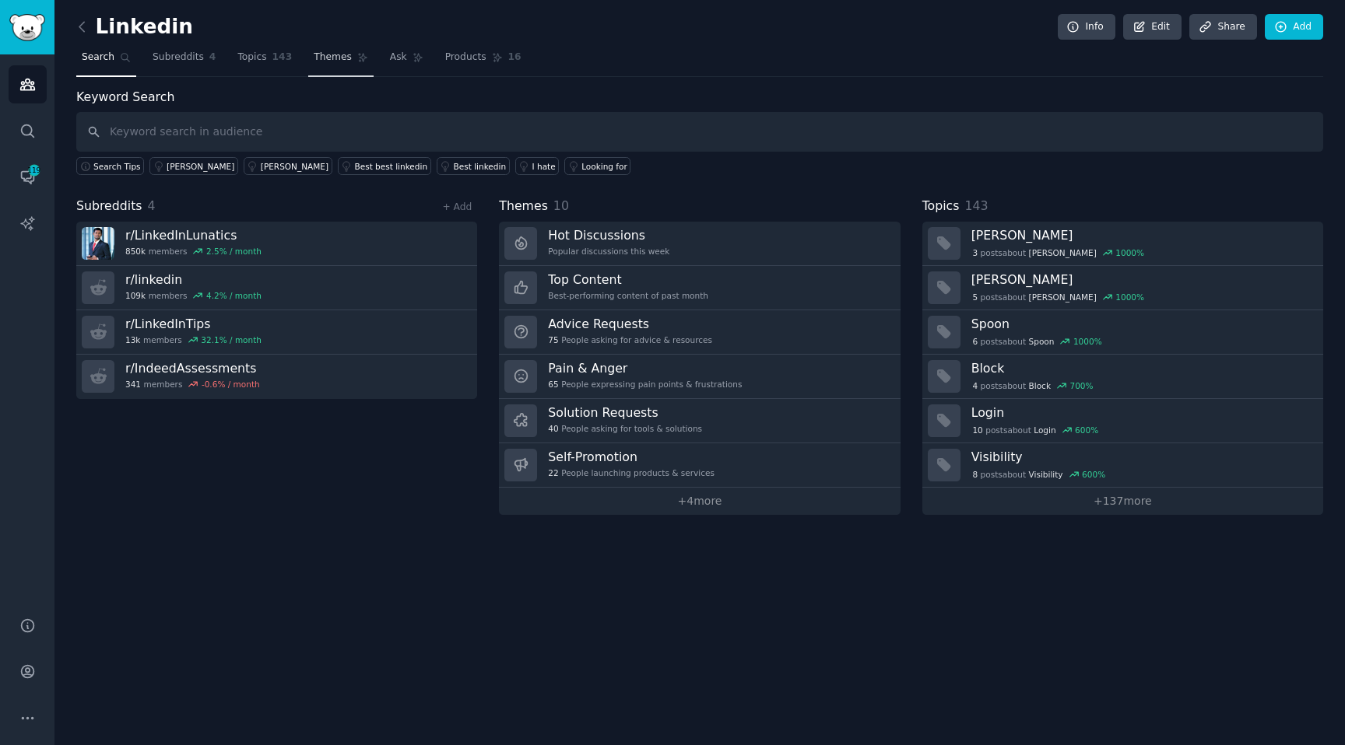
click at [329, 51] on span "Themes" at bounding box center [333, 58] width 38 height 14
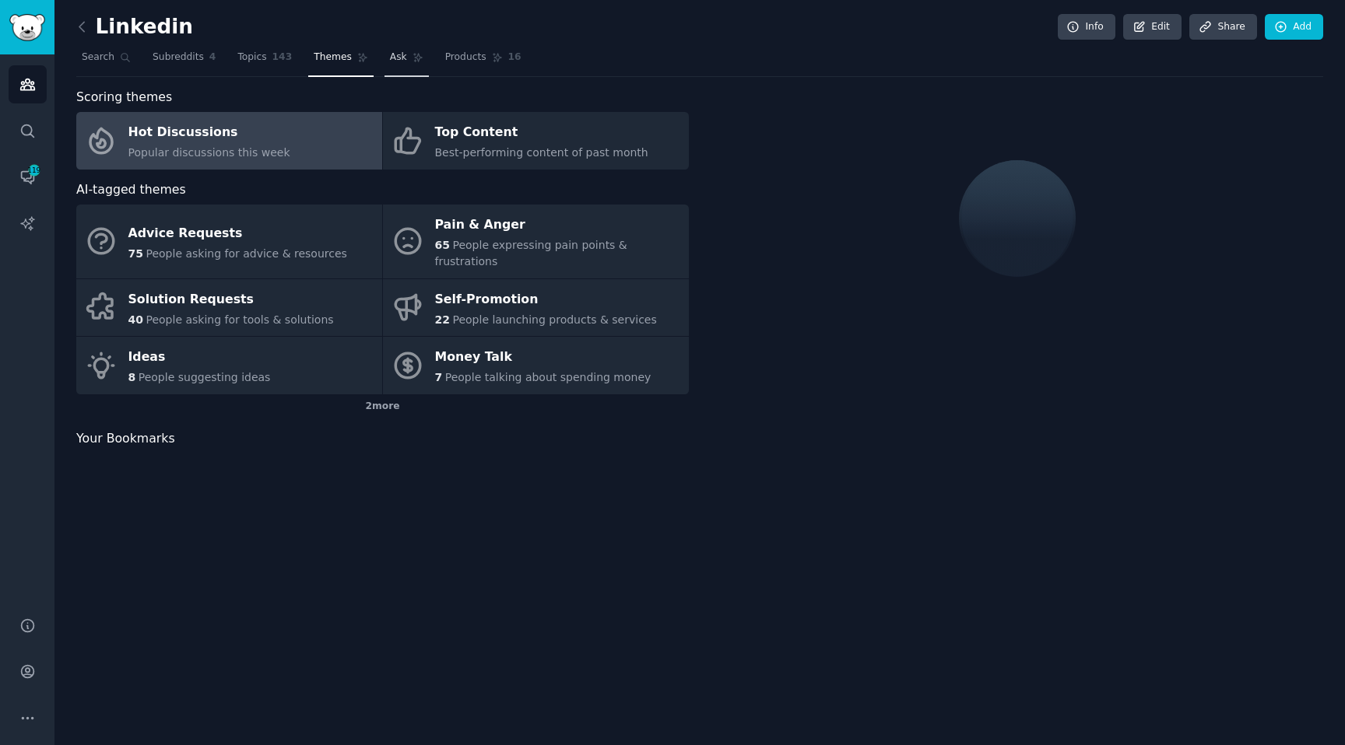
click at [401, 61] on span "Ask" at bounding box center [398, 58] width 17 height 14
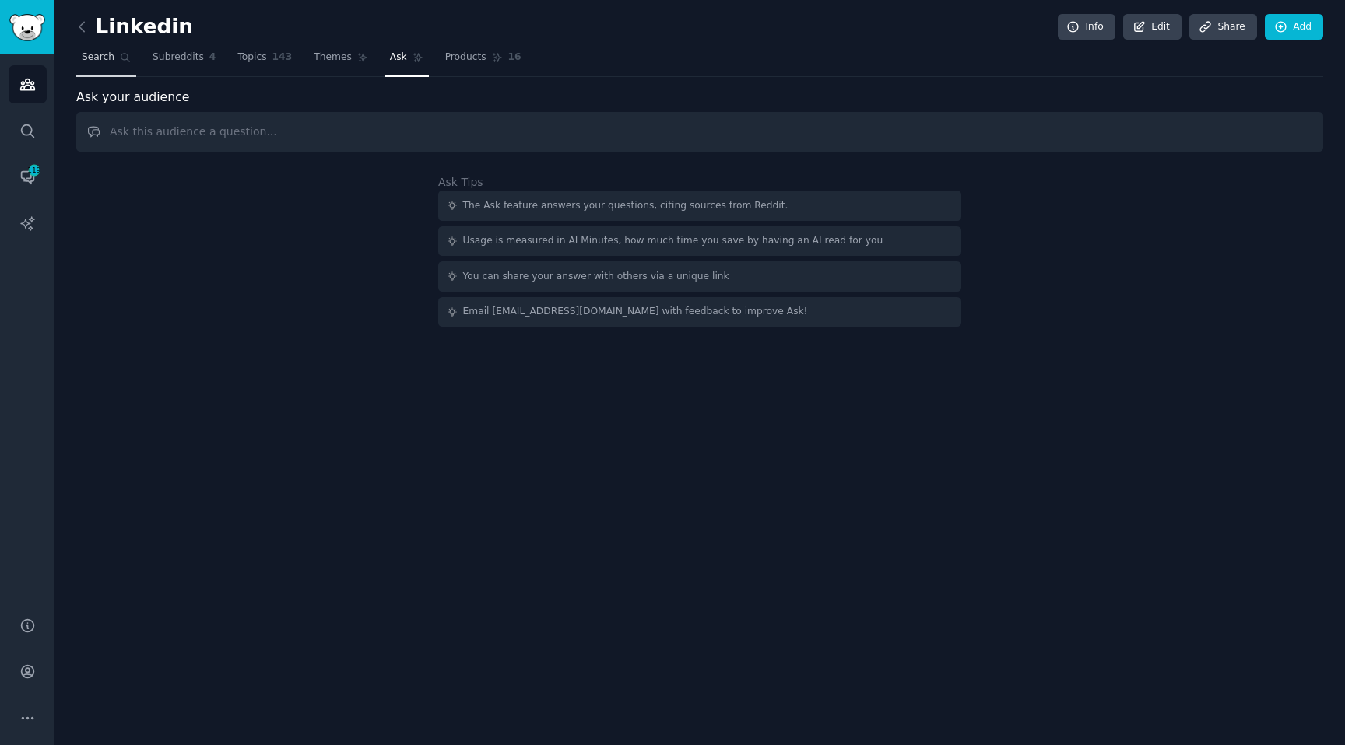
click at [86, 58] on span "Search" at bounding box center [98, 58] width 33 height 14
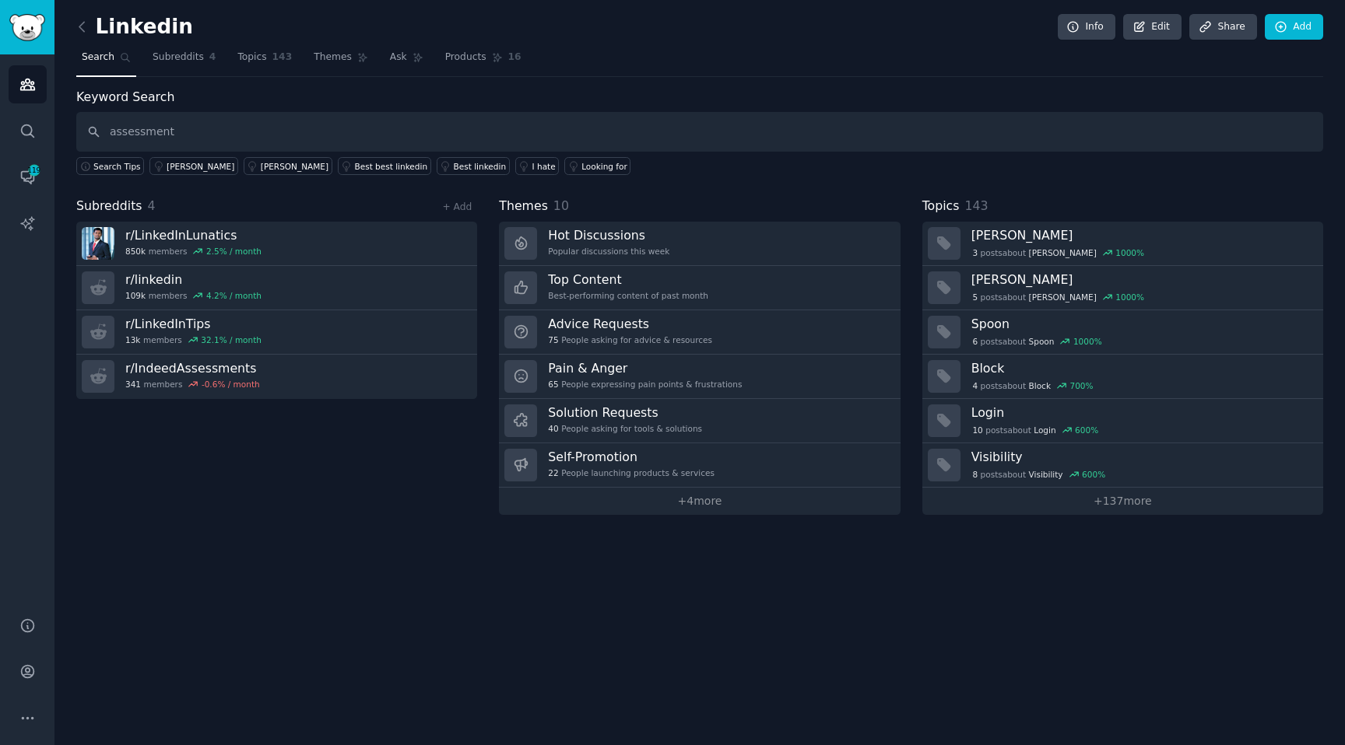
type input "assessment"
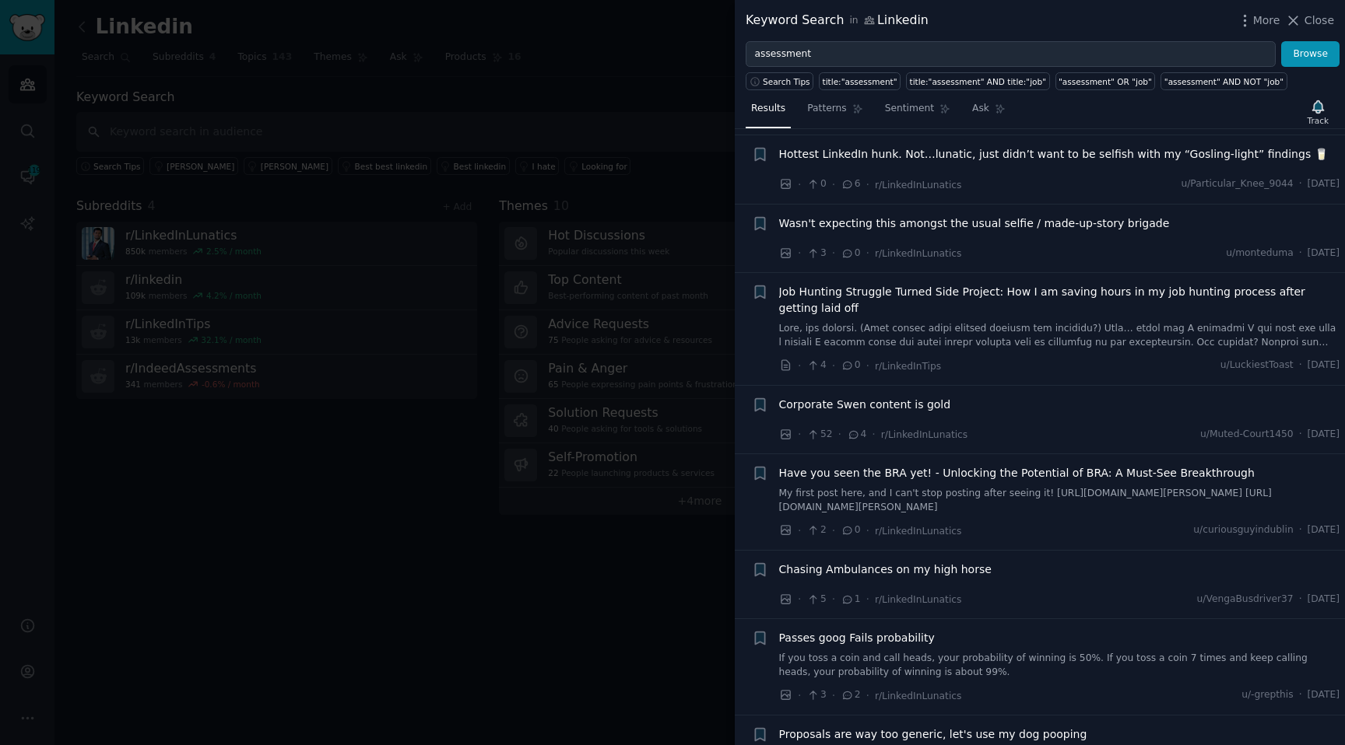
scroll to position [7332, 0]
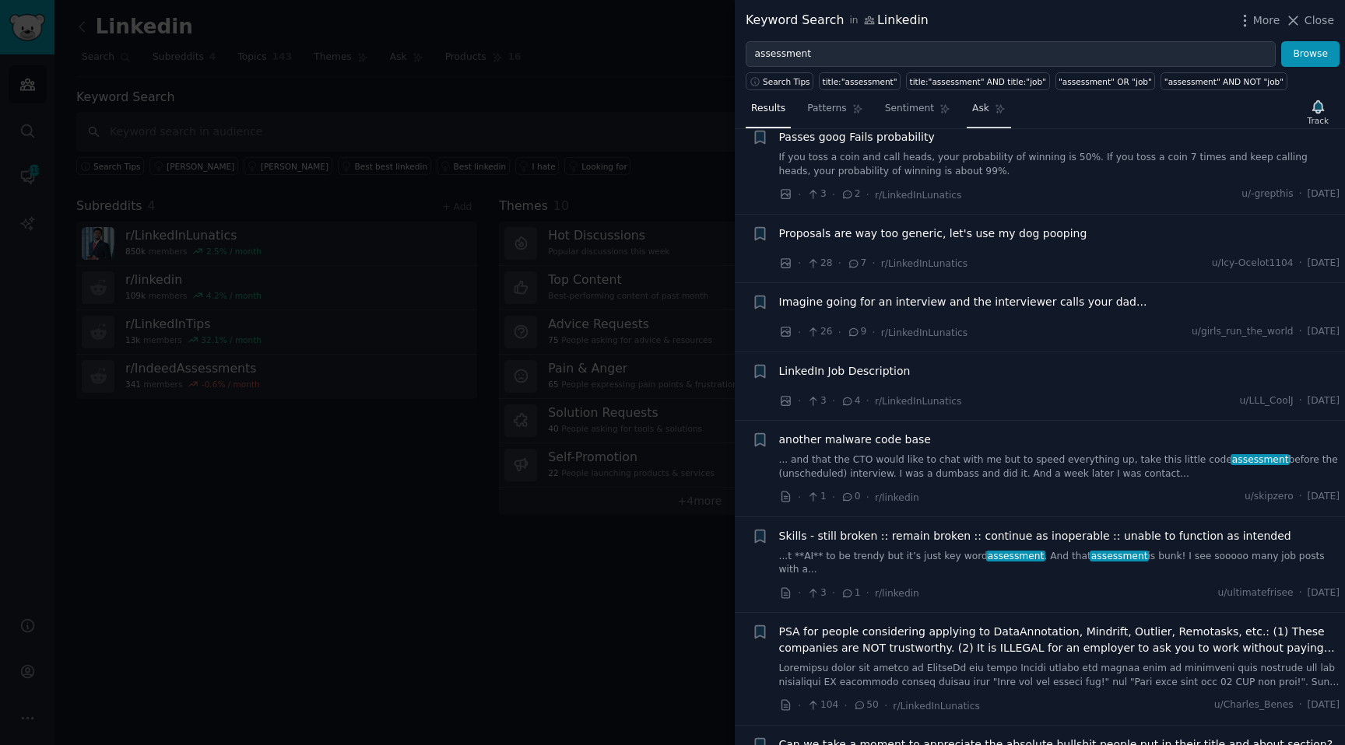
click at [980, 106] on span "Ask" at bounding box center [980, 109] width 17 height 14
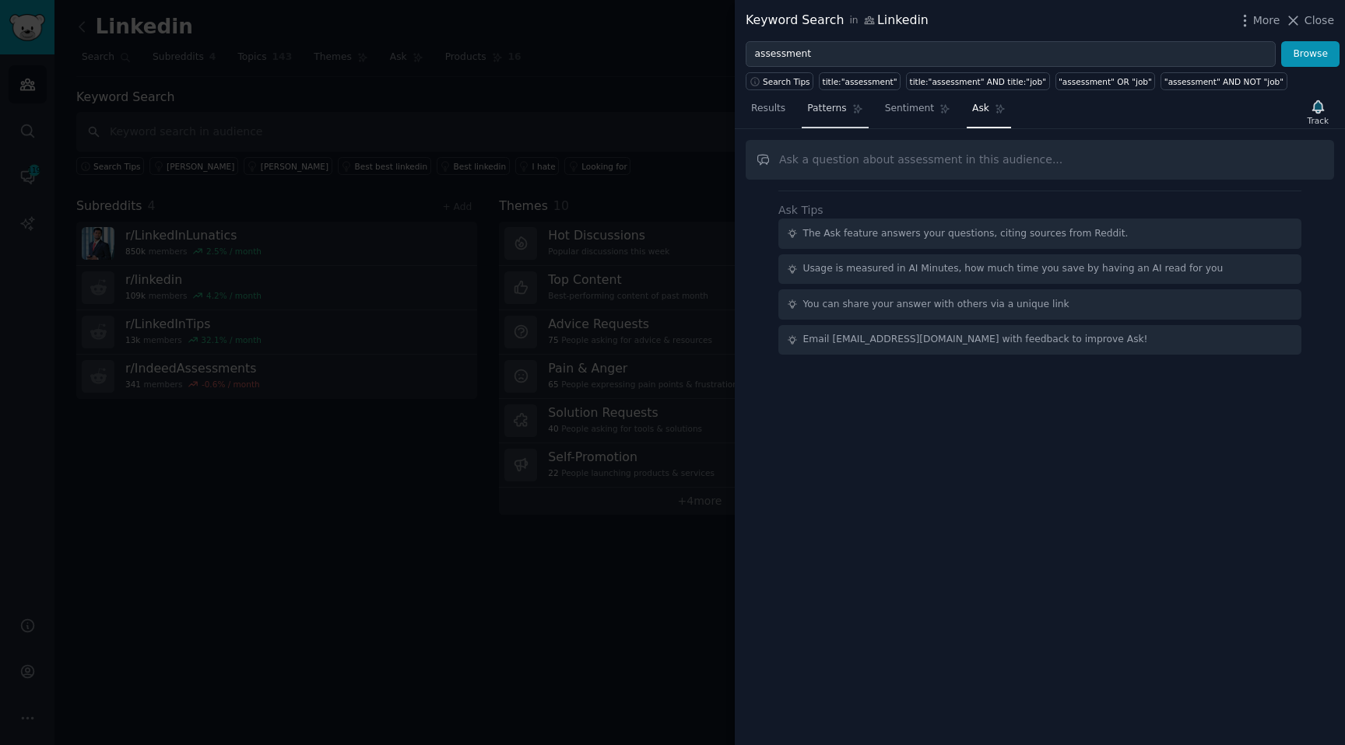
click at [849, 114] on link "Patterns" at bounding box center [834, 112] width 66 height 32
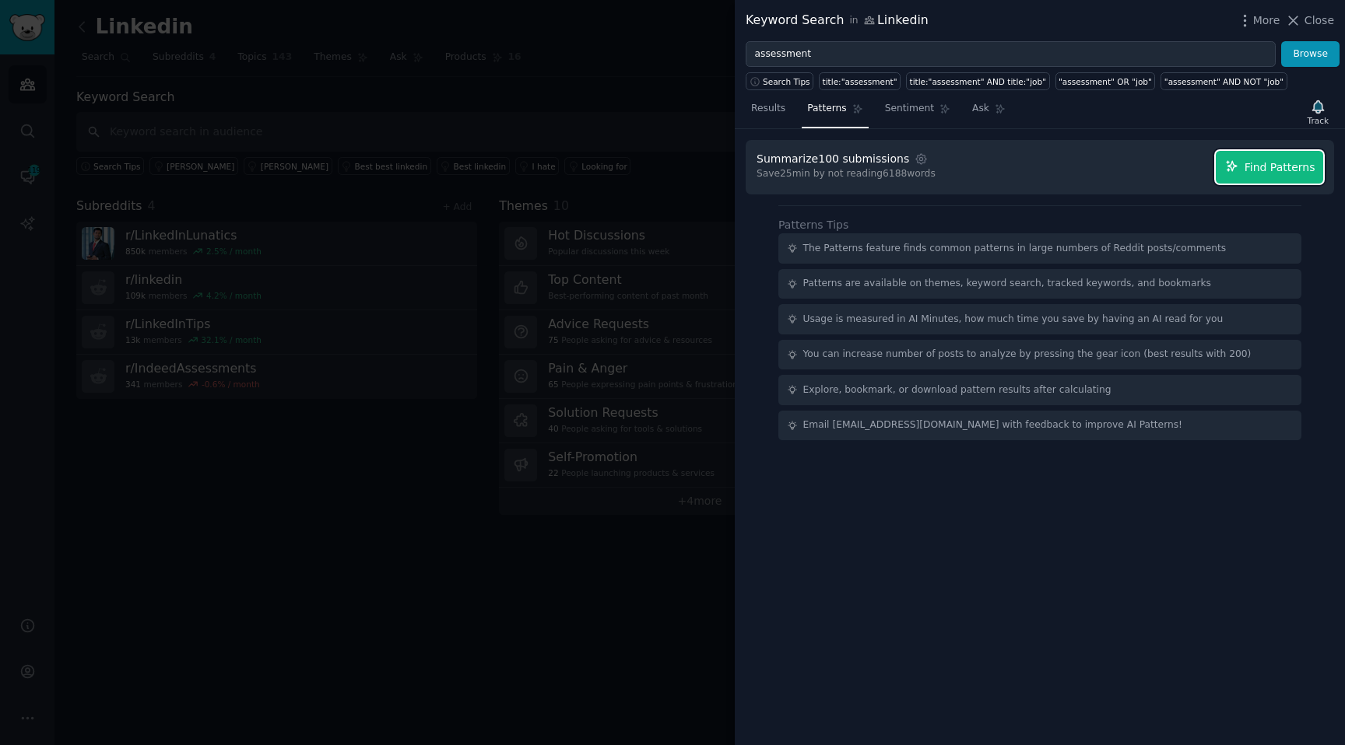
click at [1246, 173] on span "Find Patterns" at bounding box center [1279, 168] width 71 height 16
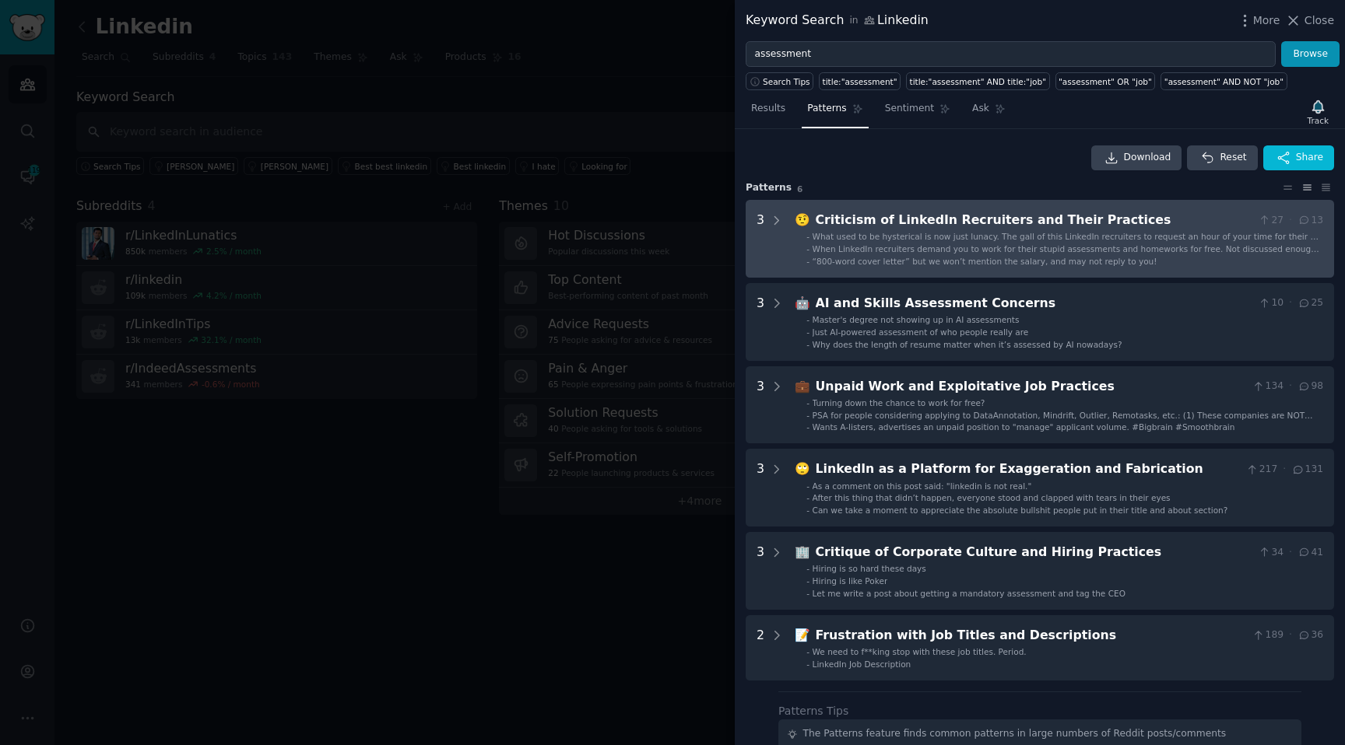
click at [903, 247] on span "When LinkedIn recruiters demand you to work for their stupid assessments and ho…" at bounding box center [1065, 254] width 507 height 20
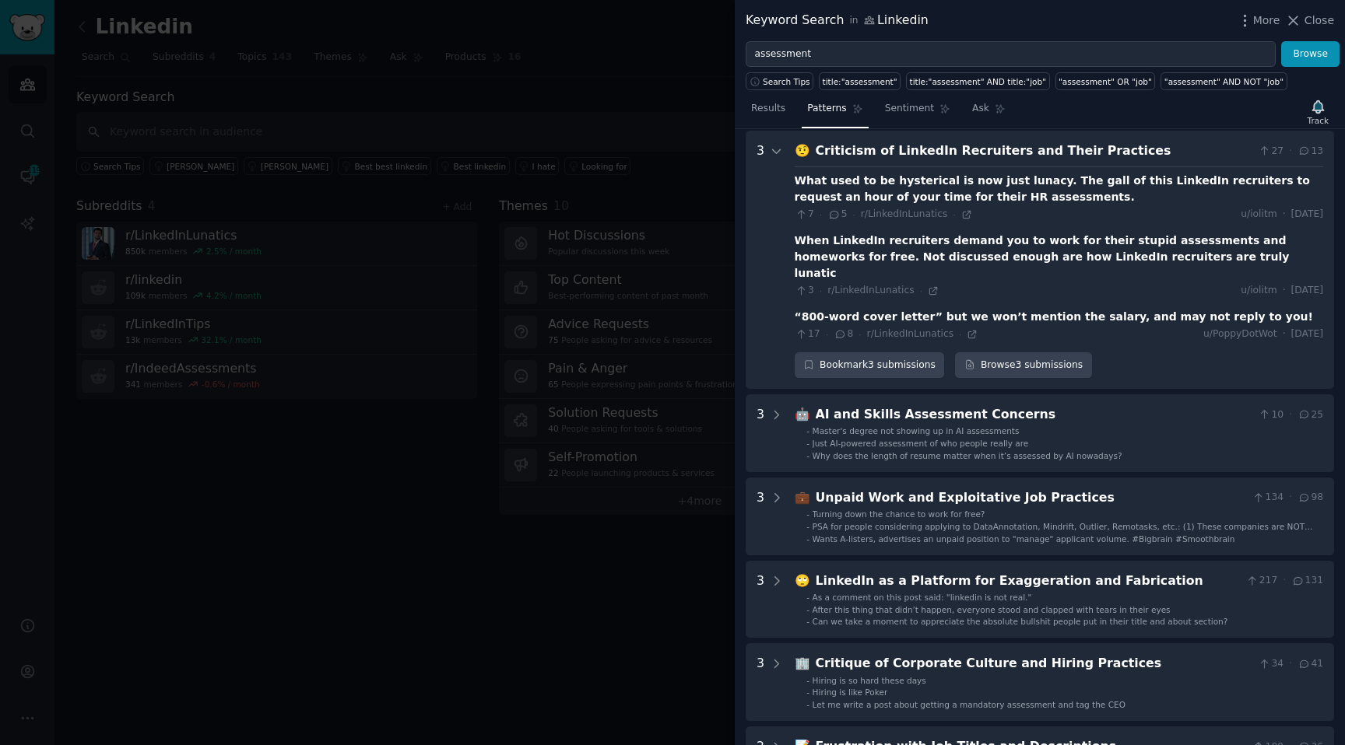
scroll to position [71, 0]
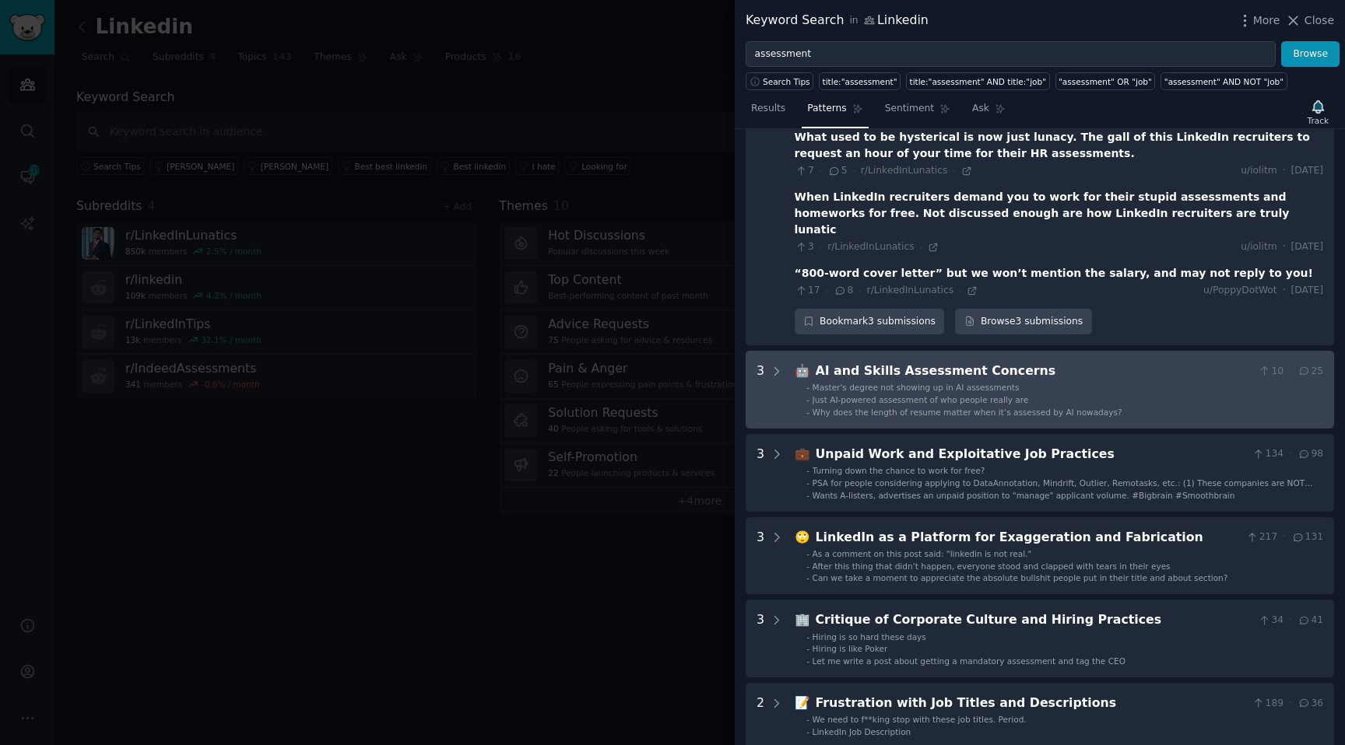
click at [934, 383] on span "Master's degree not showing up in AI assessments" at bounding box center [915, 387] width 207 height 9
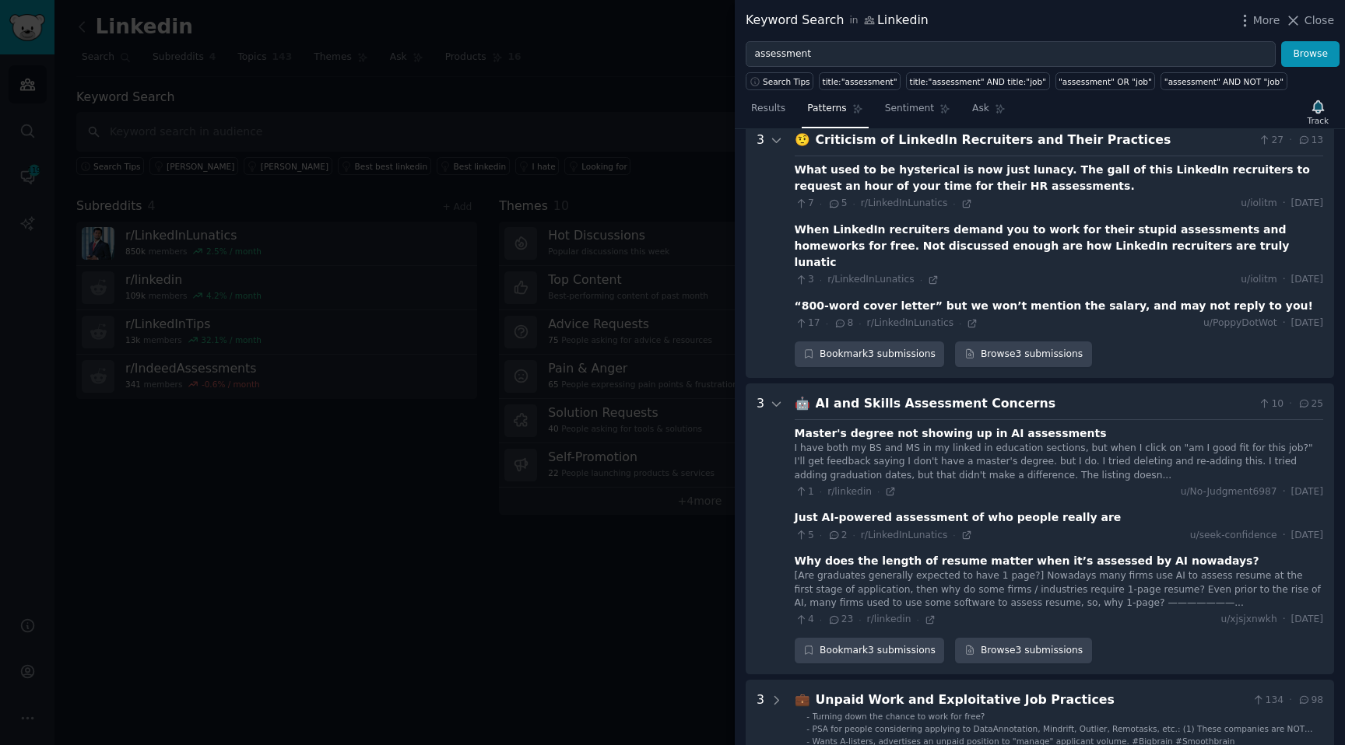
scroll to position [0, 0]
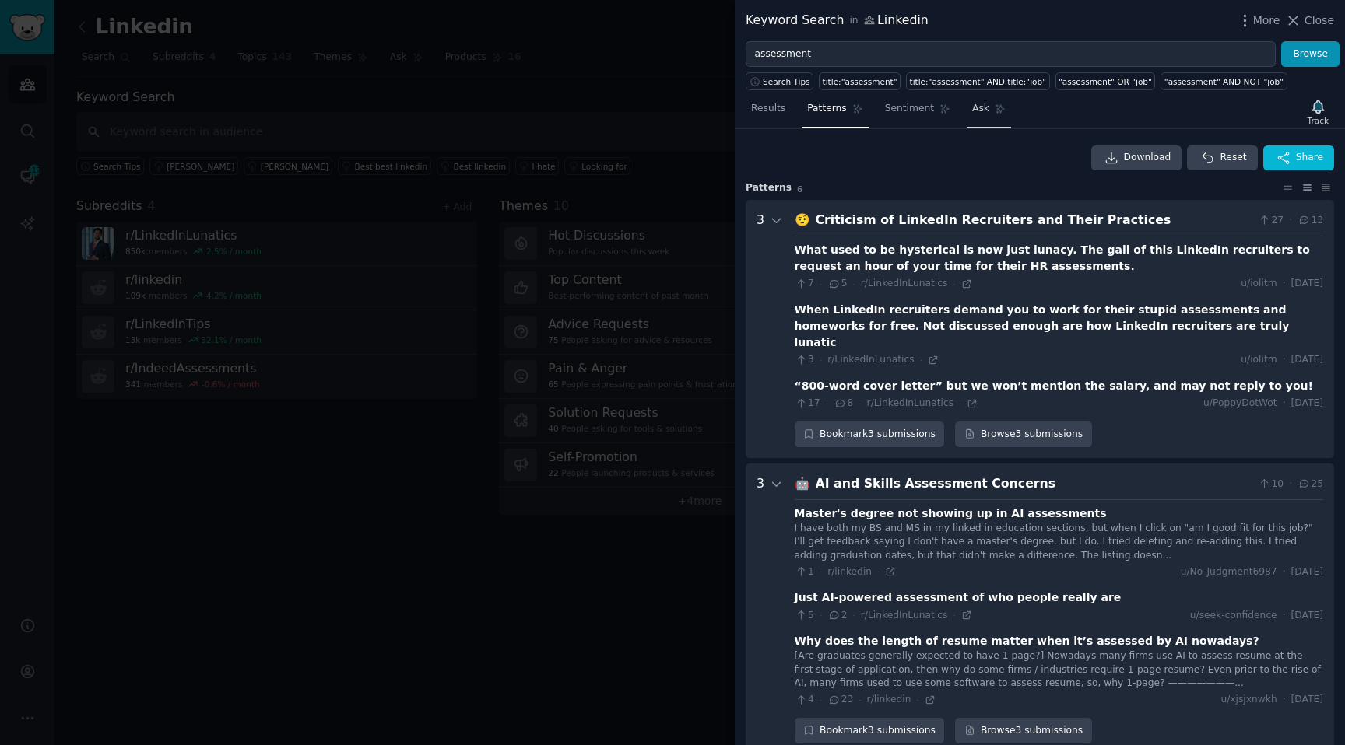
click at [976, 118] on link "Ask" at bounding box center [988, 112] width 44 height 32
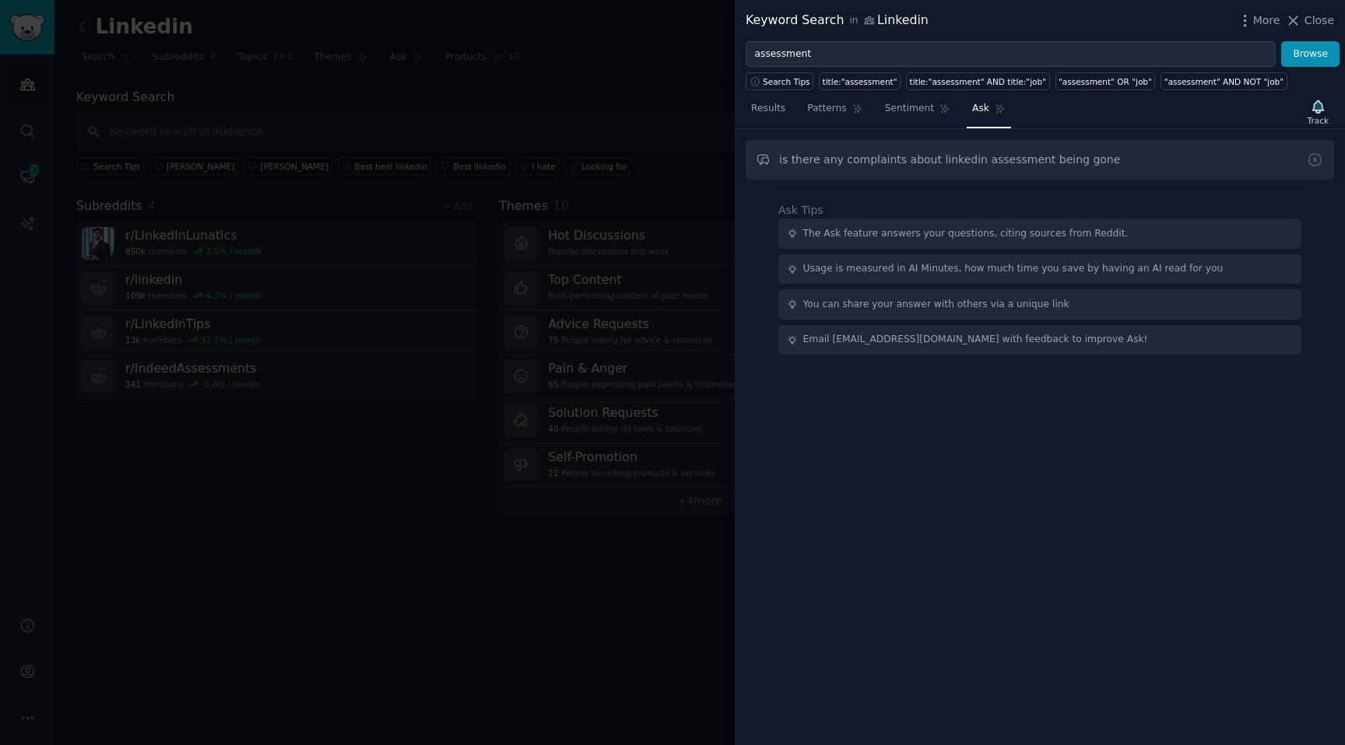
click at [973, 164] on input "is there any complaints about linkedin assessment being gone" at bounding box center [1039, 160] width 588 height 40
click at [1028, 156] on input "is there any complaints about linkedin assessment being gone" at bounding box center [1039, 160] width 588 height 40
click at [1031, 156] on input "is there any complaints about linkedin assessment being gone" at bounding box center [1039, 160] width 588 height 40
click at [966, 163] on input "is there any complaints about linkedin assessment being gone" at bounding box center [1039, 160] width 588 height 40
type input "is there any complaints about linkedin or indeed assessment being gone"
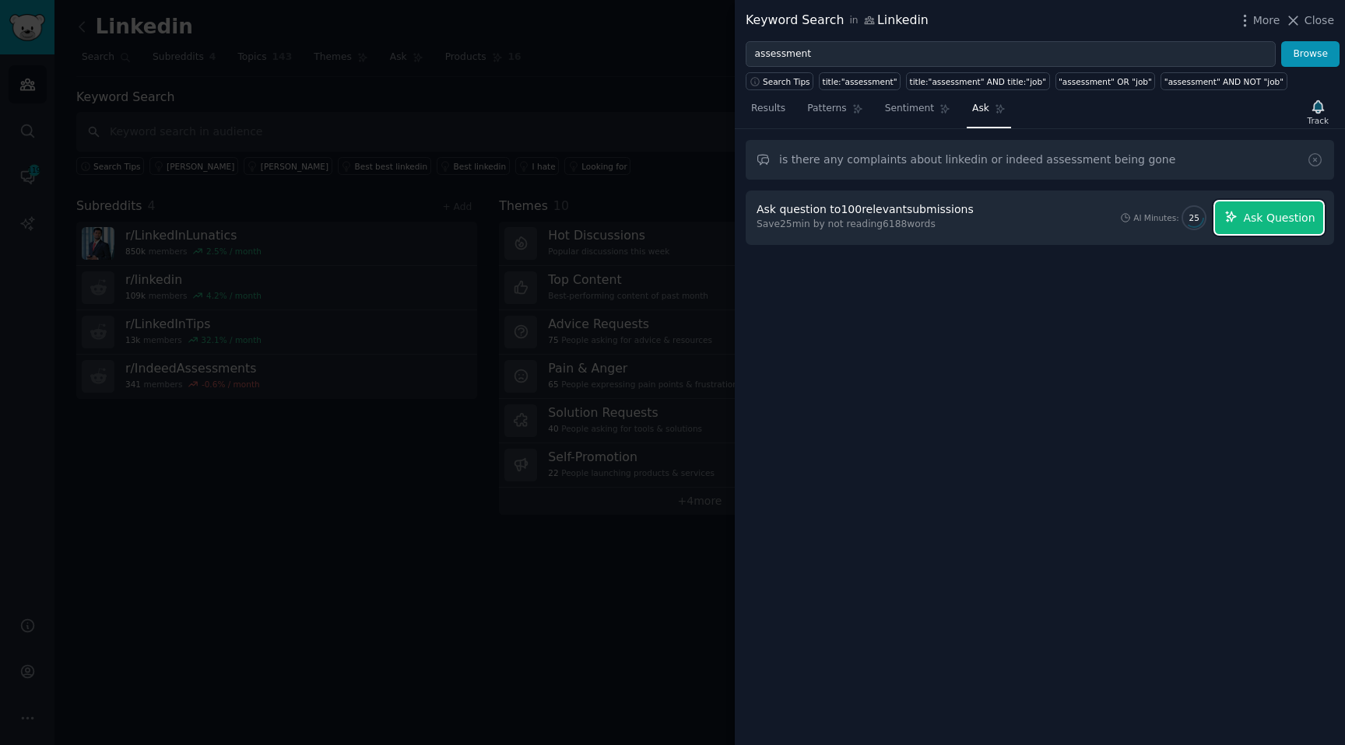
click at [1270, 210] on span "Ask Question" at bounding box center [1279, 218] width 72 height 16
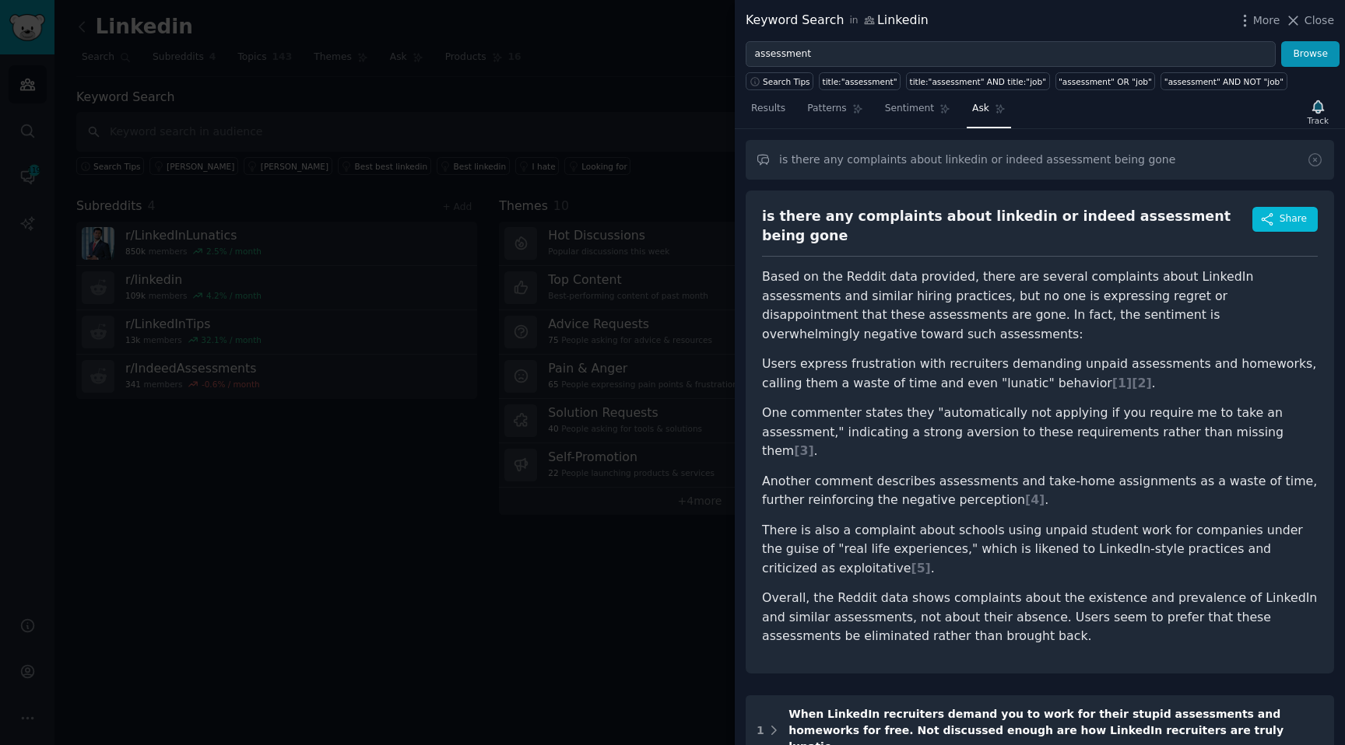
click at [577, 139] on div at bounding box center [672, 372] width 1345 height 745
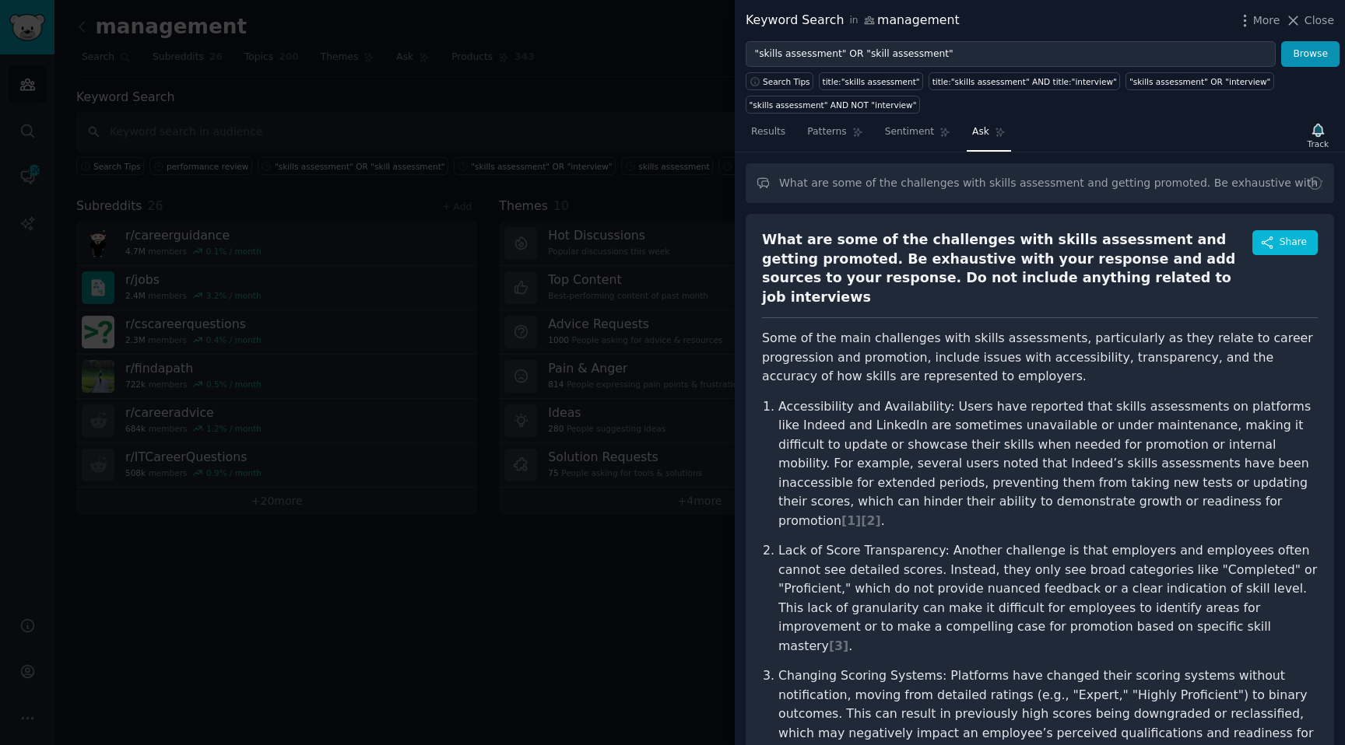
scroll to position [332, 2]
